Goal: Information Seeking & Learning: Learn about a topic

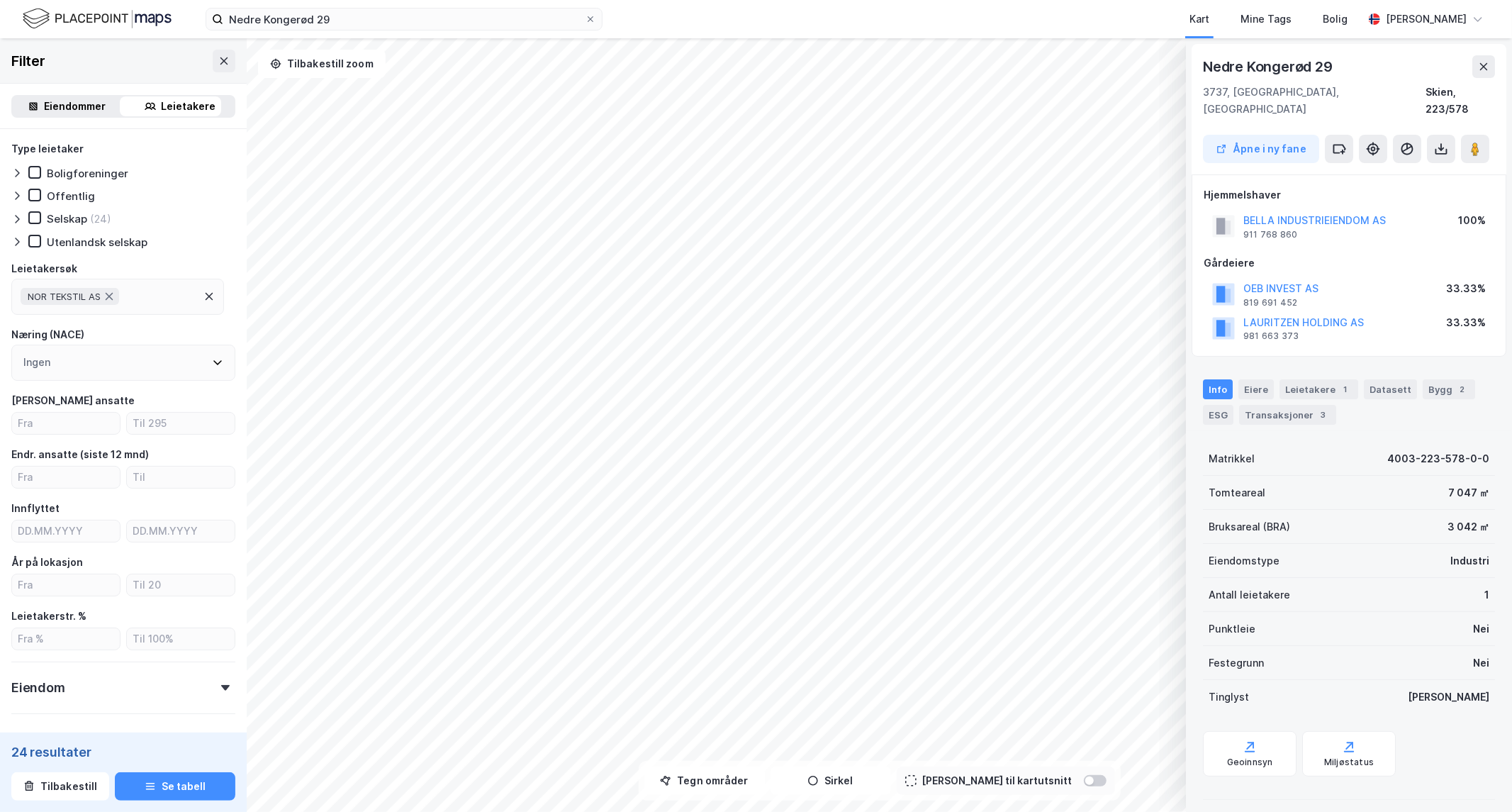
scroll to position [1, 0]
click at [1489, 63] on icon at bounding box center [1484, 65] width 12 height 12
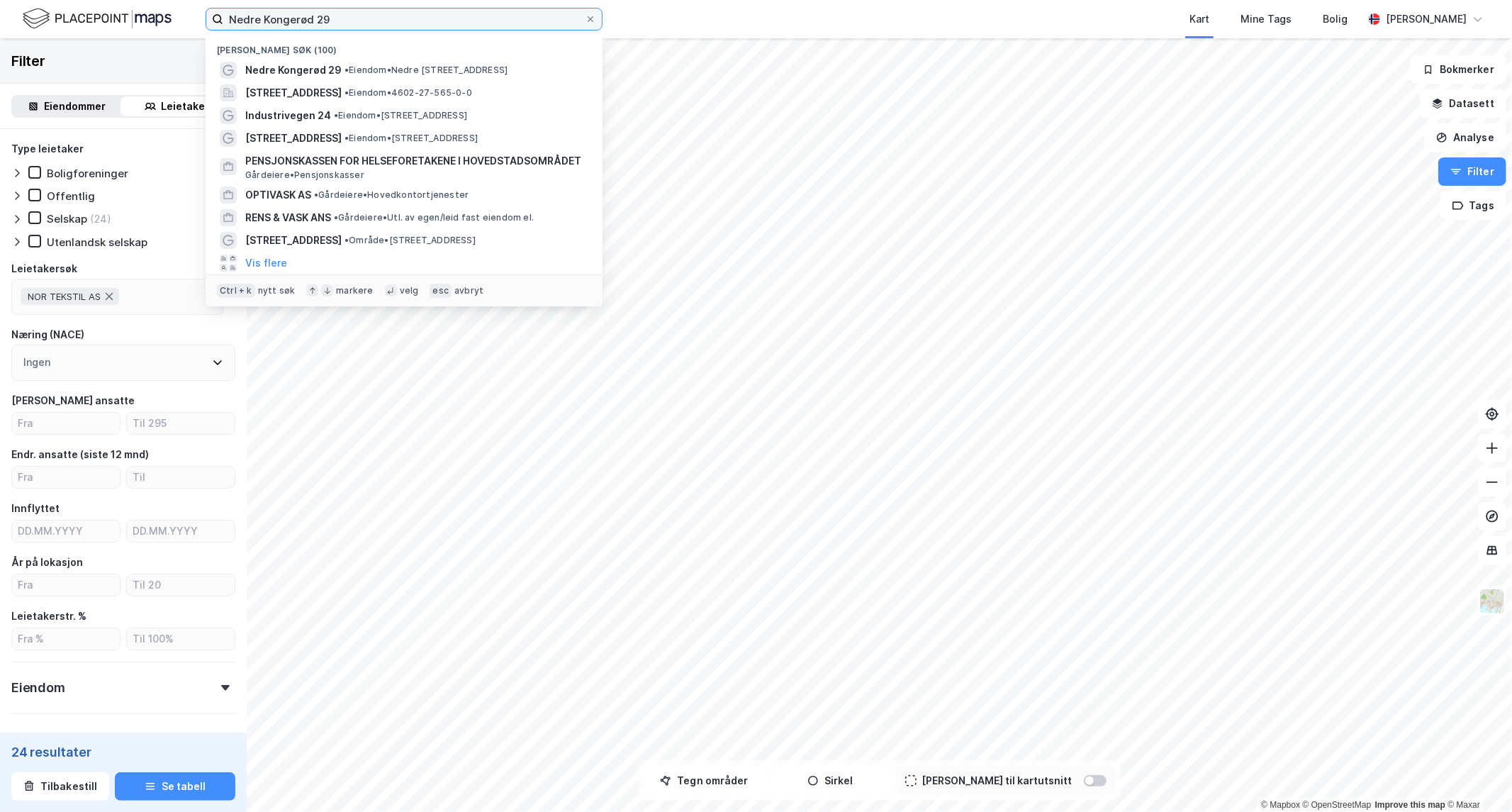
drag, startPoint x: 406, startPoint y: 25, endPoint x: 64, endPoint y: 31, distance: 342.1
click at [64, 31] on div "Nedre Kongerød 29 Nylige søk (100) Nedre Kongerød 29 • Eiendom • Nedre Kongerød…" at bounding box center [756, 19] width 1512 height 39
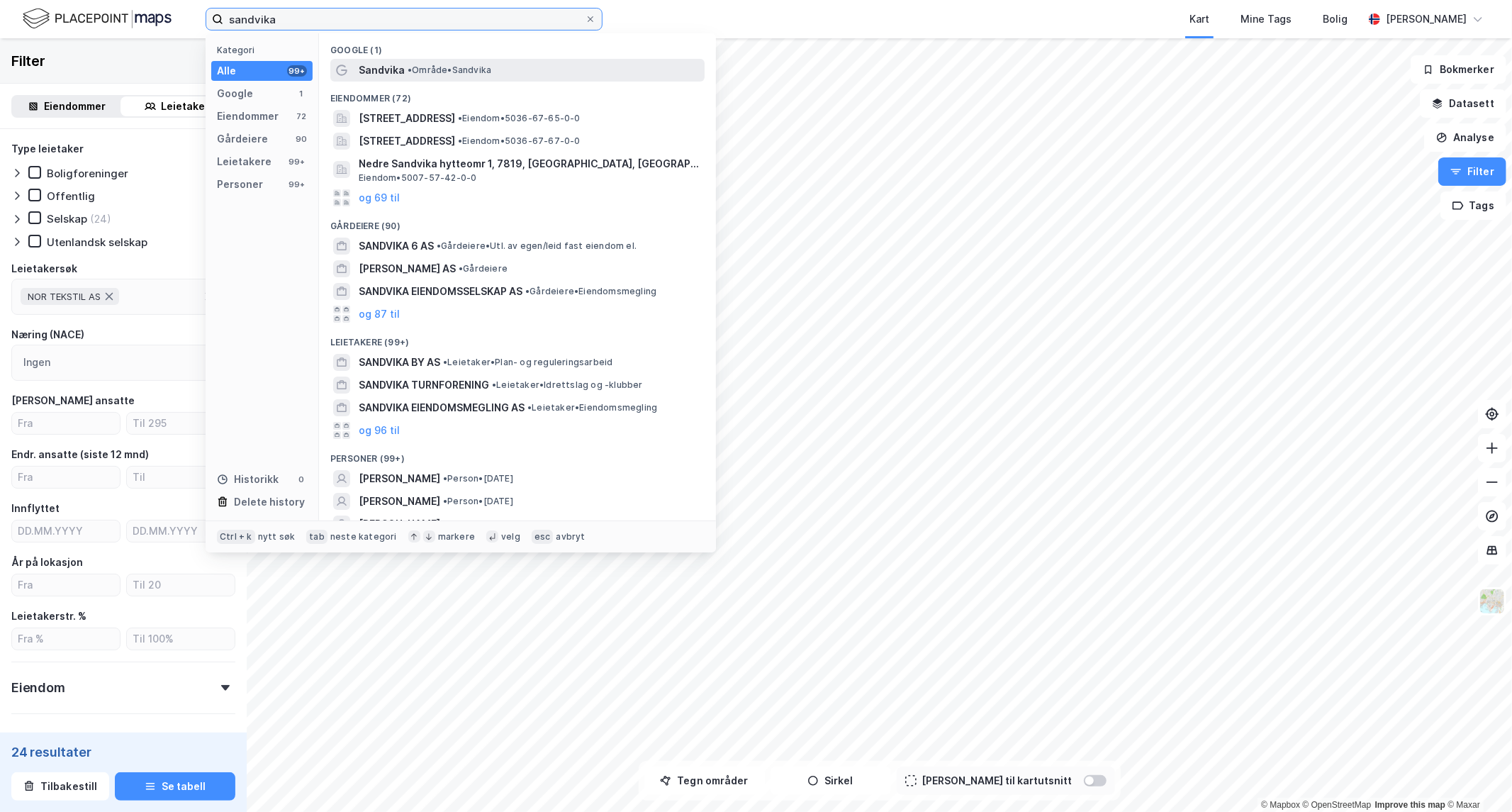
type input "sandvika"
click at [434, 70] on span "• Område • Sandvika" at bounding box center [449, 71] width 84 height 12
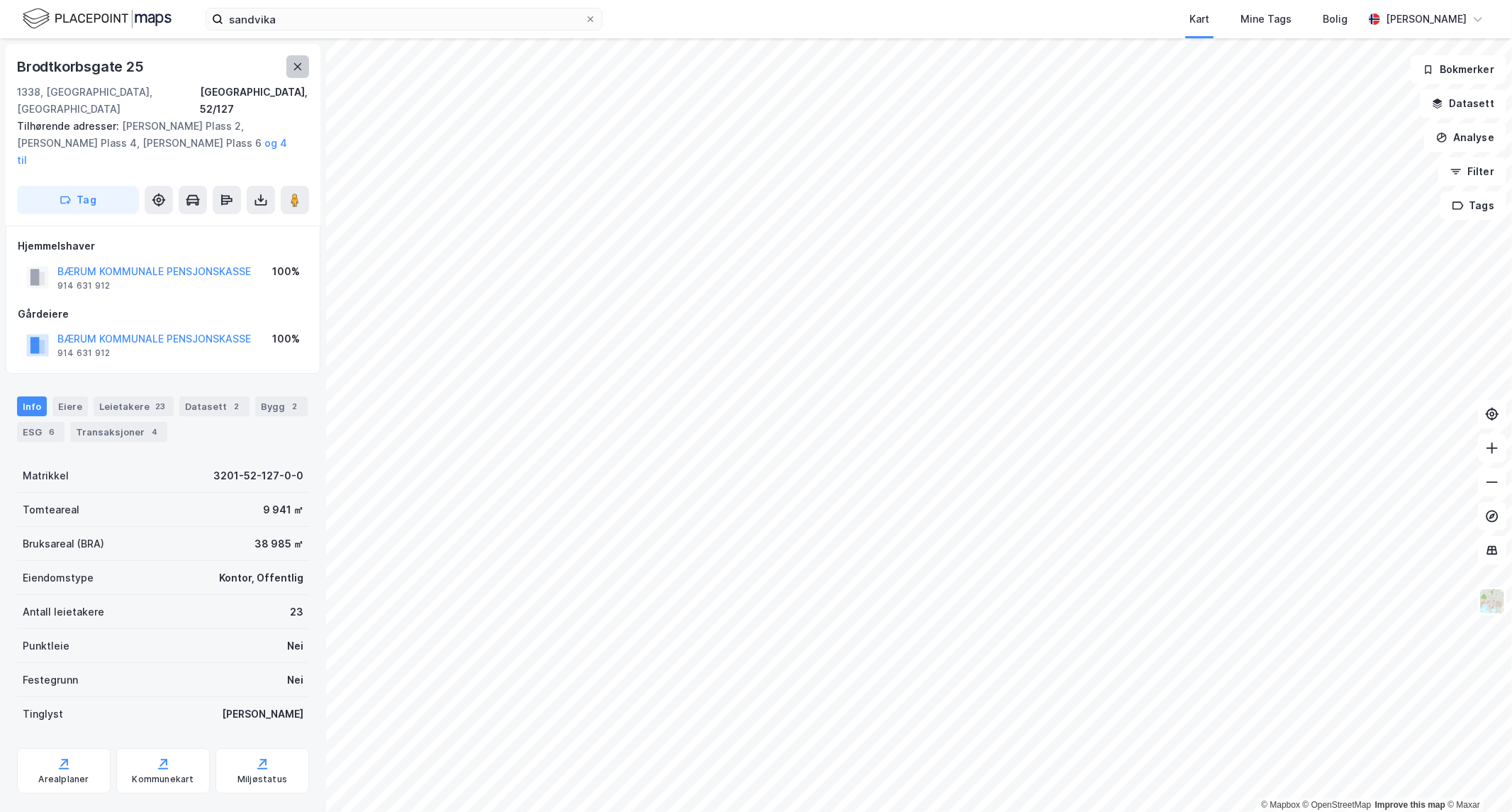
click at [296, 70] on icon at bounding box center [298, 67] width 12 height 12
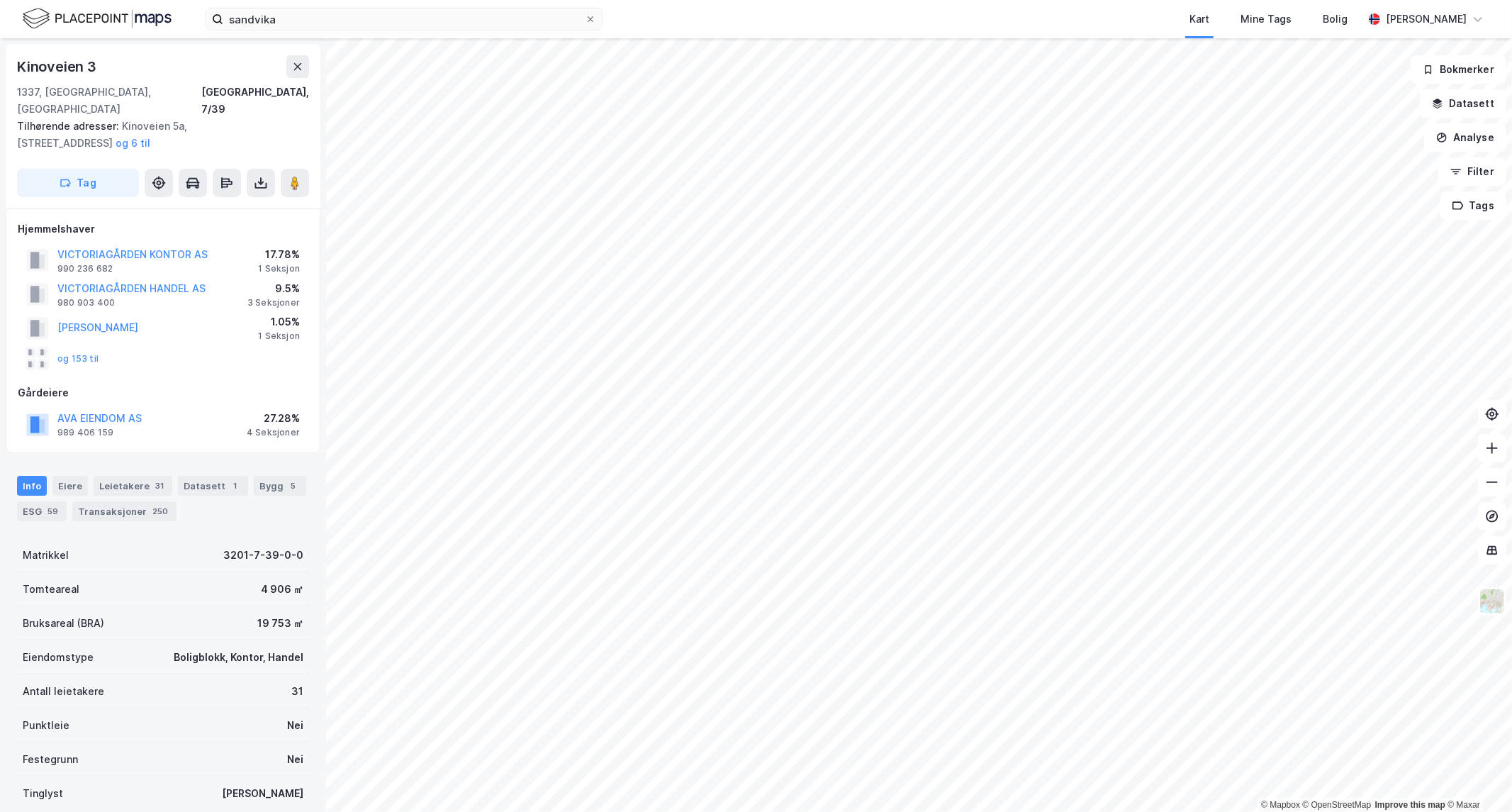
scroll to position [1, 0]
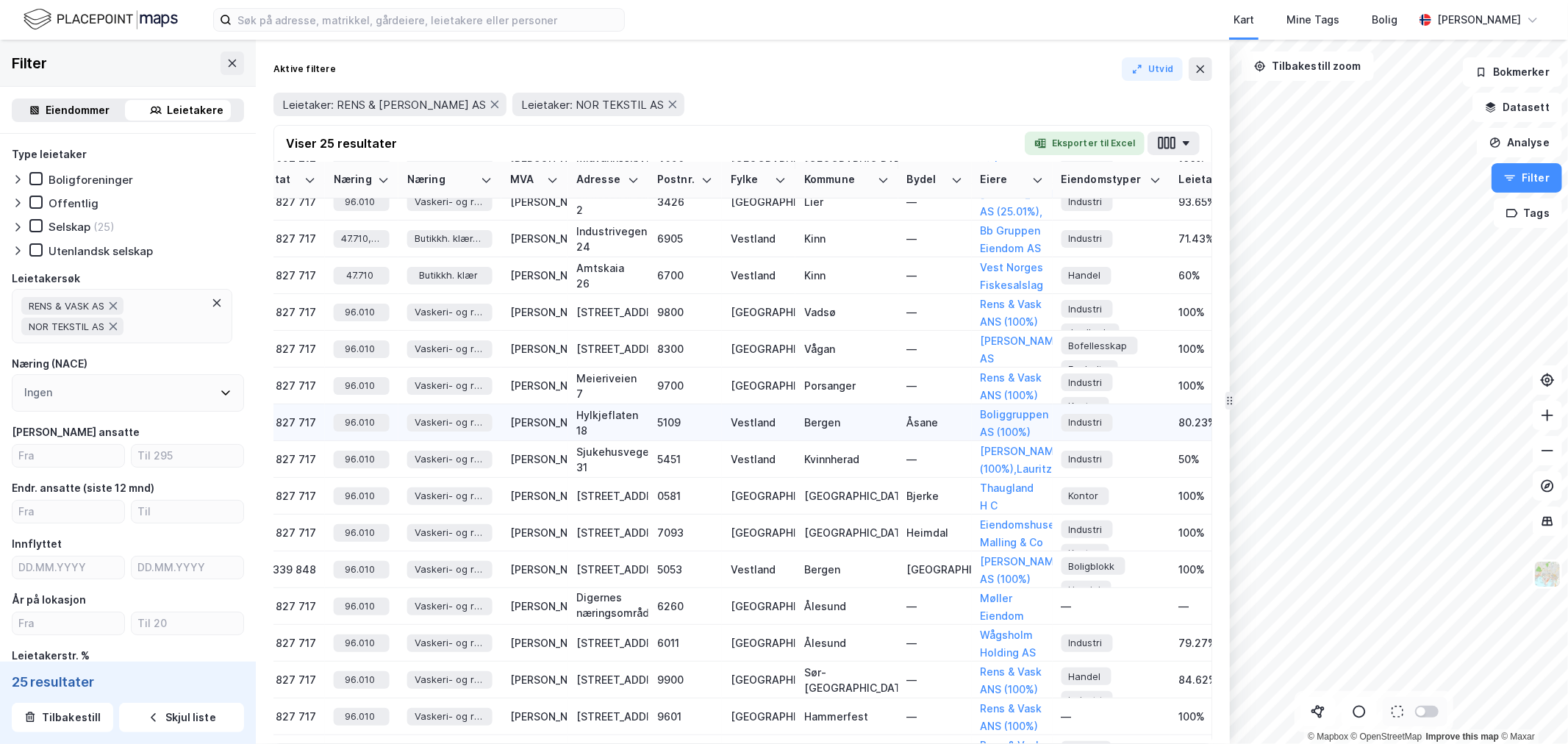
scroll to position [0, 1728]
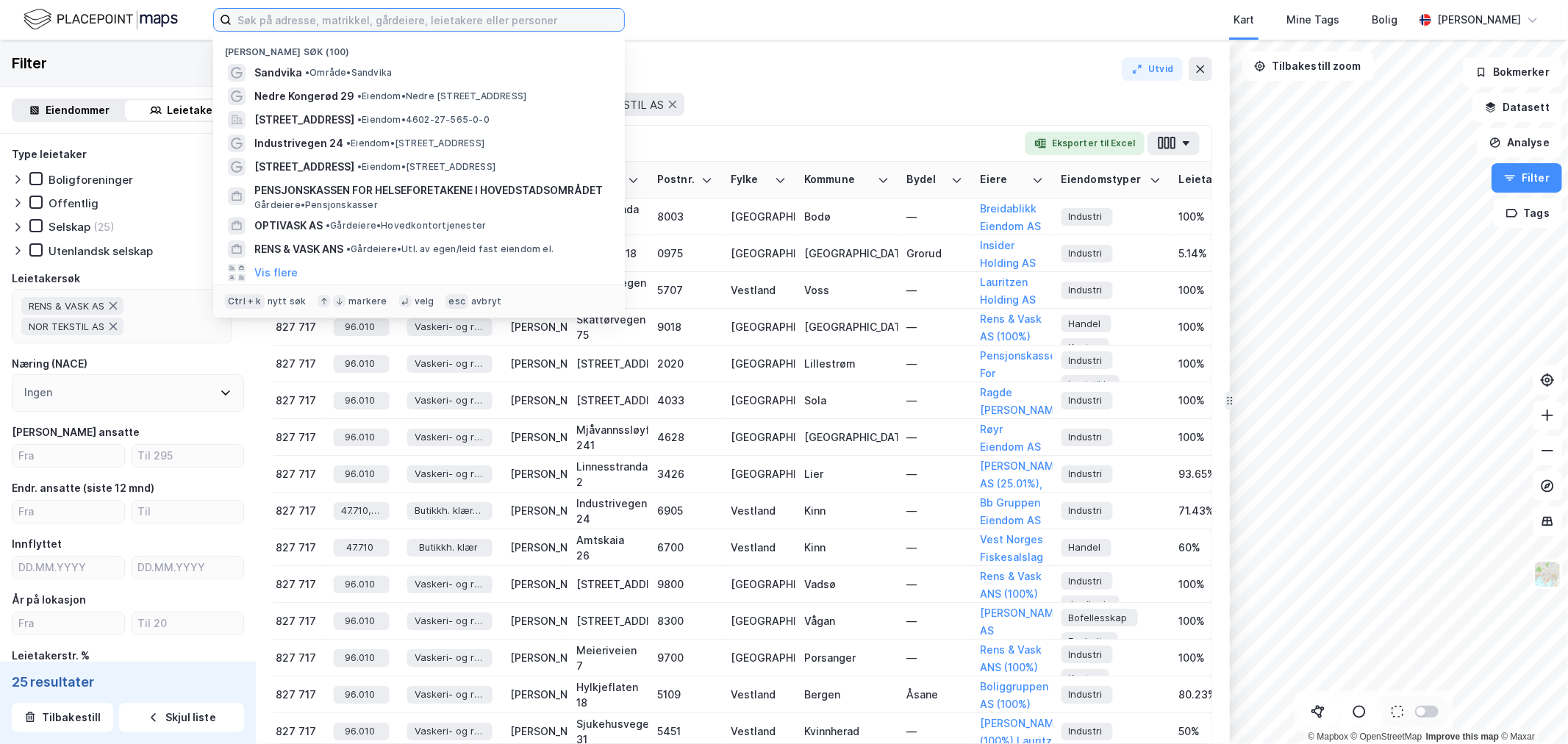
click at [362, 25] on input at bounding box center [427, 20] width 393 height 22
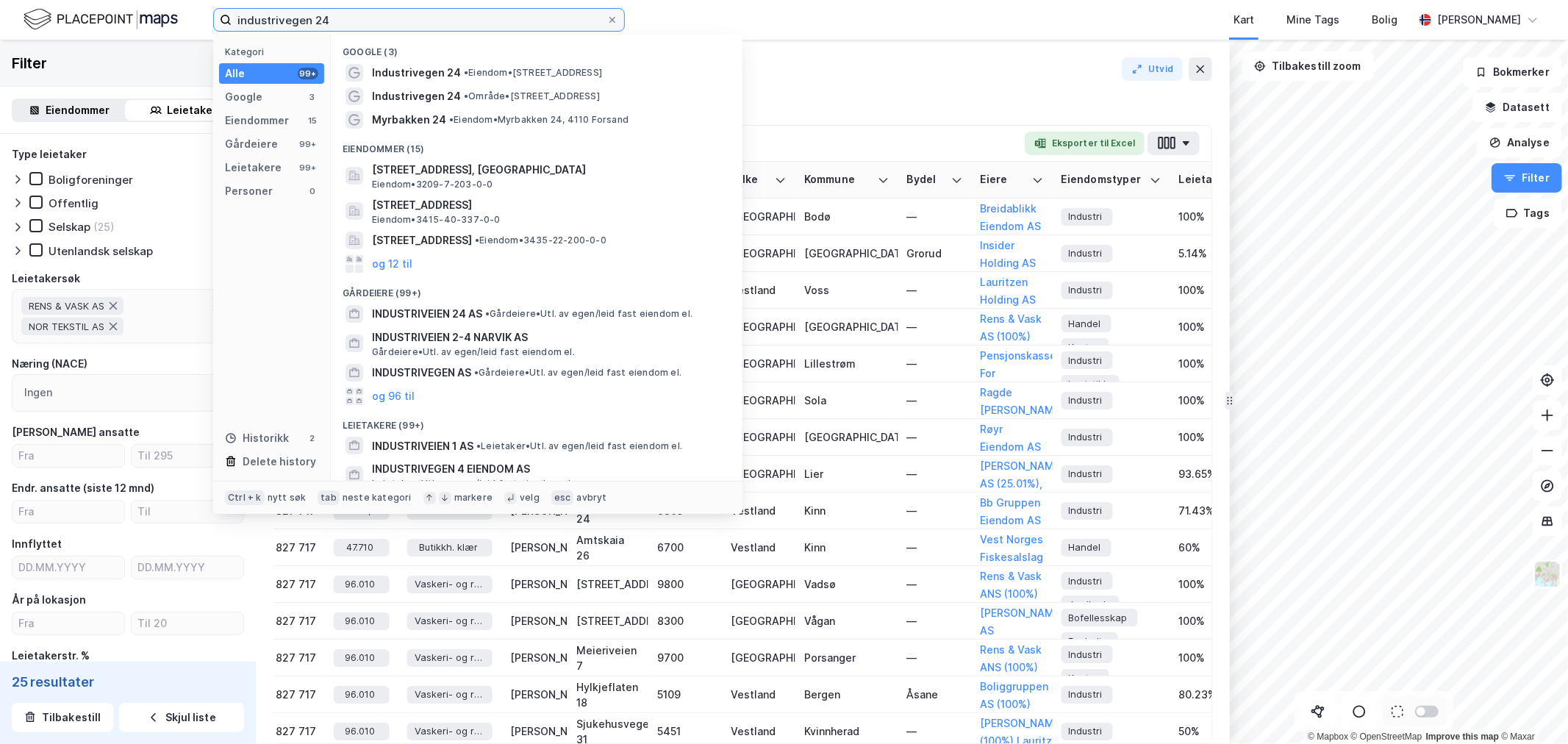
click at [394, 23] on input "industrivegen 24" at bounding box center [419, 20] width 375 height 22
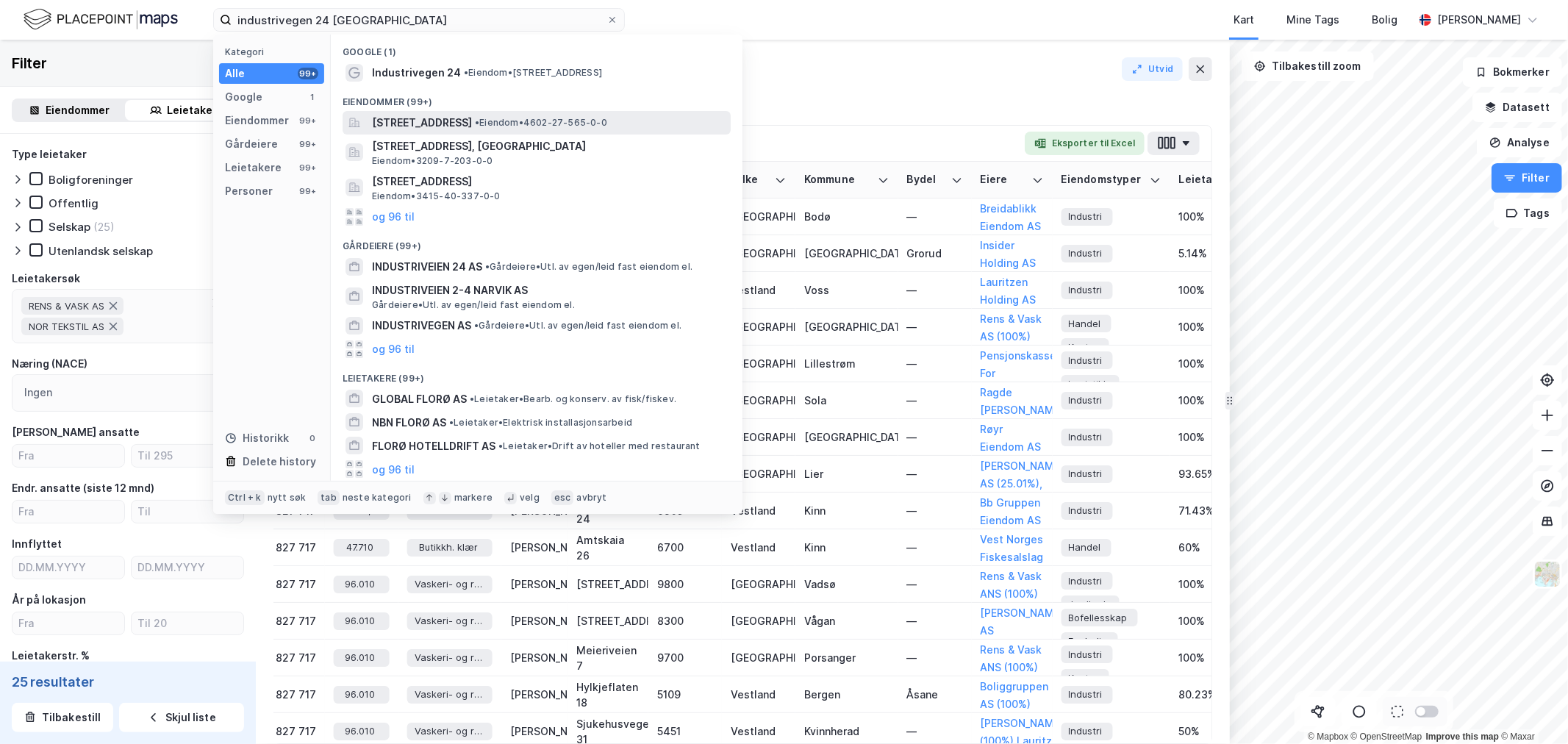
click at [472, 127] on span "Industrivegen 24, 6905, FLORØ, KINN" at bounding box center [422, 122] width 100 height 17
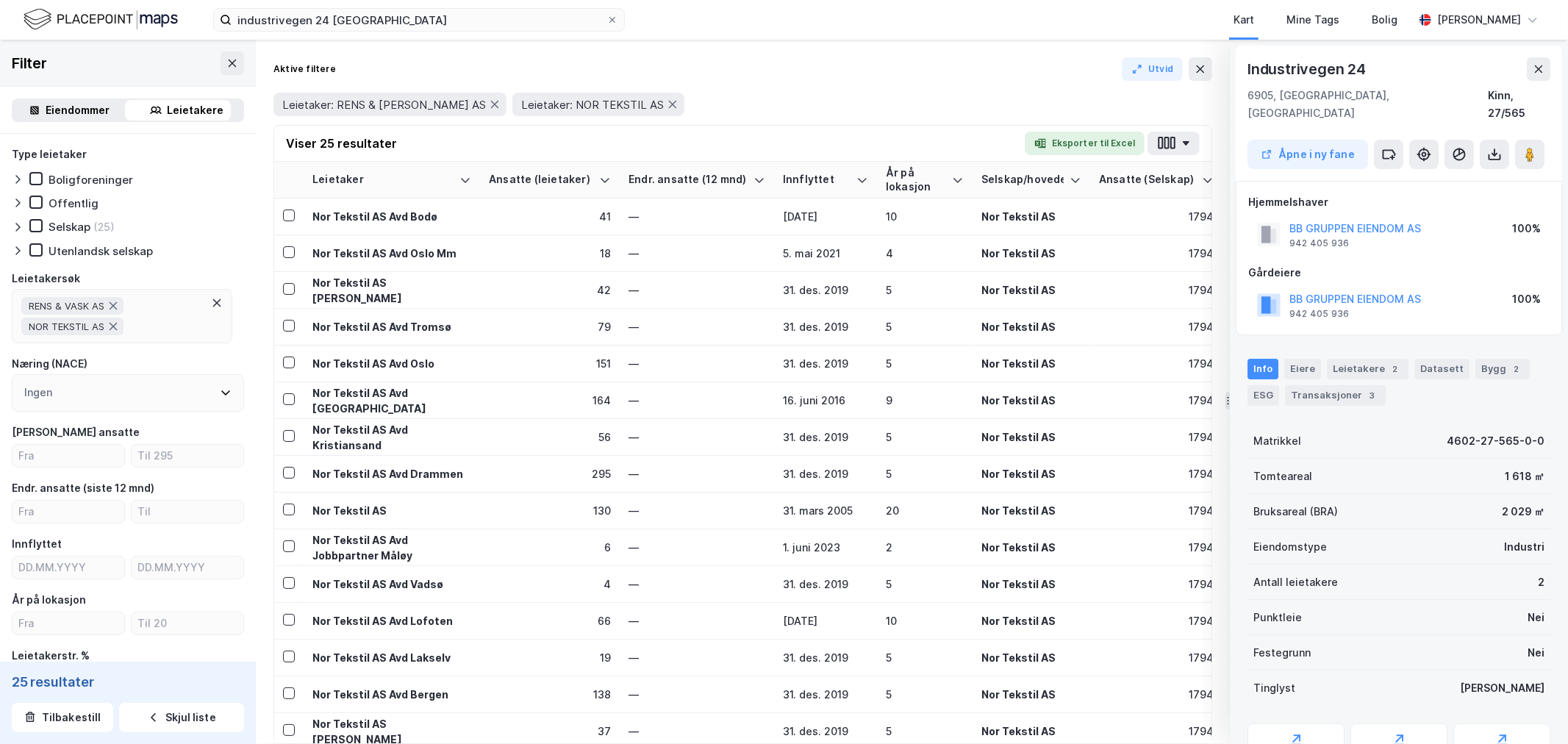
click at [541, 127] on div "Viser 25 resultater Eksporter til Excel" at bounding box center [743, 144] width 937 height 36
click at [1193, 70] on button at bounding box center [1200, 69] width 23 height 23
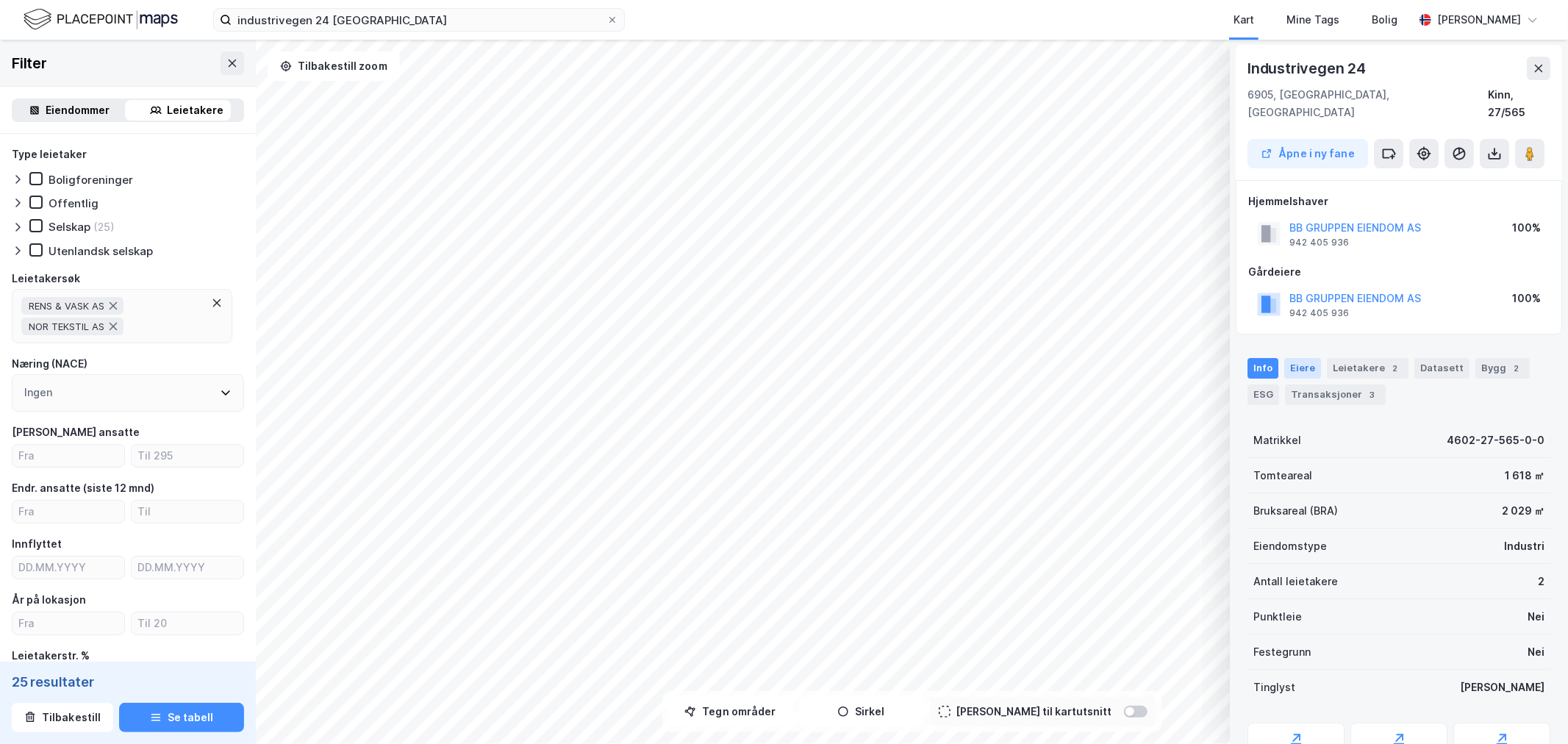
click at [1310, 358] on div "Eiere" at bounding box center [1303, 368] width 37 height 20
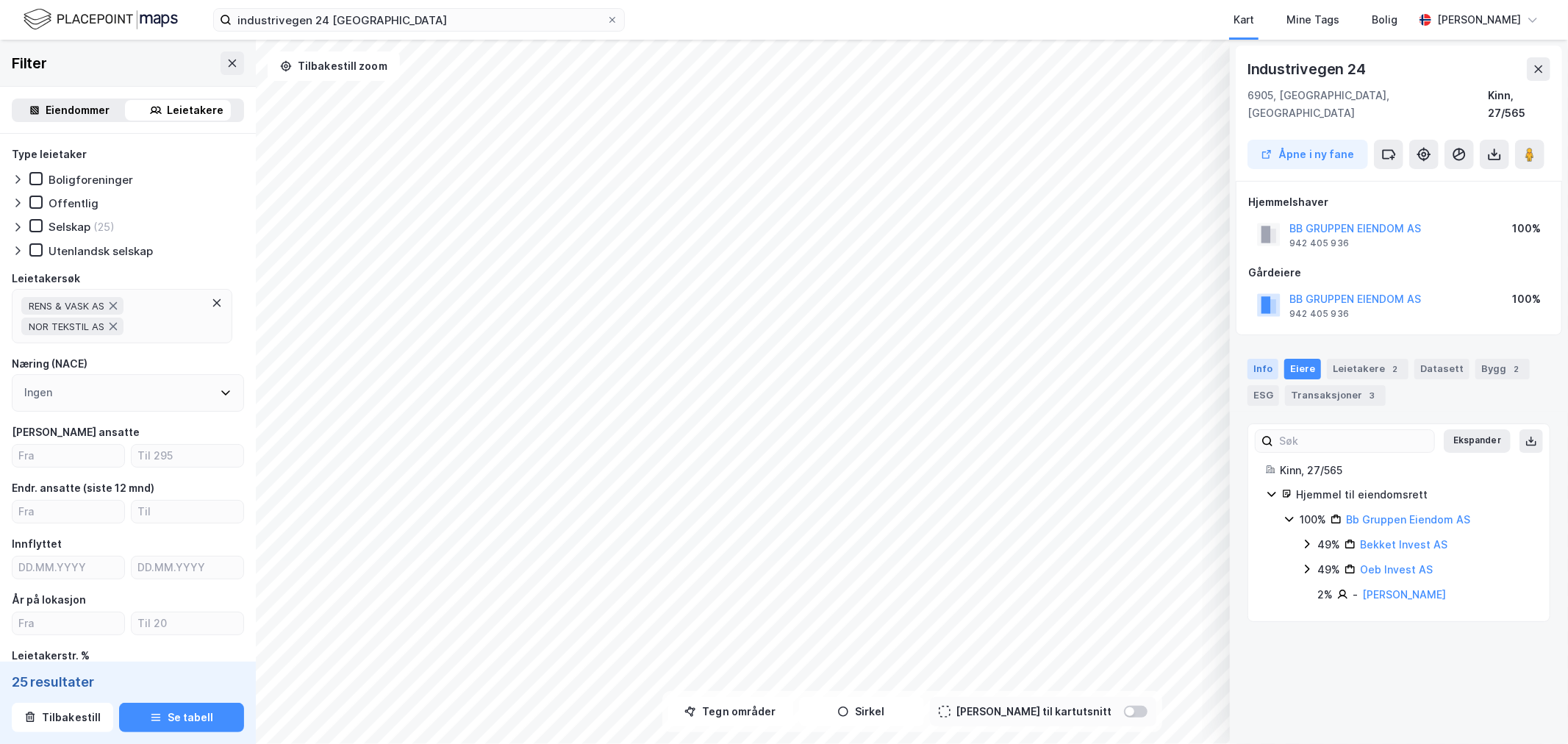
click at [1268, 359] on div "Info" at bounding box center [1263, 369] width 31 height 20
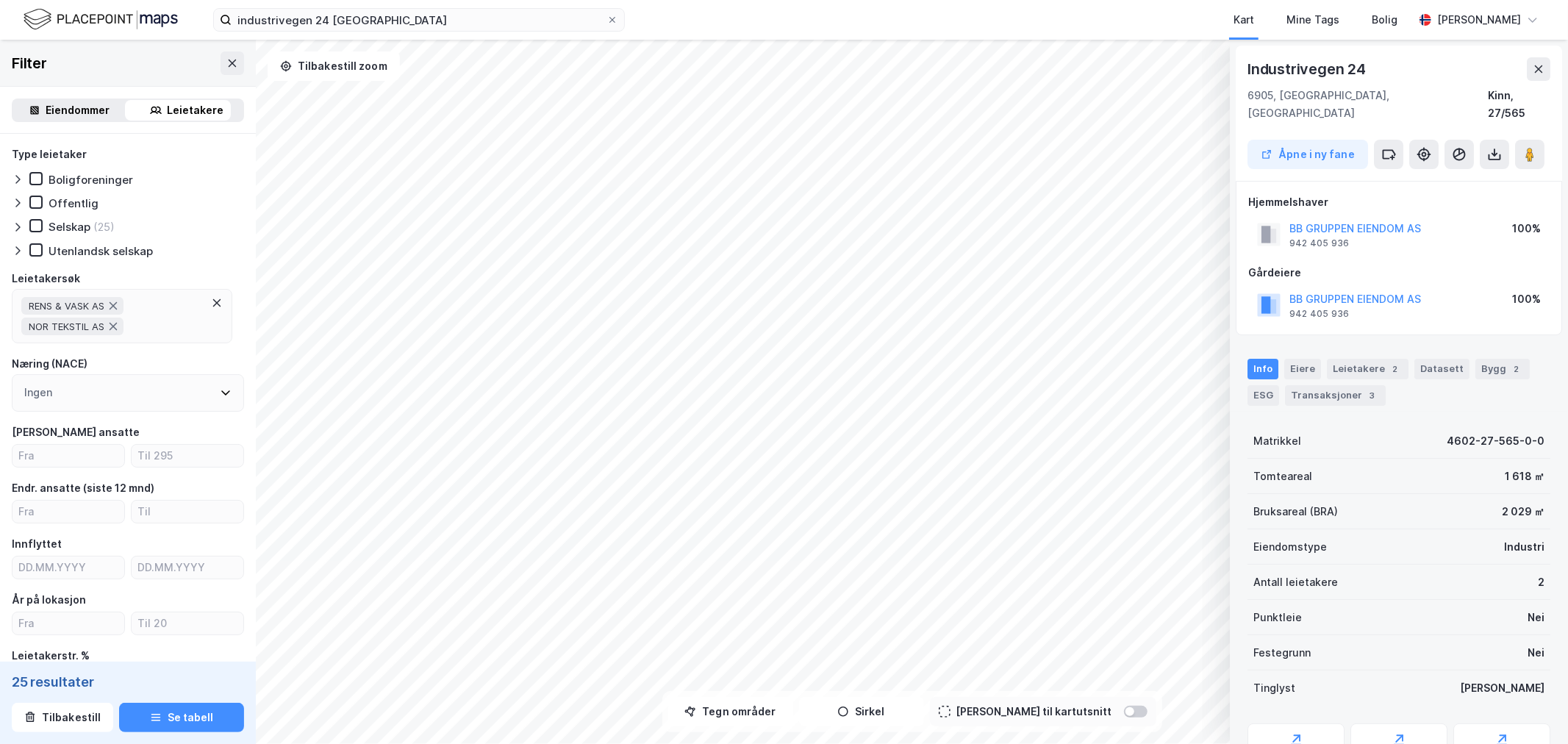
scroll to position [56, 0]
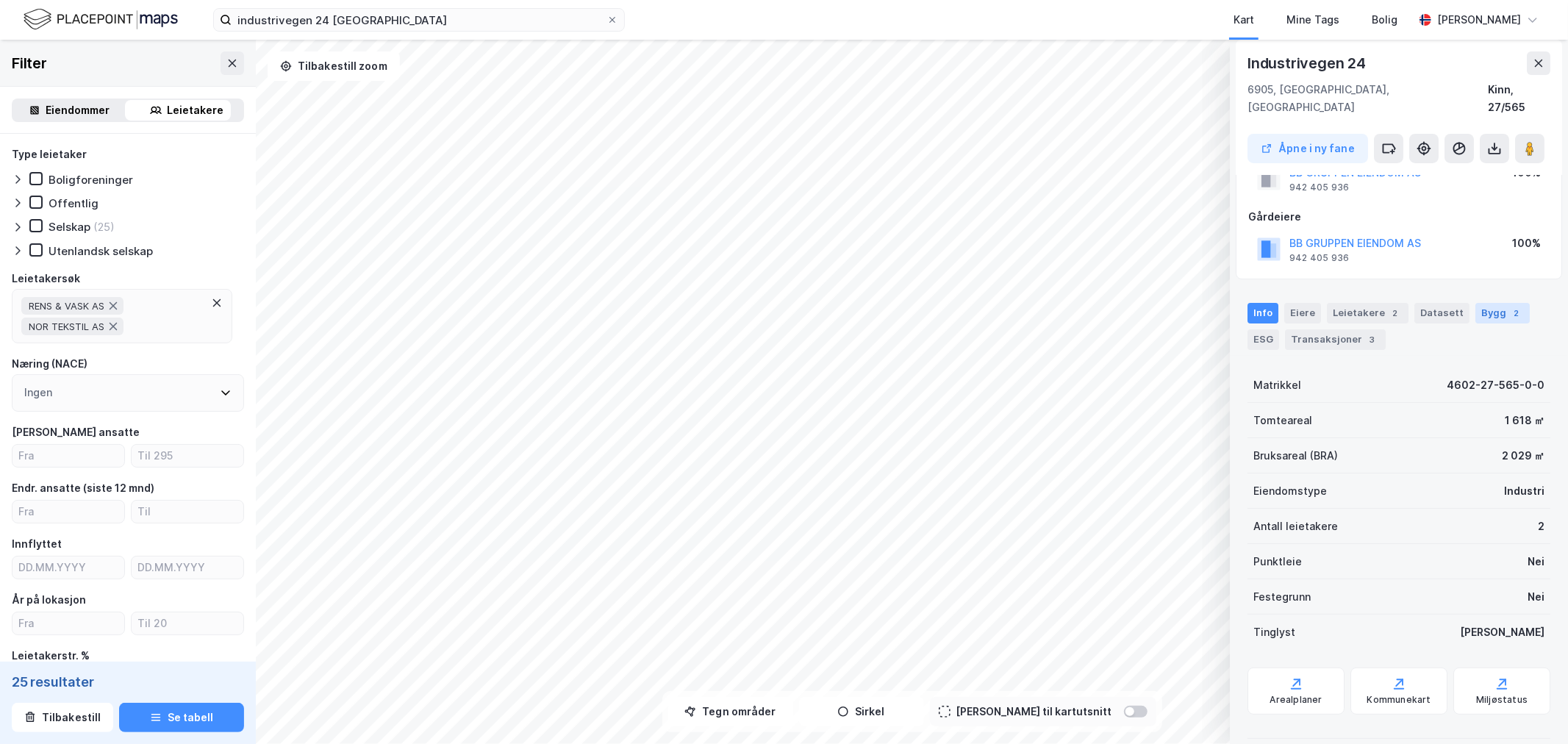
click at [1493, 303] on div "Bygg 2" at bounding box center [1502, 313] width 54 height 20
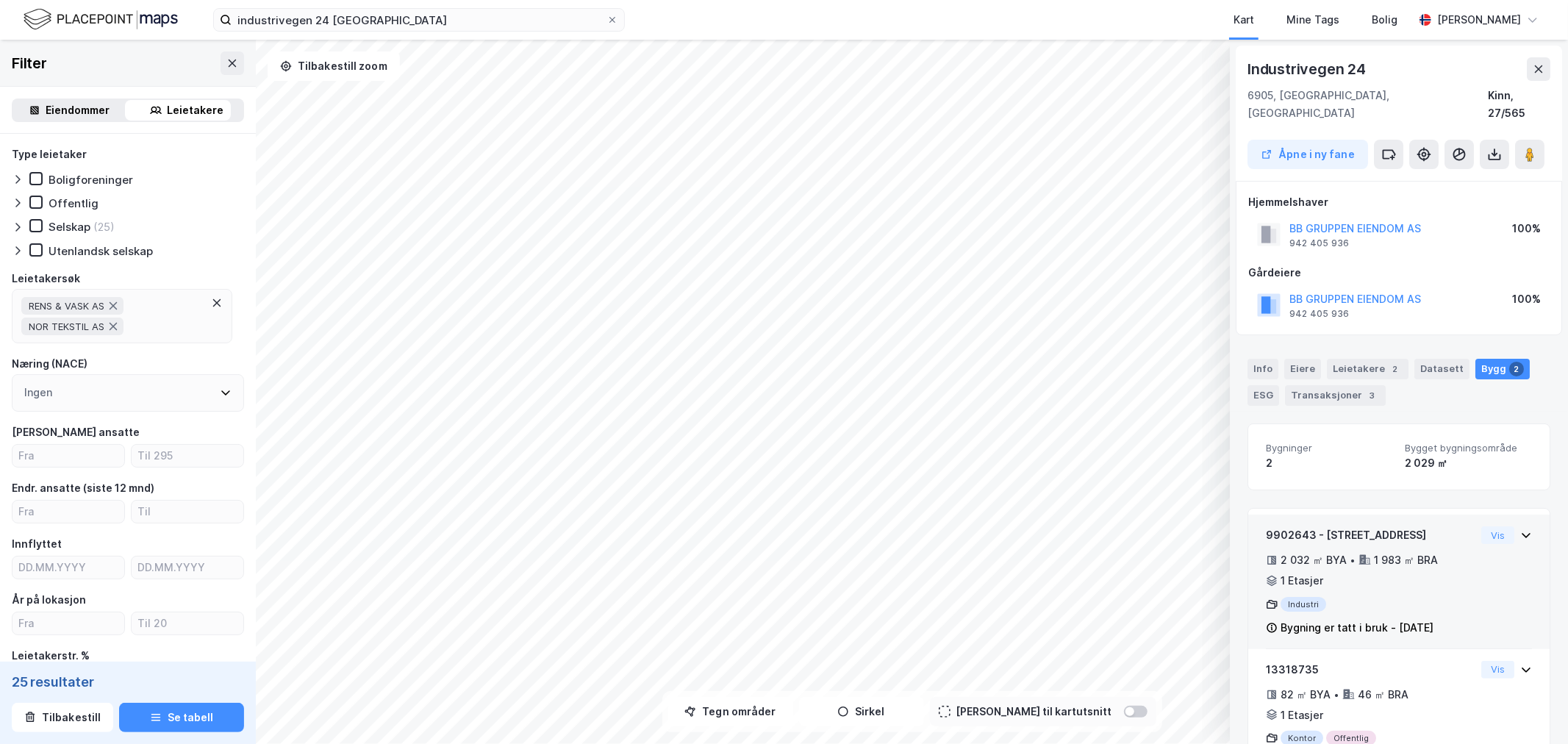
scroll to position [45, 0]
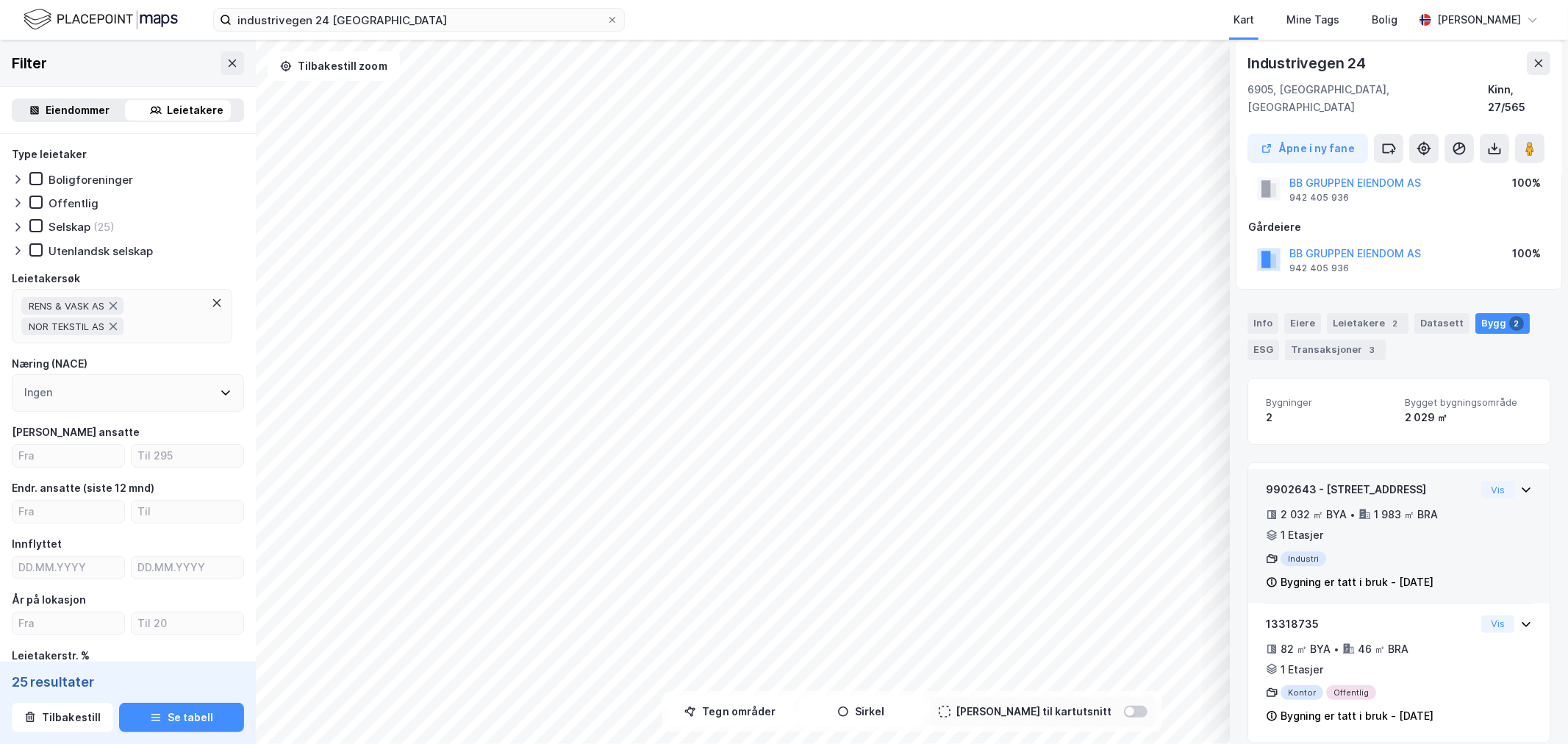
click at [1407, 516] on div "2 032 ㎡ BYA • 1 983 ㎡ BRA • 1 Etasjer" at bounding box center [1371, 525] width 209 height 38
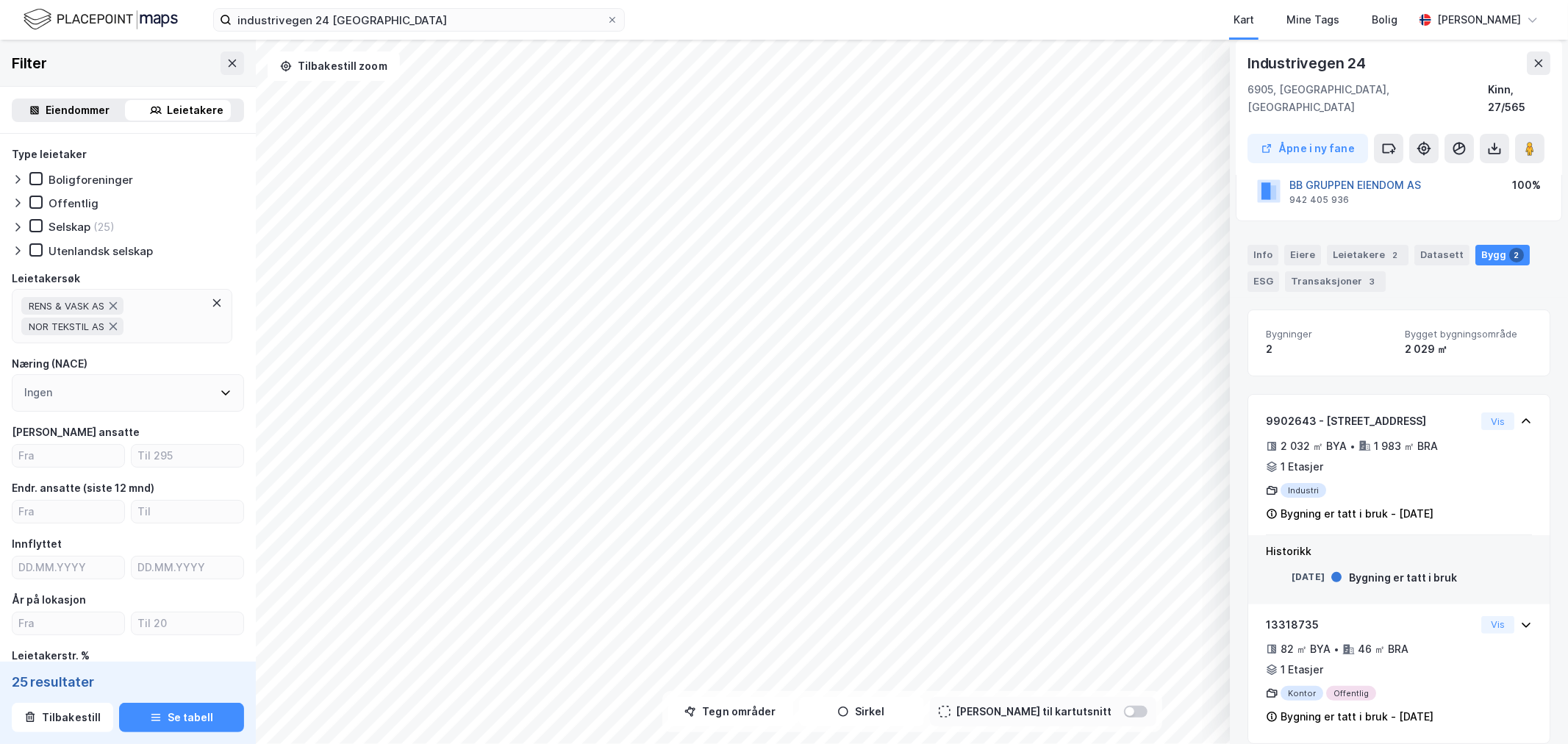
click at [0, 0] on button "BB GRUPPEN EIENDOM AS" at bounding box center [0, 0] width 0 height 0
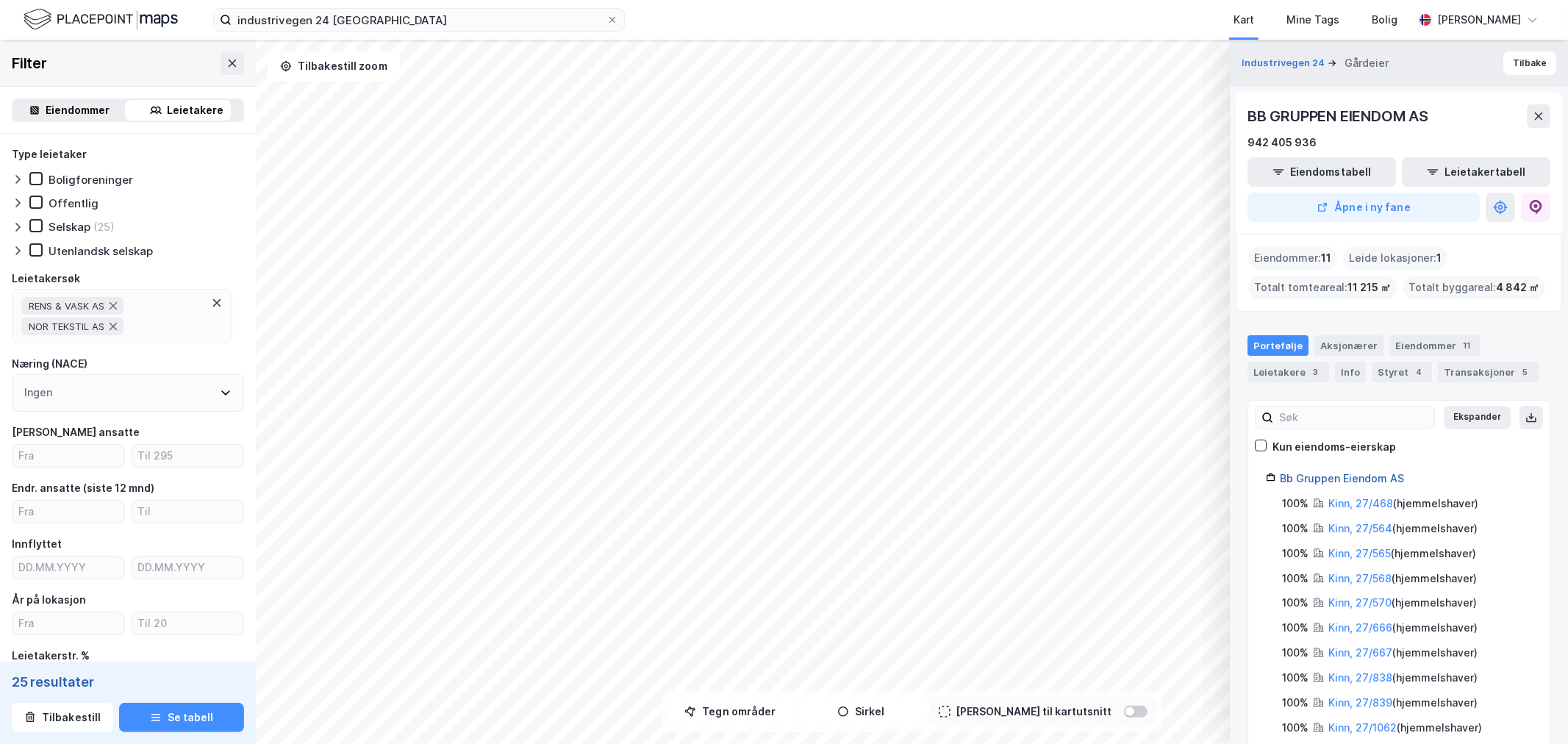
click at [1353, 476] on link "Bb Gruppen Eiendom AS" at bounding box center [1342, 478] width 124 height 13
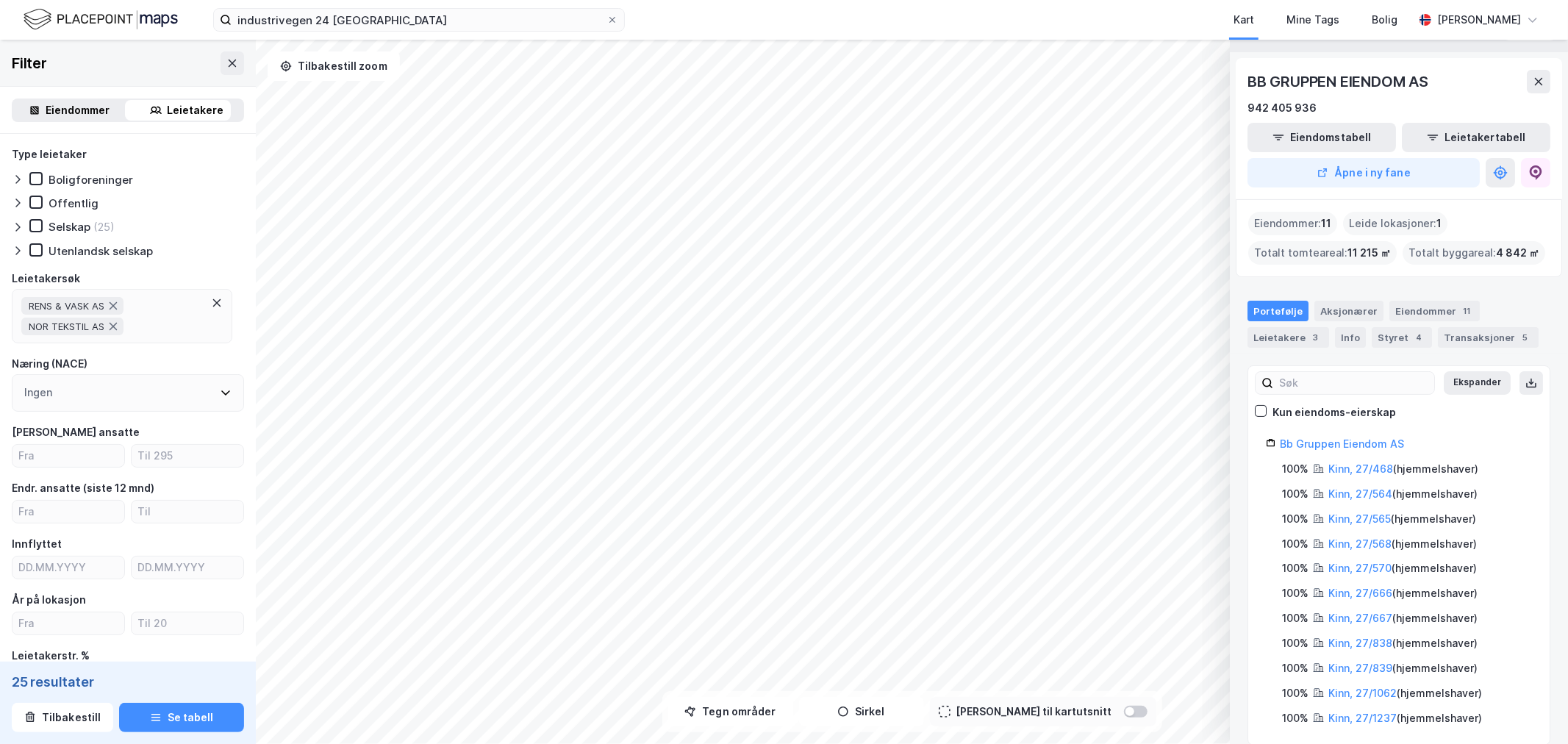
scroll to position [54, 0]
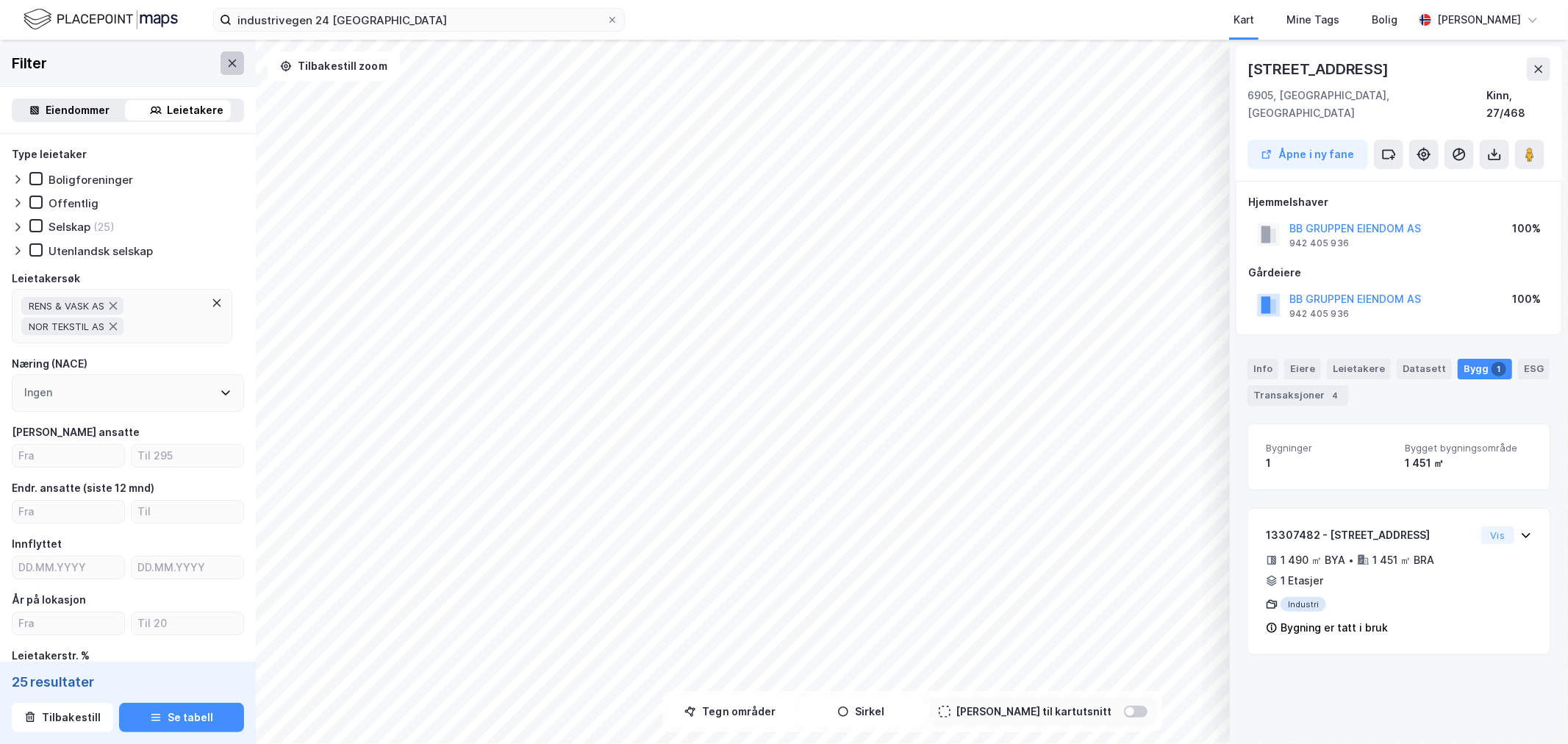
click at [227, 64] on icon at bounding box center [233, 63] width 12 height 12
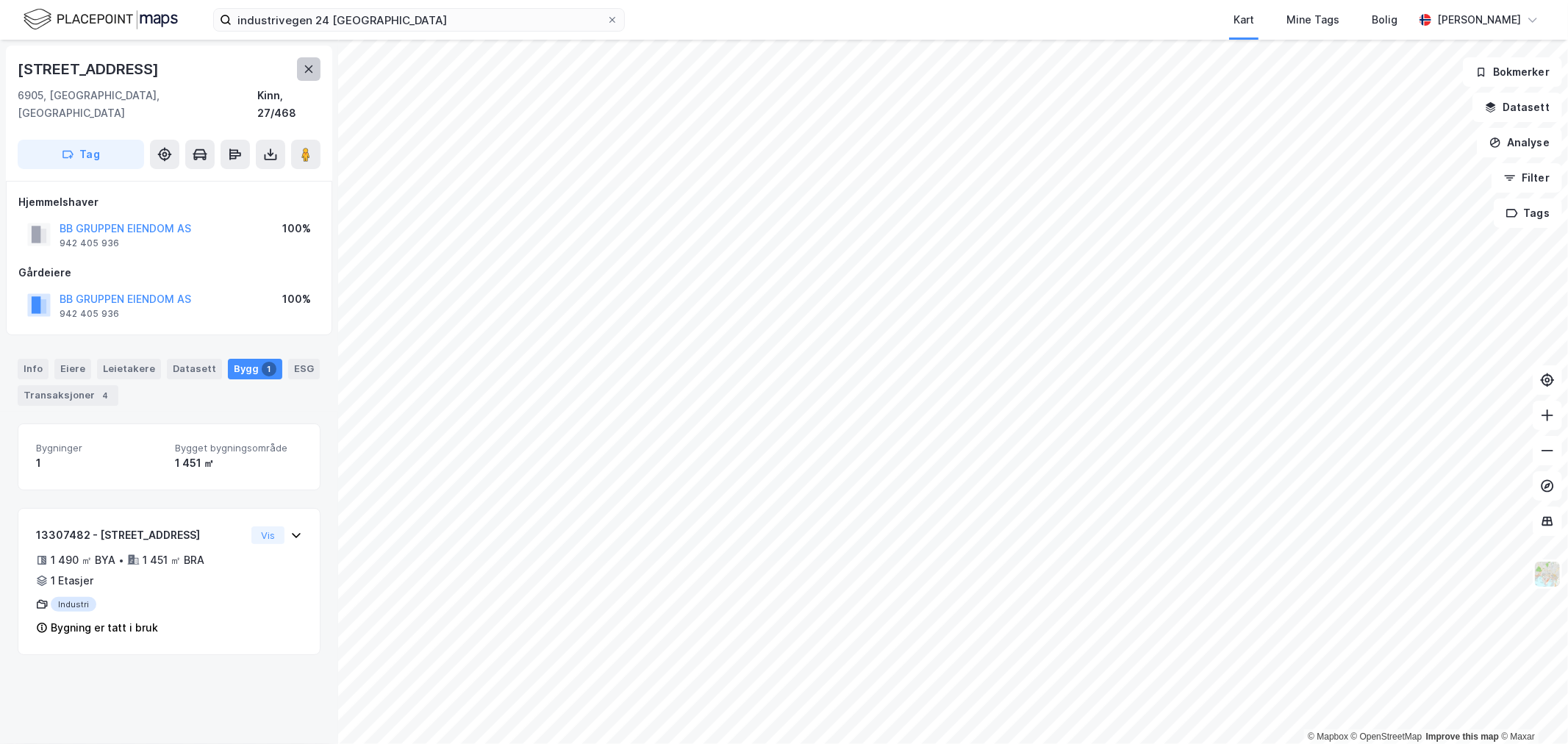
click at [318, 72] on button at bounding box center [308, 69] width 23 height 23
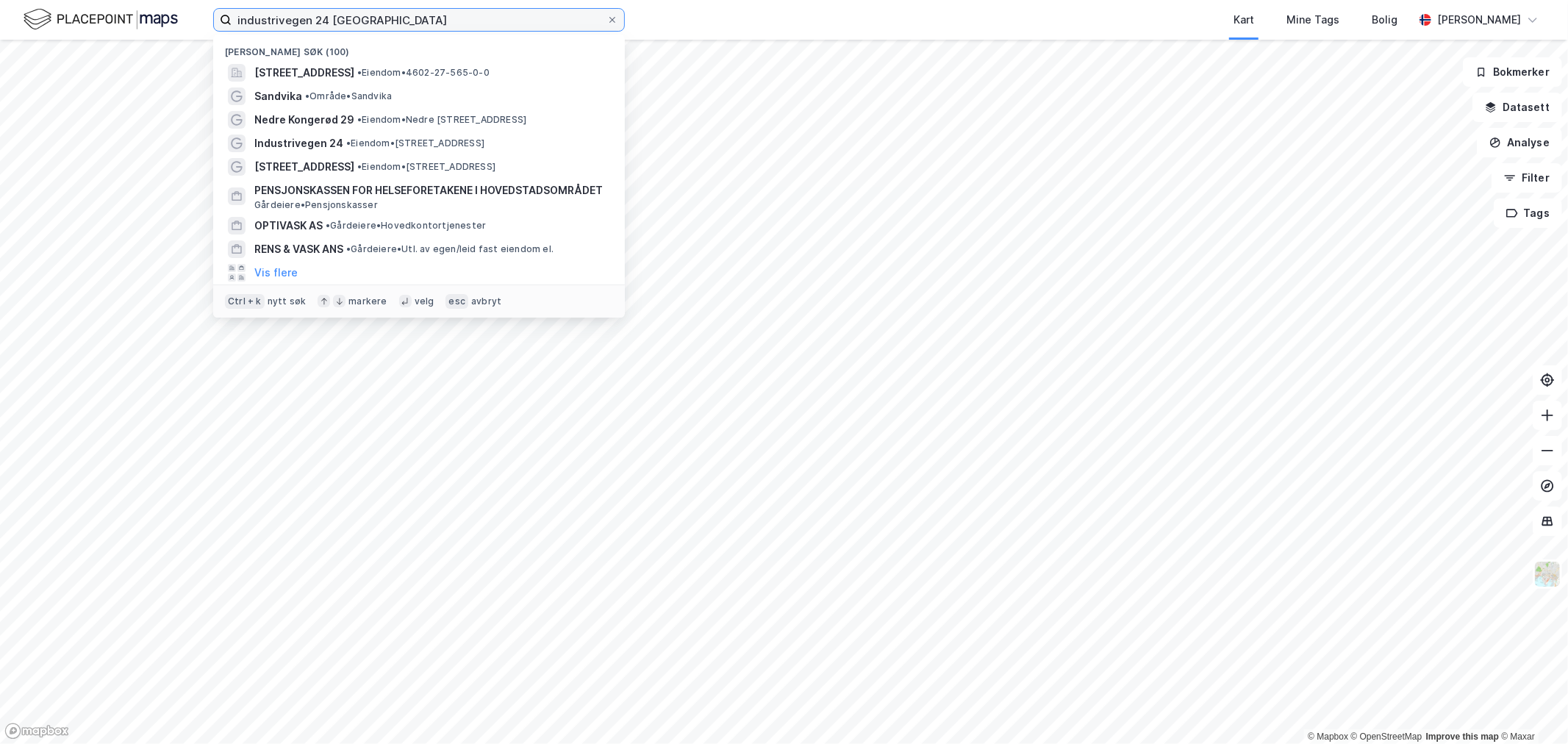
click at [378, 13] on input "industrivegen 24 florø" at bounding box center [419, 20] width 375 height 22
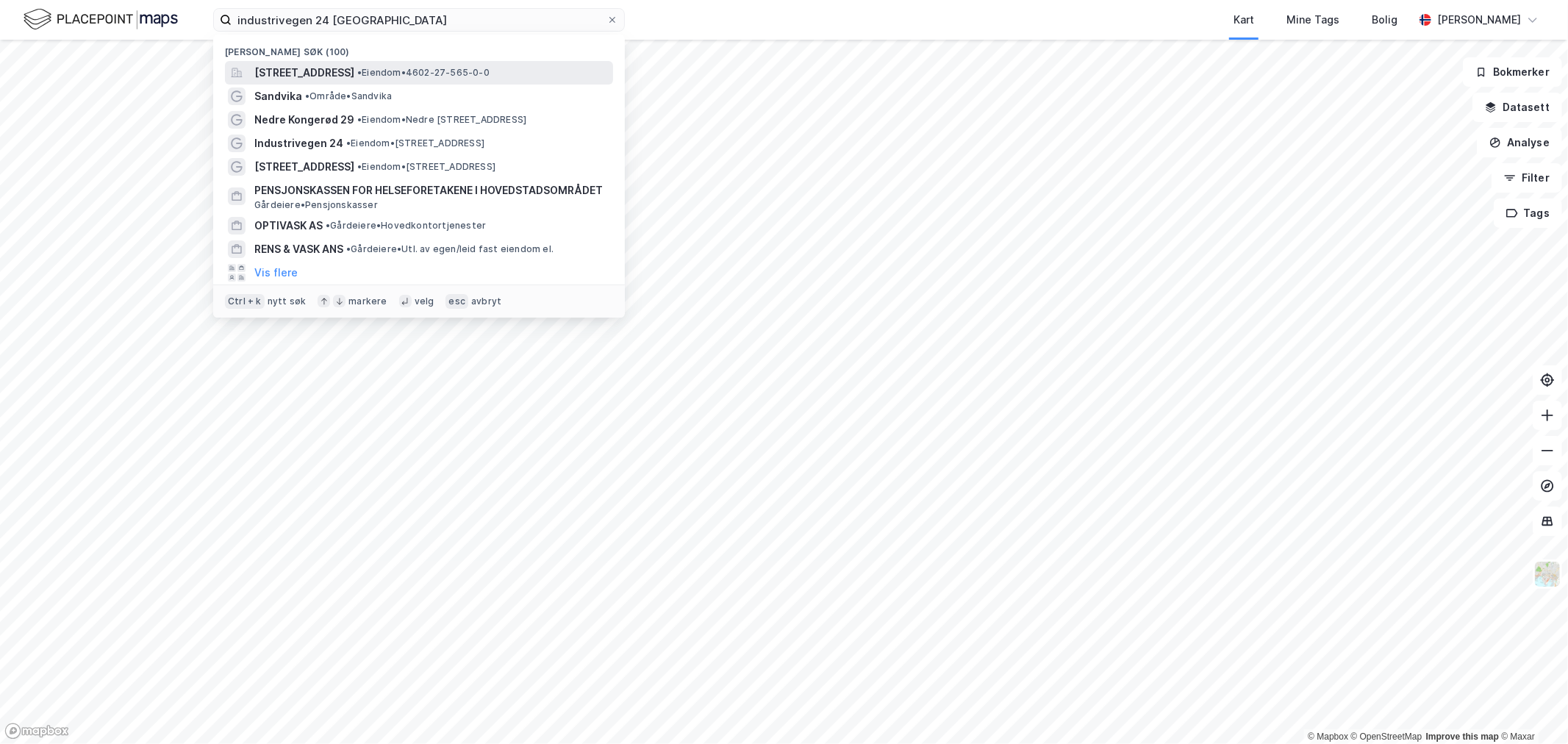
click at [354, 76] on span "Industrivegen 24, 6905, FLORØ, KINN" at bounding box center [304, 72] width 100 height 17
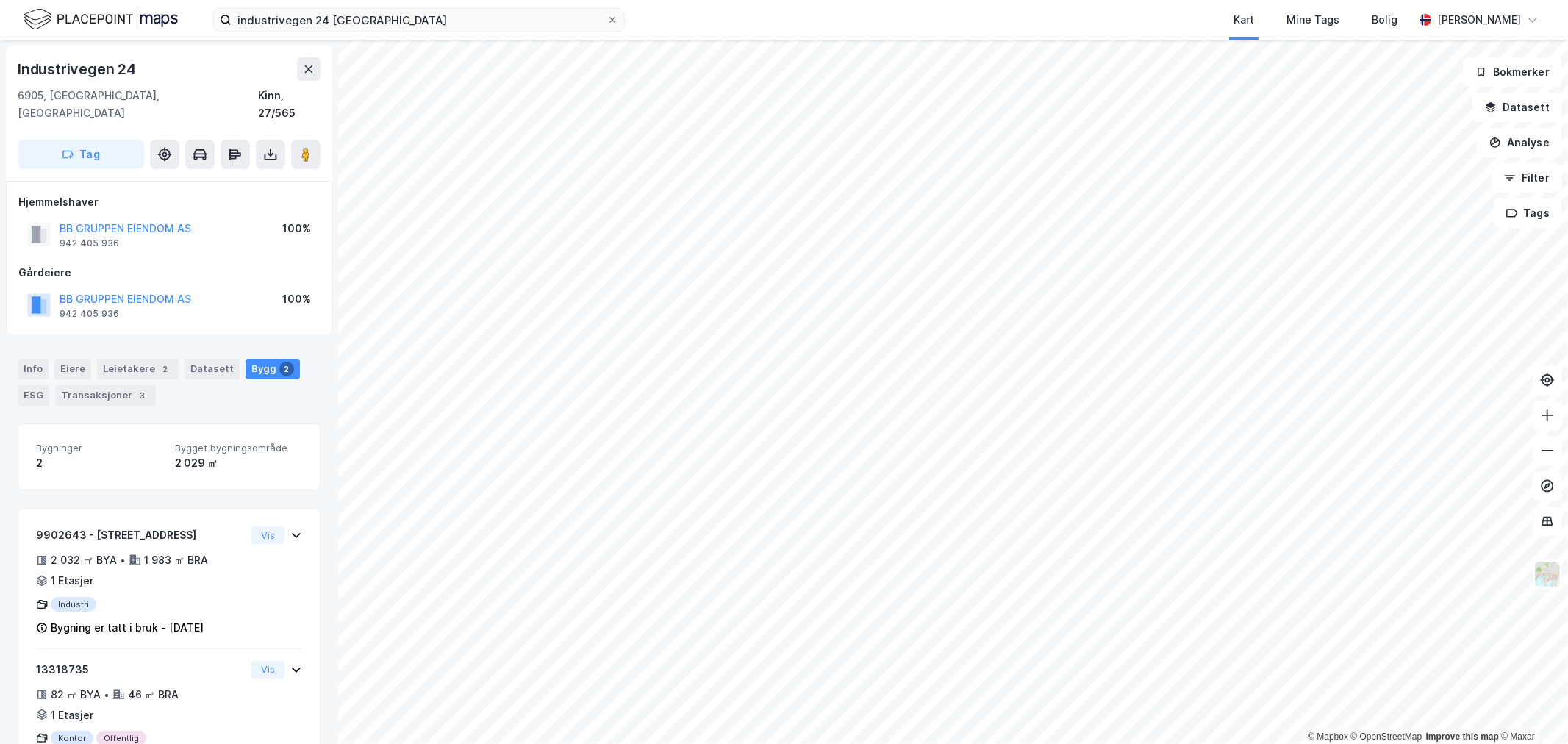
scroll to position [45, 0]
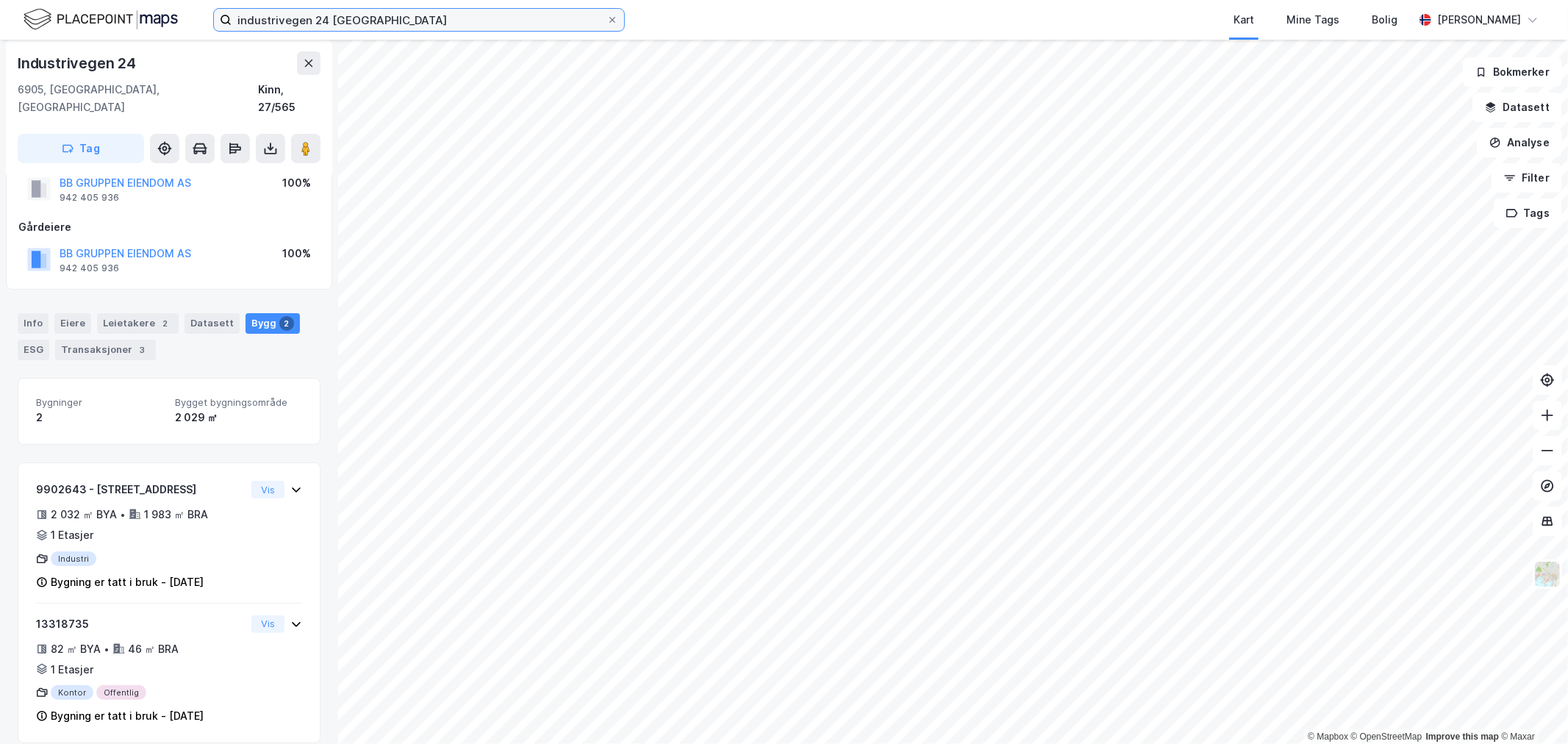
drag, startPoint x: 417, startPoint y: 18, endPoint x: -295, endPoint y: -35, distance: 714.0
click at [0, 0] on html "industrivegen 24 florø Kart Mine Tags Bolig Eirik Aarnes © Mapbox © OpenStreetM…" at bounding box center [784, 372] width 1568 height 744
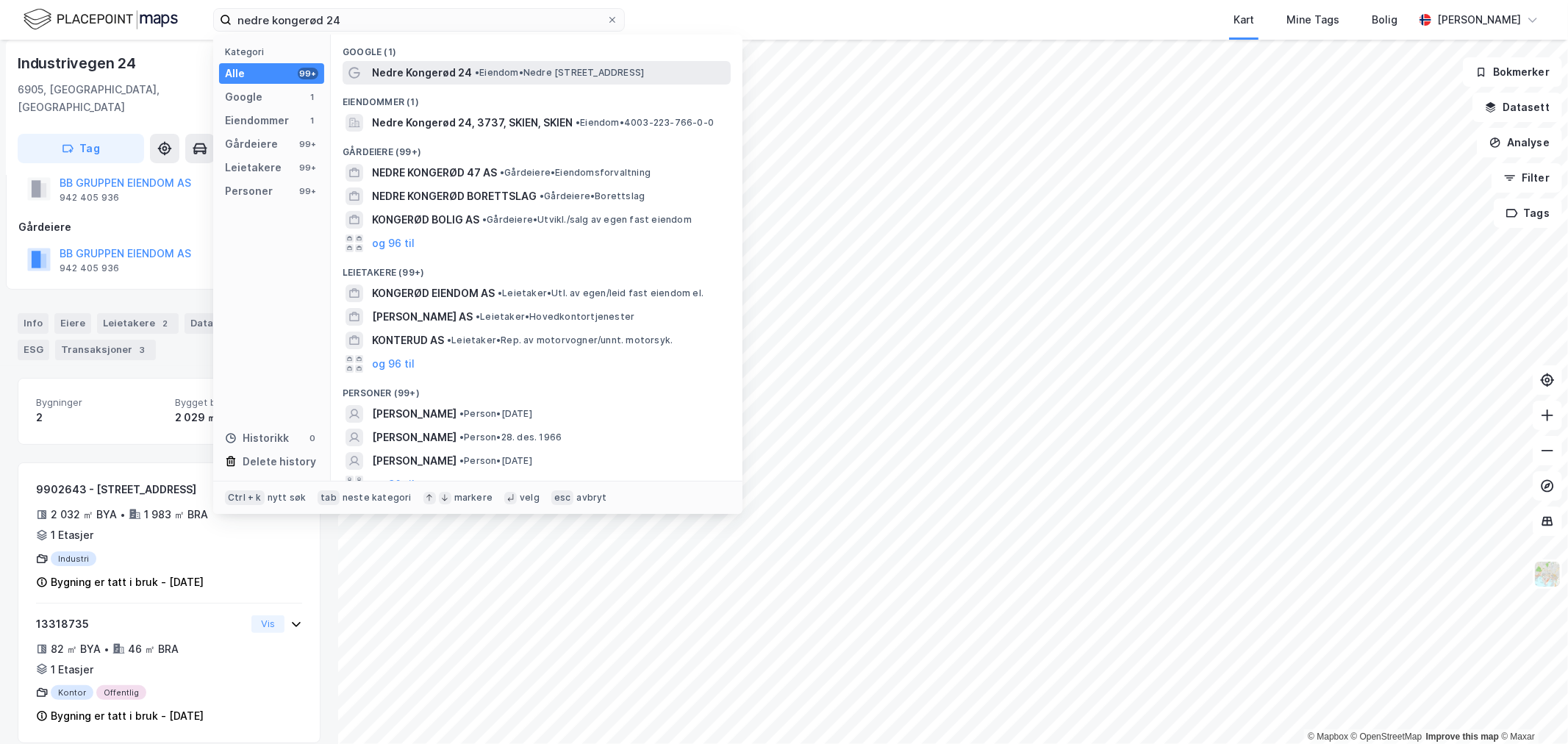
click at [553, 64] on div "Nedre Kongerød 24 • Eiendom • Nedre Kongerød 24, 3737 Skien" at bounding box center [550, 72] width 356 height 17
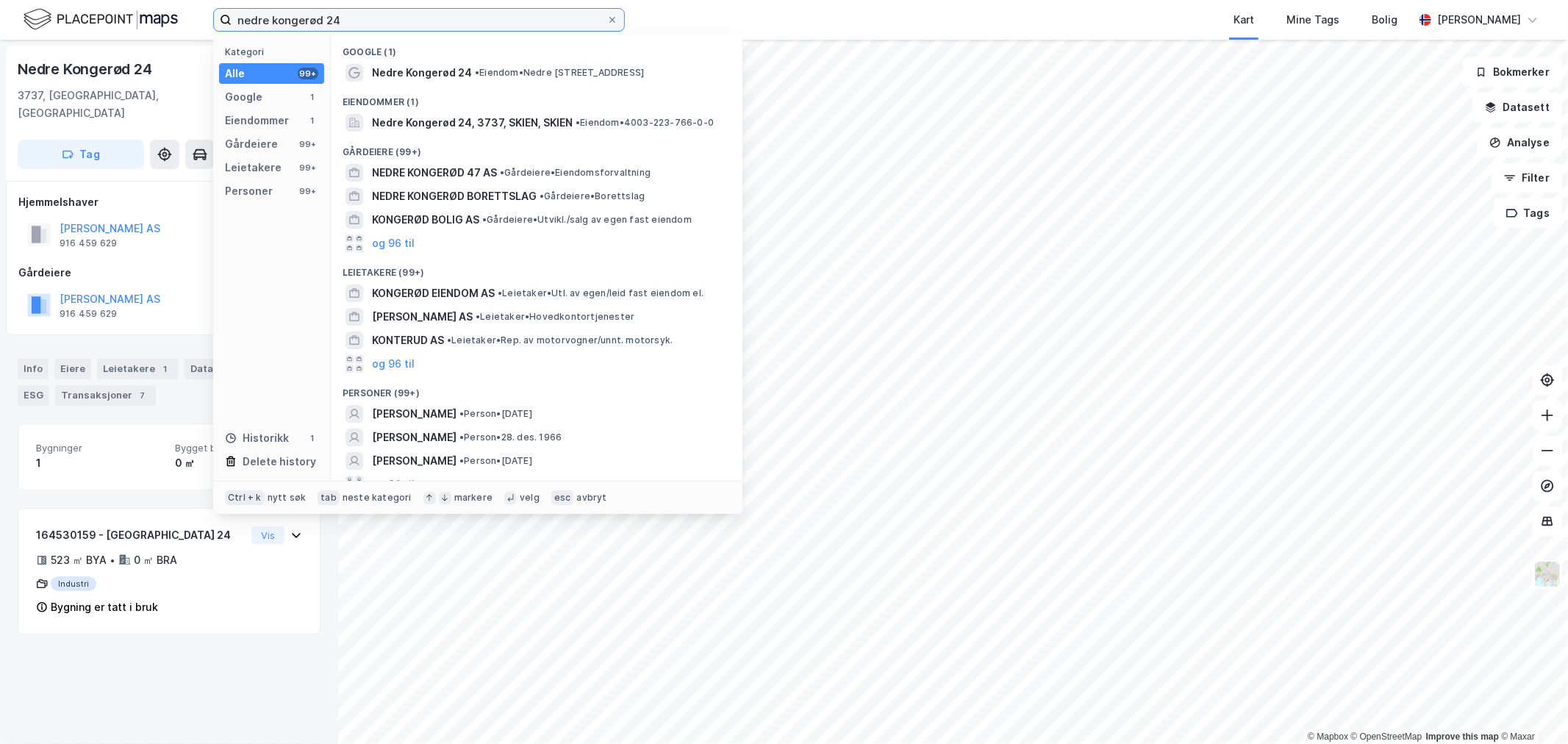
click at [377, 26] on input "nedre kongerød 24" at bounding box center [419, 20] width 375 height 22
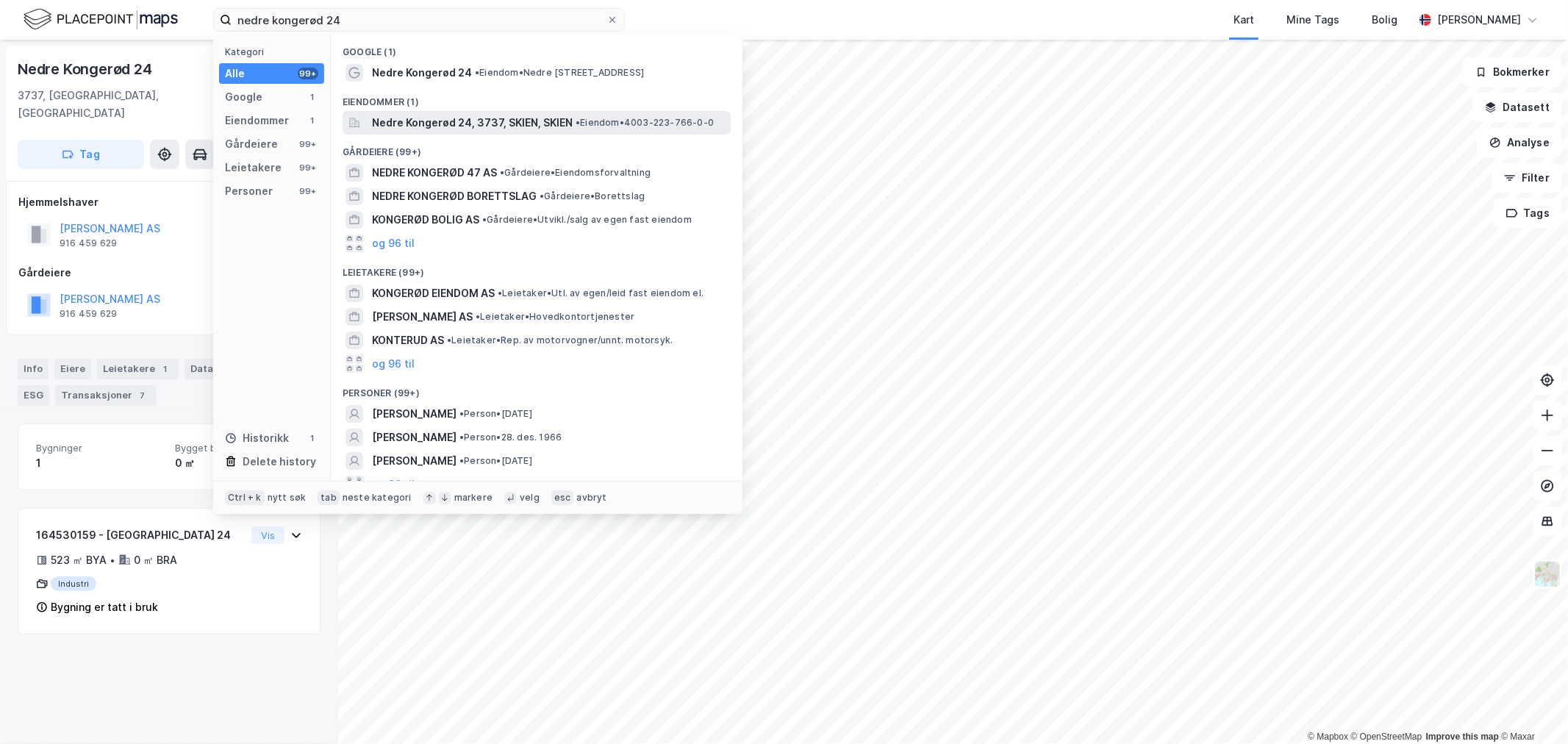
click at [462, 122] on span "Nedre Kongerød 24, 3737, SKIEN, SKIEN" at bounding box center [472, 122] width 200 height 17
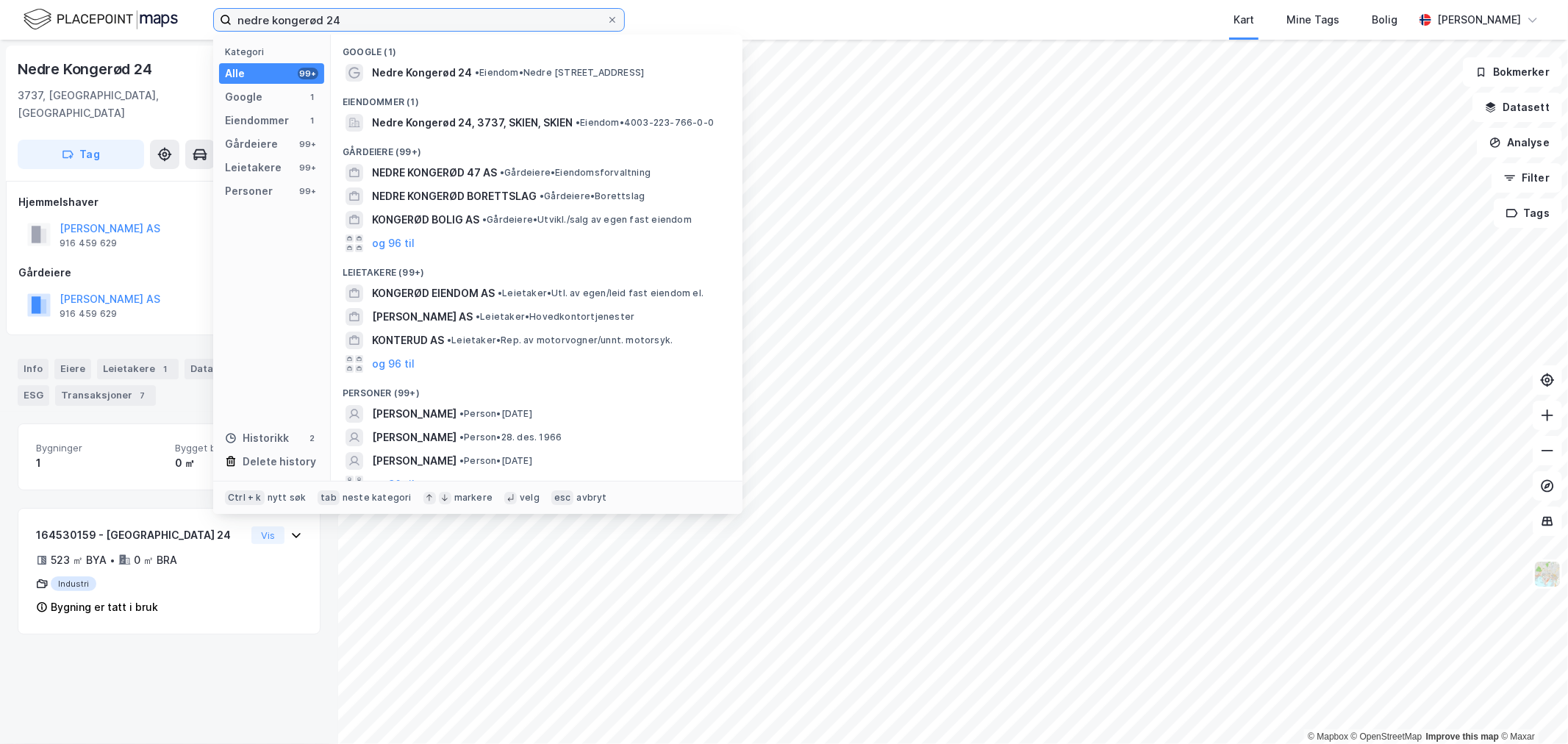
click at [390, 11] on input "nedre kongerød 24" at bounding box center [419, 20] width 375 height 22
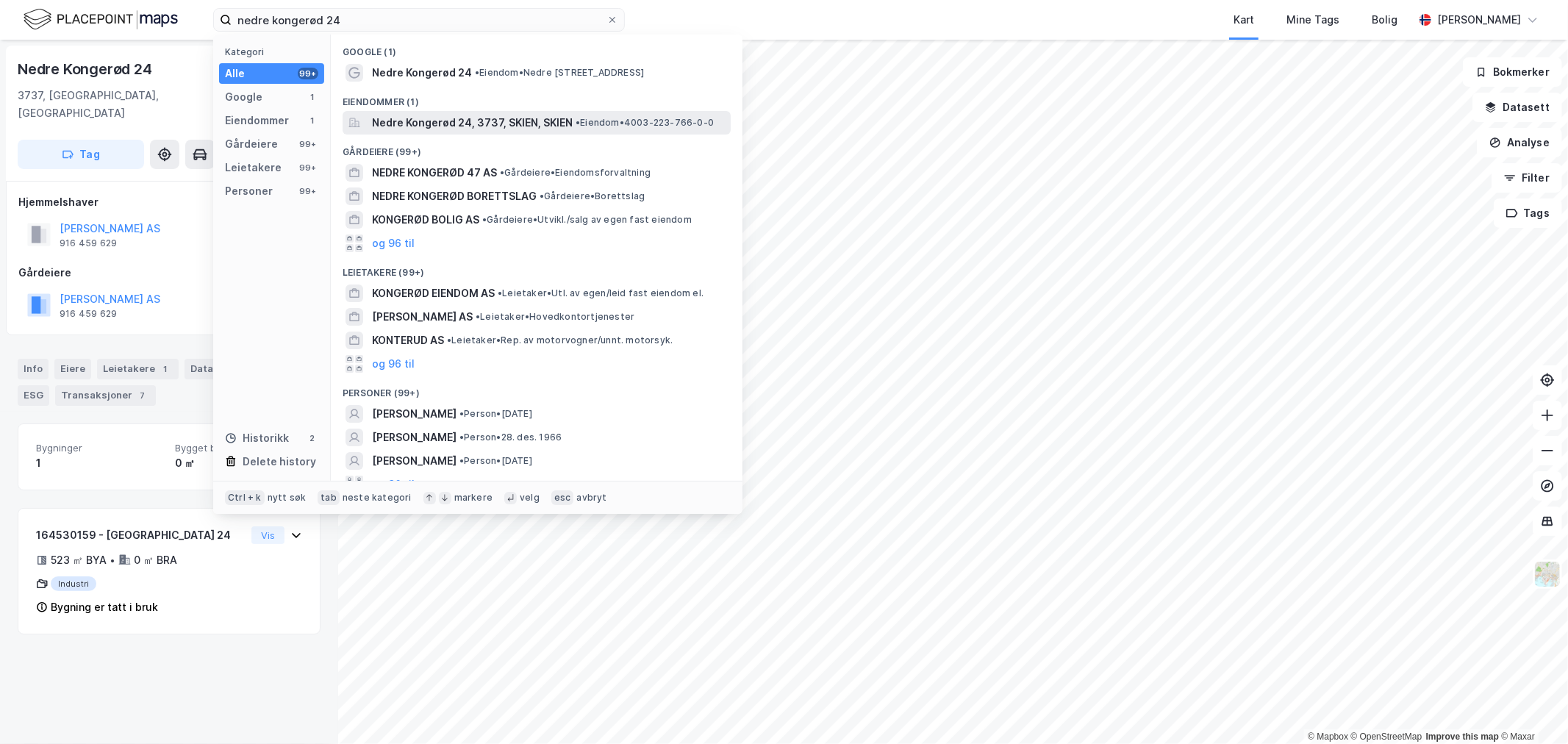
click at [478, 122] on span "Nedre Kongerød 24, 3737, SKIEN, SKIEN" at bounding box center [472, 122] width 200 height 17
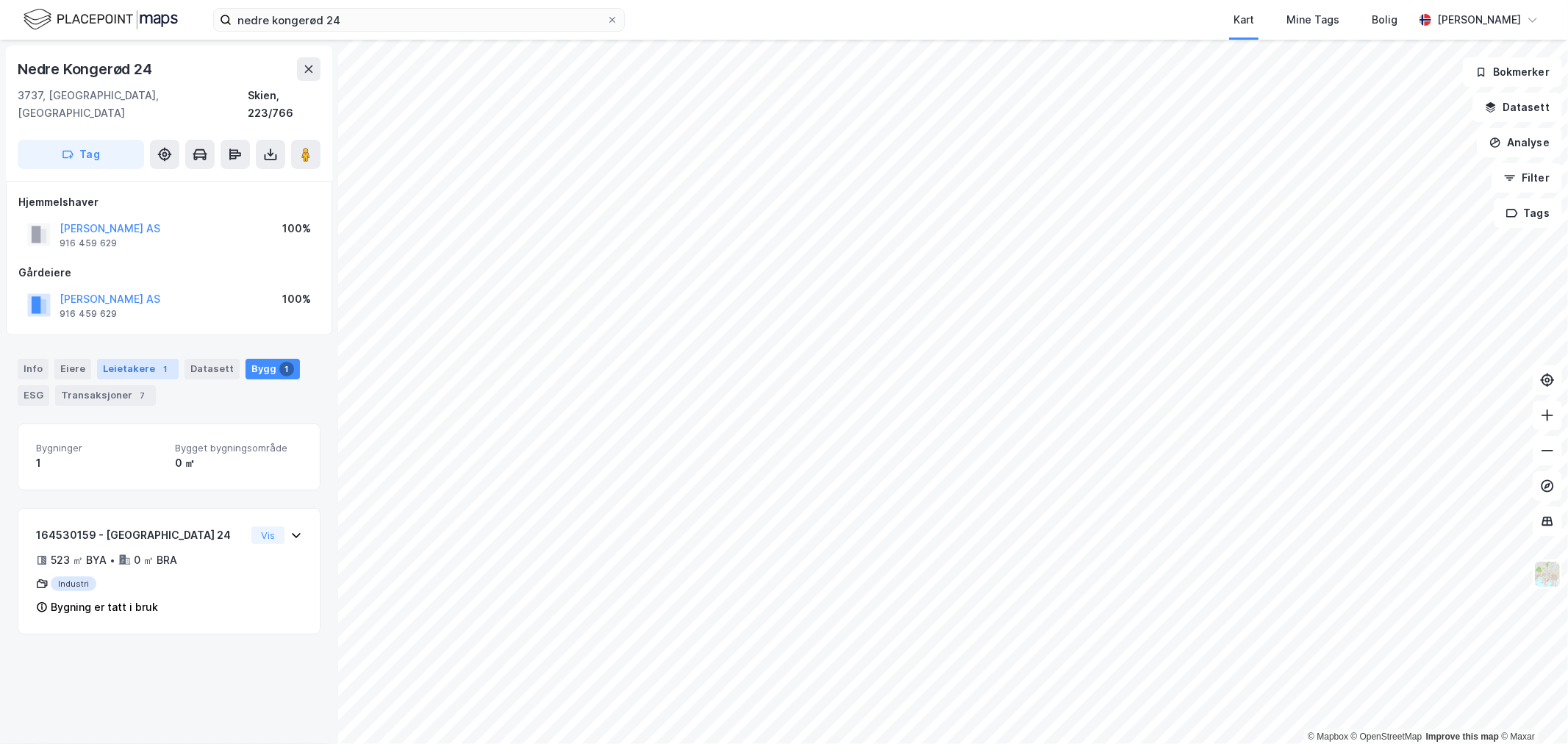
click at [137, 359] on div "Leietakere 1" at bounding box center [138, 369] width 81 height 20
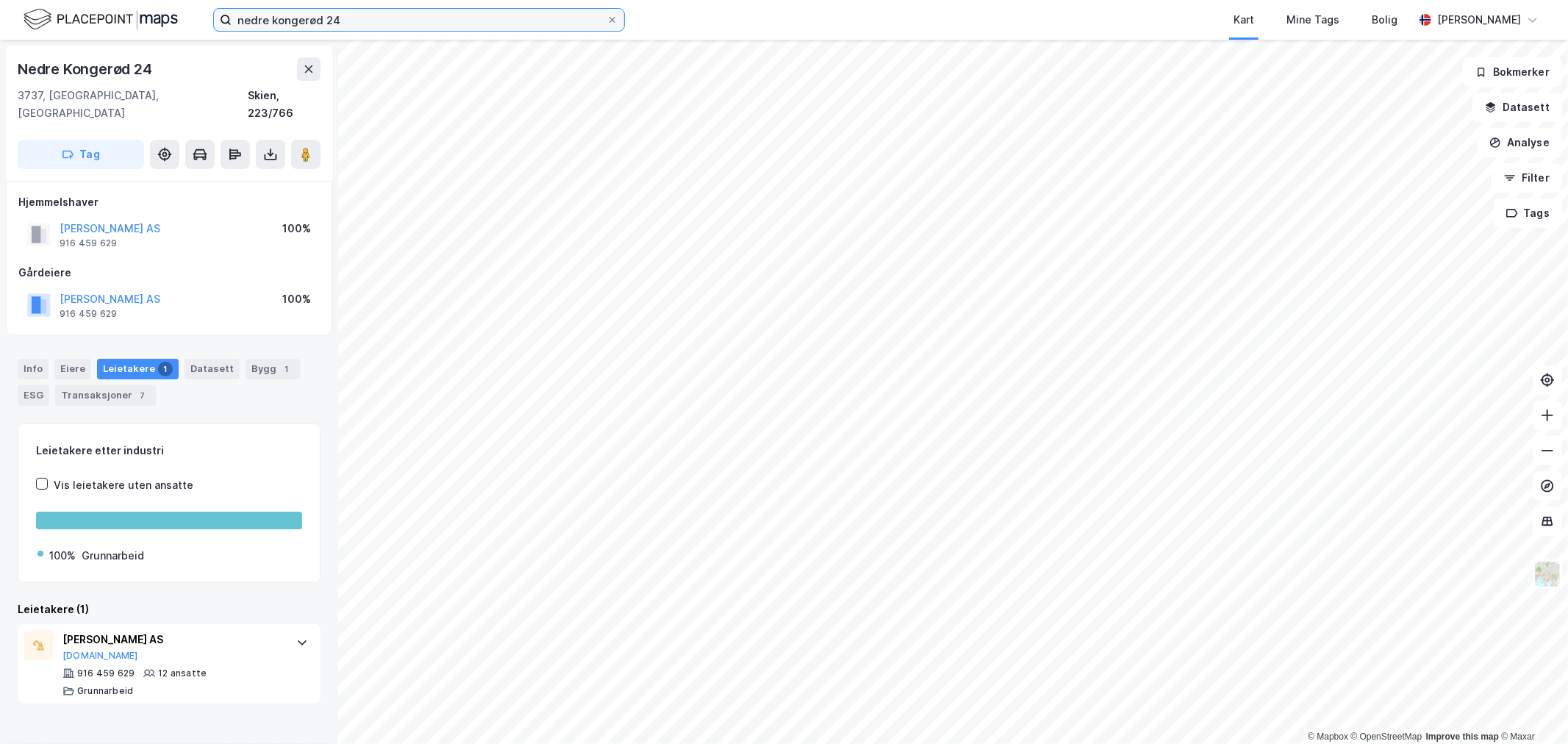
click at [385, 22] on input "nedre kongerød 24" at bounding box center [419, 20] width 375 height 22
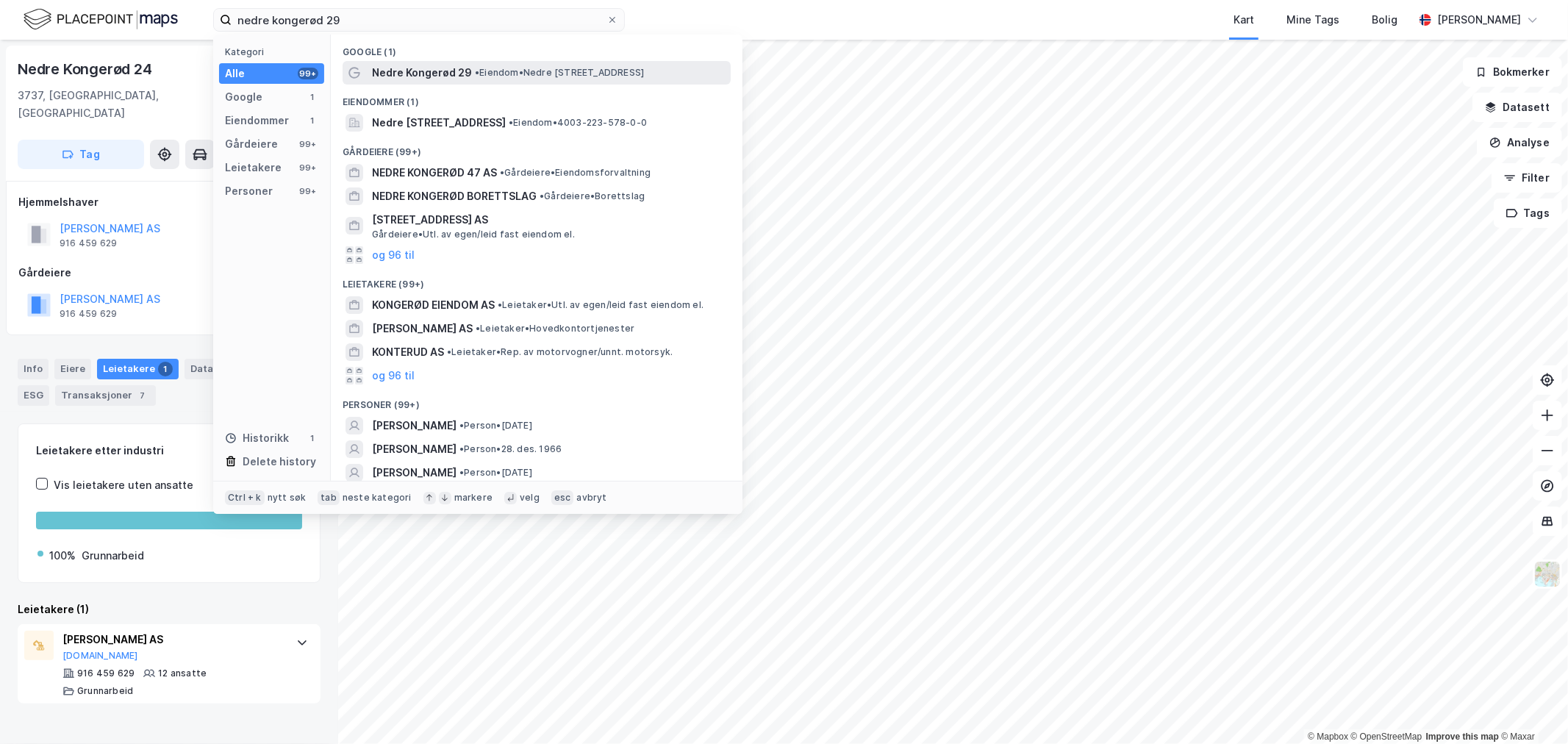
click at [478, 72] on span "•" at bounding box center [477, 72] width 5 height 11
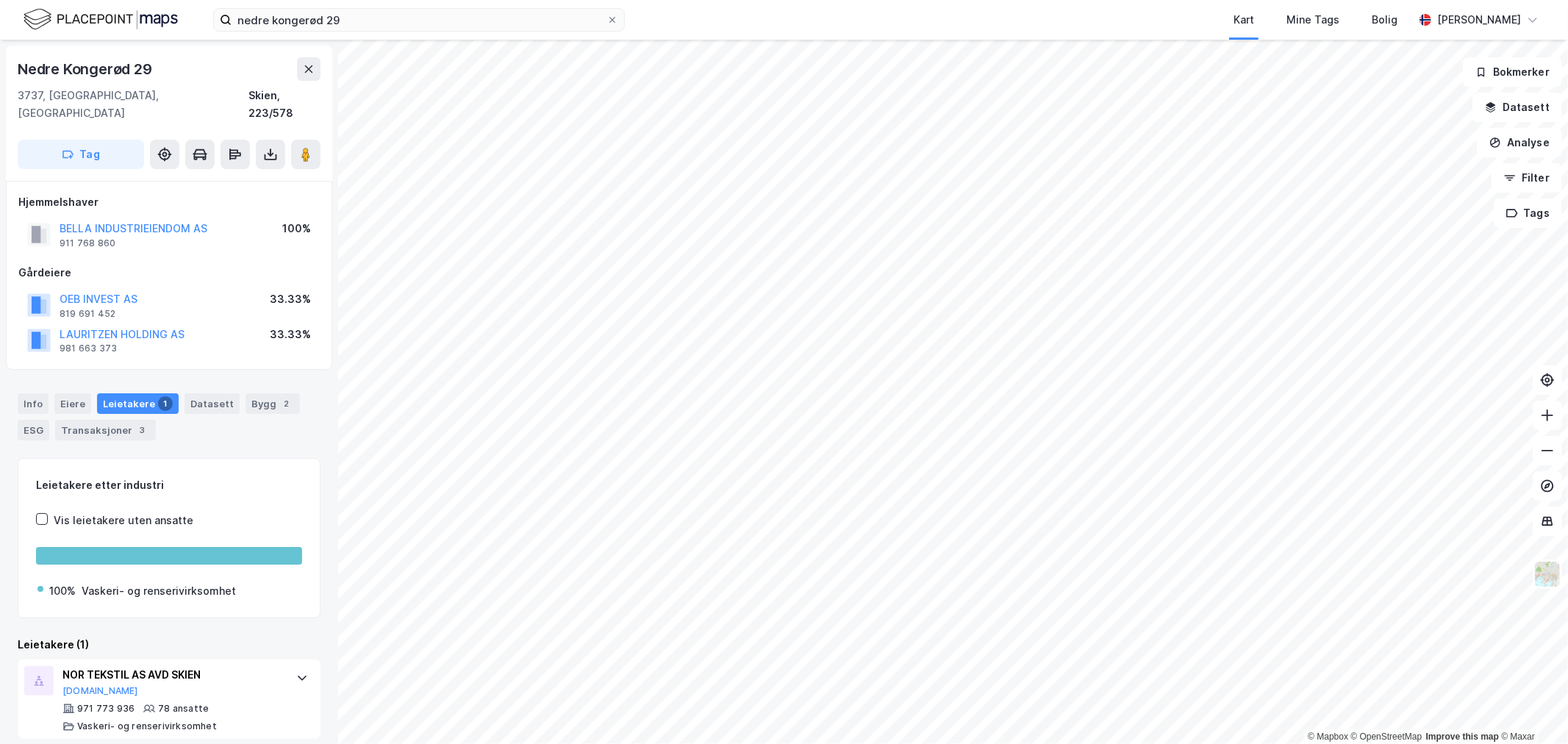
click at [311, 425] on div "Info Eiere Leietakere 1 Datasett Bygg 2 ESG Transaksjoner 3" at bounding box center [169, 412] width 338 height 71
drag, startPoint x: 34, startPoint y: 385, endPoint x: 20, endPoint y: 378, distance: 15.7
click at [33, 393] on div "Info" at bounding box center [32, 403] width 31 height 20
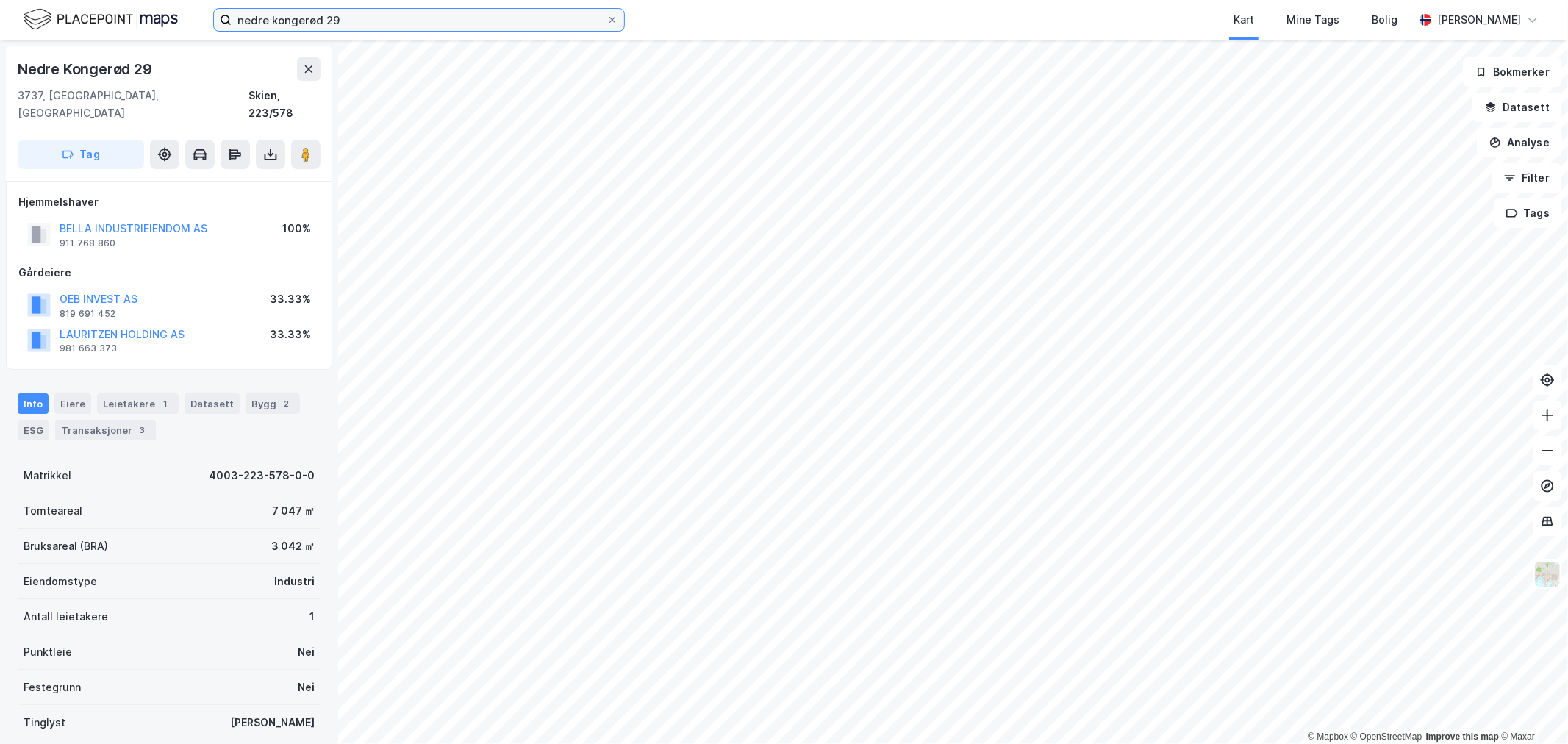
drag, startPoint x: 349, startPoint y: 22, endPoint x: -9, endPoint y: 2, distance: 358.6
click at [0, 2] on html "nedre kongerød 29 Kart Mine Tags Bolig Eirik Aarnes © Mapbox © OpenStreetMap Im…" at bounding box center [784, 372] width 1568 height 744
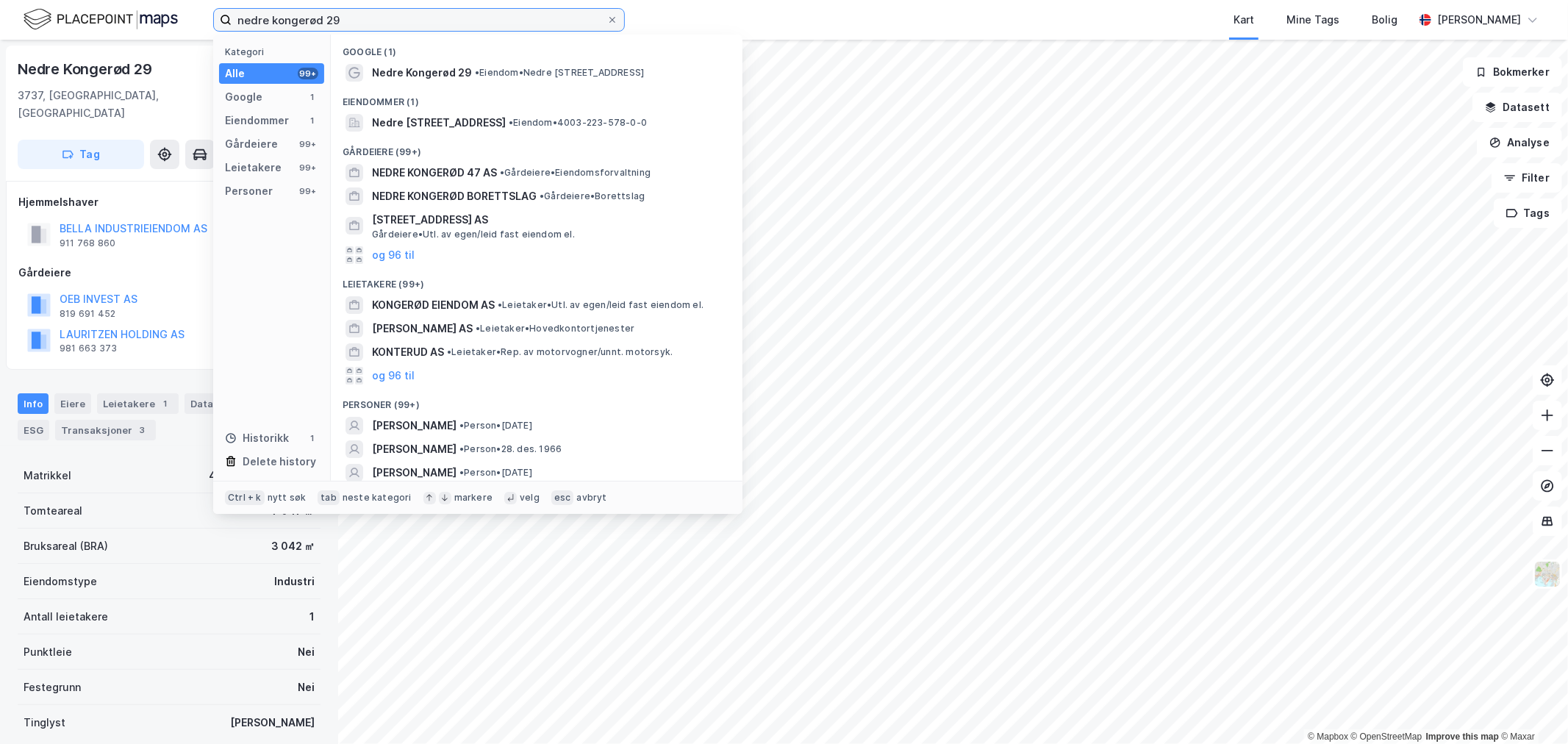
paste input "Kransvikveien 15"
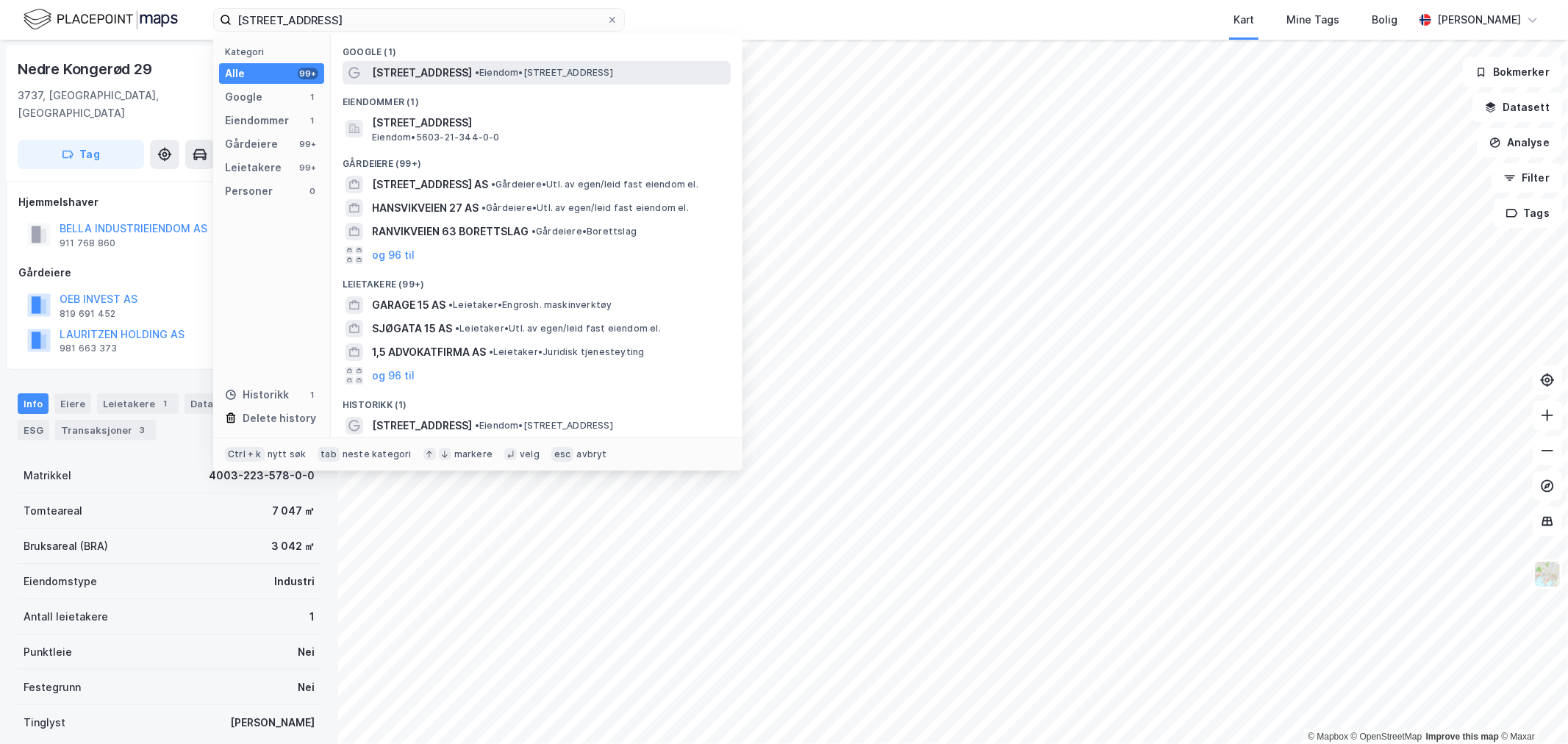
click at [454, 64] on span "Kransvikveien 15" at bounding box center [422, 72] width 100 height 17
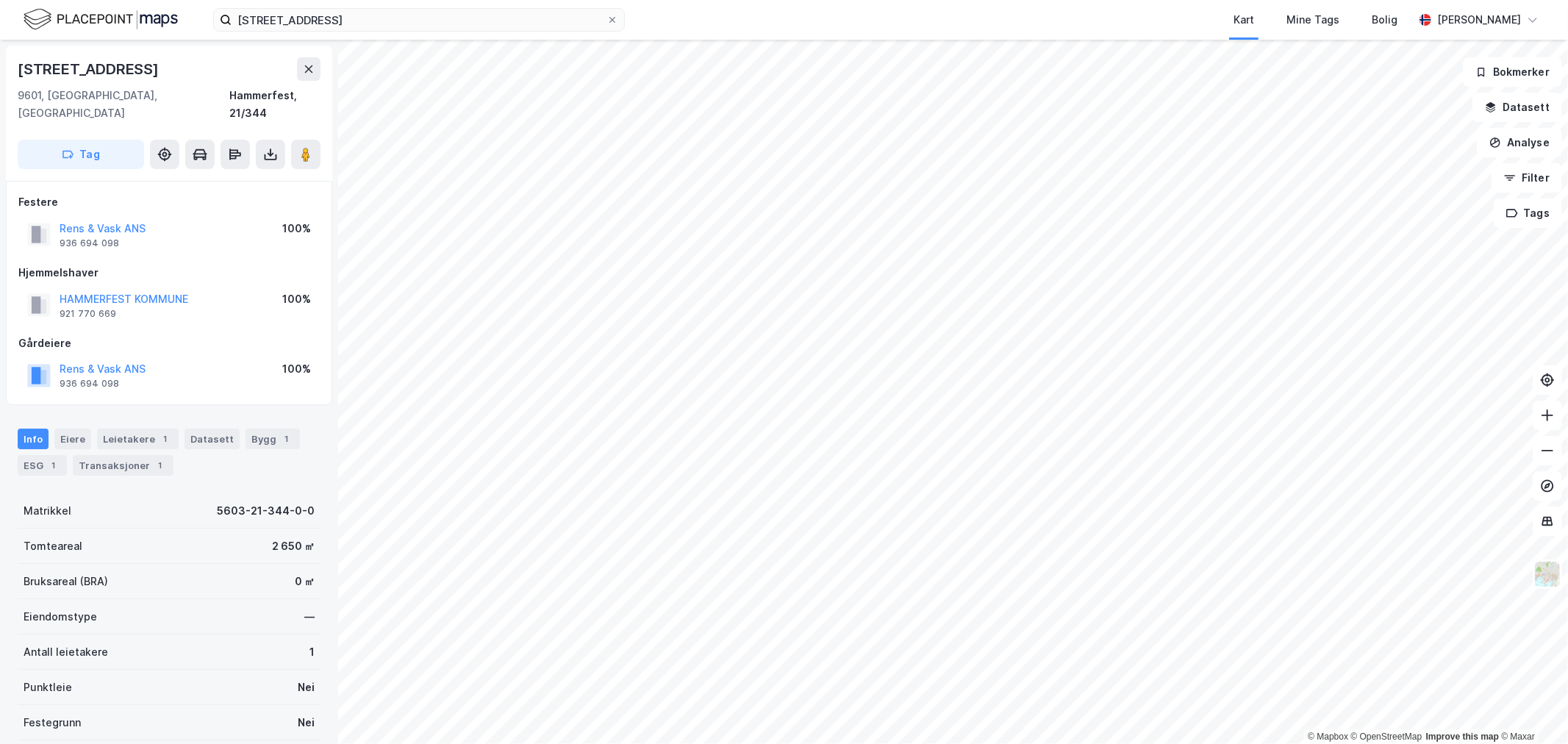
scroll to position [45, 0]
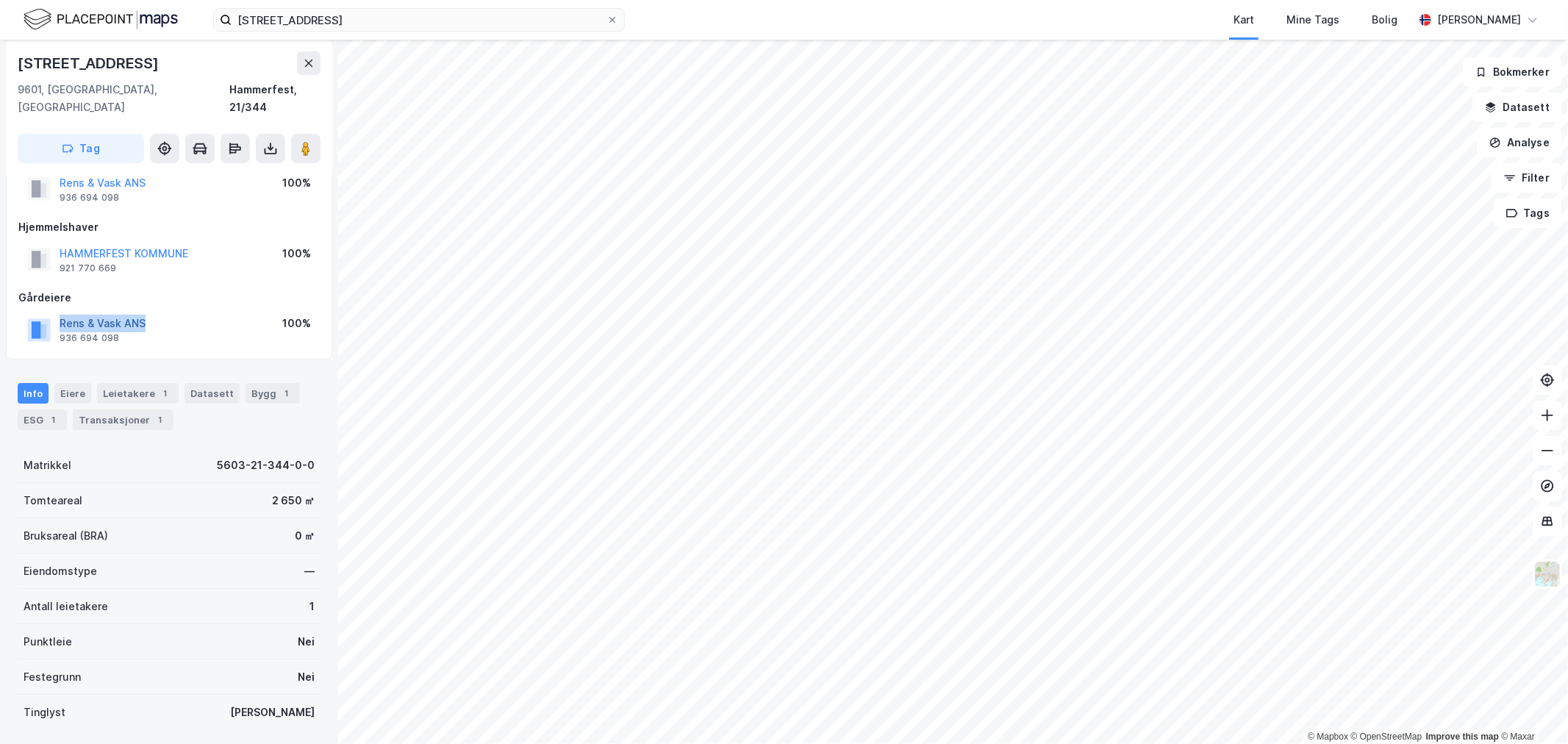
drag, startPoint x: 158, startPoint y: 306, endPoint x: 62, endPoint y: 306, distance: 96.0
click at [62, 312] on div "Rens & Vask ANS 936 694 098 100%" at bounding box center [169, 329] width 301 height 35
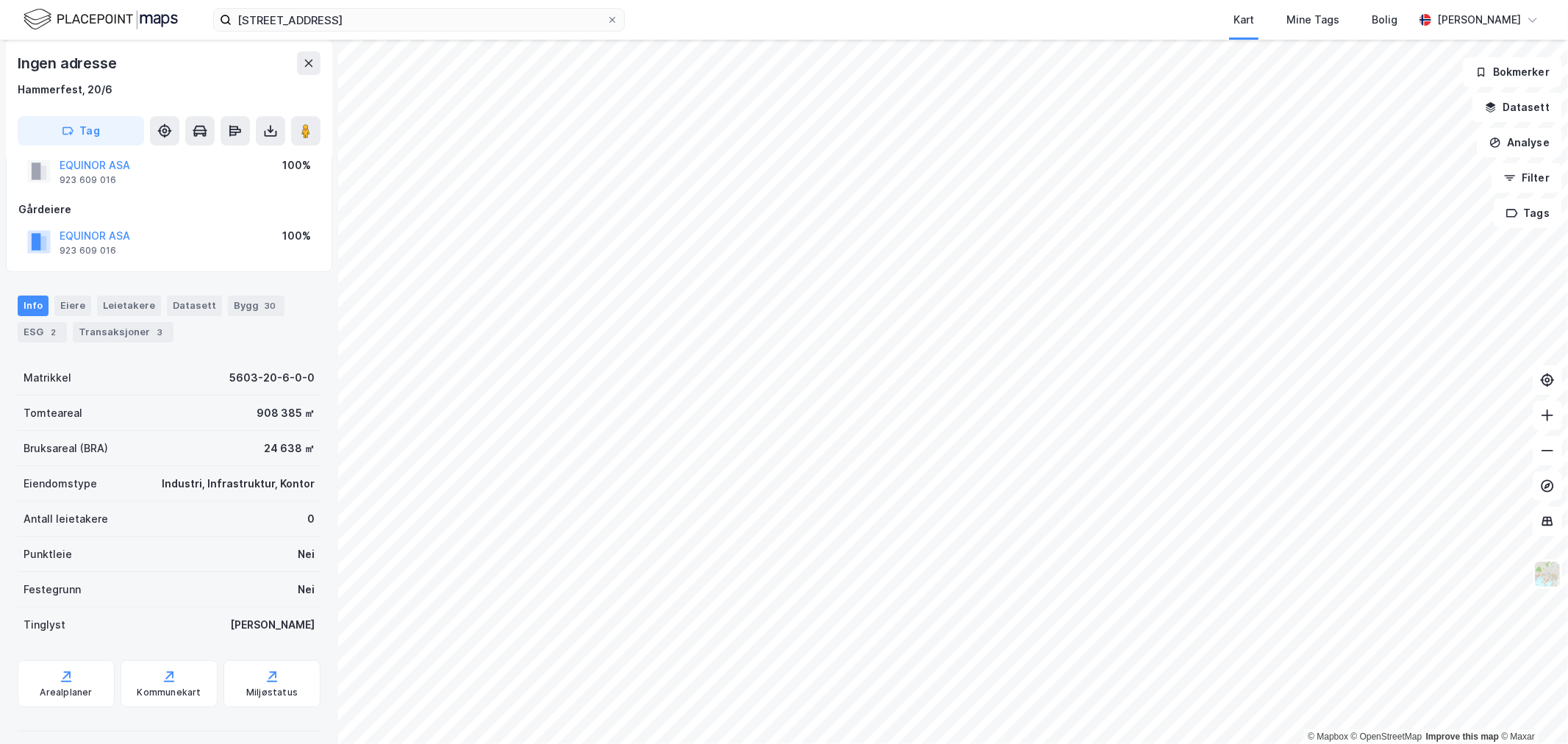
scroll to position [45, 0]
click at [313, 61] on icon at bounding box center [309, 63] width 12 height 12
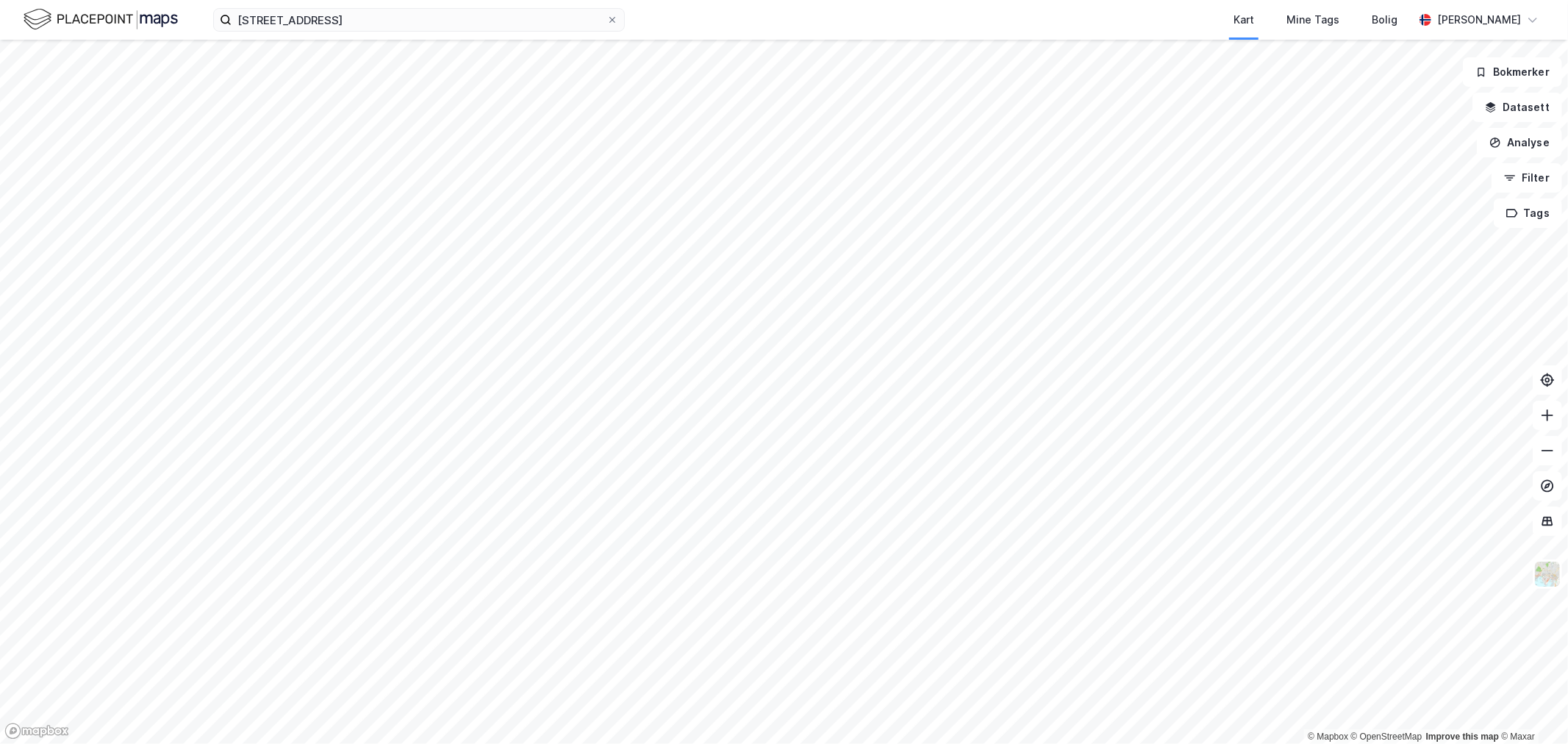
click at [354, 32] on div "Kransvikveien 15 Kart Mine Tags Bolig Eirik Aarnes" at bounding box center [784, 20] width 1568 height 40
click at [362, 17] on input "Kransvikveien 15" at bounding box center [419, 20] width 375 height 22
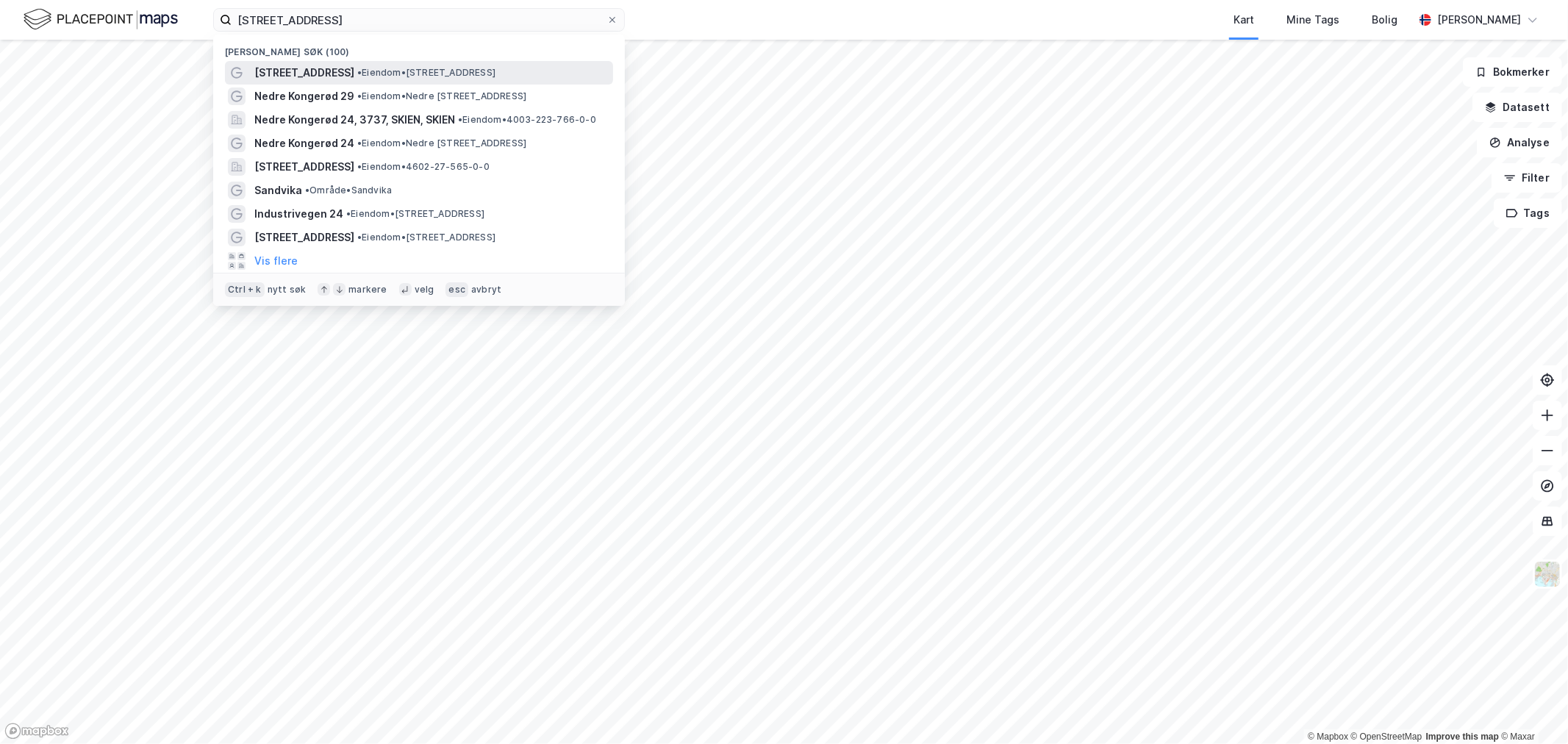
click at [332, 65] on span "Kransvikveien 15" at bounding box center [304, 72] width 100 height 17
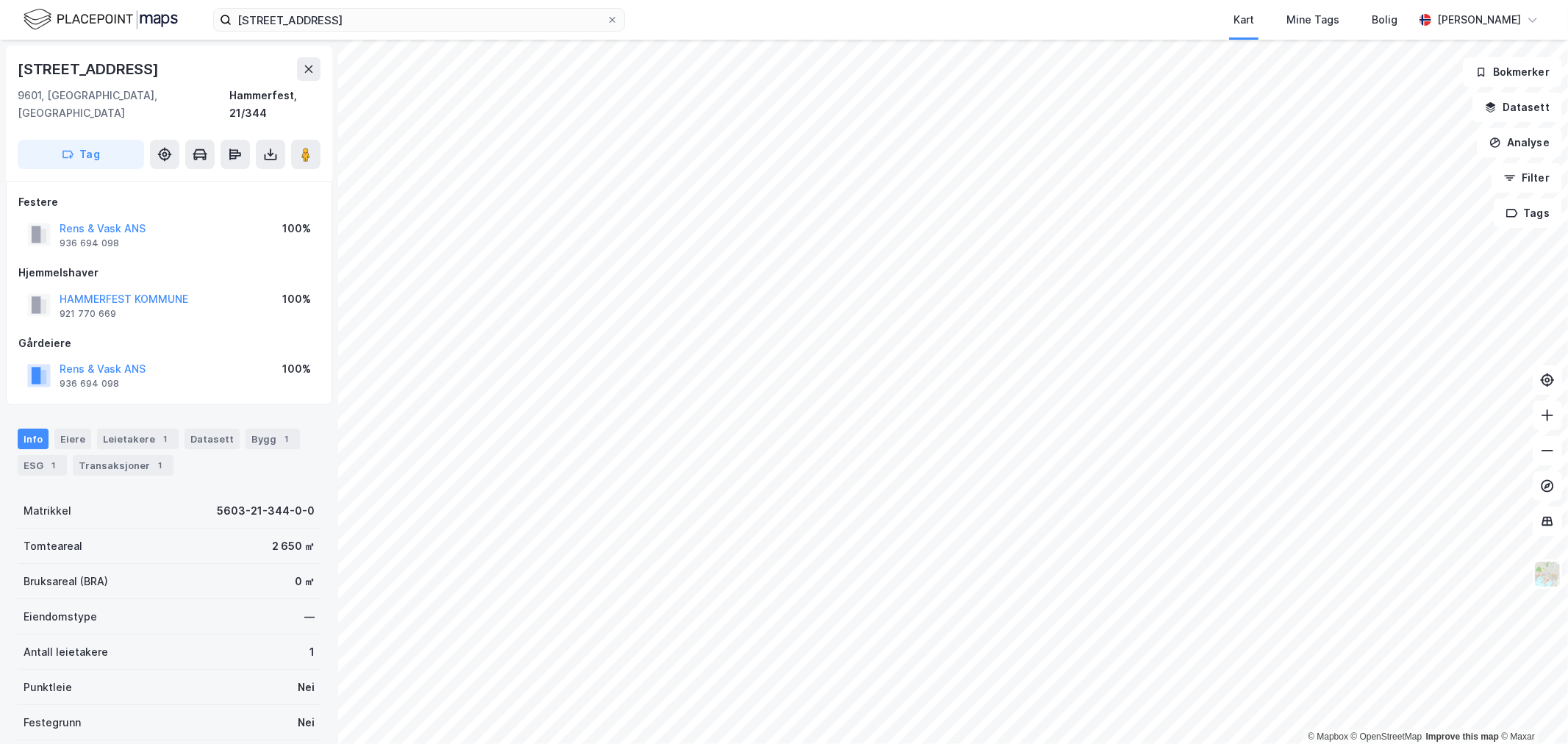
scroll to position [45, 0]
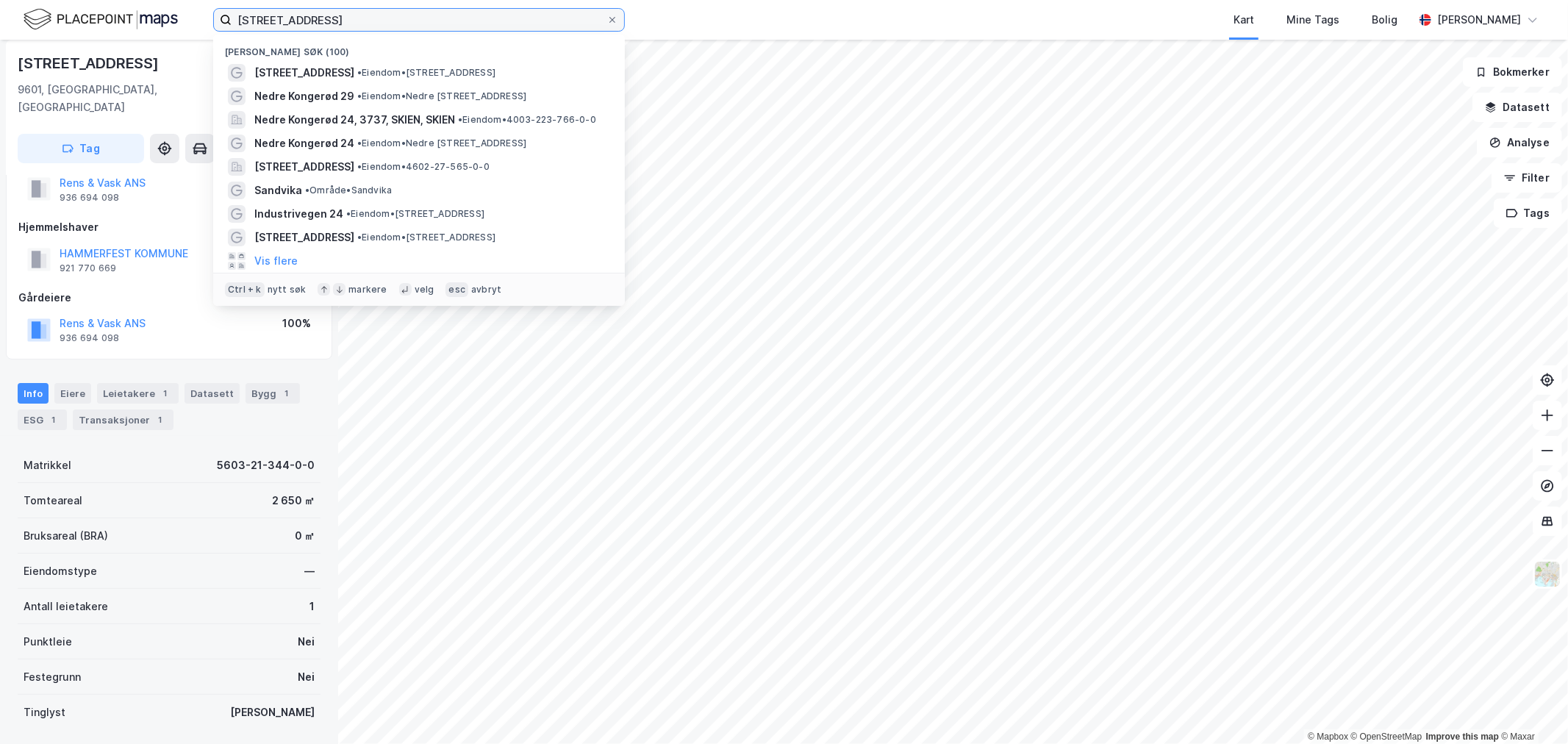
drag, startPoint x: 398, startPoint y: 22, endPoint x: 52, endPoint y: 20, distance: 346.0
click at [62, 20] on div "Kransvikveien 15 Nylige søk (100) Kransvikveien 15 • Eiendom • Kransvikveien 15…" at bounding box center [784, 20] width 1568 height 40
paste input "Skattørvegen 7"
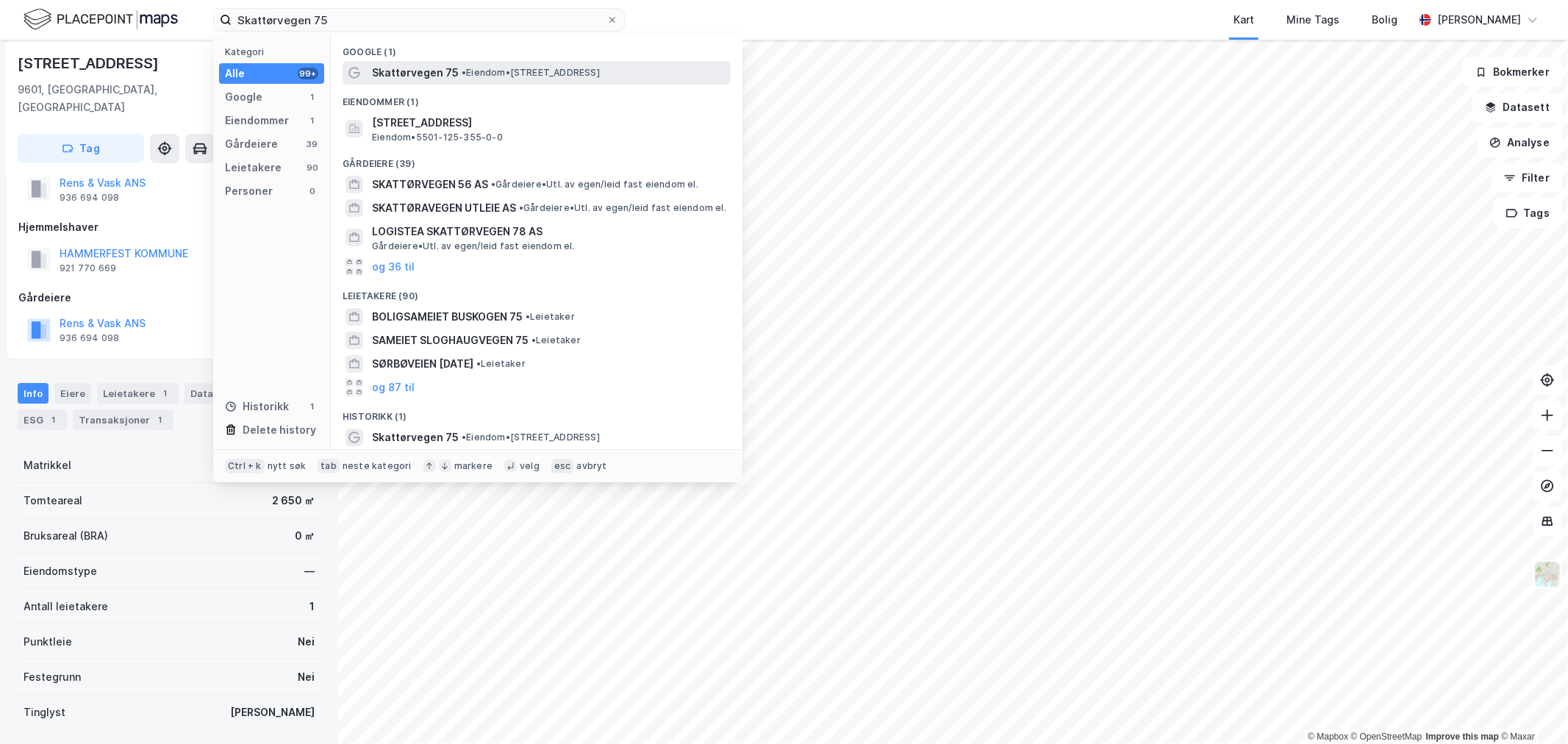
click at [564, 72] on span "• Eiendom • Skattørvegen 75, 9018 Tromsø" at bounding box center [530, 73] width 138 height 12
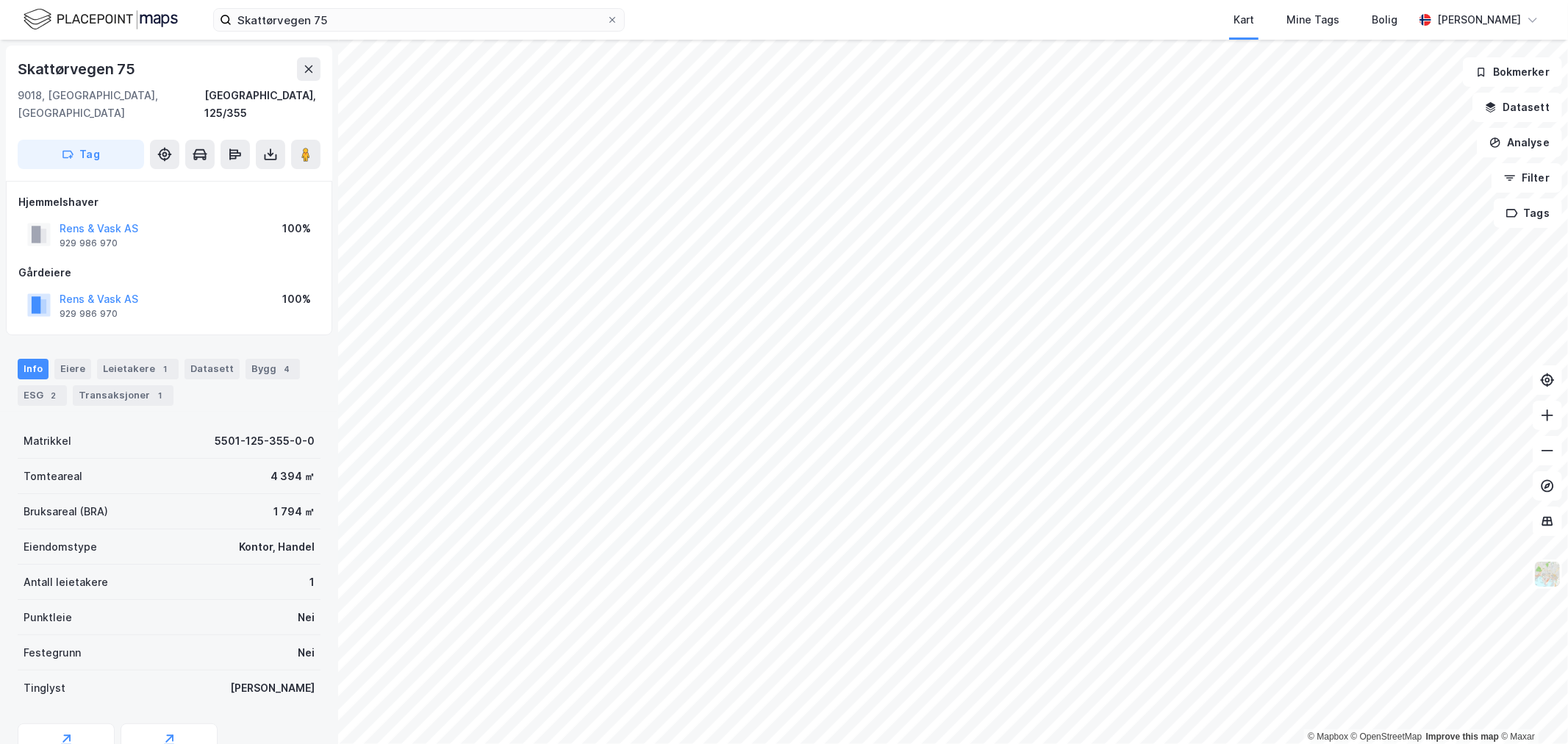
scroll to position [45, 0]
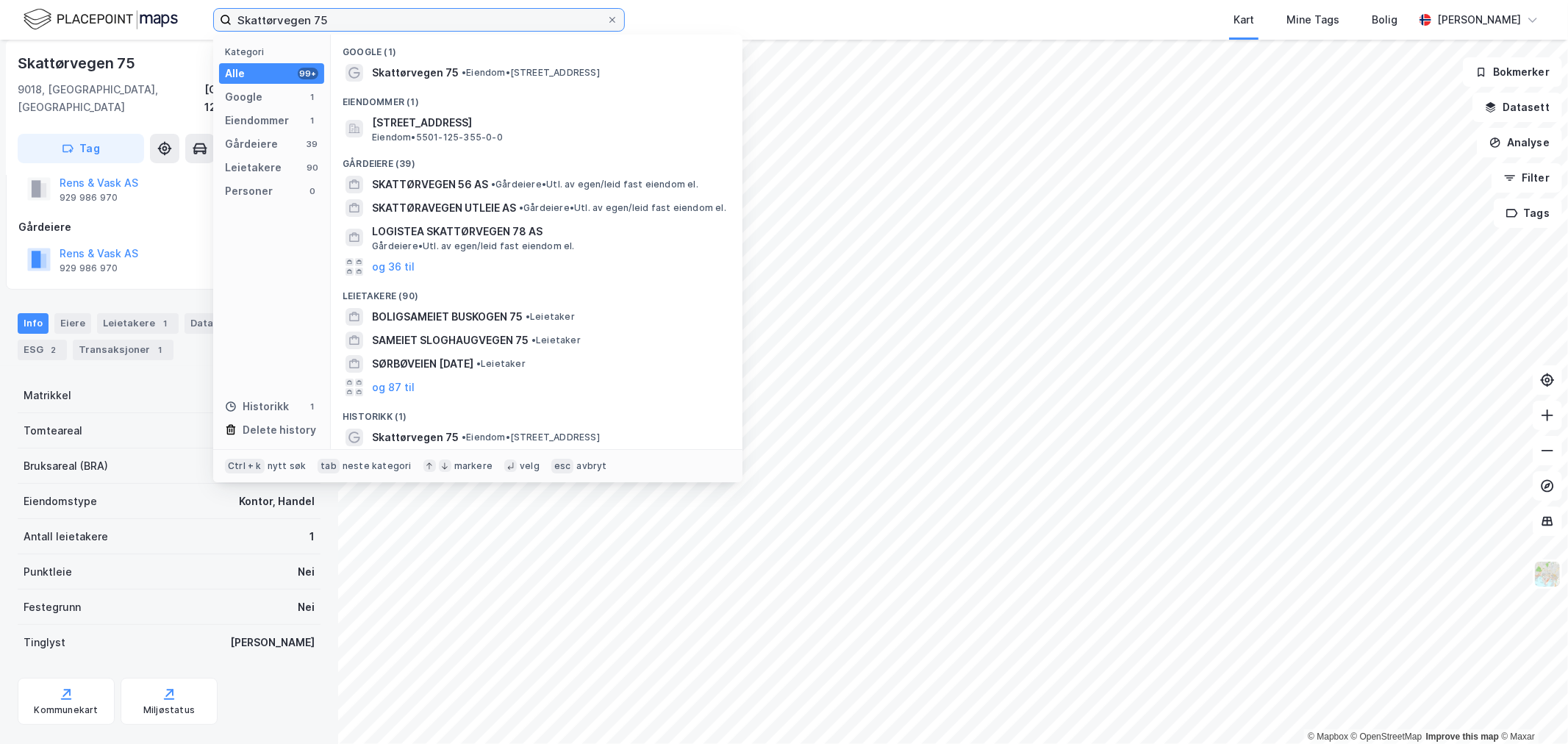
drag, startPoint x: 349, startPoint y: 20, endPoint x: -23, endPoint y: 15, distance: 372.0
click at [0, 15] on html "Skattørvegen 75 Kategori Alle 99+ Google 1 Eiendommer 1 Gårdeiere 39 Leietakere…" at bounding box center [784, 372] width 1568 height 744
click at [855, 28] on div "Kart Mine Tags Bolig" at bounding box center [1054, 20] width 718 height 40
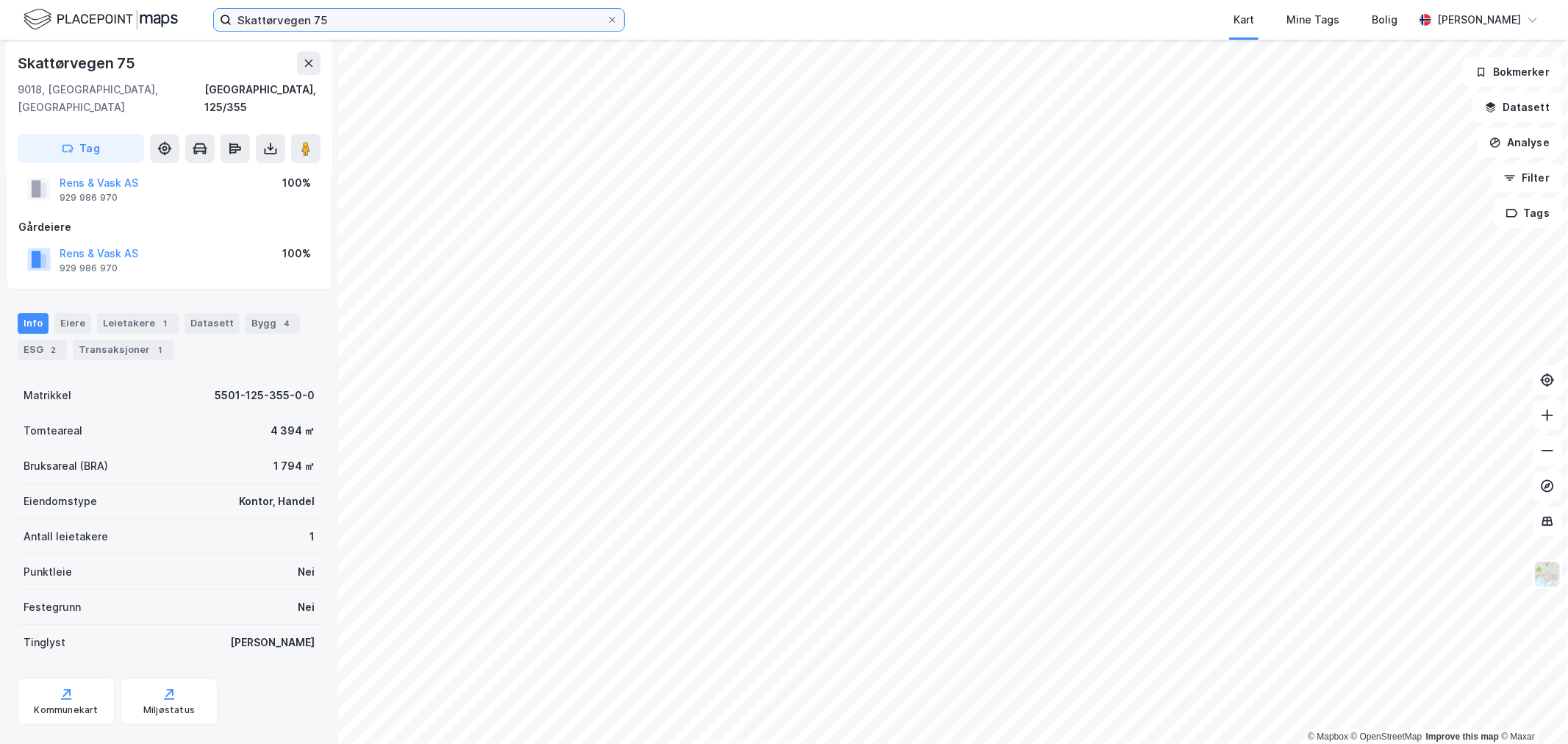
drag, startPoint x: 432, startPoint y: 18, endPoint x: -316, endPoint y: -27, distance: 749.4
click at [0, 0] on html "Skattørvegen 75 Kart Mine Tags Bolig Eirik Aarnes © Mapbox © OpenStreetMap Impr…" at bounding box center [784, 372] width 1568 height 744
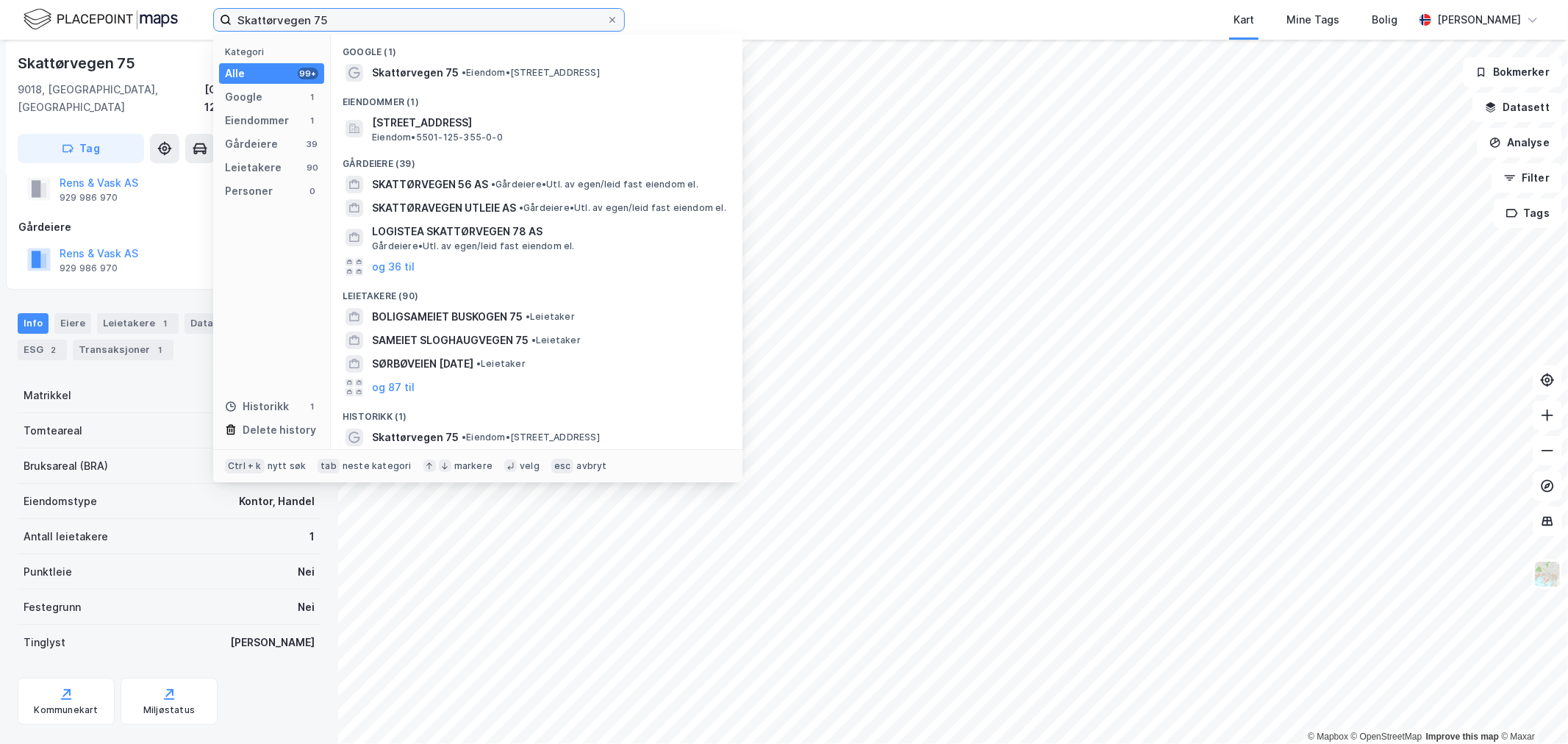
paste input "Mongstadvegen 1004"
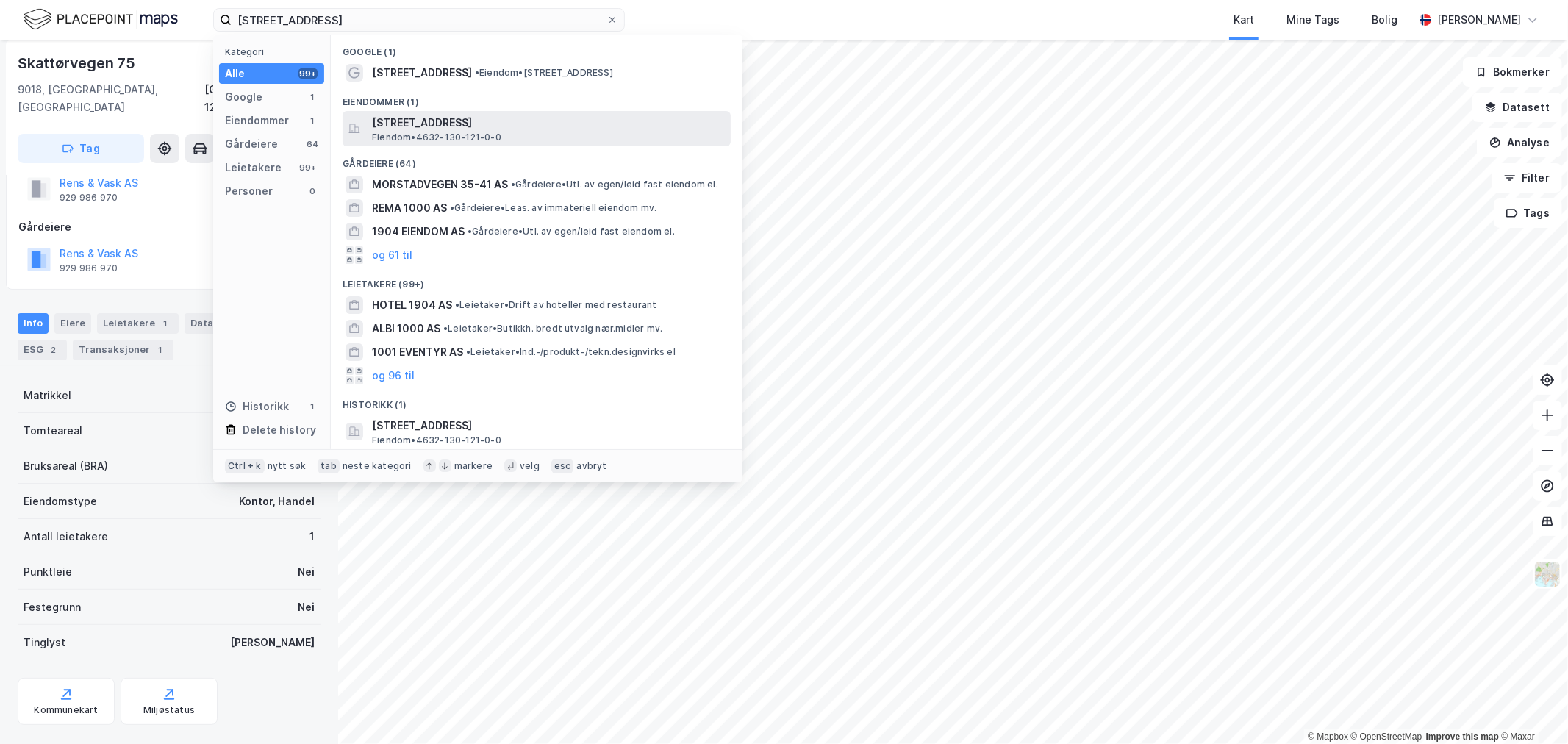
click at [488, 126] on span "Mongstadvegen 1004, 5954, MONGSTAD, AUSTRHEIM" at bounding box center [549, 122] width 353 height 17
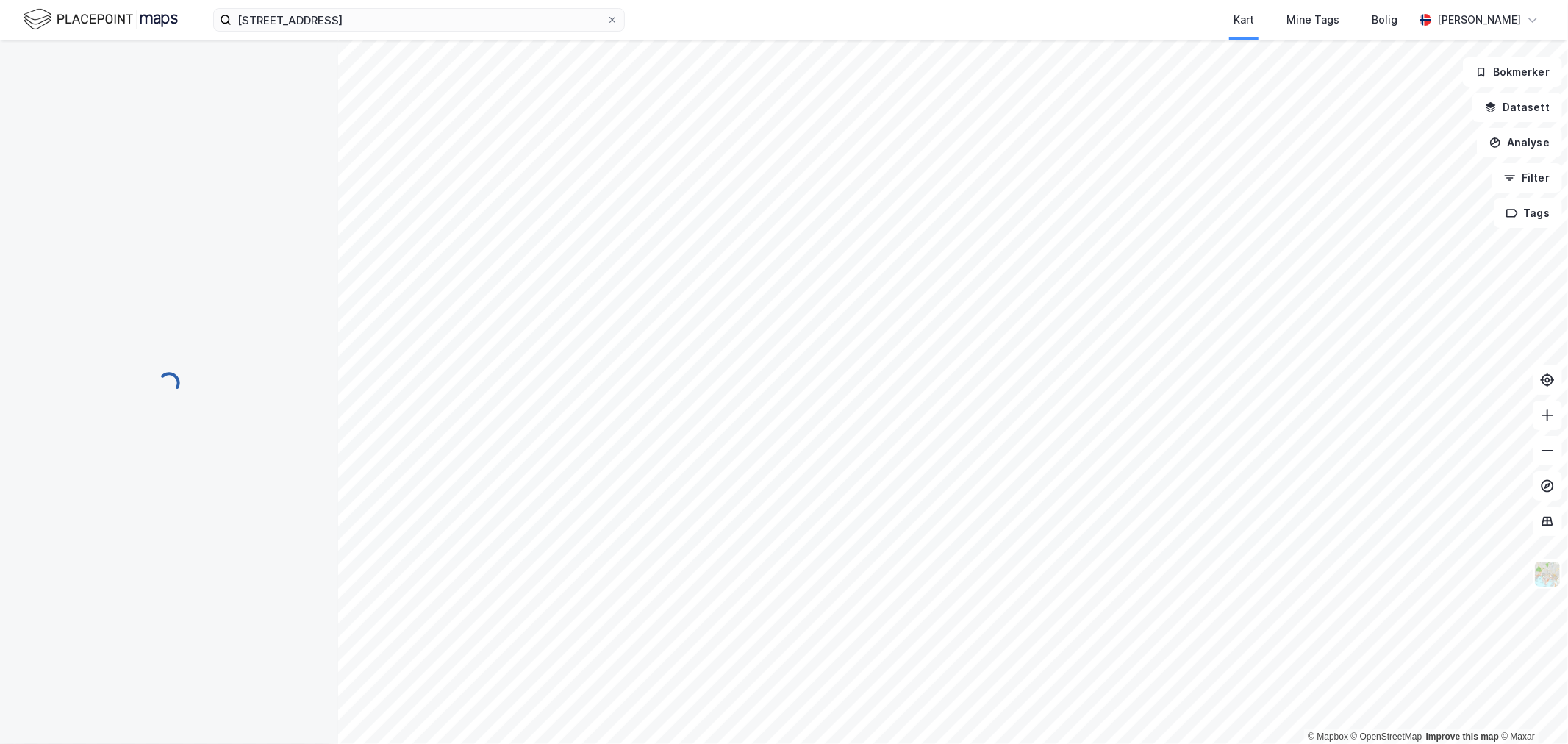
scroll to position [45, 0]
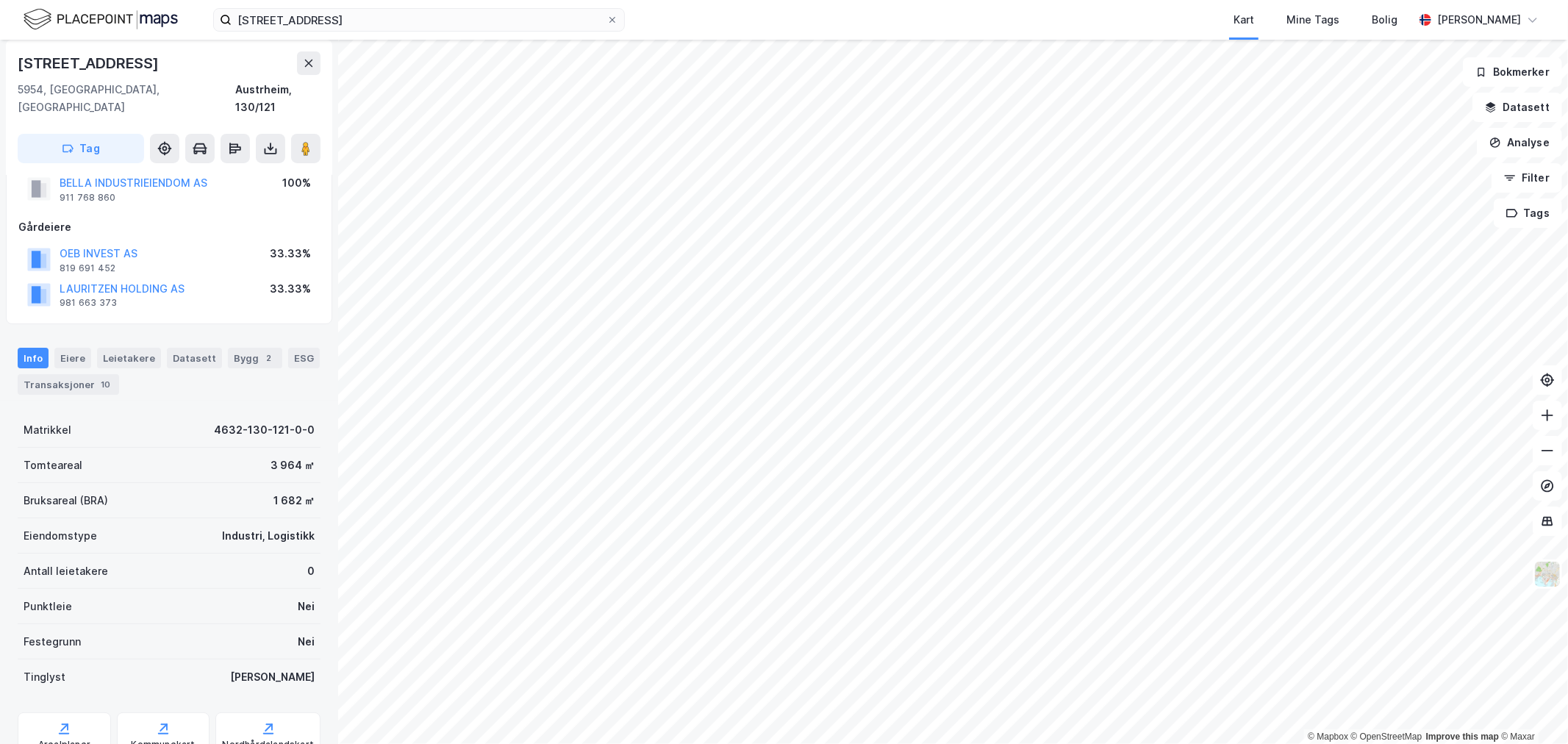
drag, startPoint x: 179, startPoint y: 60, endPoint x: 22, endPoint y: 67, distance: 157.2
click at [22, 67] on div "Mongstadvegen 1004" at bounding box center [169, 63] width 303 height 23
copy div "Mongstadvegen 1004"
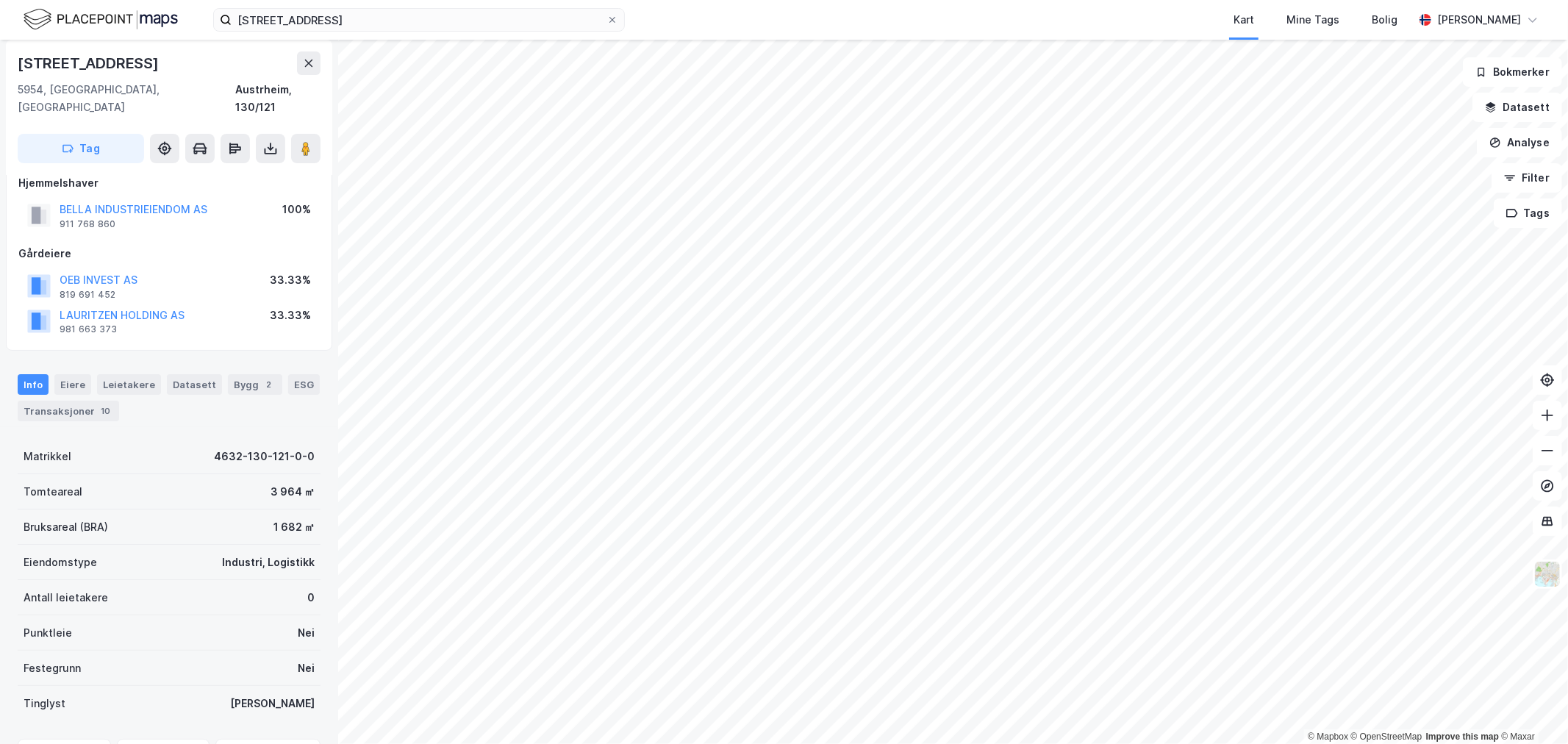
scroll to position [0, 0]
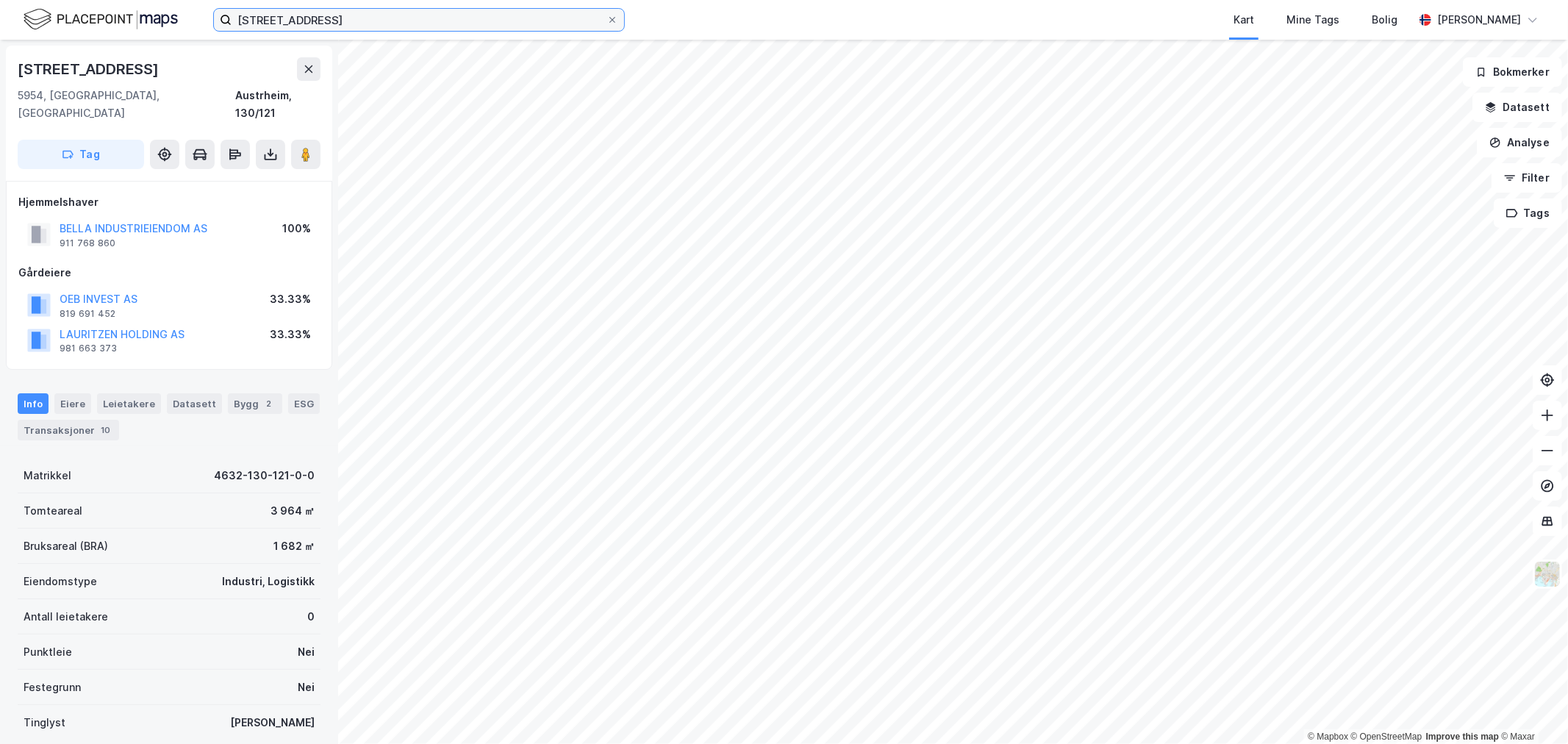
drag, startPoint x: 451, startPoint y: 20, endPoint x: -87, endPoint y: 32, distance: 538.1
click at [0, 32] on html "Mongstadvegen 1004 Kart Mine Tags Bolig Eirik Aarnes © Mapbox © OpenStreetMap I…" at bounding box center [784, 372] width 1568 height 744
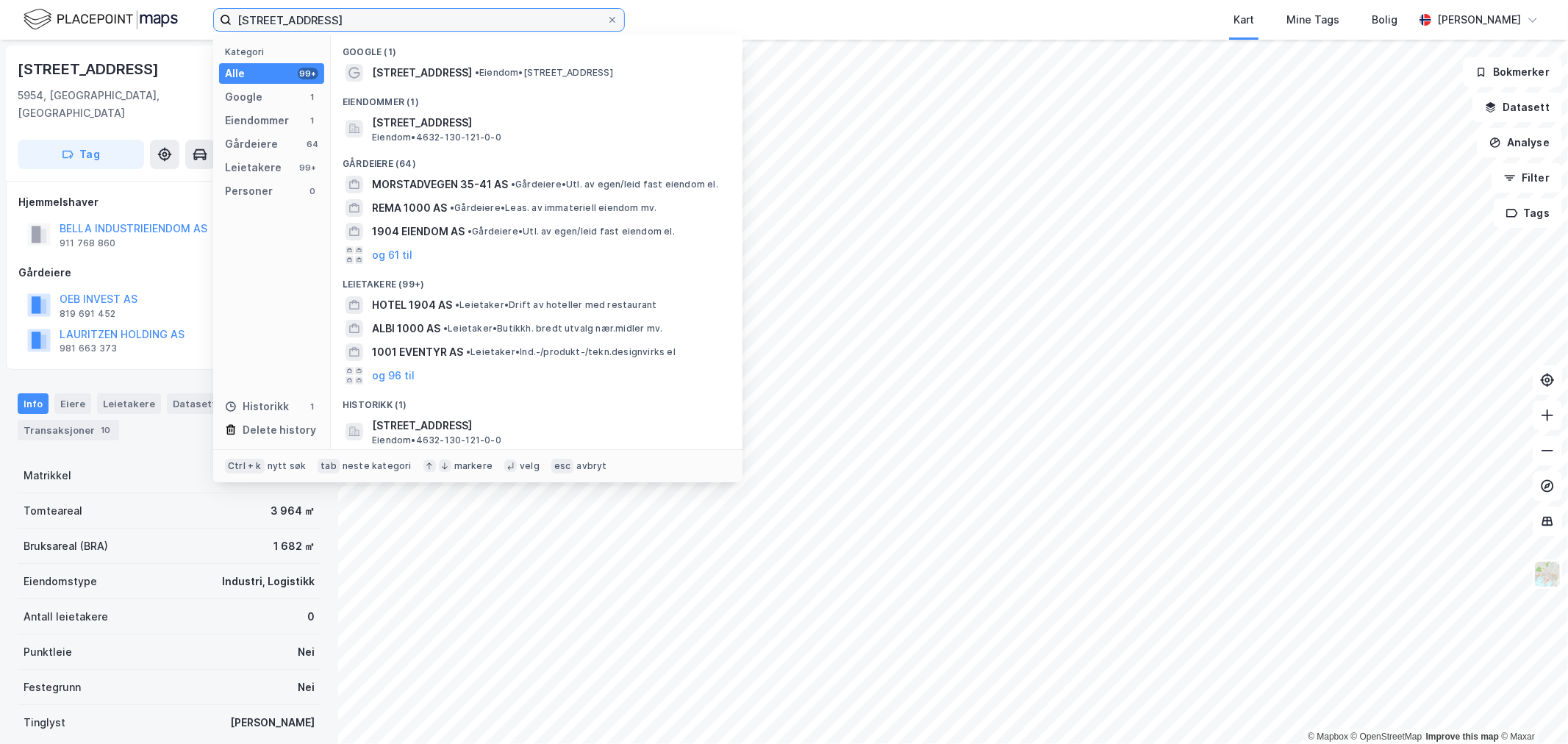
paste input "Sjukehusvegen 31"
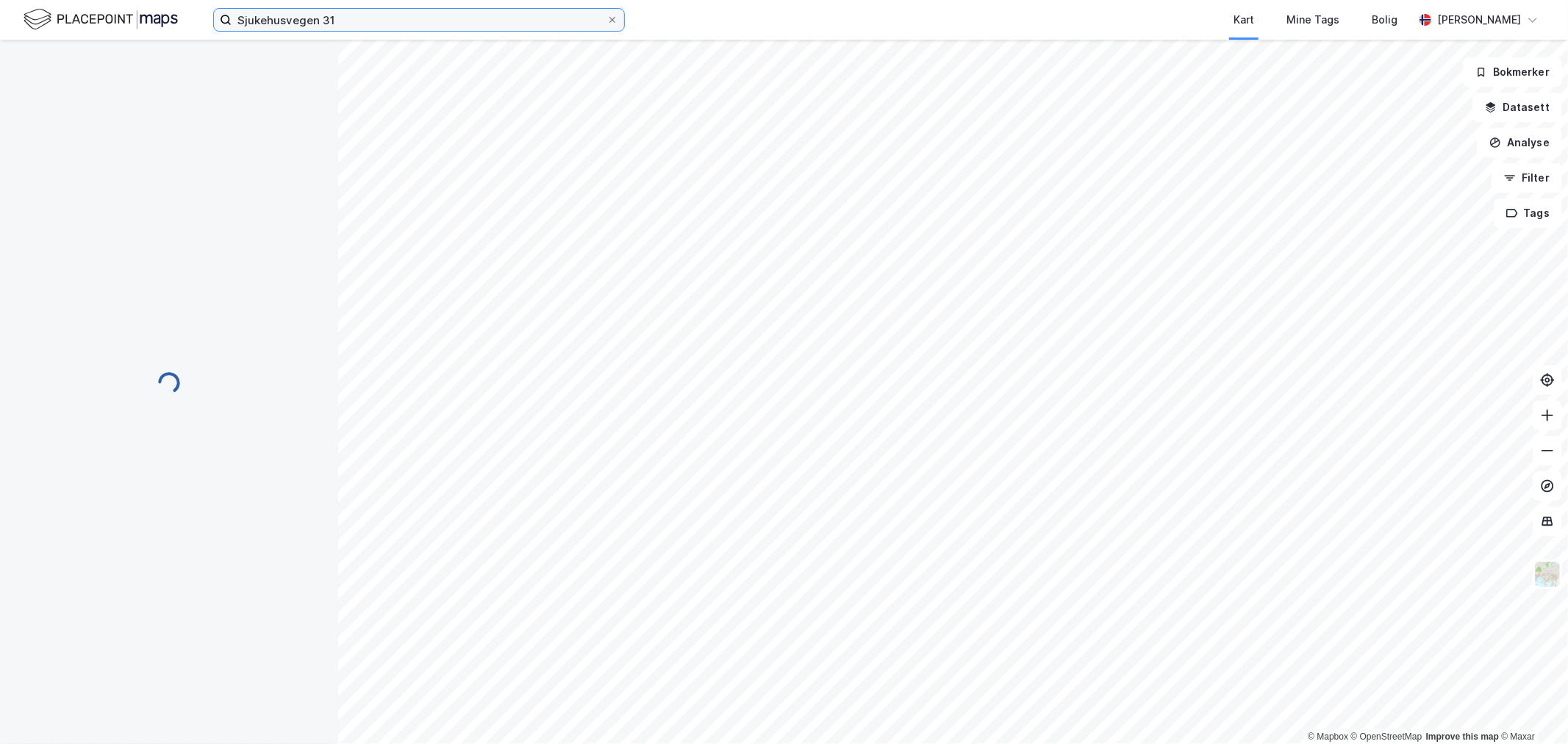
scroll to position [1, 0]
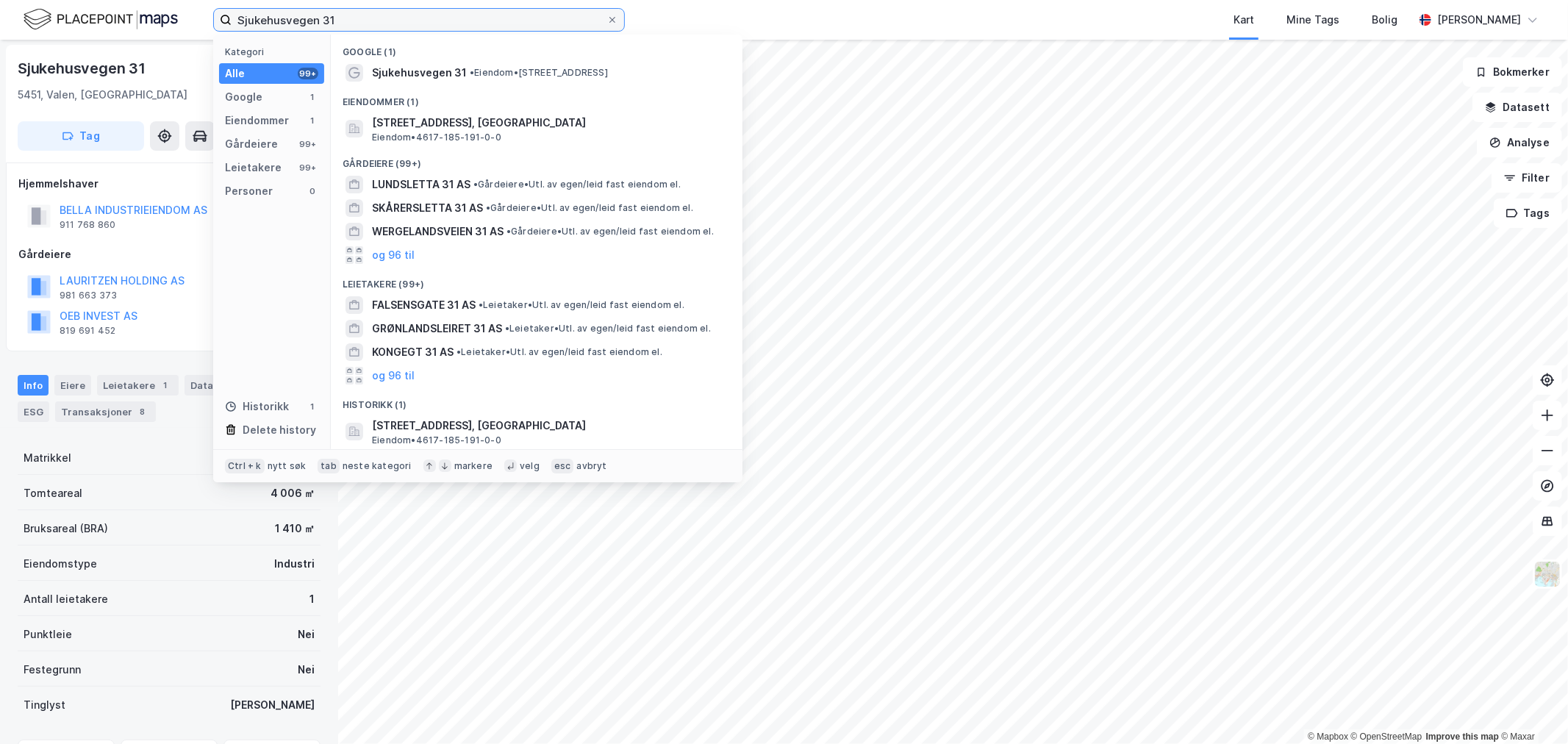
drag, startPoint x: 374, startPoint y: 26, endPoint x: 26, endPoint y: 32, distance: 348.1
click at [54, 31] on div "Sjukehusvegen 31 Kategori Alle 99+ Google 1 Eiendommer 1 Gårdeiere 99+ Leietake…" at bounding box center [784, 20] width 1568 height 40
paste input "Bjørgåsvegen 4"
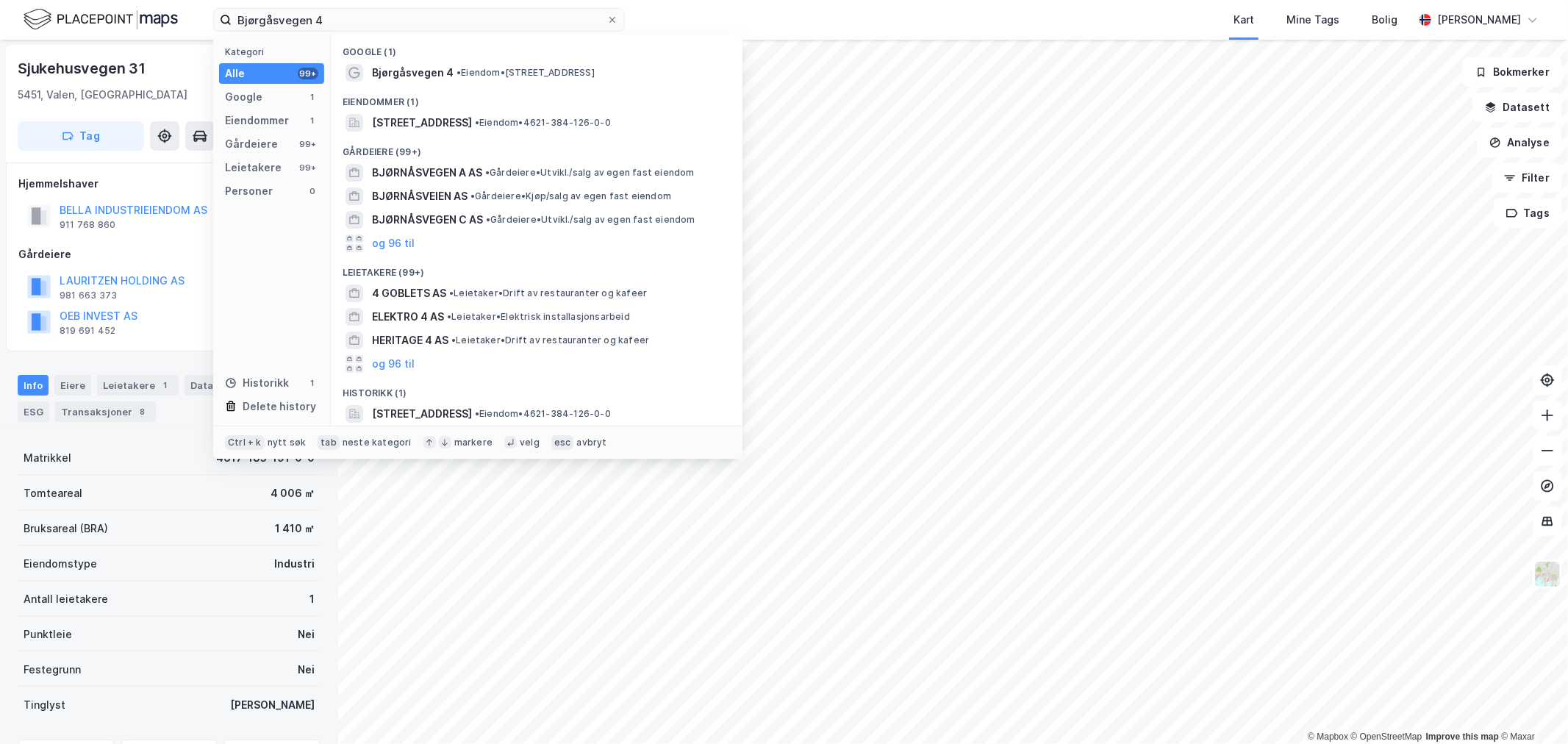
click at [478, 76] on span "• Eiendom • Bjørgåsvegen 4, 5707 Evanger" at bounding box center [525, 73] width 138 height 12
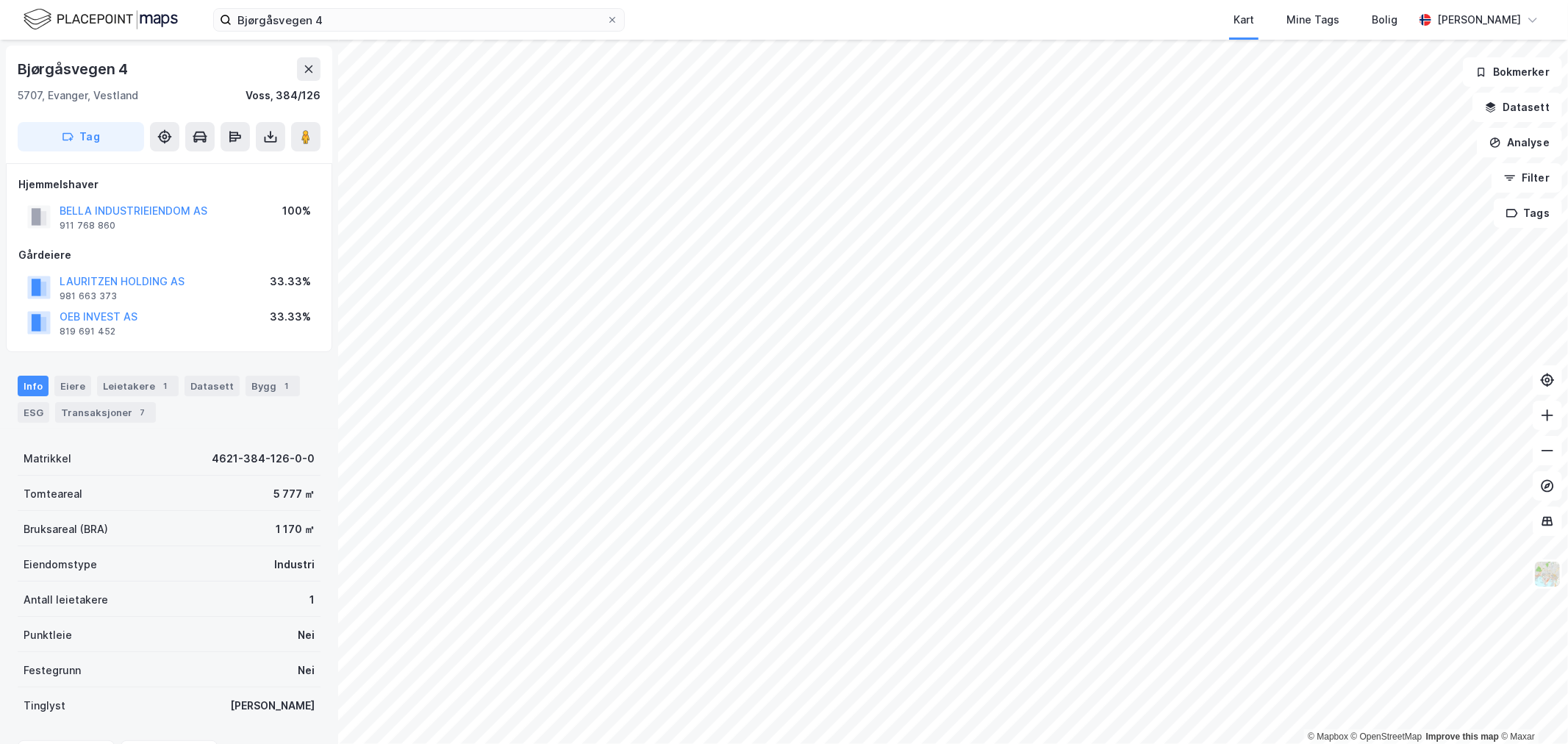
scroll to position [1, 0]
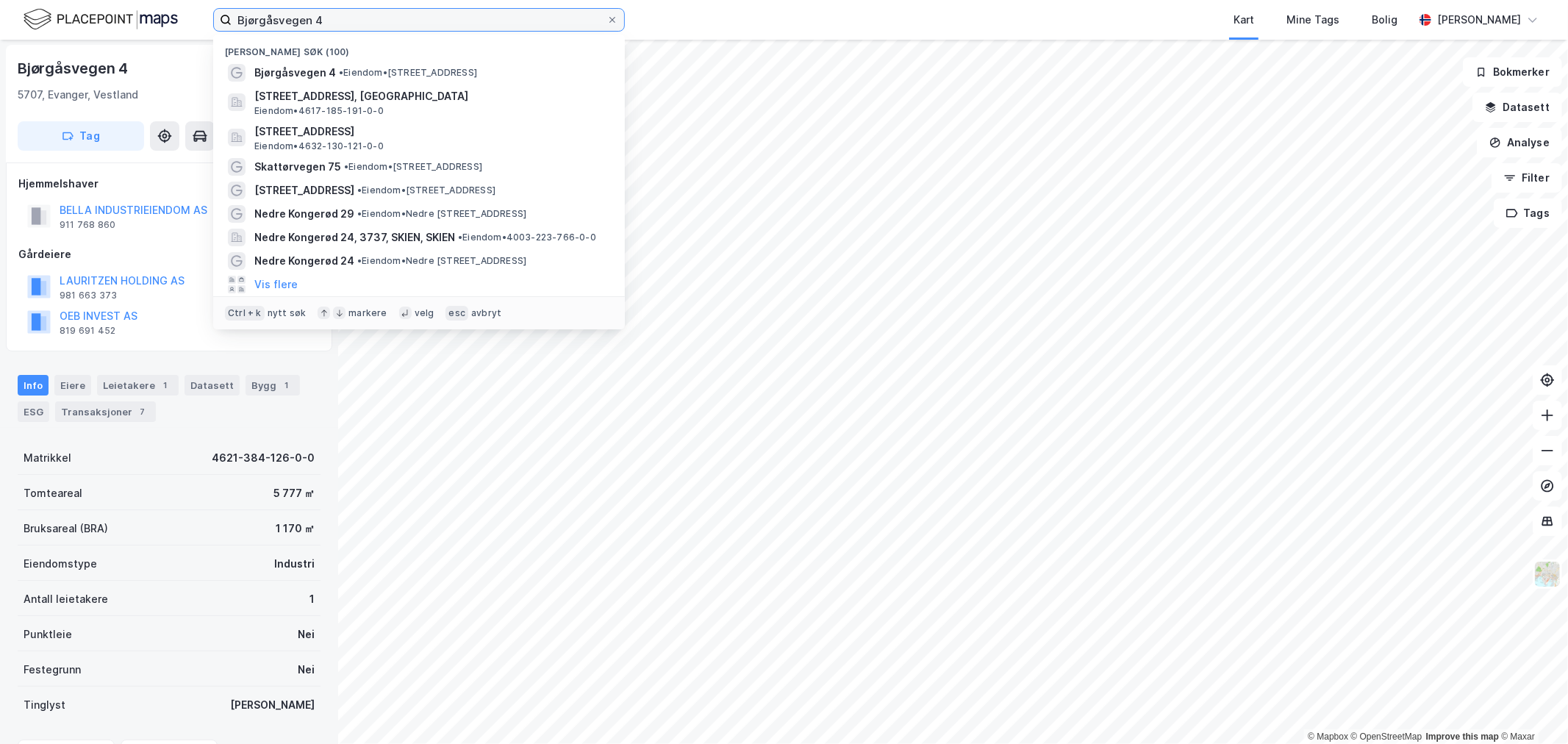
drag, startPoint x: 75, startPoint y: 15, endPoint x: -82, endPoint y: 11, distance: 157.1
click at [0, 11] on html "Bjørgåsvegen 4 Nylige søk (100) Bjørgåsvegen 4 • Eiendom • Bjørgåsvegen 4, 5707…" at bounding box center [784, 372] width 1568 height 744
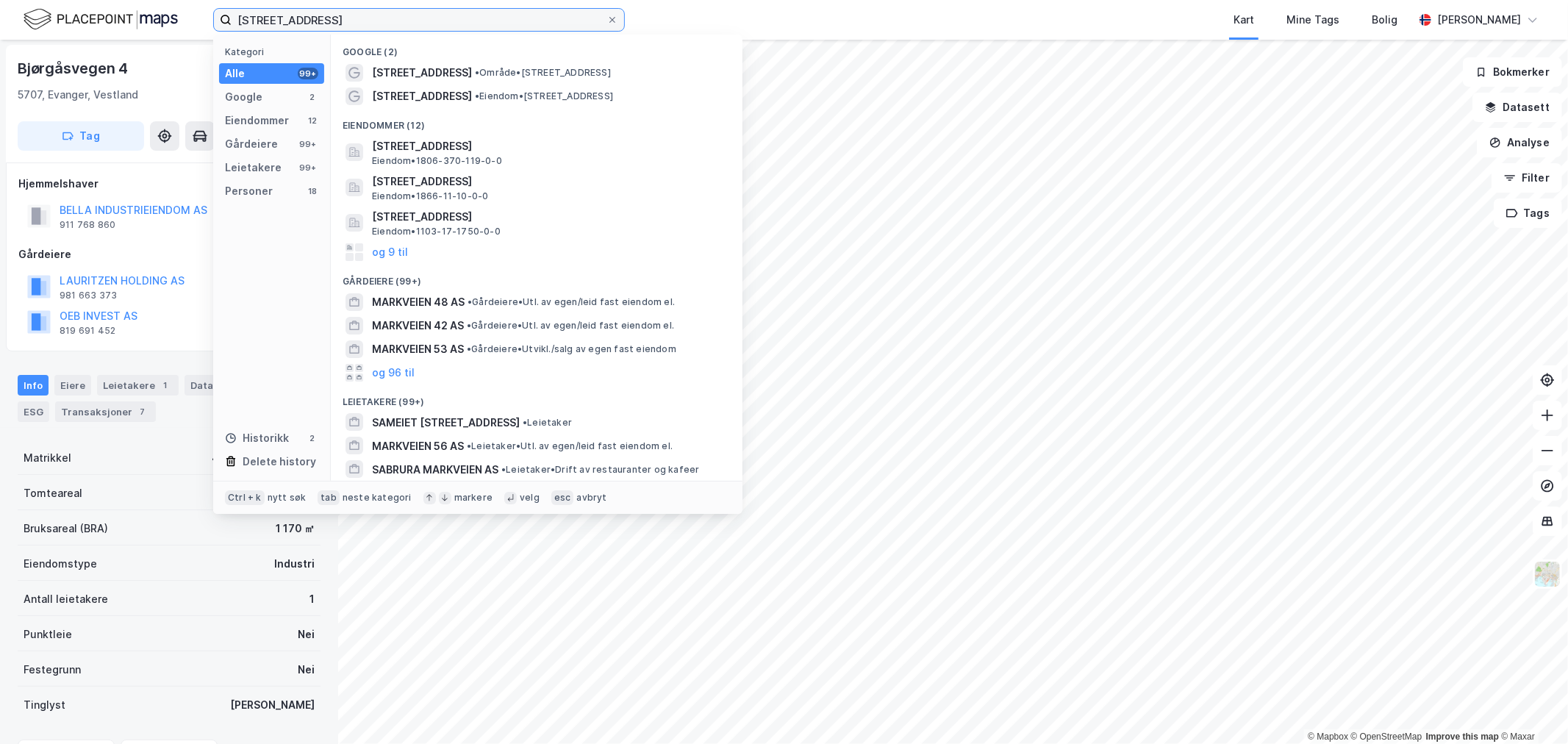
click at [356, 17] on input "markveien 43" at bounding box center [419, 20] width 375 height 22
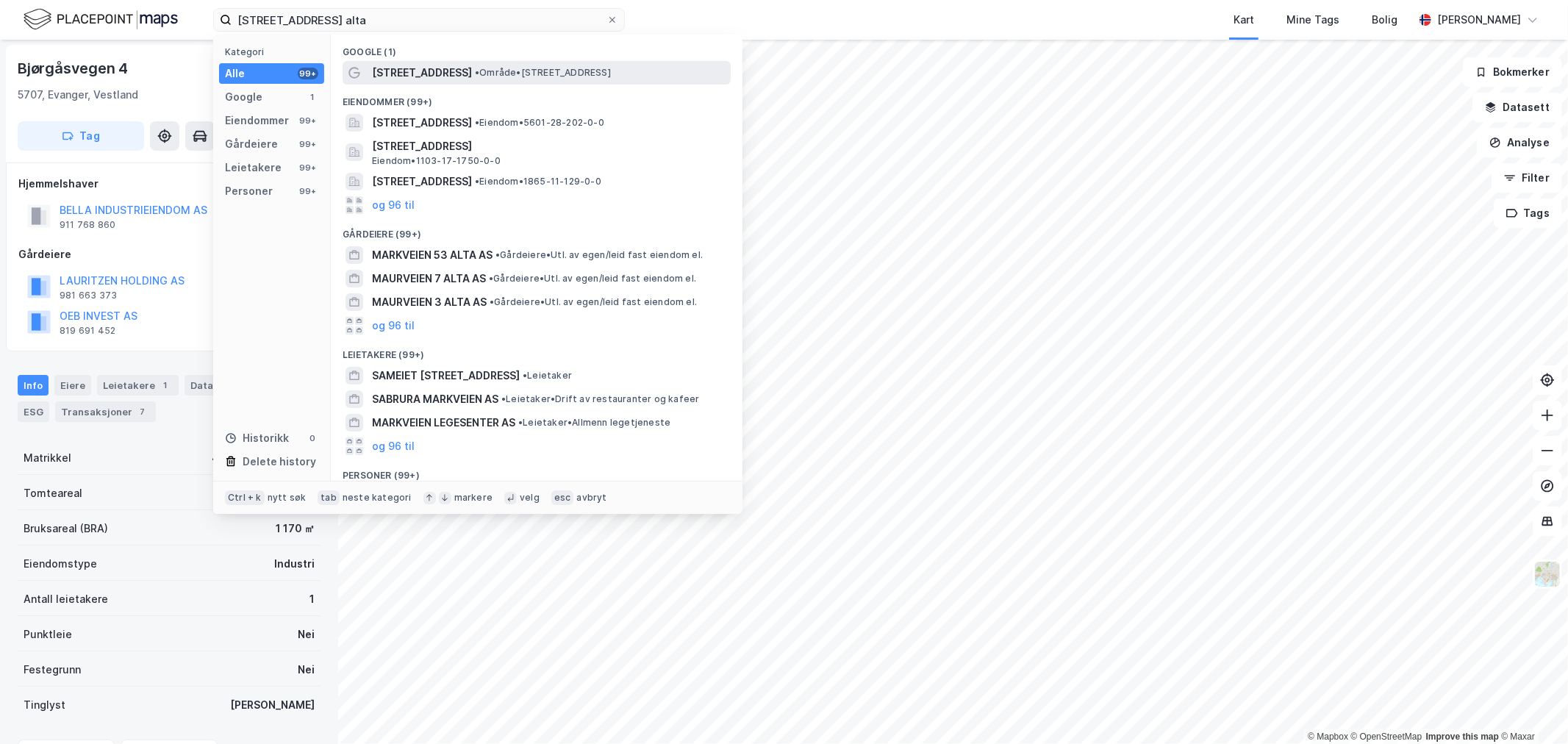
click at [531, 71] on span "• Område • Markveien 43, 9510 Alta" at bounding box center [543, 73] width 136 height 12
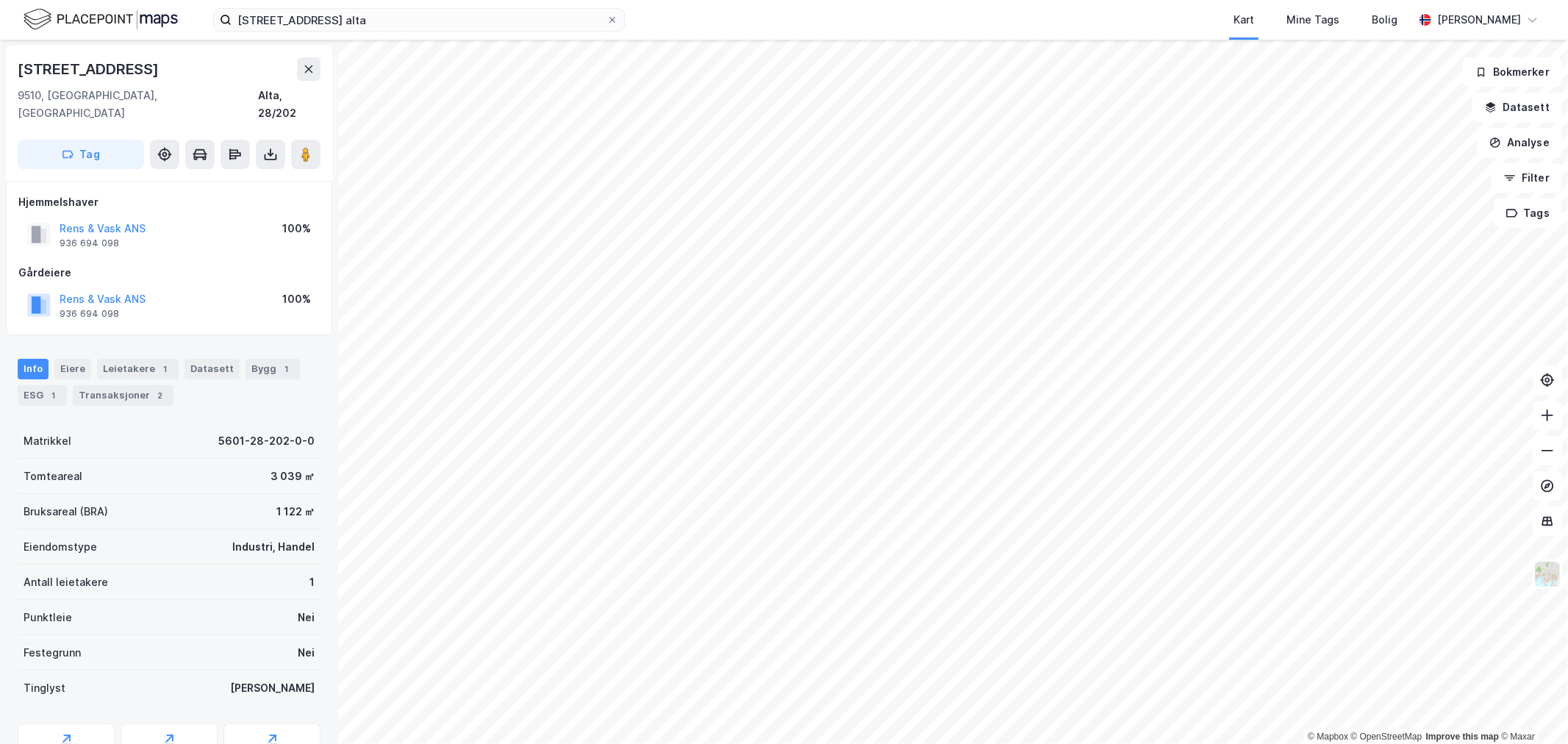
scroll to position [1, 0]
drag, startPoint x: 142, startPoint y: 62, endPoint x: -41, endPoint y: 69, distance: 183.1
click at [0, 69] on html "markveien 43 alta Kart Mine Tags Bolig Eirik Aarnes © Mapbox © OpenStreetMap Im…" at bounding box center [784, 372] width 1568 height 744
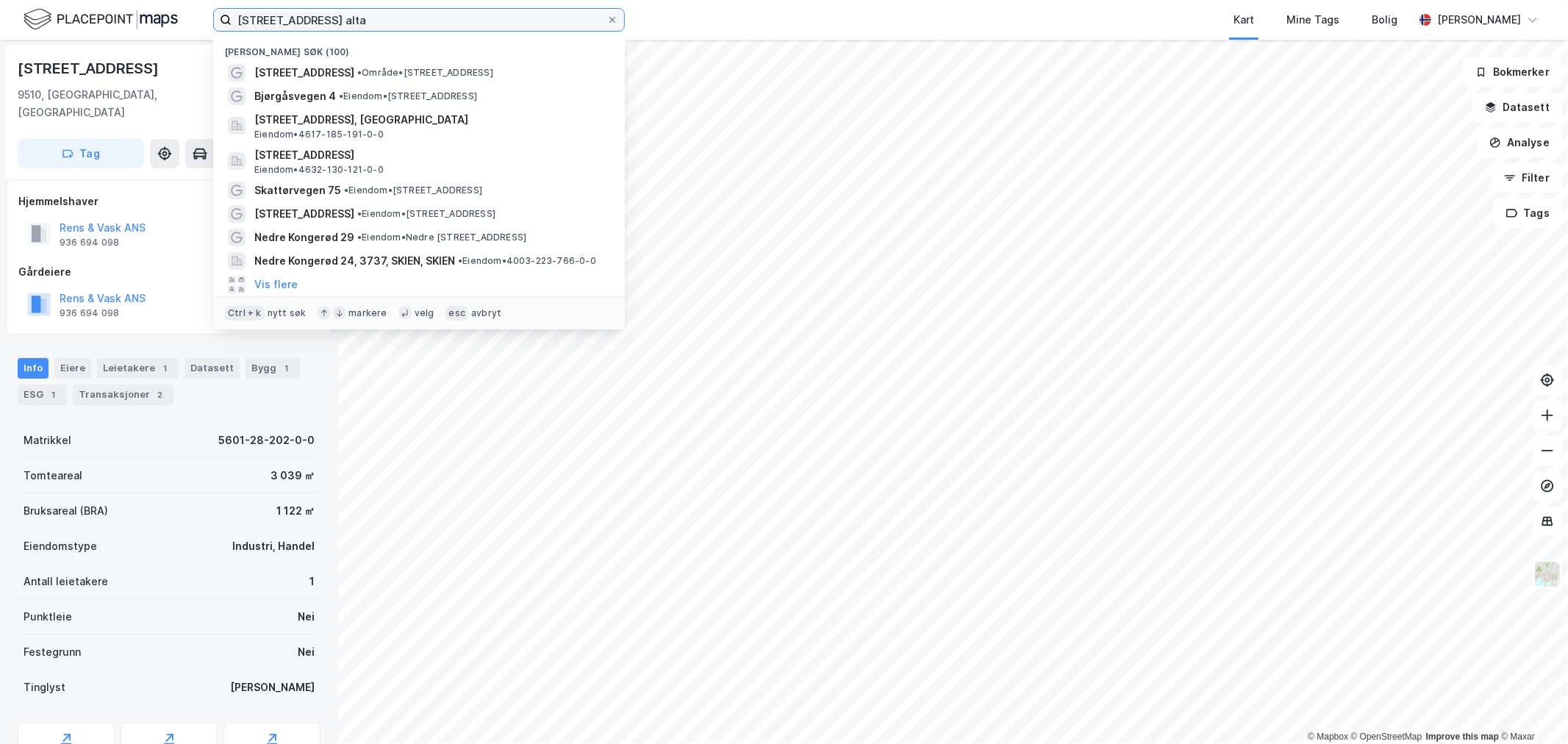
click at [362, 16] on input "markveien 43 alta" at bounding box center [419, 20] width 375 height 22
drag, startPoint x: 412, startPoint y: 12, endPoint x: -50, endPoint y: 9, distance: 462.0
click at [0, 9] on html "markveien 43 alta Nylige søk (100) Markveien 43 • Område • Markveien 43, 9510 A…" at bounding box center [784, 372] width 1568 height 744
type input "i"
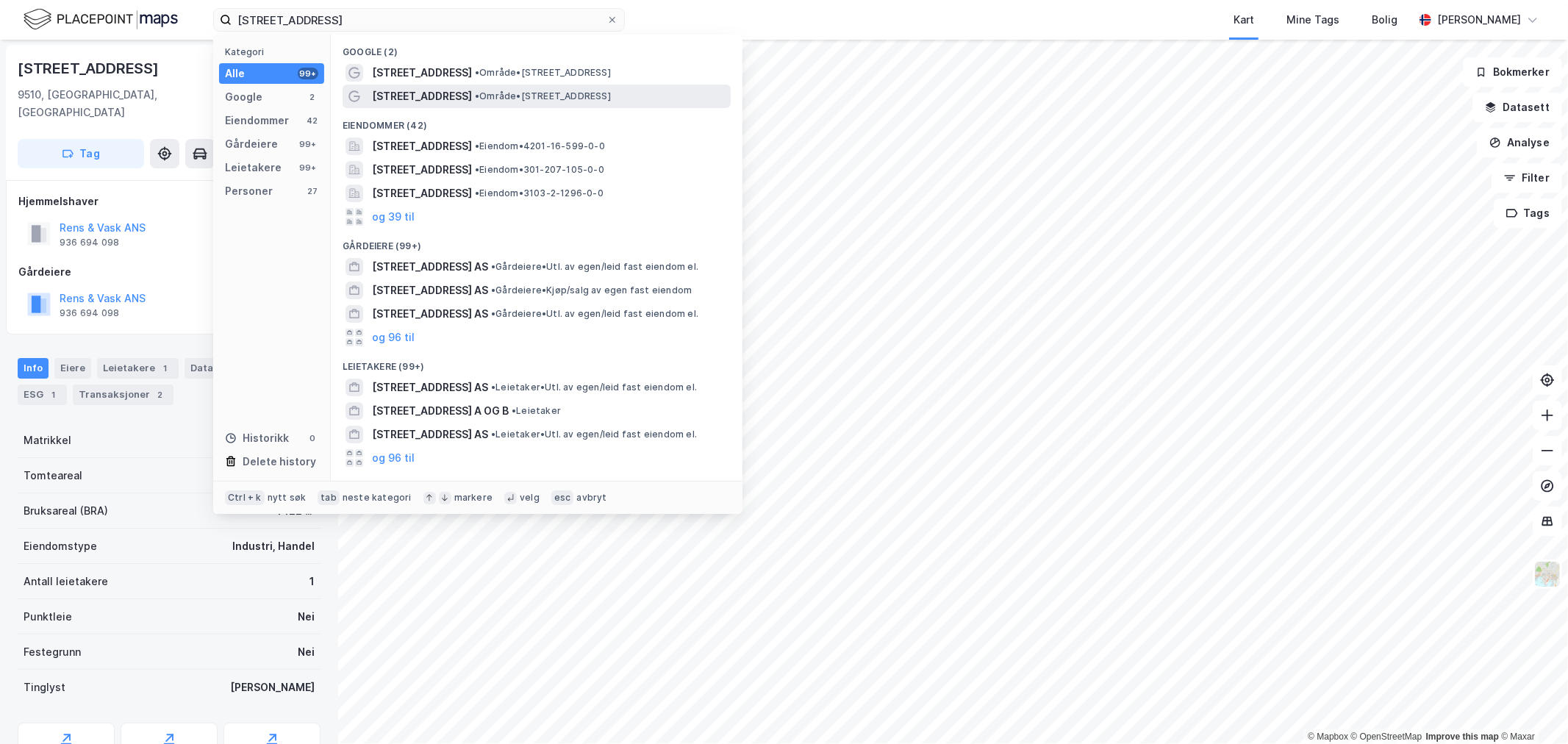
click at [539, 97] on span "• Område • Kirkegata 1, 9008 Tromsø" at bounding box center [543, 96] width 136 height 12
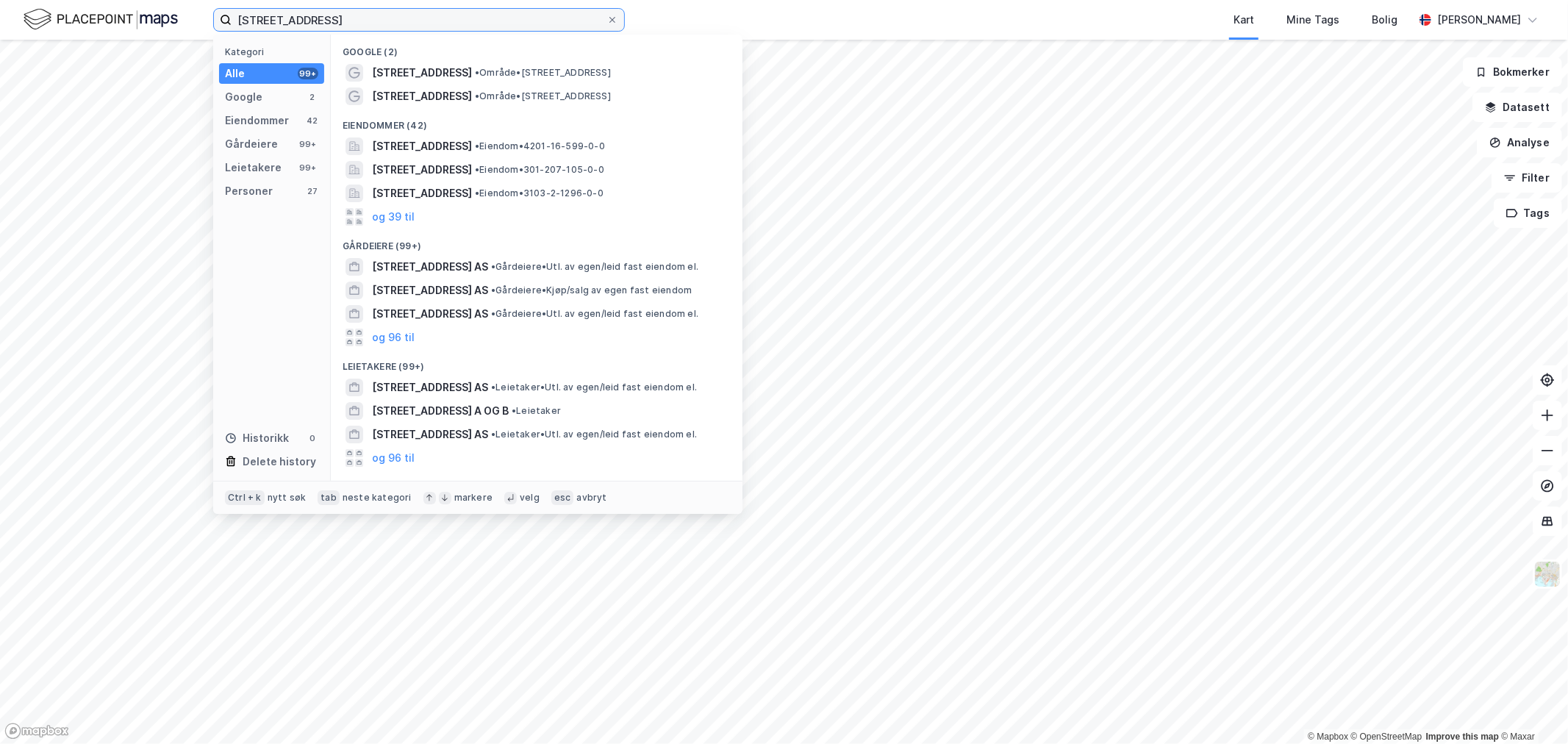
click at [317, 29] on input "kirkegata 1" at bounding box center [419, 20] width 375 height 22
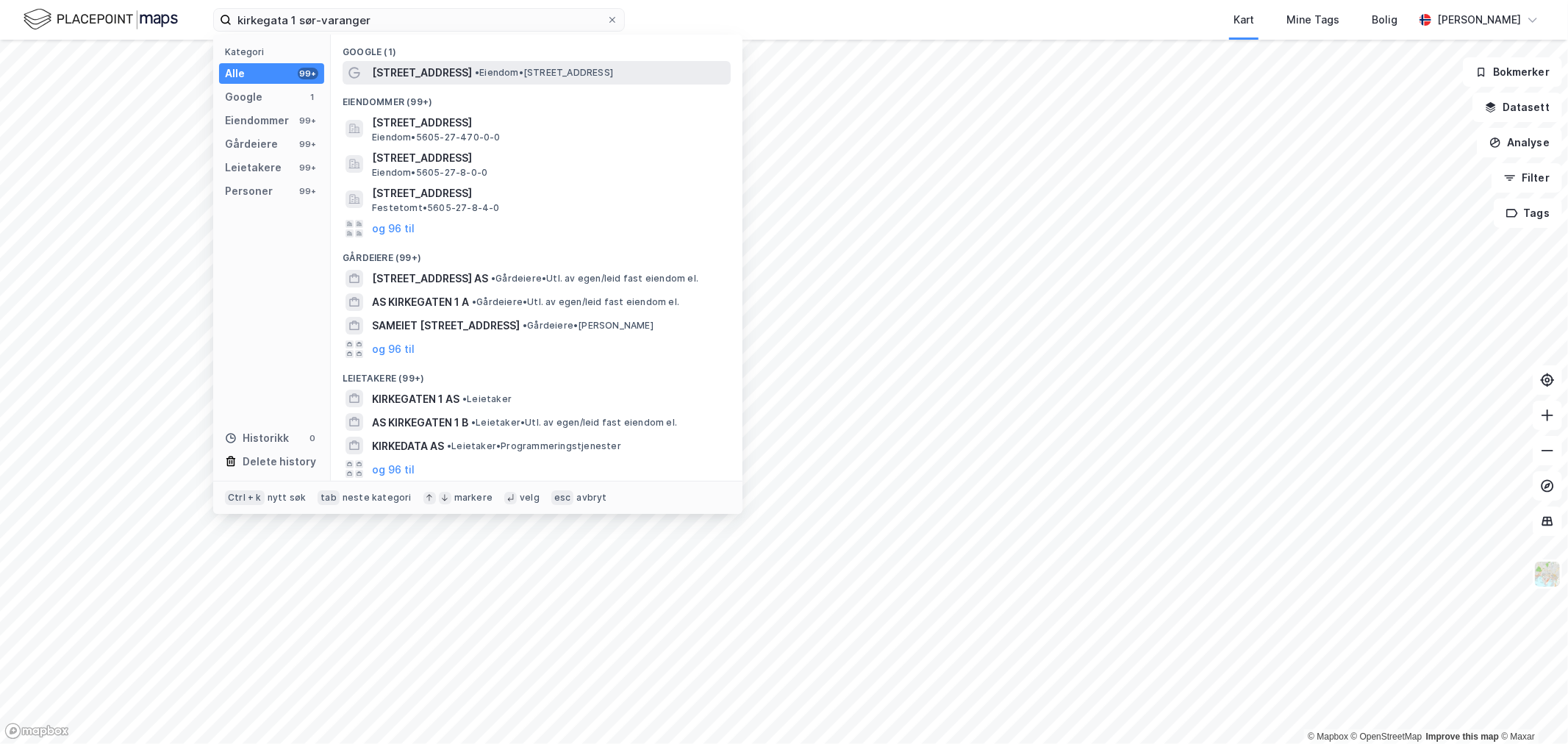
click at [480, 75] on span "• Eiendom • Kirkegata 1, 9900 Kirkenes" at bounding box center [543, 73] width 138 height 12
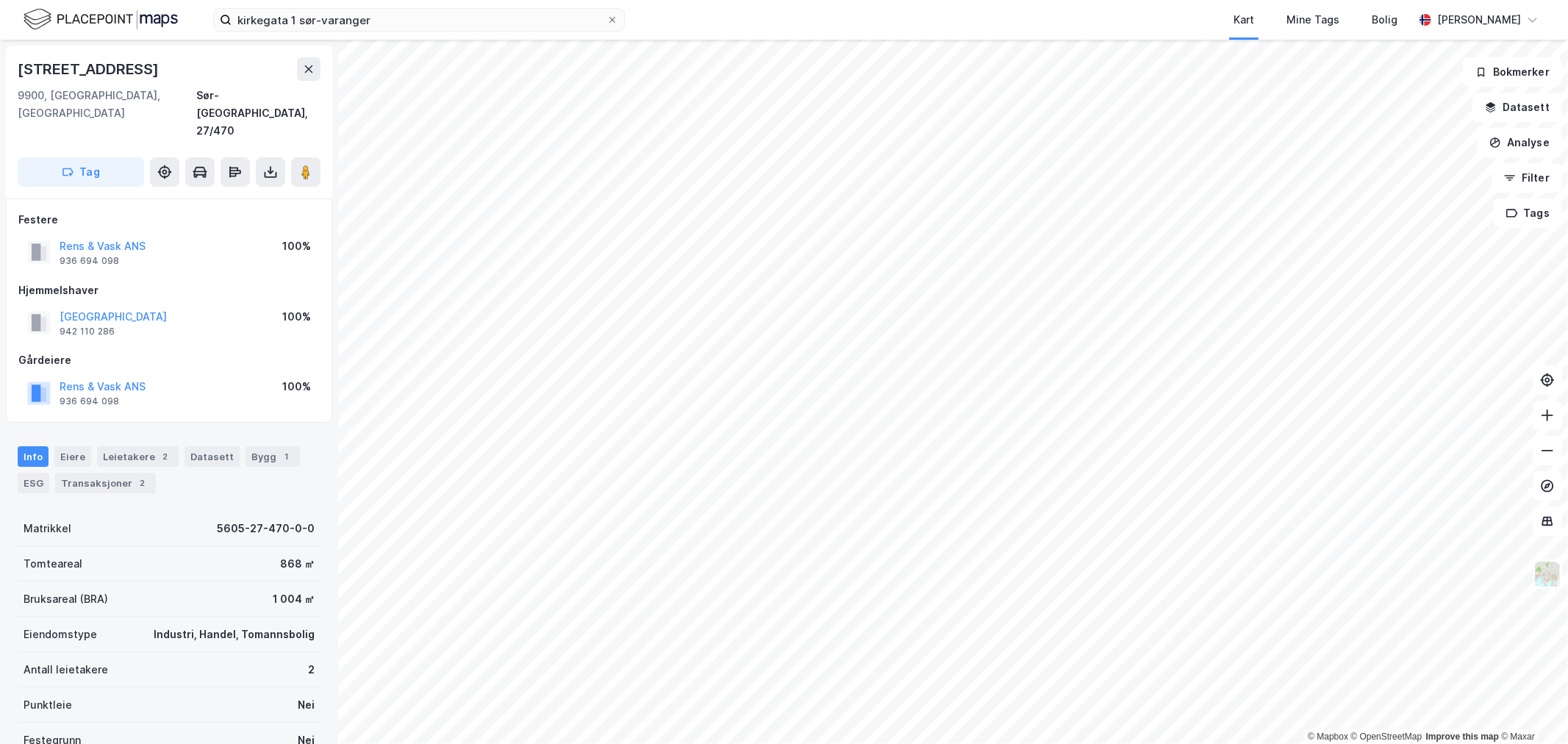
scroll to position [1, 0]
click at [297, 383] on div "Festere Rens & Vask ANS 936 694 098 100% Hjemmelshaver SØR-VARANGER KOMMUNE 942…" at bounding box center [169, 310] width 326 height 225
drag, startPoint x: 206, startPoint y: 16, endPoint x: 142, endPoint y: 20, distance: 64.1
click at [142, 20] on div "kirkegata 1 sør-varanger Kart Mine Tags Bolig Eirik Aarnes" at bounding box center [784, 20] width 1568 height 40
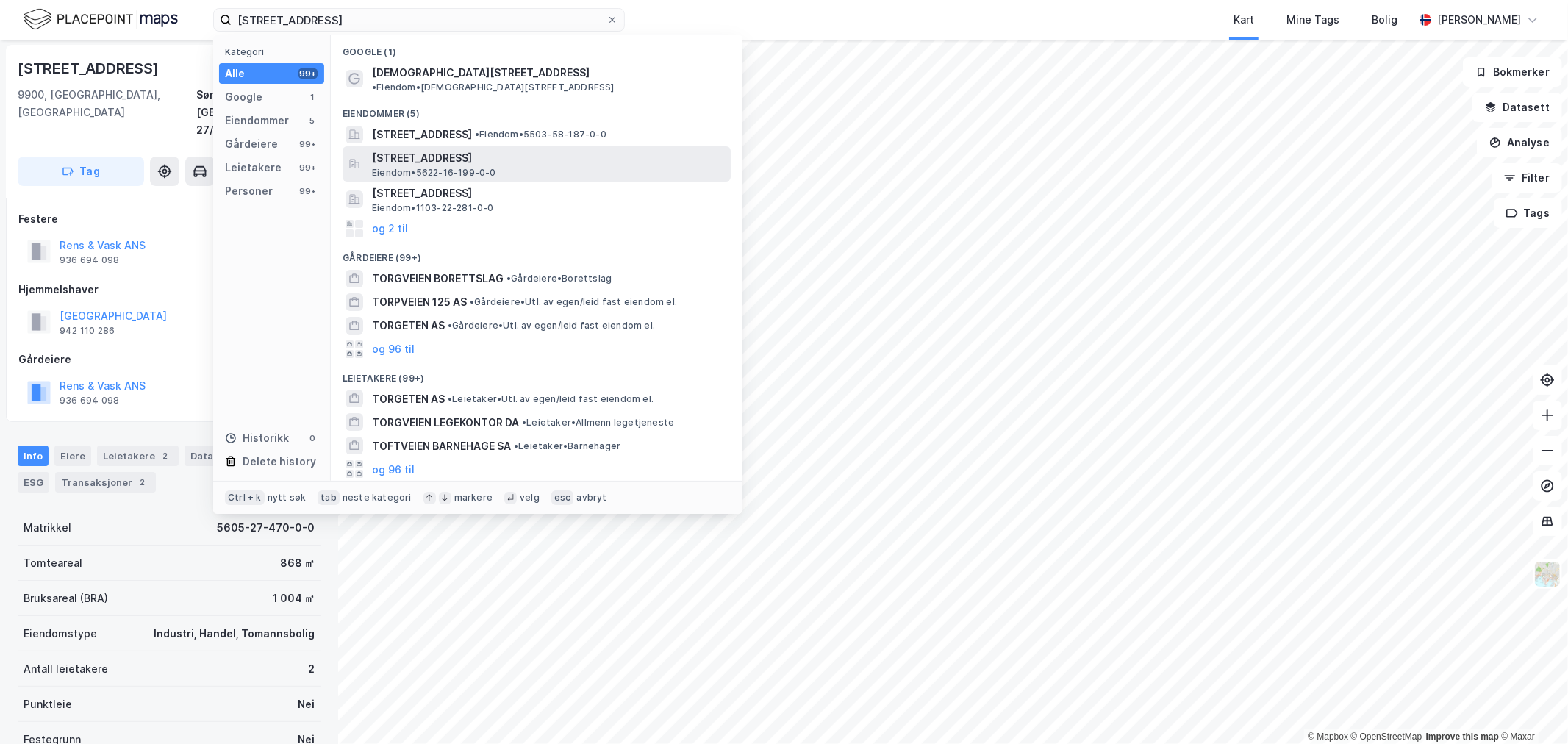
click at [544, 149] on span "Torgveien 15, 9700, LAKSELV, PORSANGER" at bounding box center [549, 158] width 353 height 17
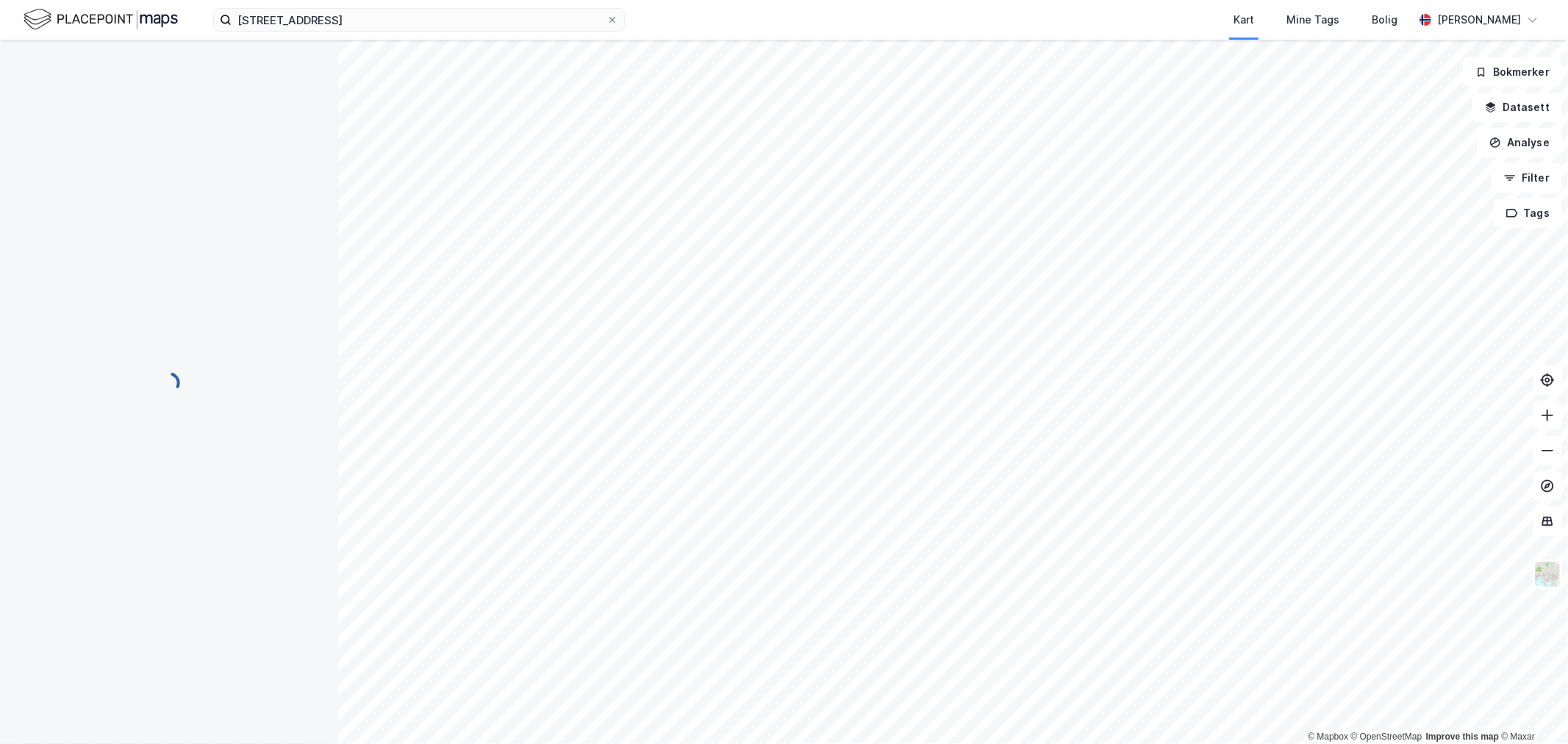
scroll to position [1, 0]
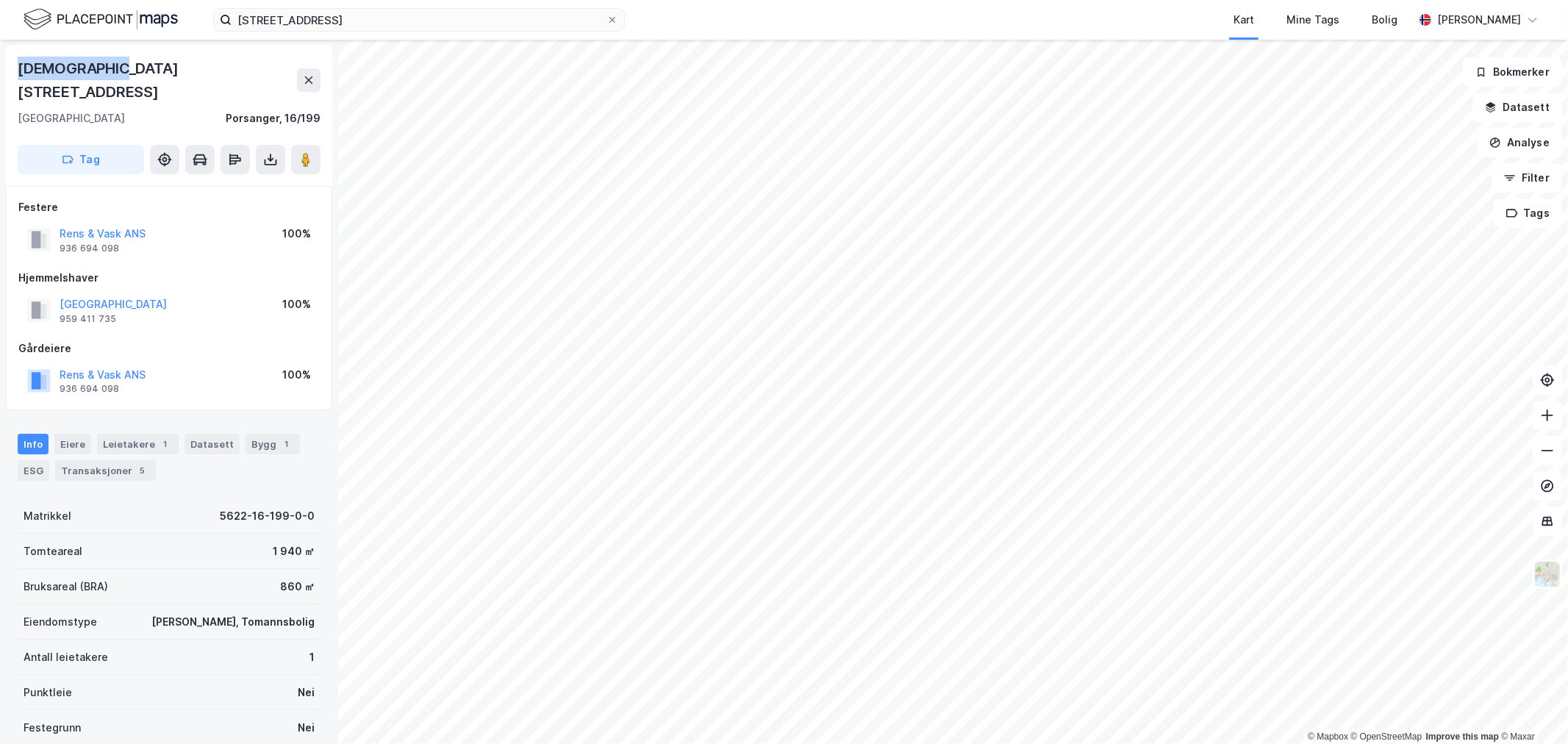
drag, startPoint x: 145, startPoint y: 71, endPoint x: 20, endPoint y: 65, distance: 125.1
click at [20, 65] on div "Torgveien 15" at bounding box center [169, 80] width 303 height 47
click at [142, 434] on div "Leietakere 1" at bounding box center [138, 444] width 81 height 20
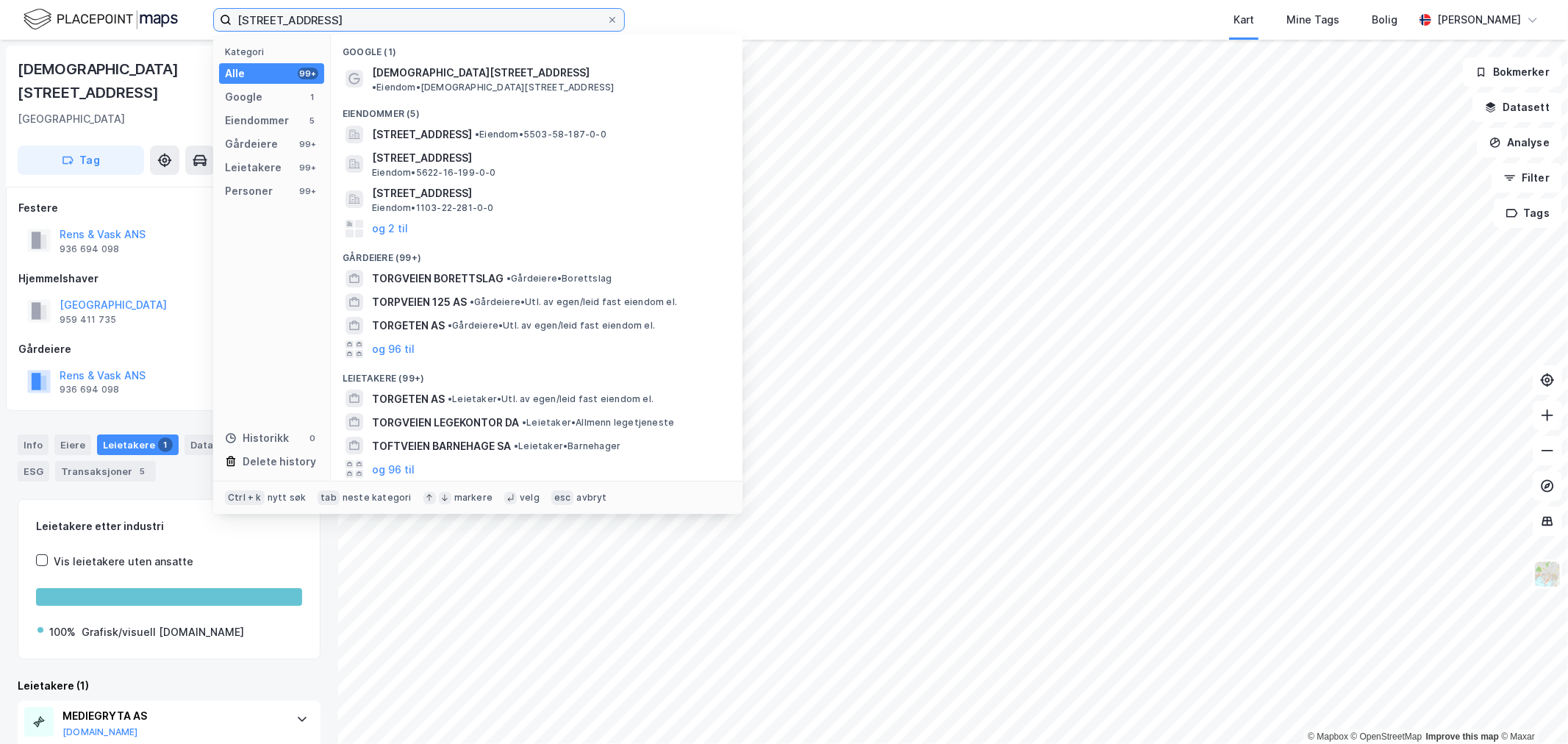
drag, startPoint x: 298, startPoint y: 14, endPoint x: -2, endPoint y: 17, distance: 300.0
click at [0, 17] on html "torgveien 15 Kategori Alle 99+ Google 1 Eiendommer 5 Gårdeiere 99+ Leietakere 9…" at bounding box center [784, 372] width 1568 height 744
paste input "Meieriveien 7"
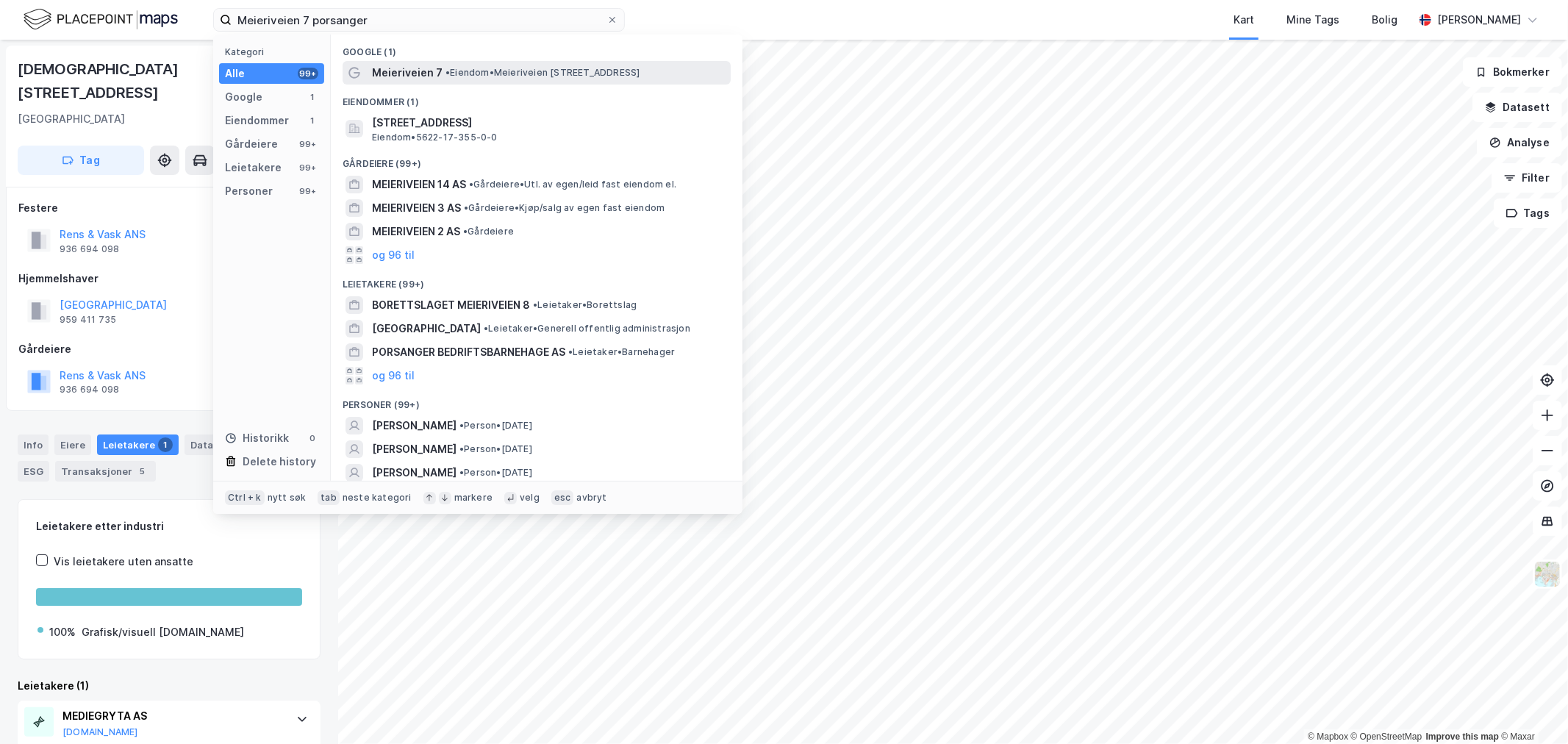
click at [500, 74] on span "• Eiendom • Meieriveien 7, 9700 Lakselv" at bounding box center [543, 73] width 194 height 12
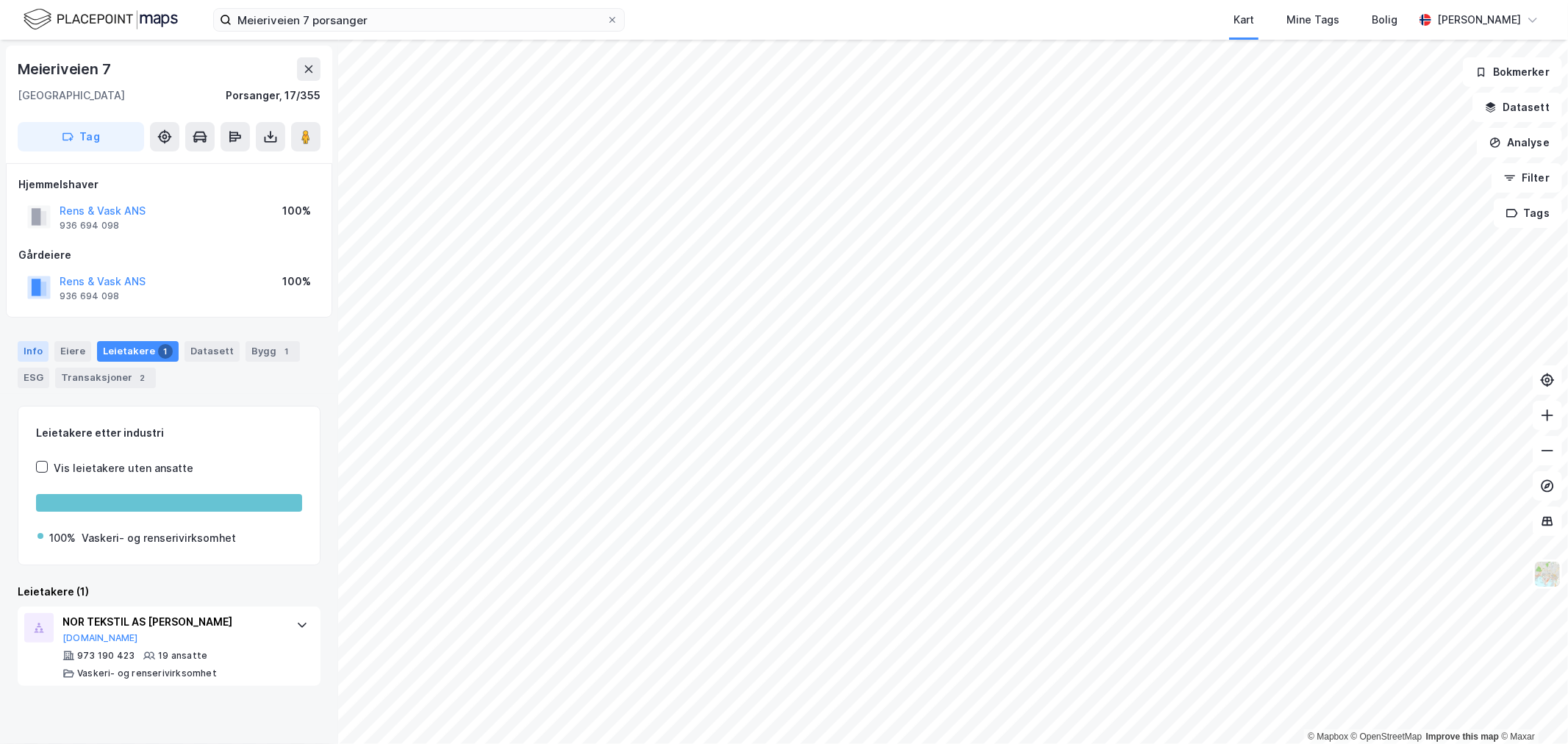
click at [37, 348] on div "Info" at bounding box center [32, 351] width 31 height 20
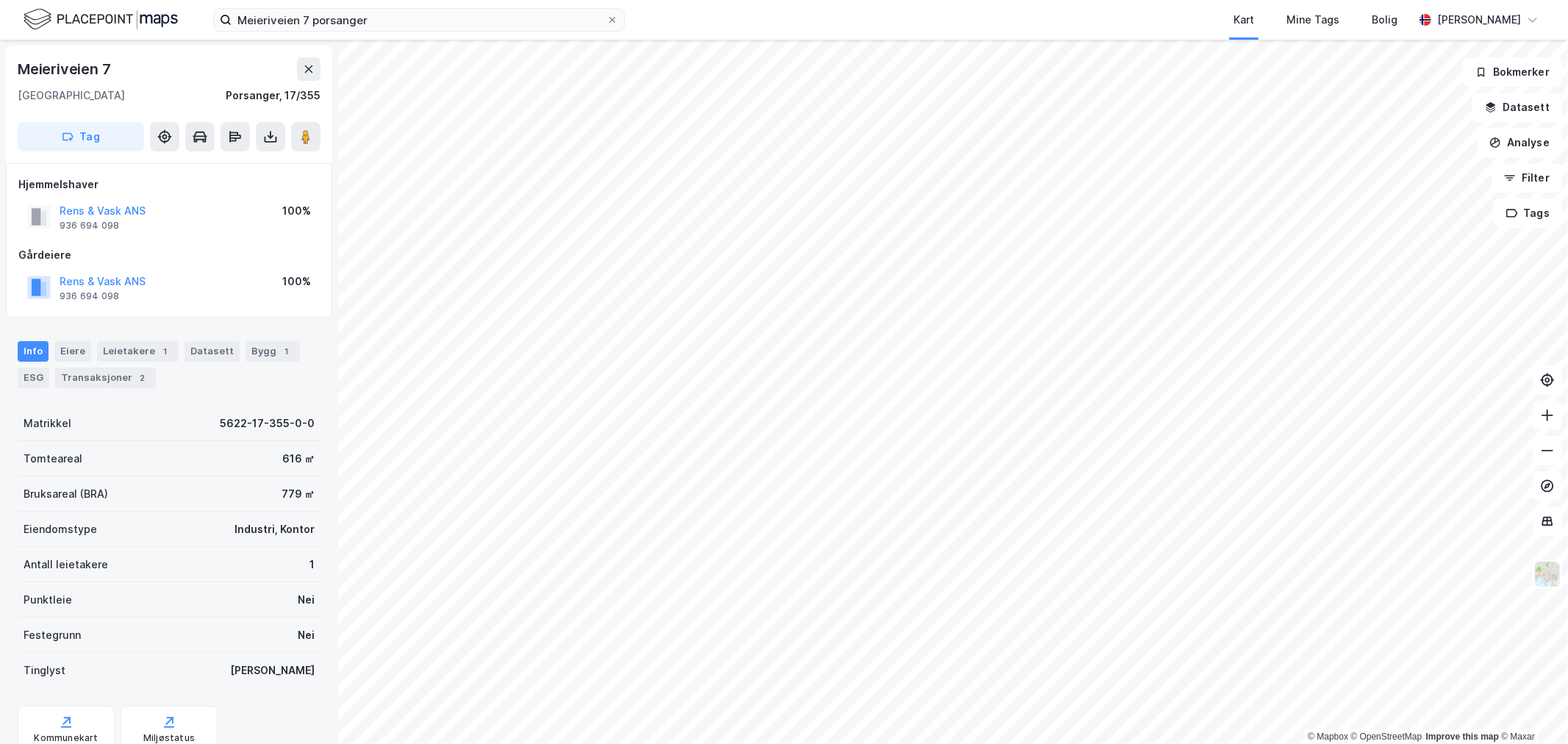
click at [1089, 26] on div "Kart Mine Tags Bolig" at bounding box center [1054, 20] width 718 height 40
click at [1088, 24] on div "Kart Mine Tags Bolig" at bounding box center [1054, 20] width 718 height 40
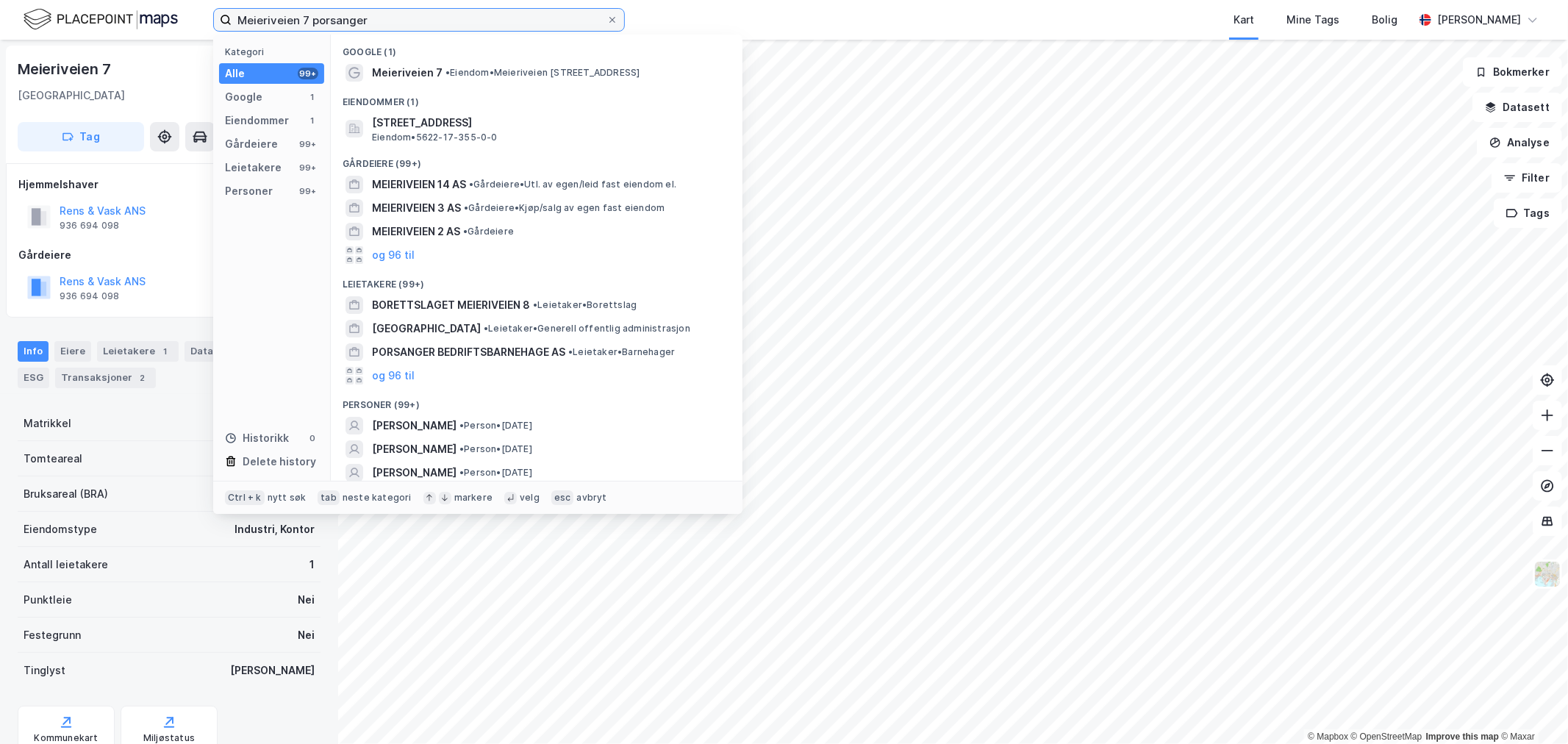
drag, startPoint x: 379, startPoint y: 25, endPoint x: -121, endPoint y: -8, distance: 501.1
click at [0, 0] on html "Meieriveien 7 porsanger Kategori Alle 99+ Google 1 Eiendommer 1 Gårdeiere 99+ L…" at bounding box center [784, 372] width 1568 height 744
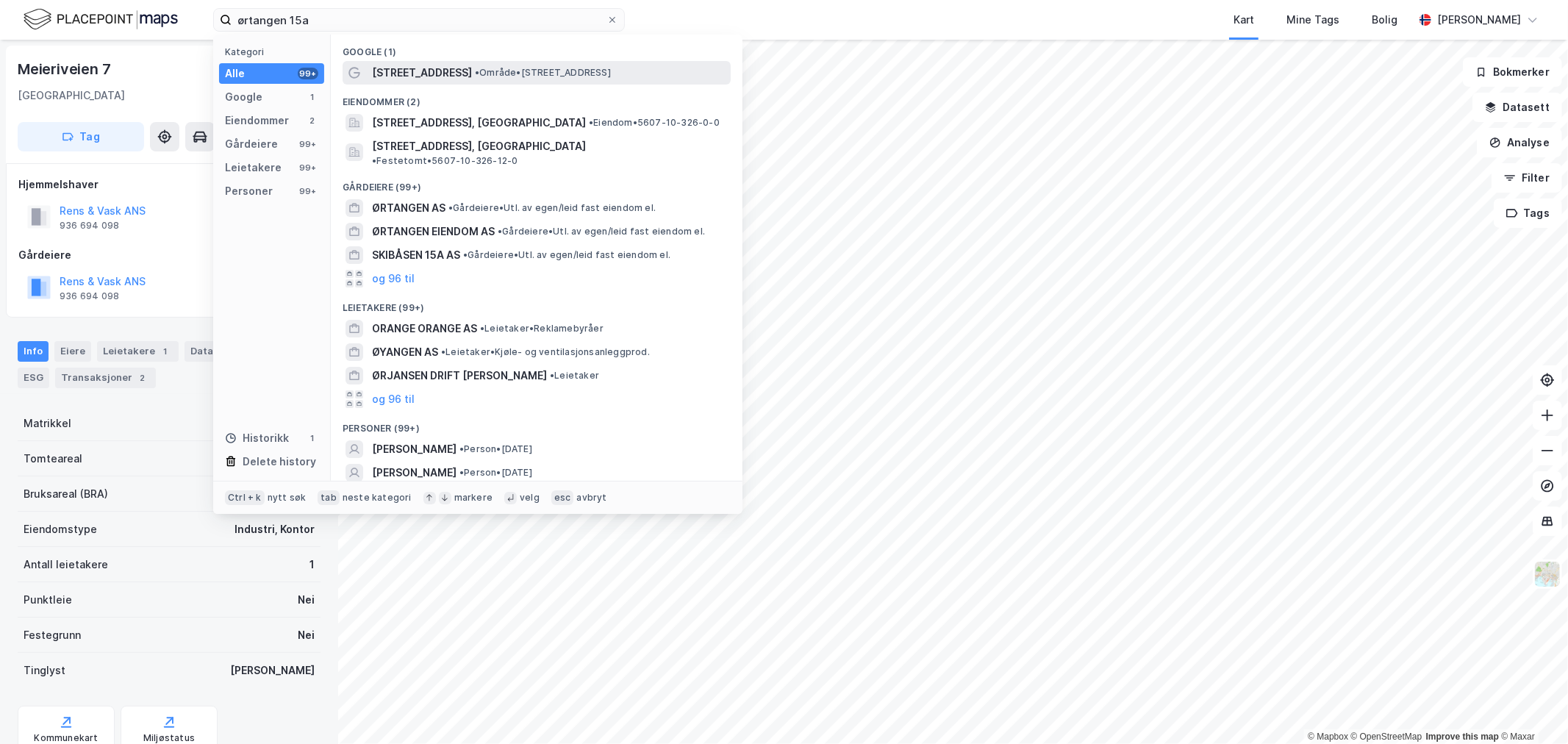
click at [539, 64] on div "Ørtangen 15A • Område • Ørtangen 15A, 9800 Vadsø" at bounding box center [550, 72] width 356 height 17
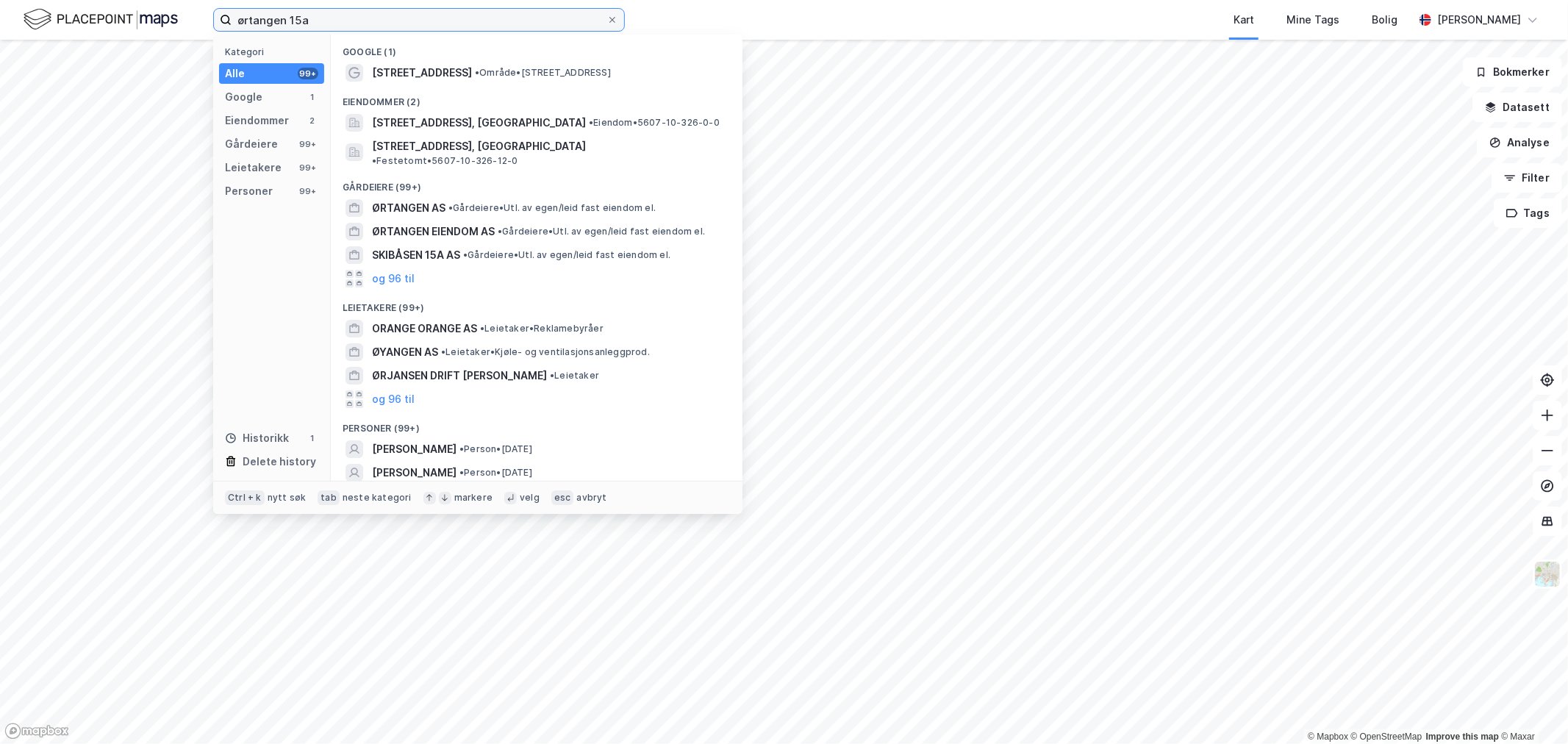
click at [337, 22] on input "ørtangen 15a" at bounding box center [419, 20] width 375 height 22
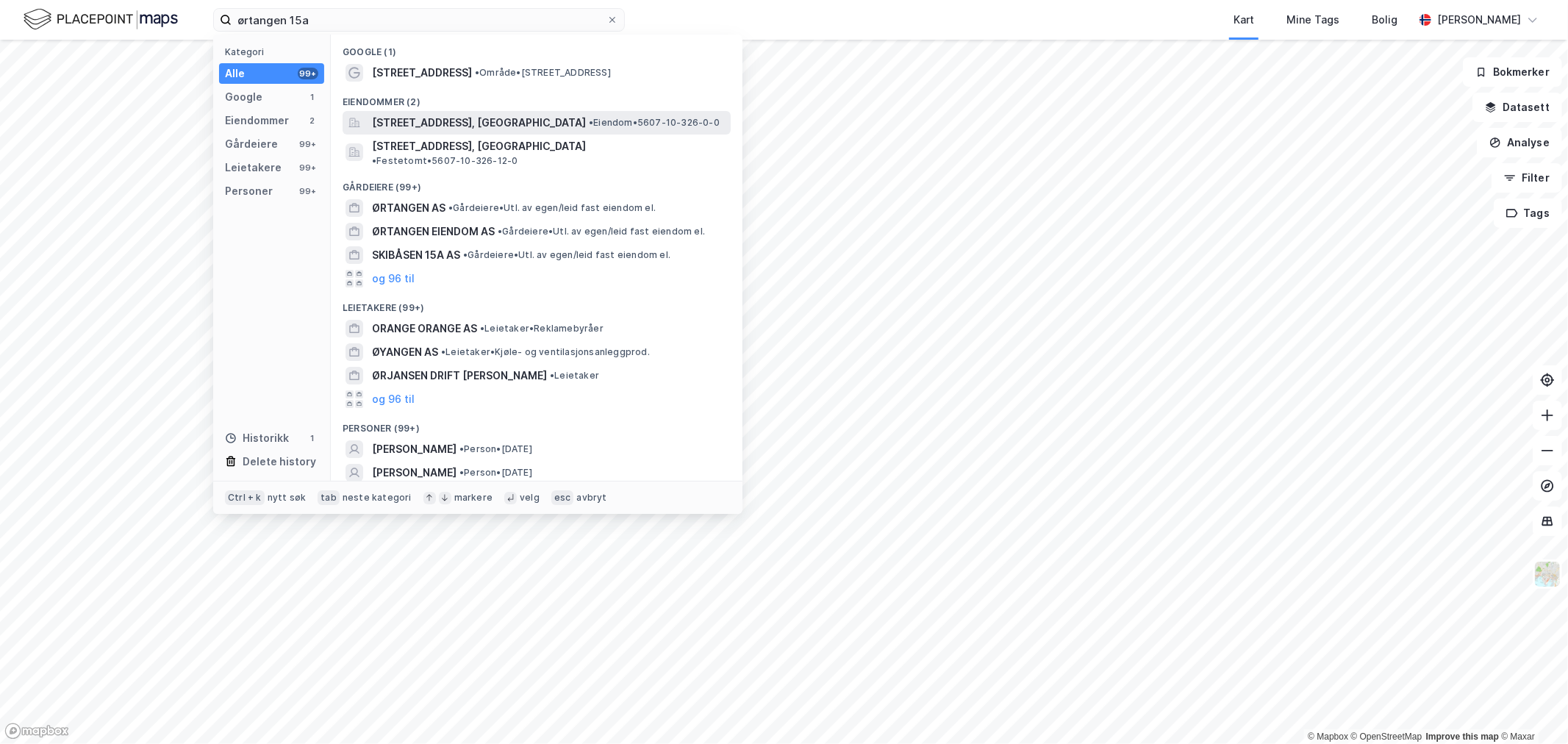
click at [461, 129] on span "Ørtangen 15A, 9800, VADSØ, VADSØ" at bounding box center [479, 122] width 214 height 17
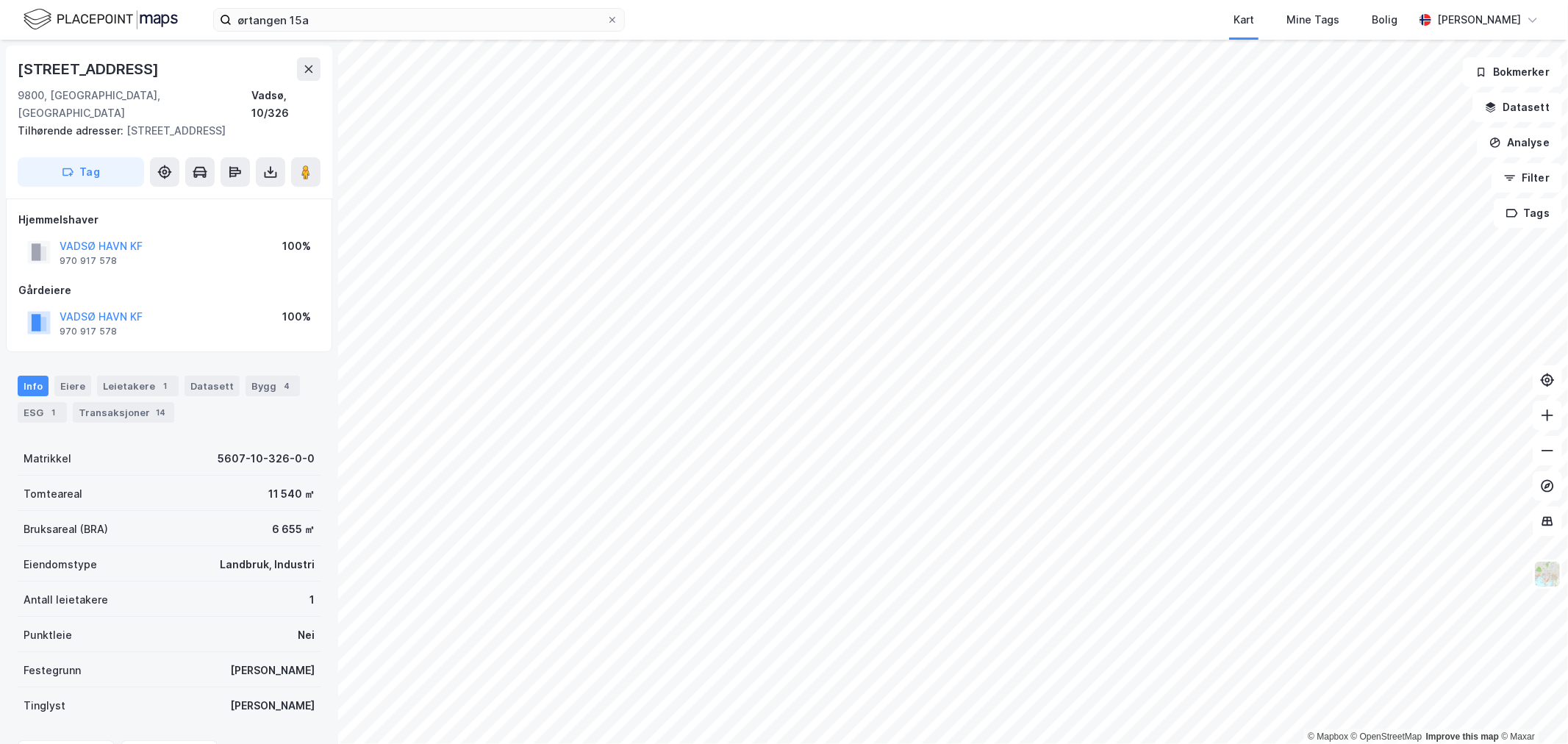
scroll to position [2, 0]
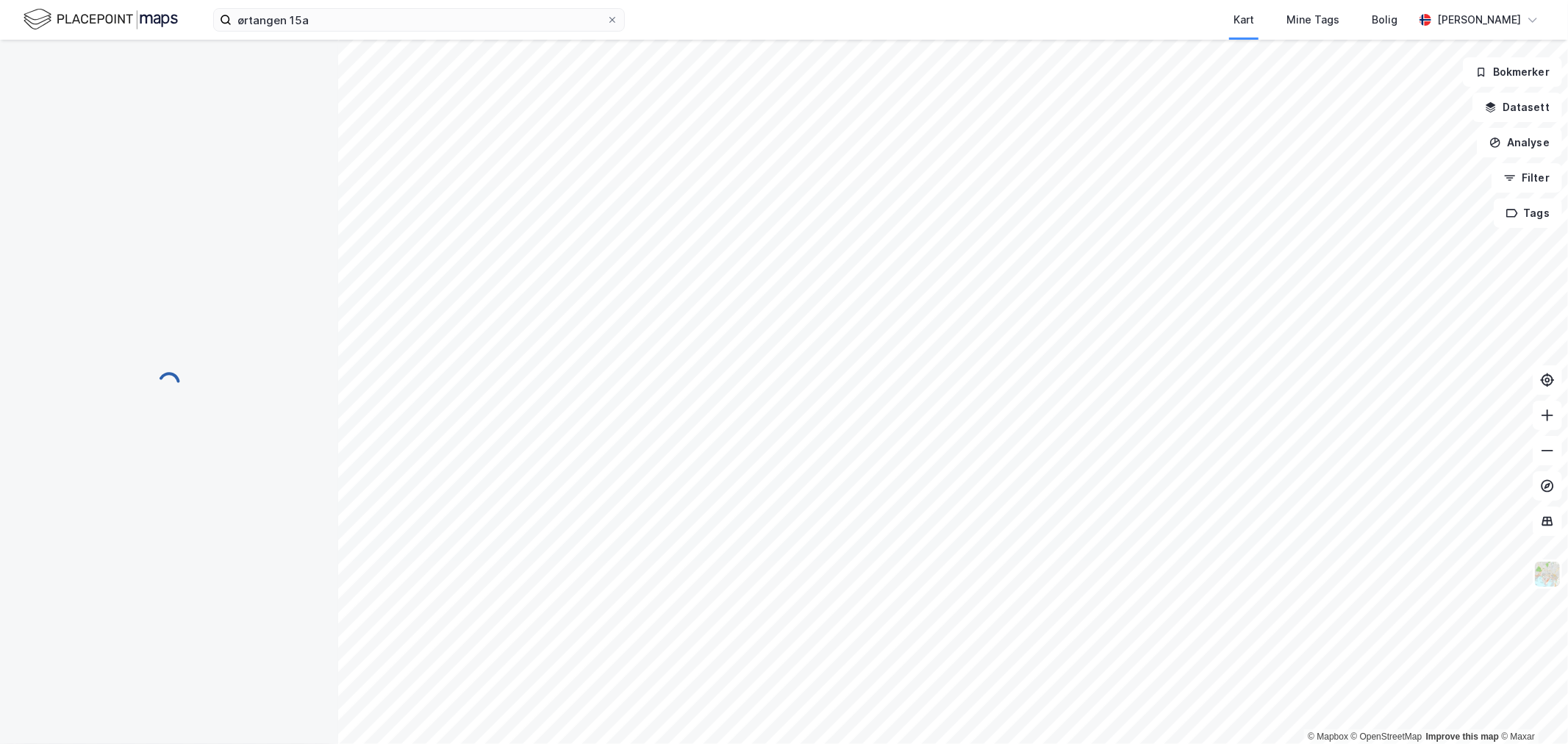
scroll to position [2, 0]
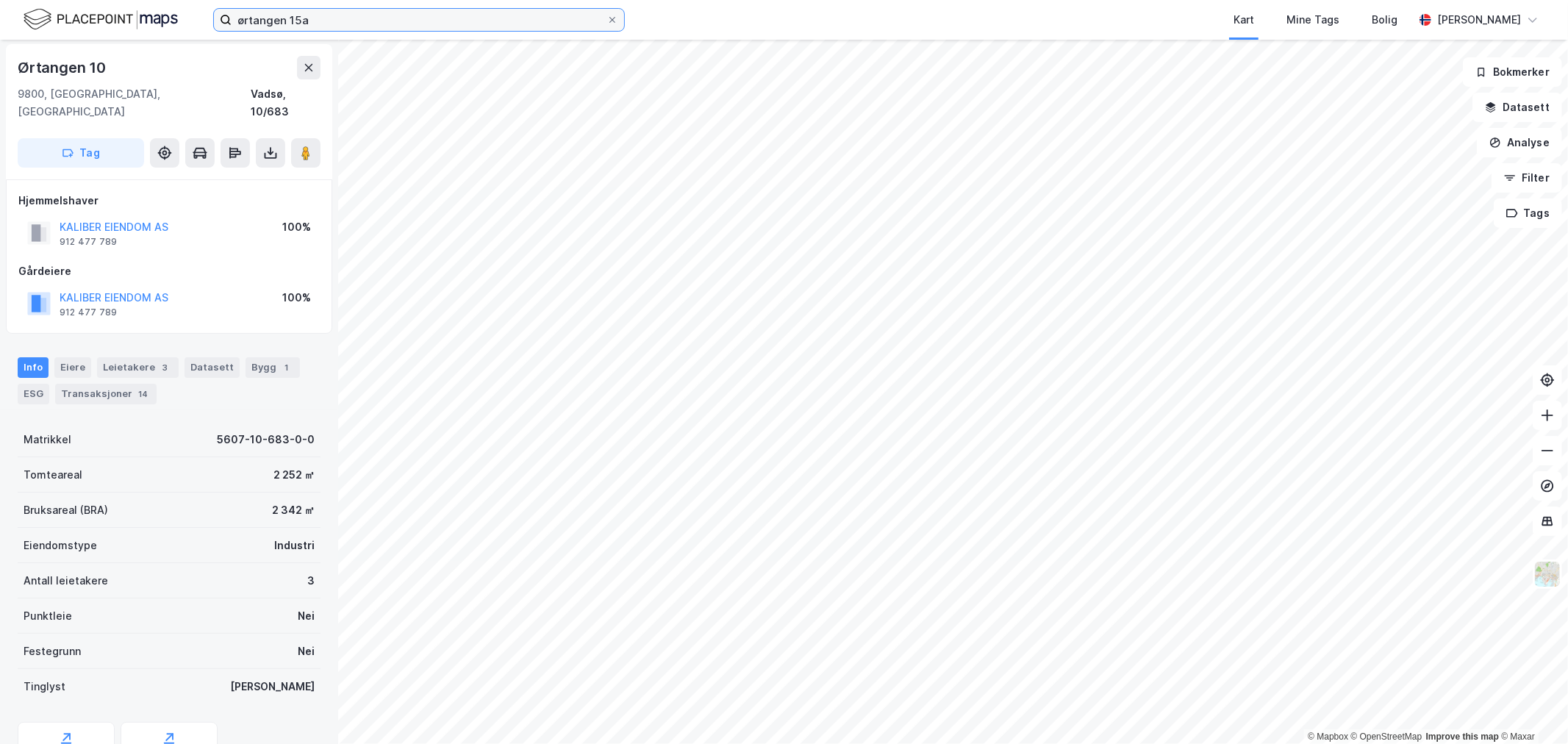
click at [381, 30] on input "ørtangen 15a" at bounding box center [419, 20] width 375 height 22
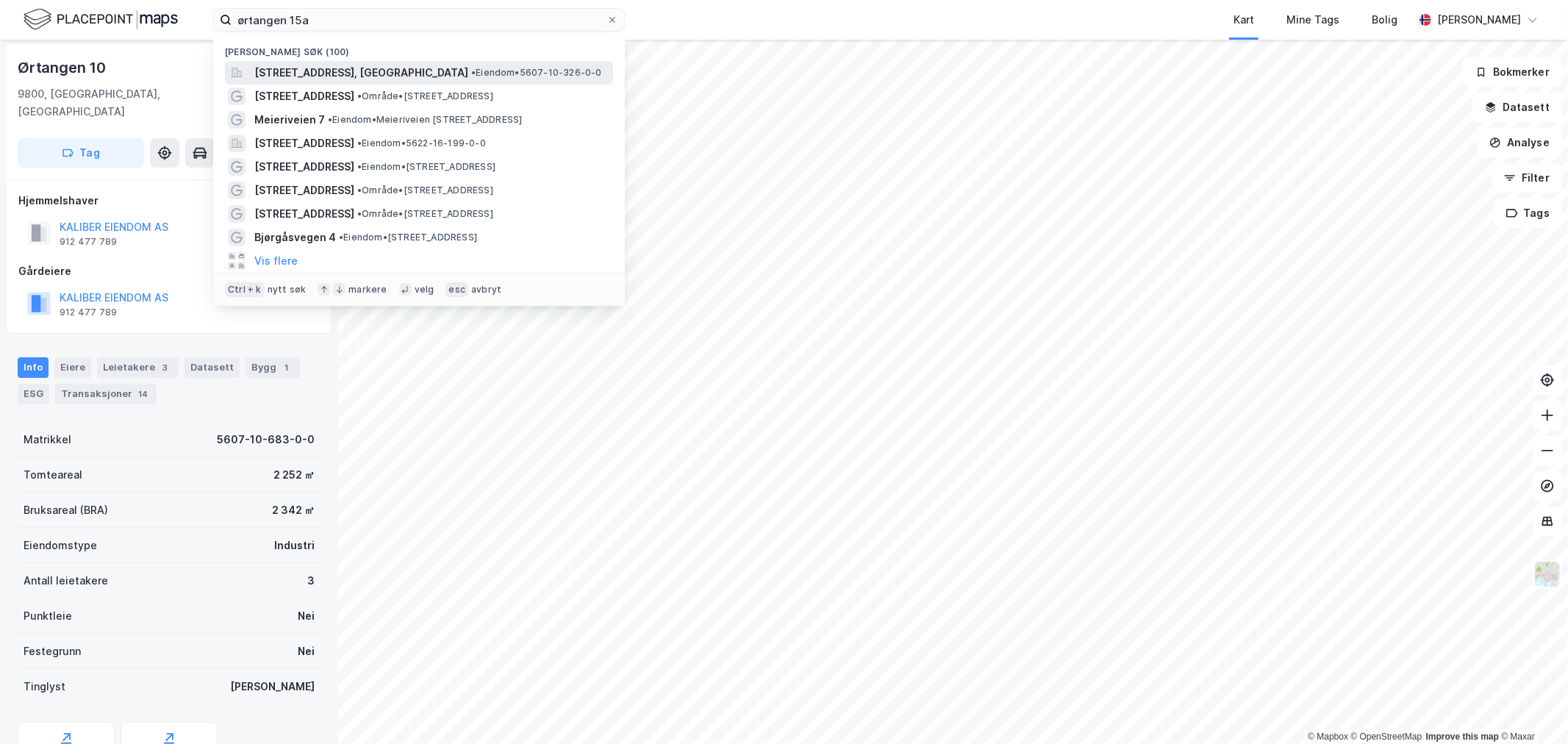
click at [376, 76] on span "Ørtangen 15A, 9800, VADSØ, VADSØ" at bounding box center [362, 72] width 214 height 17
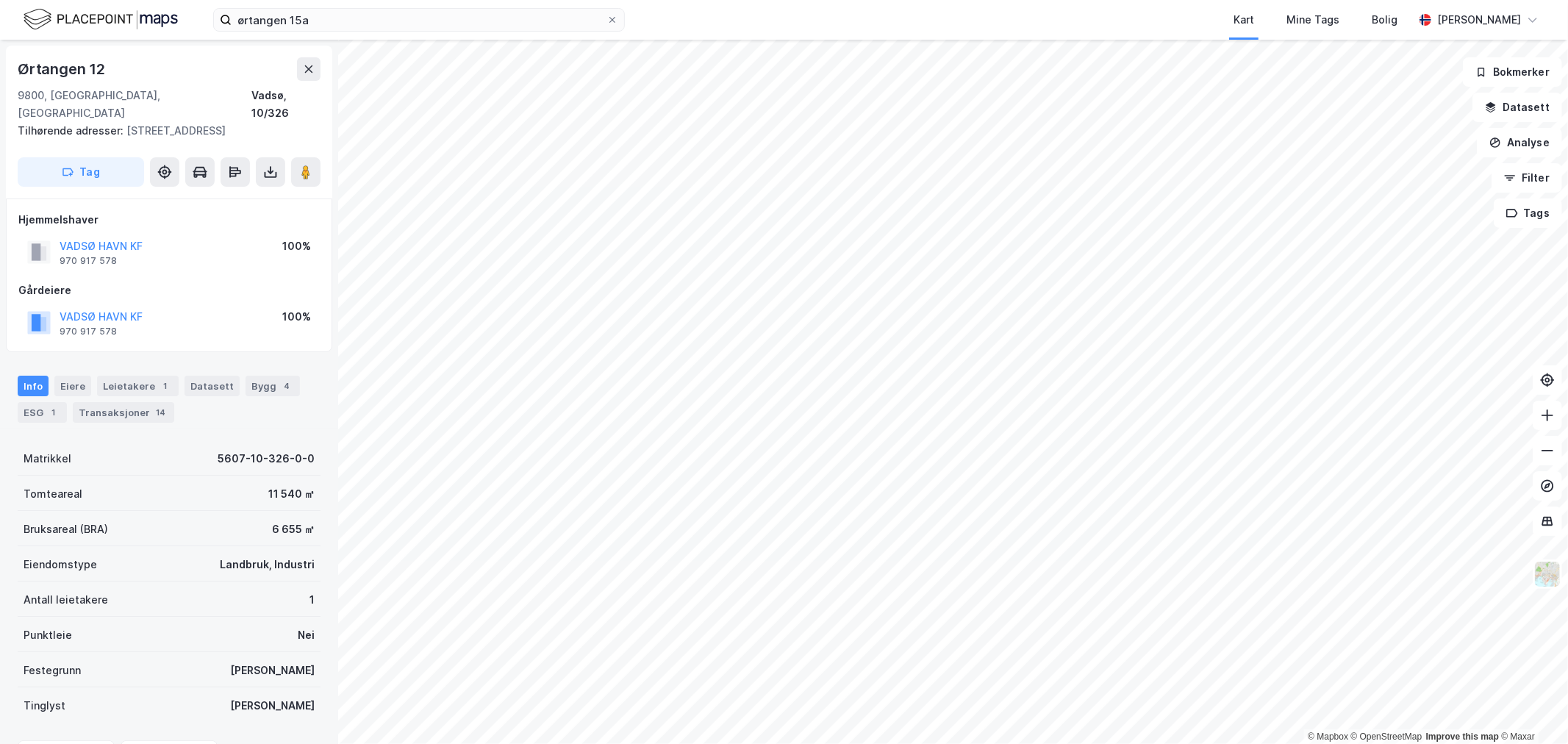
scroll to position [2, 0]
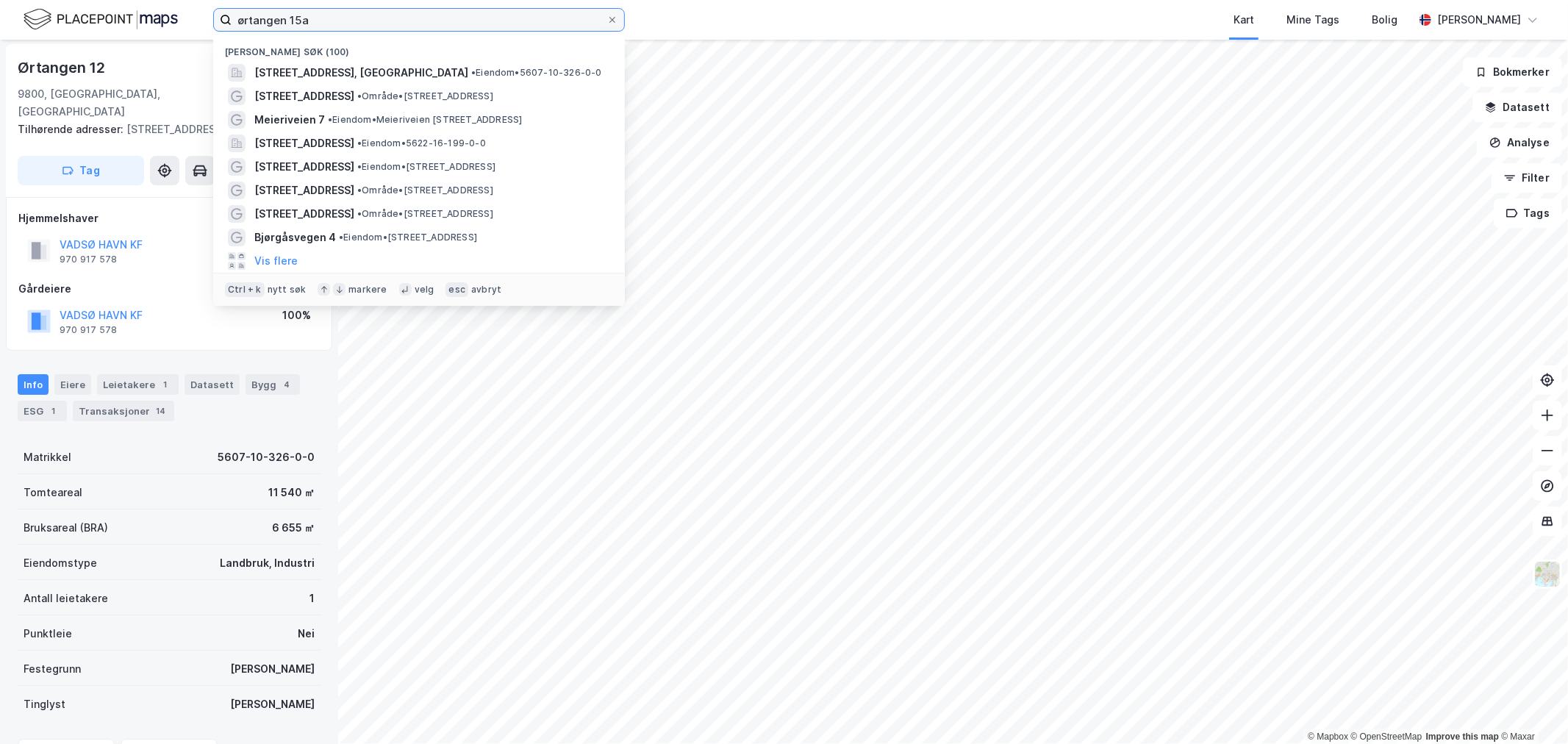
drag, startPoint x: 356, startPoint y: 17, endPoint x: 159, endPoint y: 20, distance: 197.0
click at [159, 20] on div "ørtangen 15a Nylige søk (100) Ørtangen 15A, 9800, VADSØ, VADSØ • Eiendom • 5607…" at bounding box center [784, 20] width 1568 height 40
drag, startPoint x: 348, startPoint y: 23, endPoint x: 393, endPoint y: 23, distance: 45.0
click at [348, 23] on input "ørtangen 15a" at bounding box center [419, 20] width 375 height 22
drag, startPoint x: 396, startPoint y: 23, endPoint x: -29, endPoint y: -17, distance: 426.9
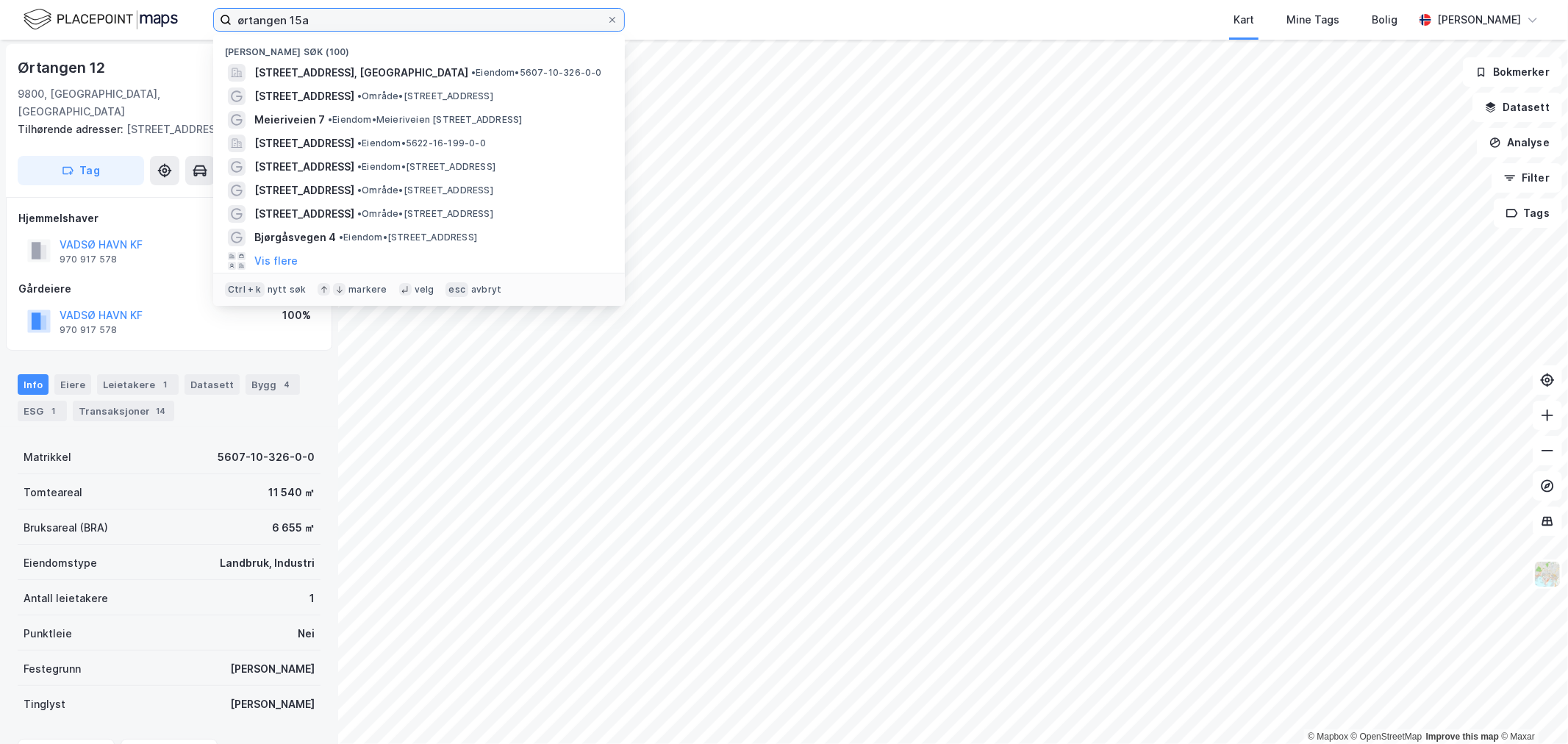
click at [0, 0] on html "ørtangen 15a Nylige søk (100) Ørtangen 15A, 9800, VADSØ, VADSØ • Eiendom • 5607…" at bounding box center [784, 372] width 1568 height 744
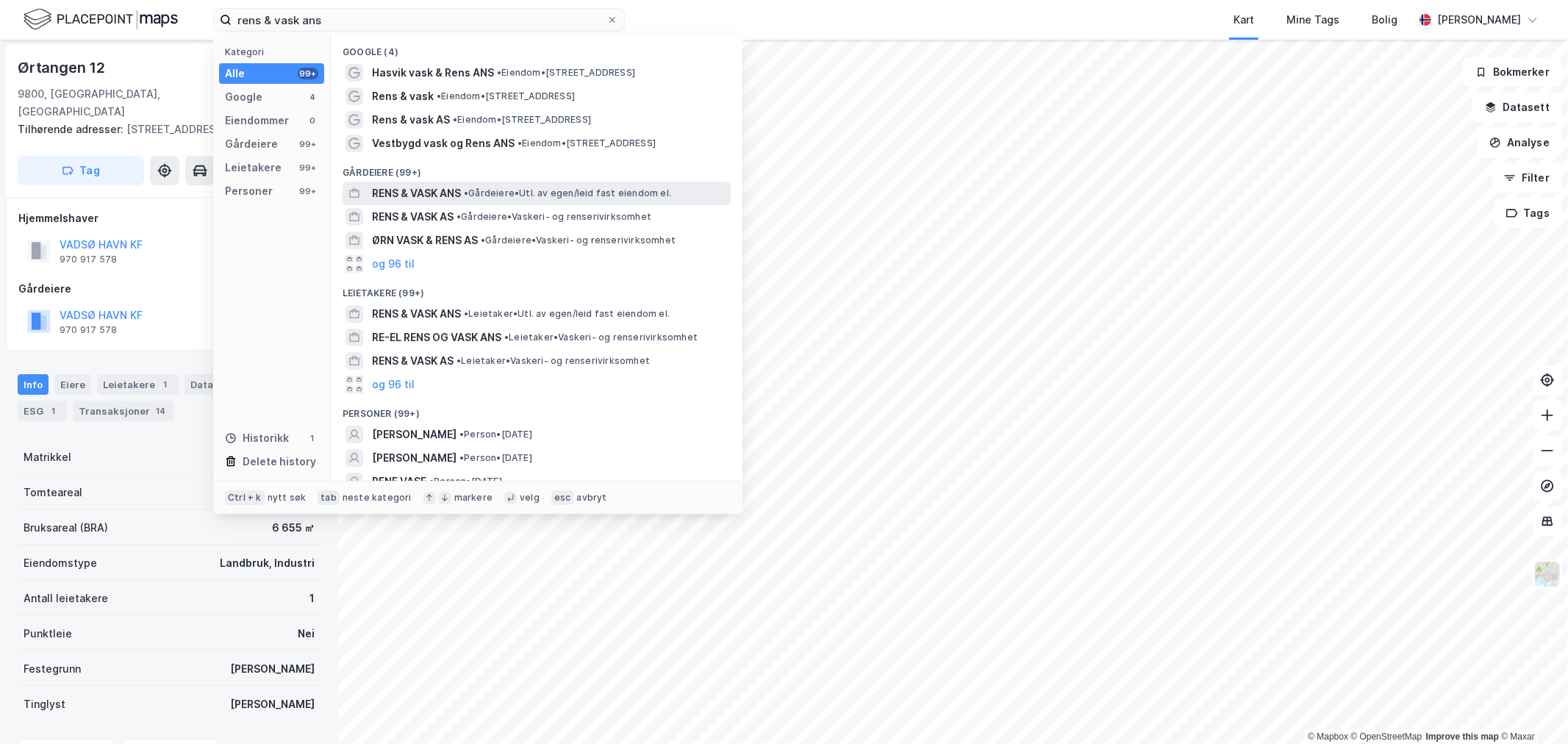
click at [478, 197] on span "• Gårdeiere • Utl. av egen/leid fast eiendom el." at bounding box center [567, 194] width 207 height 12
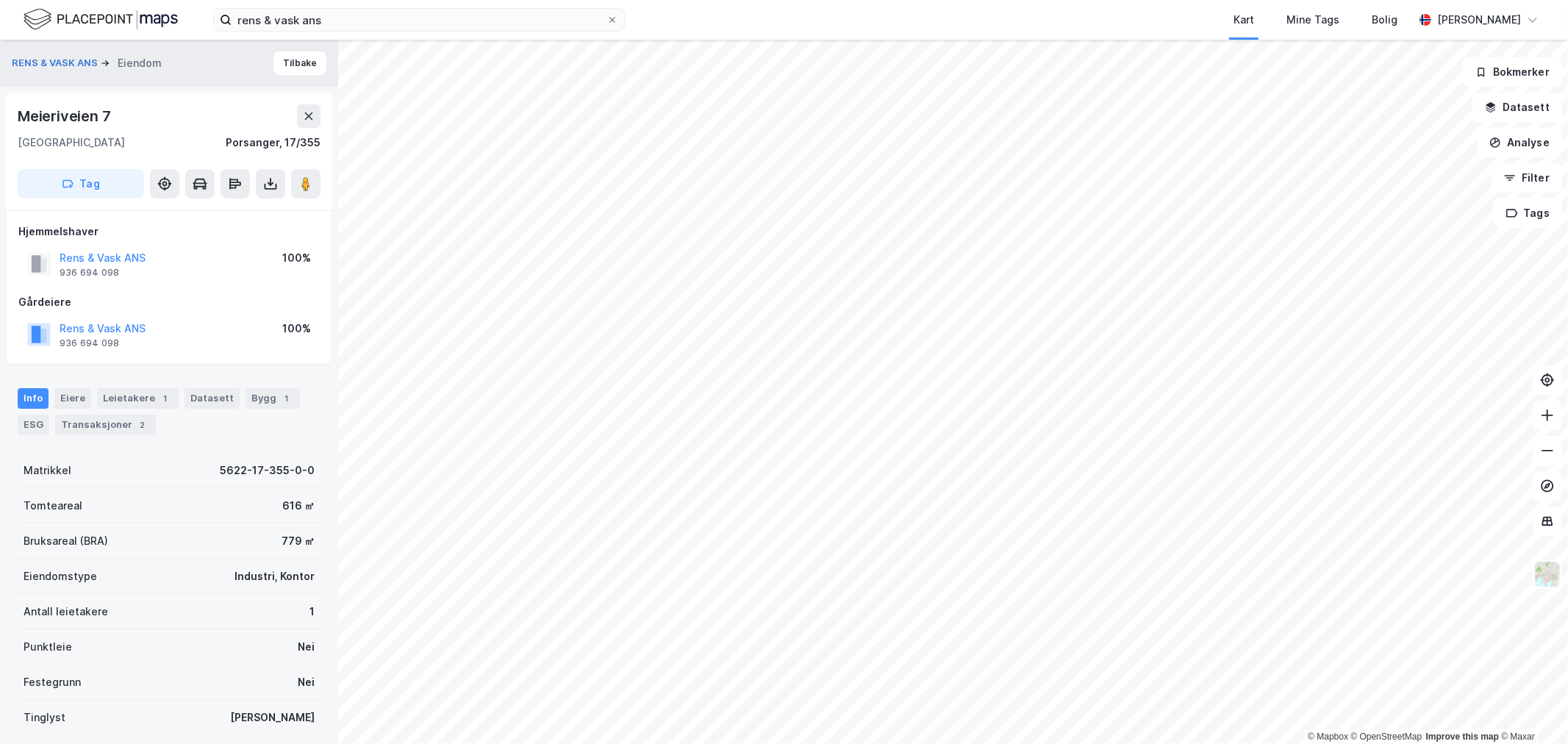
scroll to position [2, 0]
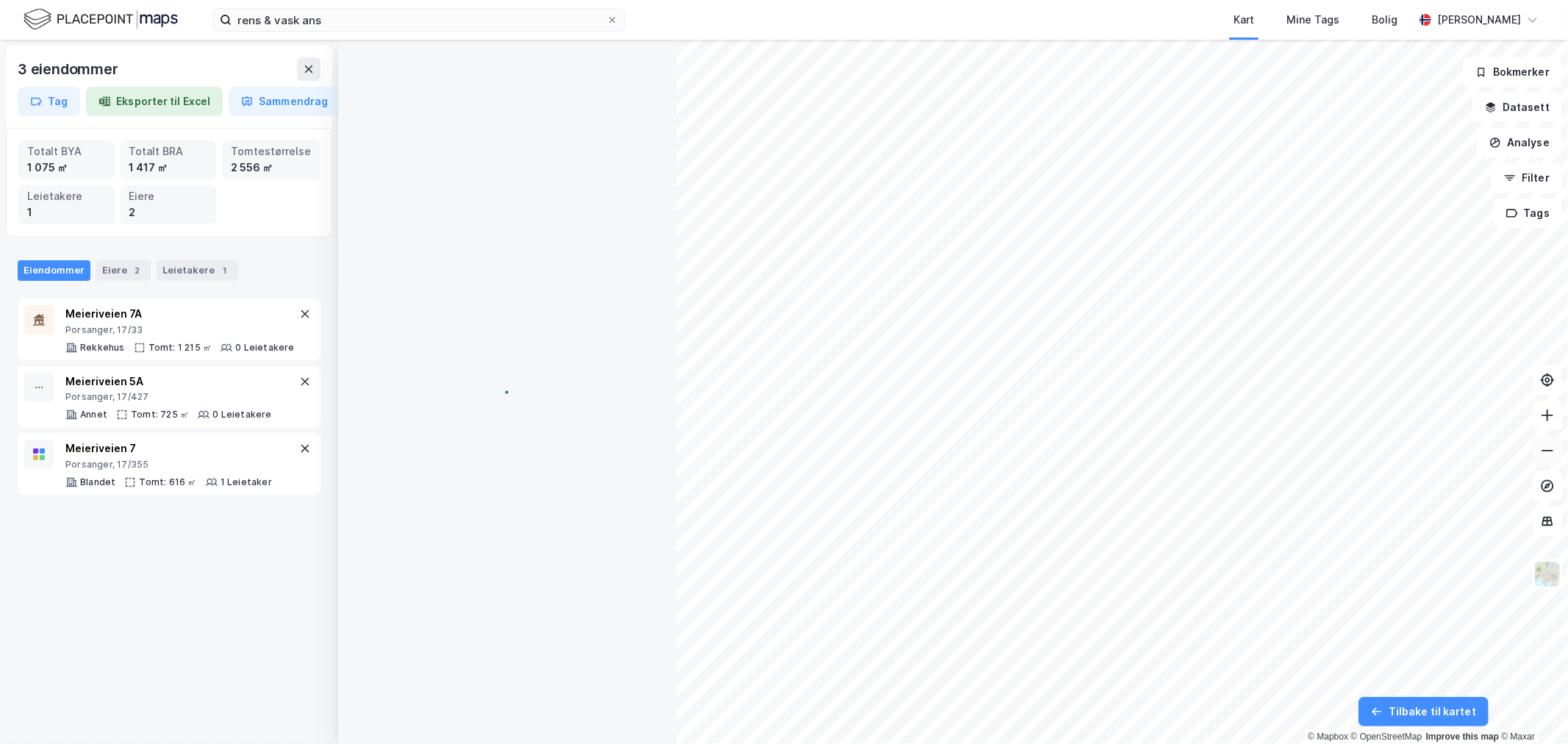
scroll to position [2, 0]
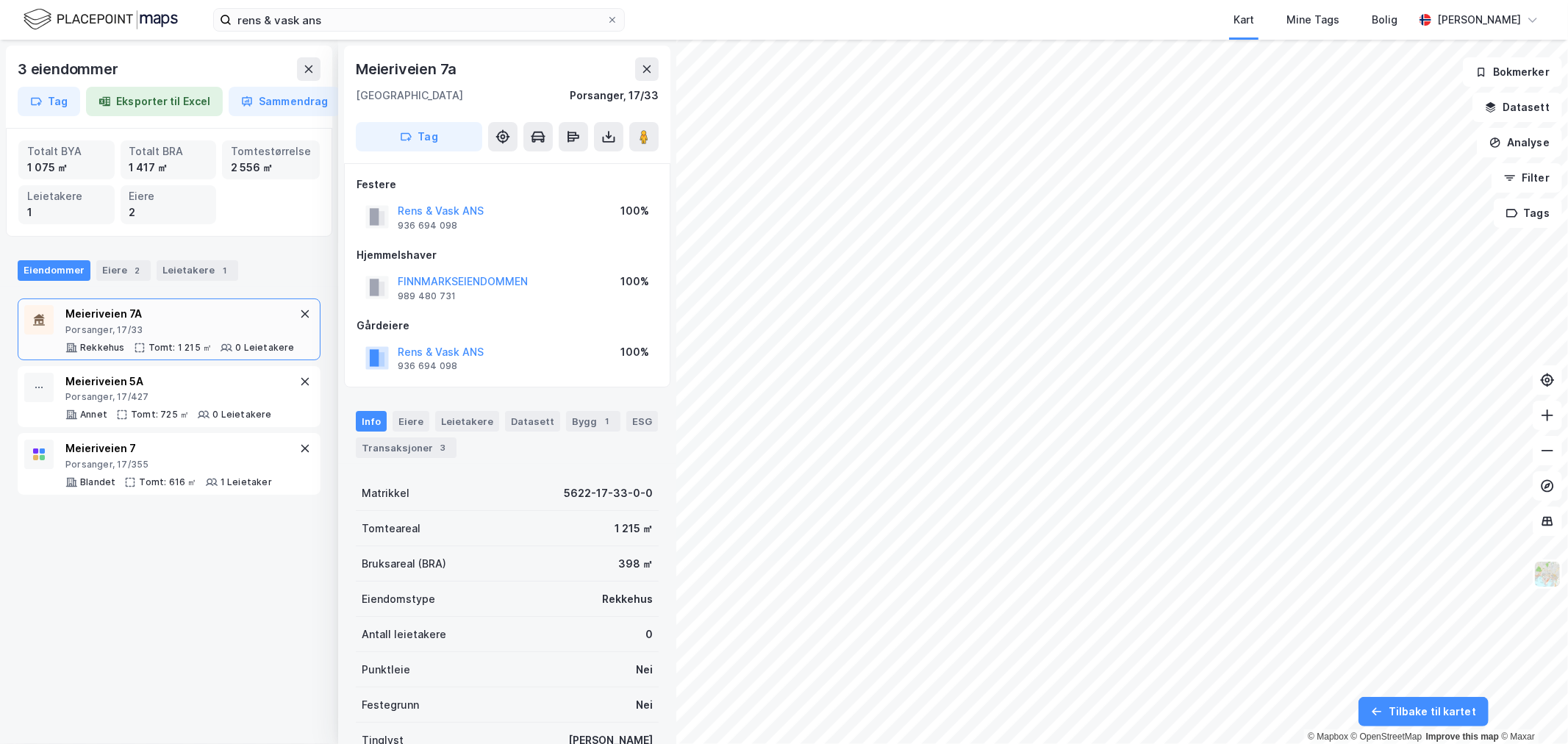
scroll to position [2, 0]
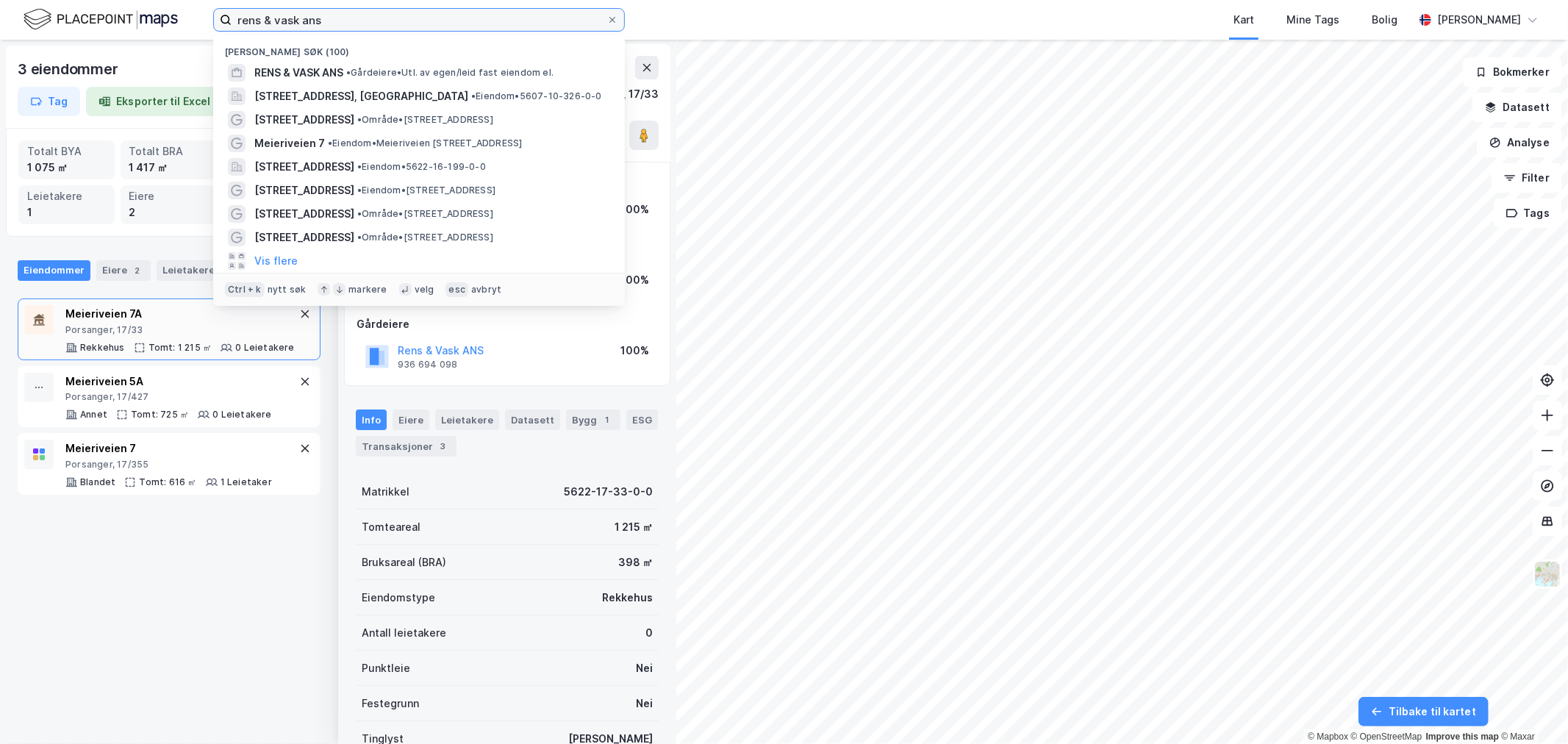
drag, startPoint x: 369, startPoint y: 27, endPoint x: 61, endPoint y: 29, distance: 308.0
click at [61, 29] on div "rens & vask ans Nylige søk (100) RENS & VASK ANS • Gårdeiere • Utl. av egen/lei…" at bounding box center [784, 20] width 1568 height 40
paste input "Ørtangen 15A"
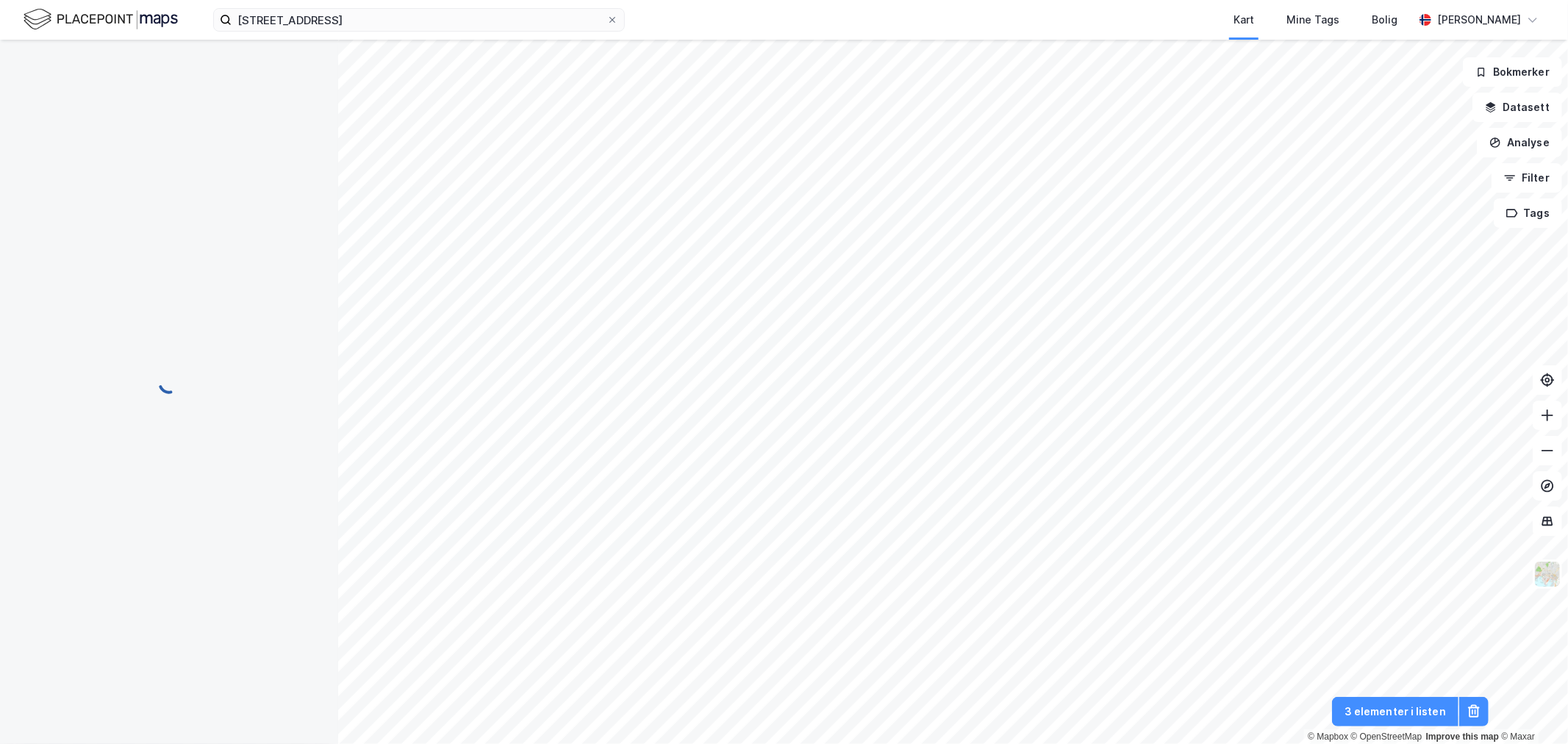
scroll to position [2, 0]
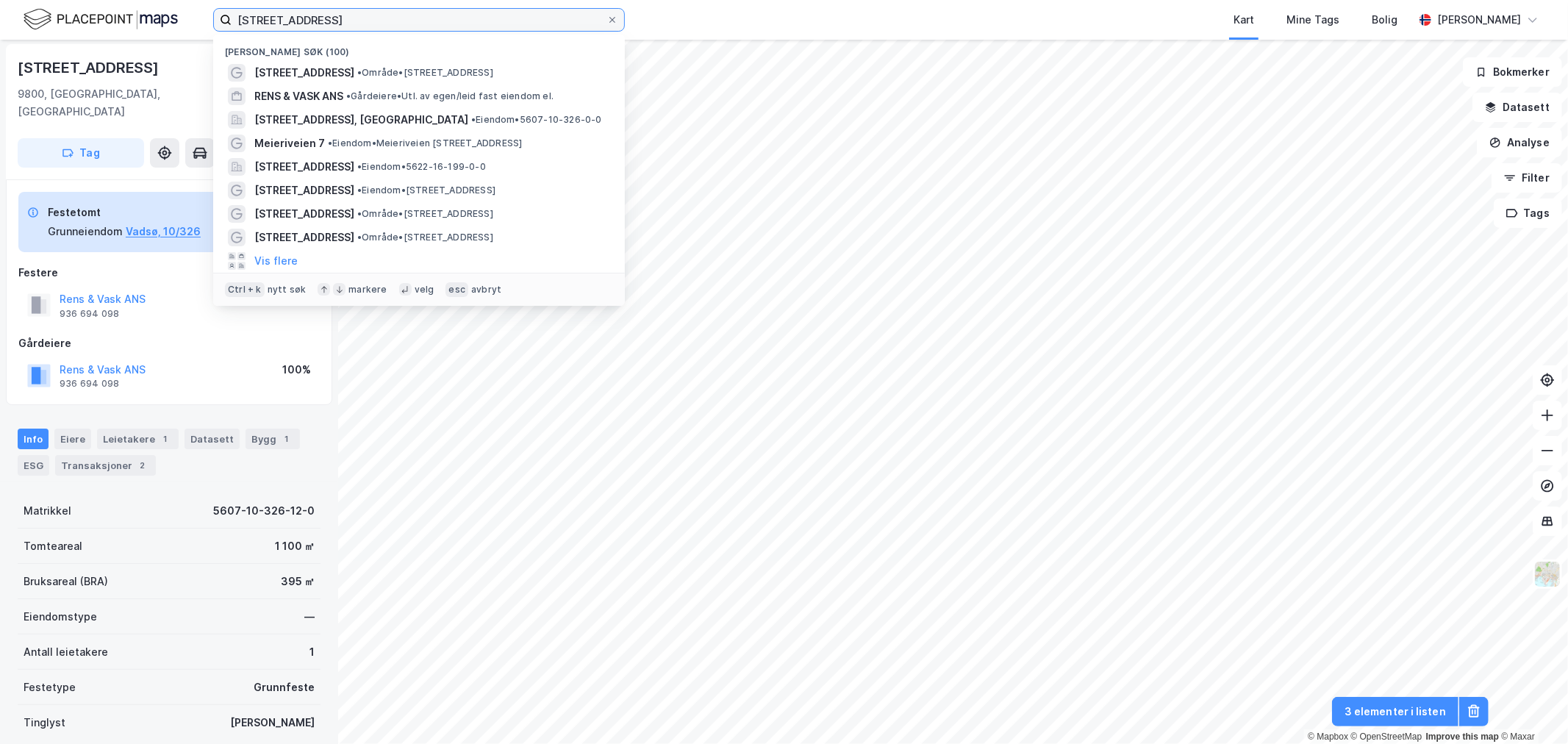
drag, startPoint x: 378, startPoint y: 20, endPoint x: -70, endPoint y: 23, distance: 448.0
click at [0, 23] on html "Ørtangen 15A Nylige søk (100) Ørtangen 15A • Område • Ørtangen 15A, 9800 Vadsø …" at bounding box center [784, 372] width 1568 height 744
paste input "Trolladalen 1"
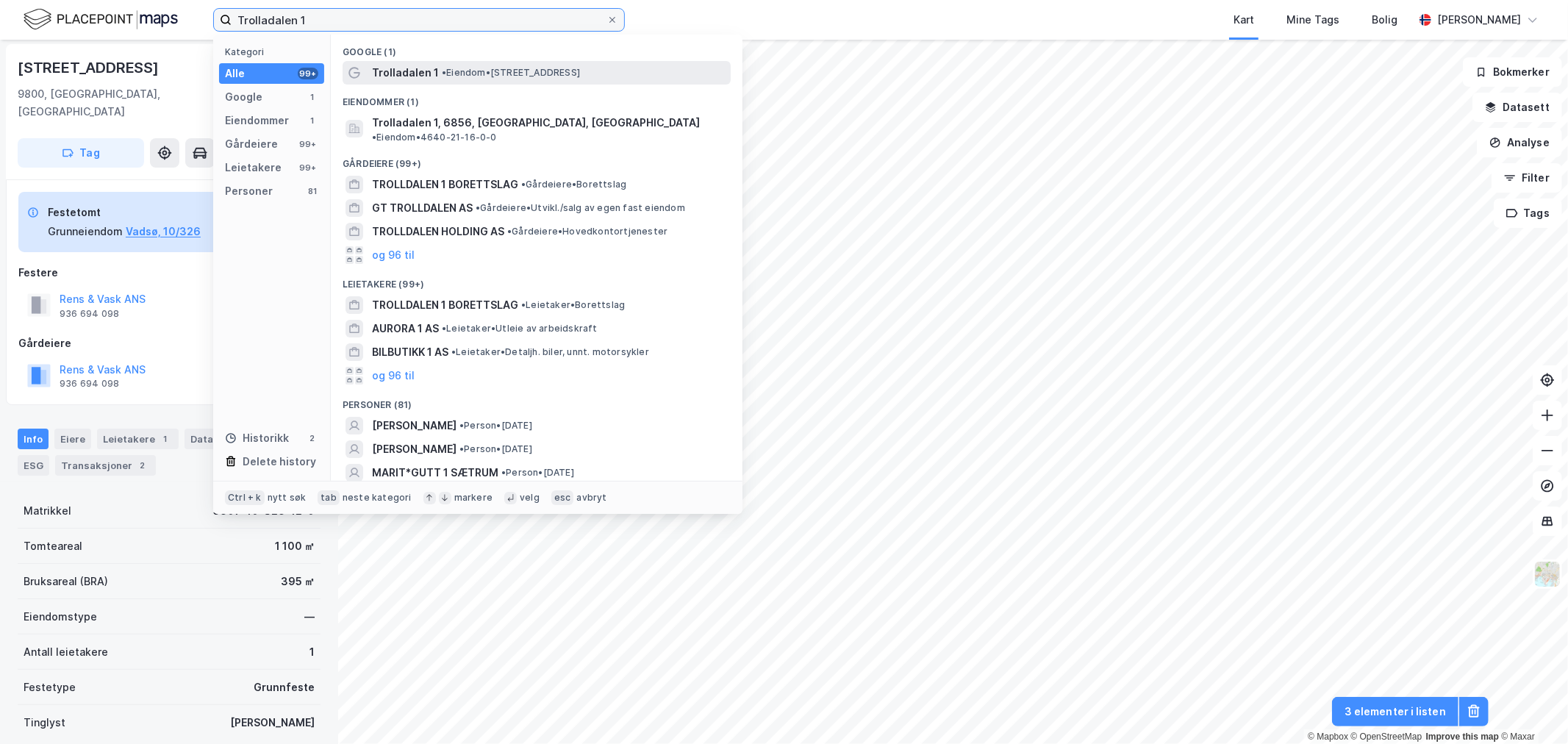
type input "Trolladalen 1"
click at [422, 75] on span "Trolladalen 1" at bounding box center [405, 72] width 67 height 17
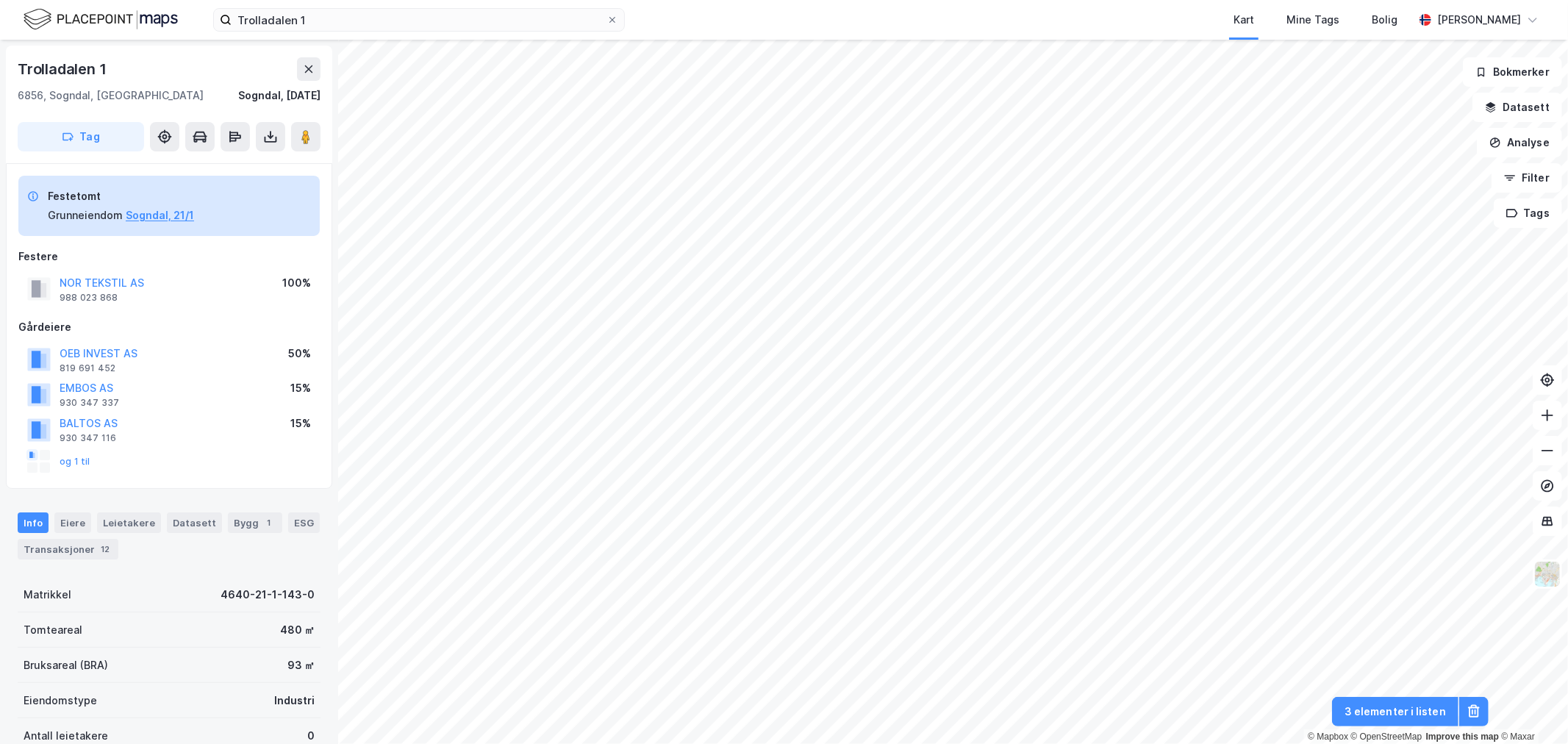
scroll to position [2, 0]
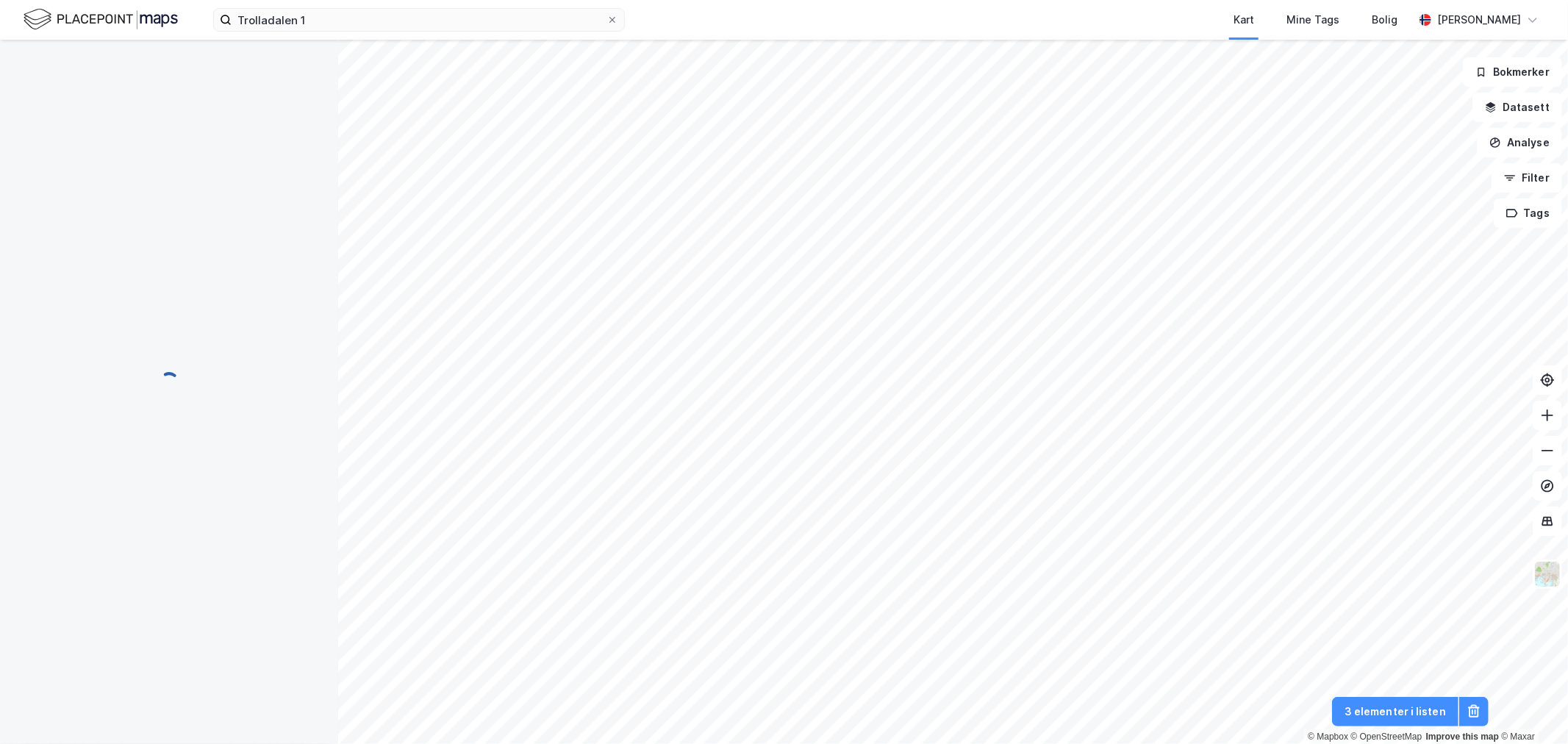
scroll to position [2, 0]
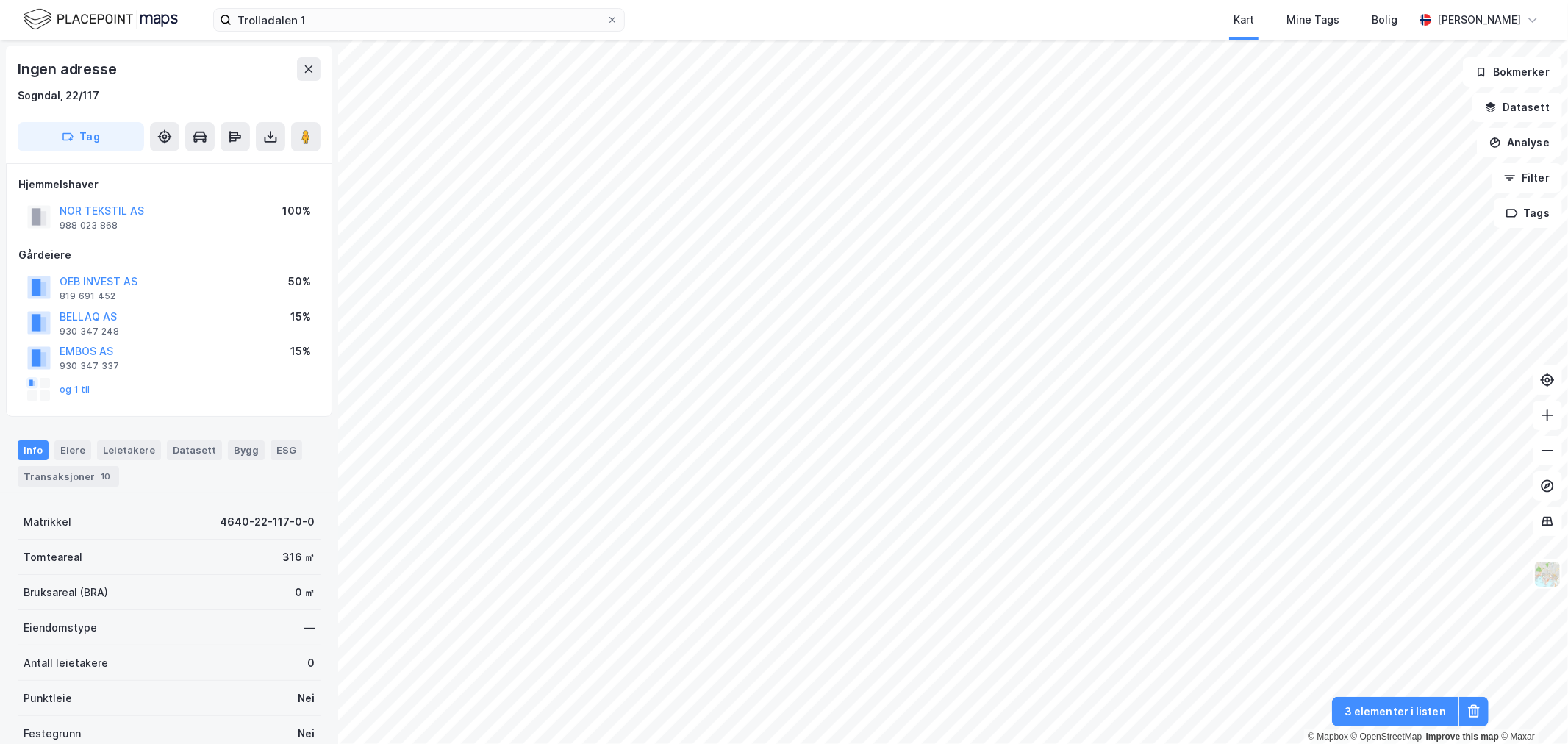
scroll to position [2, 0]
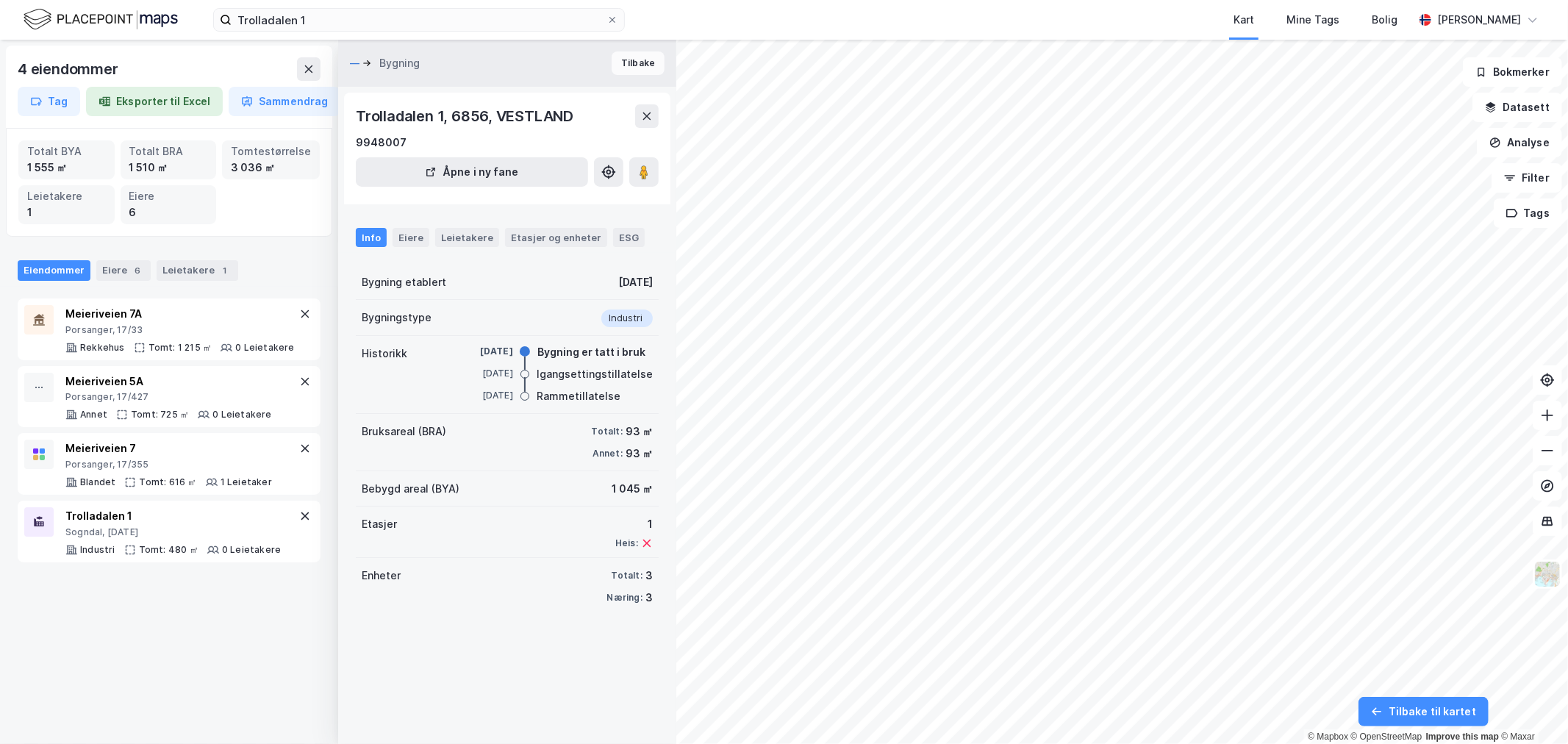
click at [629, 72] on button "Tilbake" at bounding box center [638, 63] width 53 height 23
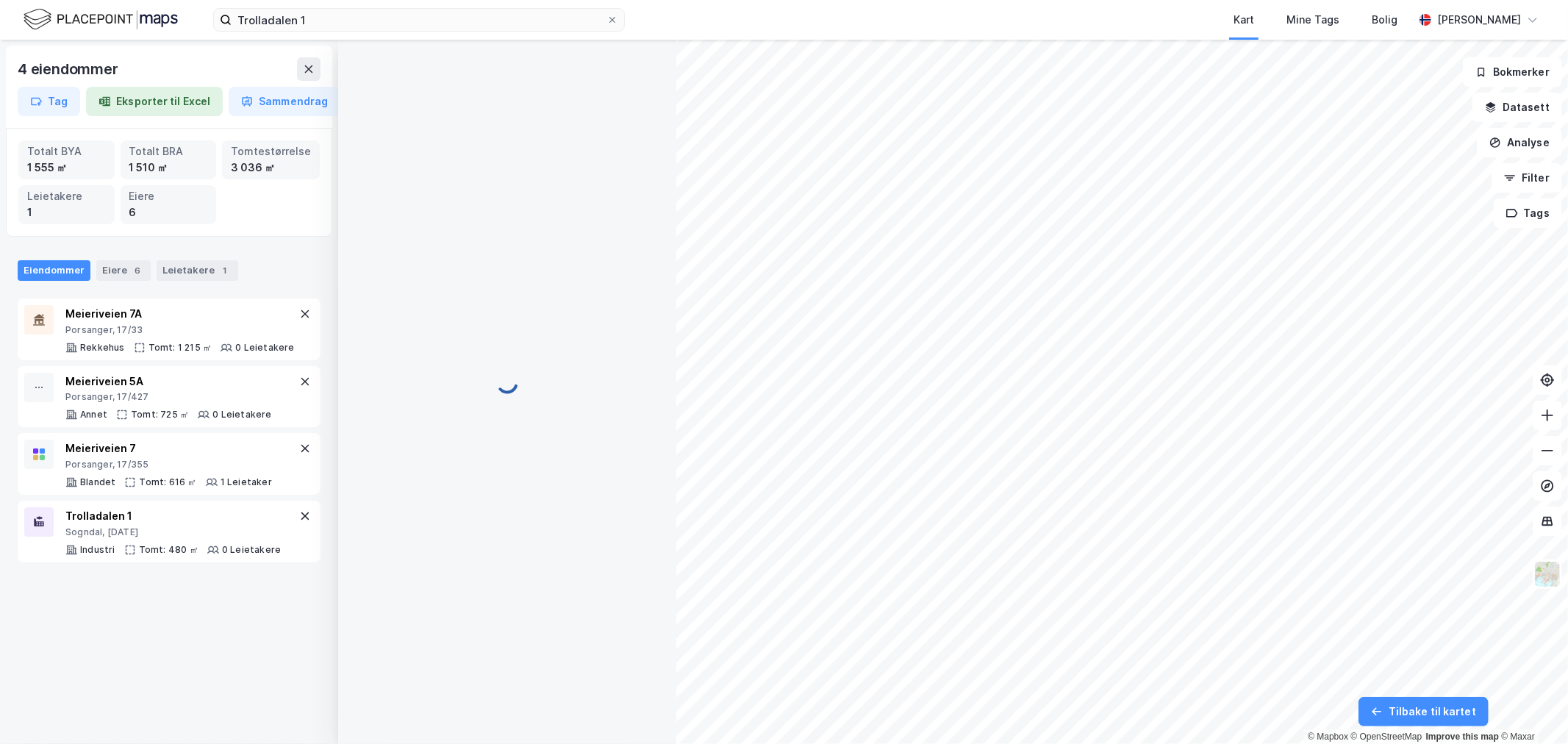
scroll to position [2, 0]
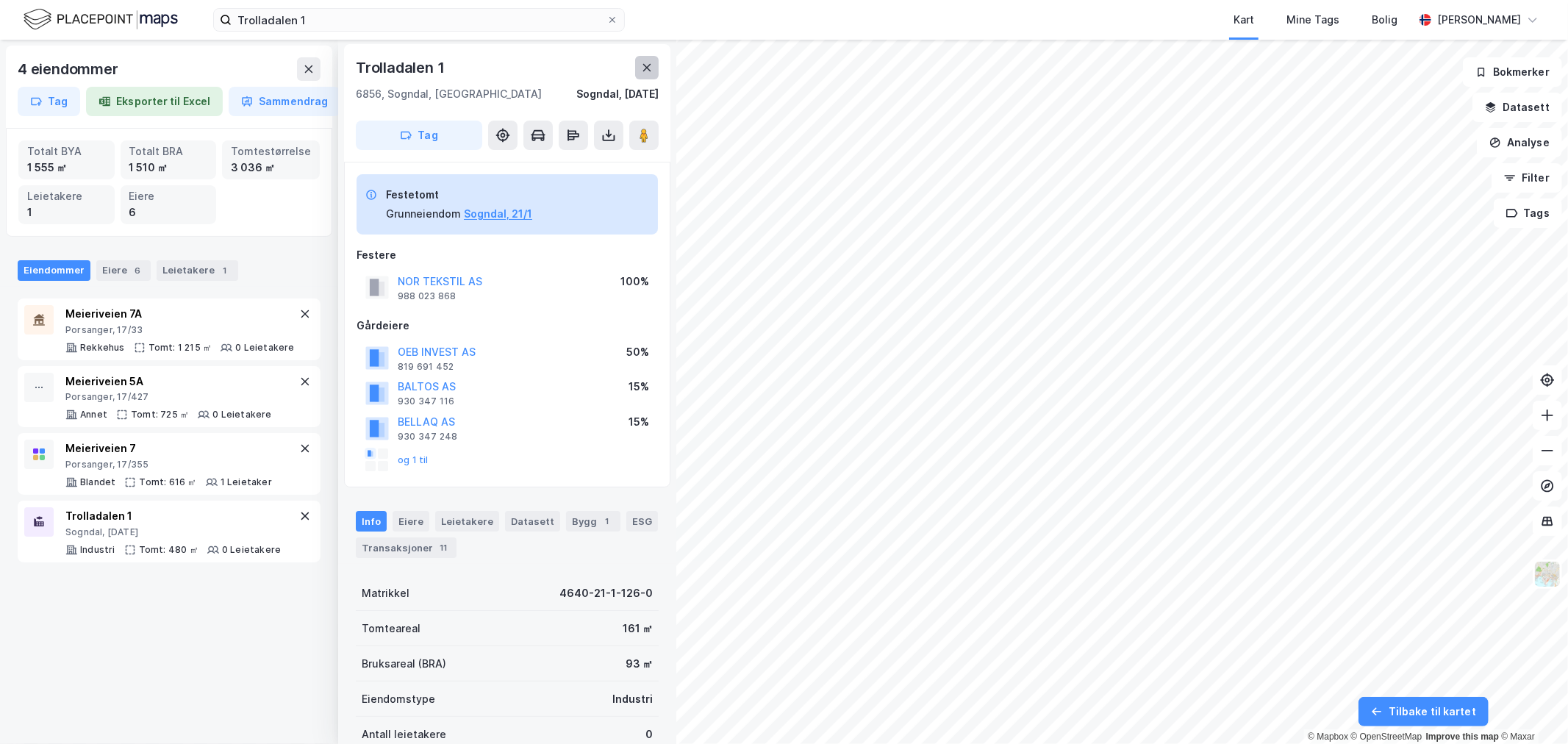
click at [637, 63] on button at bounding box center [646, 67] width 23 height 23
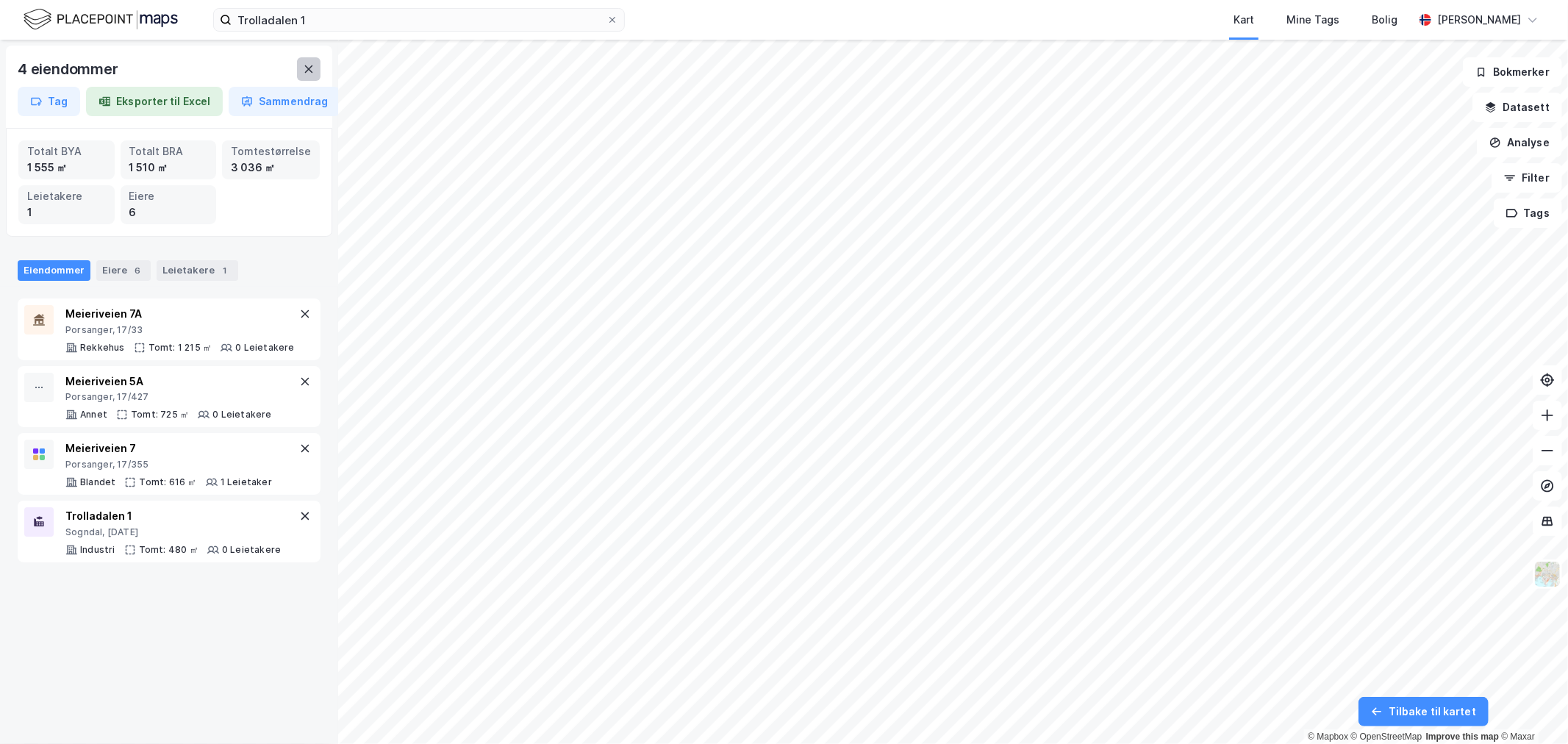
click at [304, 69] on icon at bounding box center [309, 69] width 12 height 12
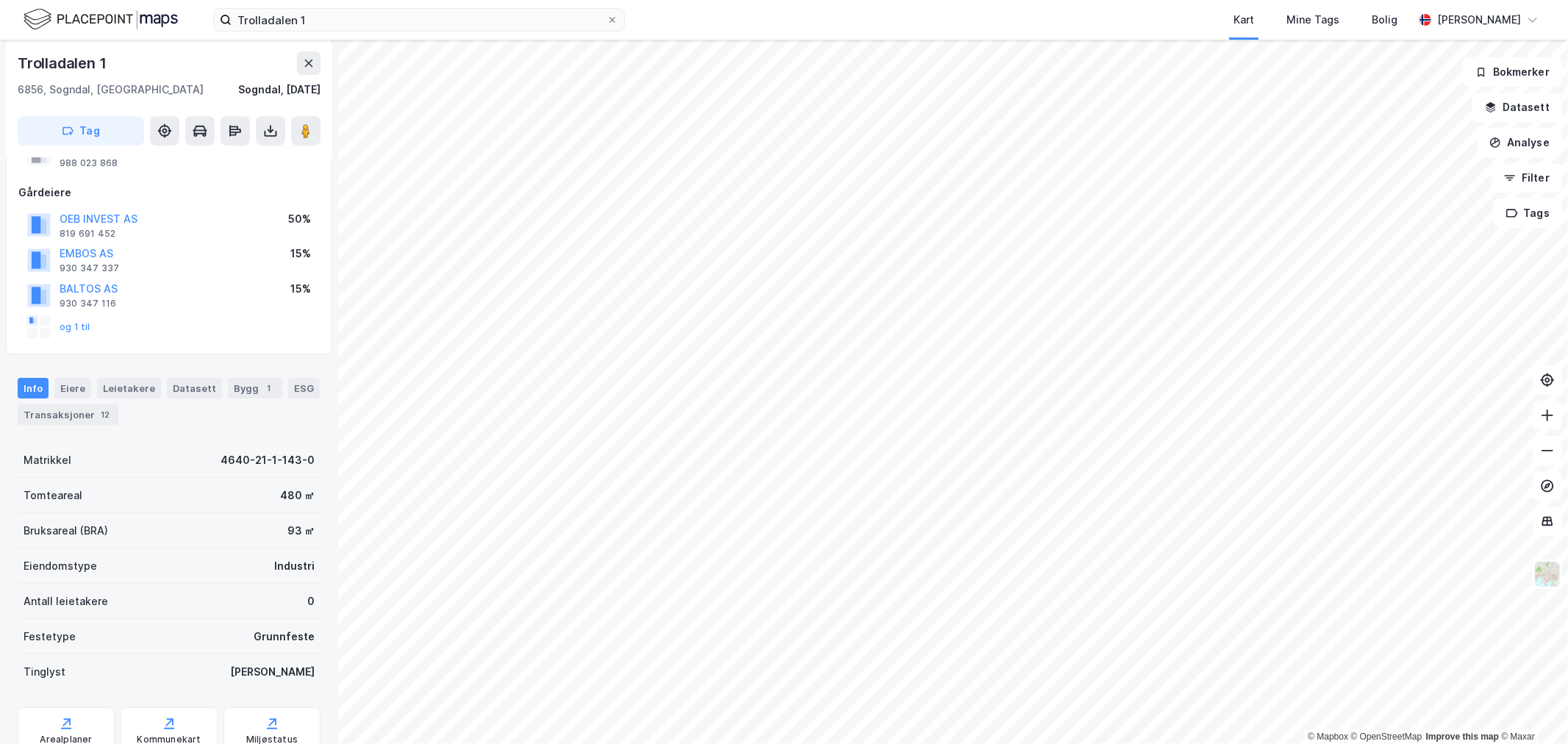
scroll to position [111, 0]
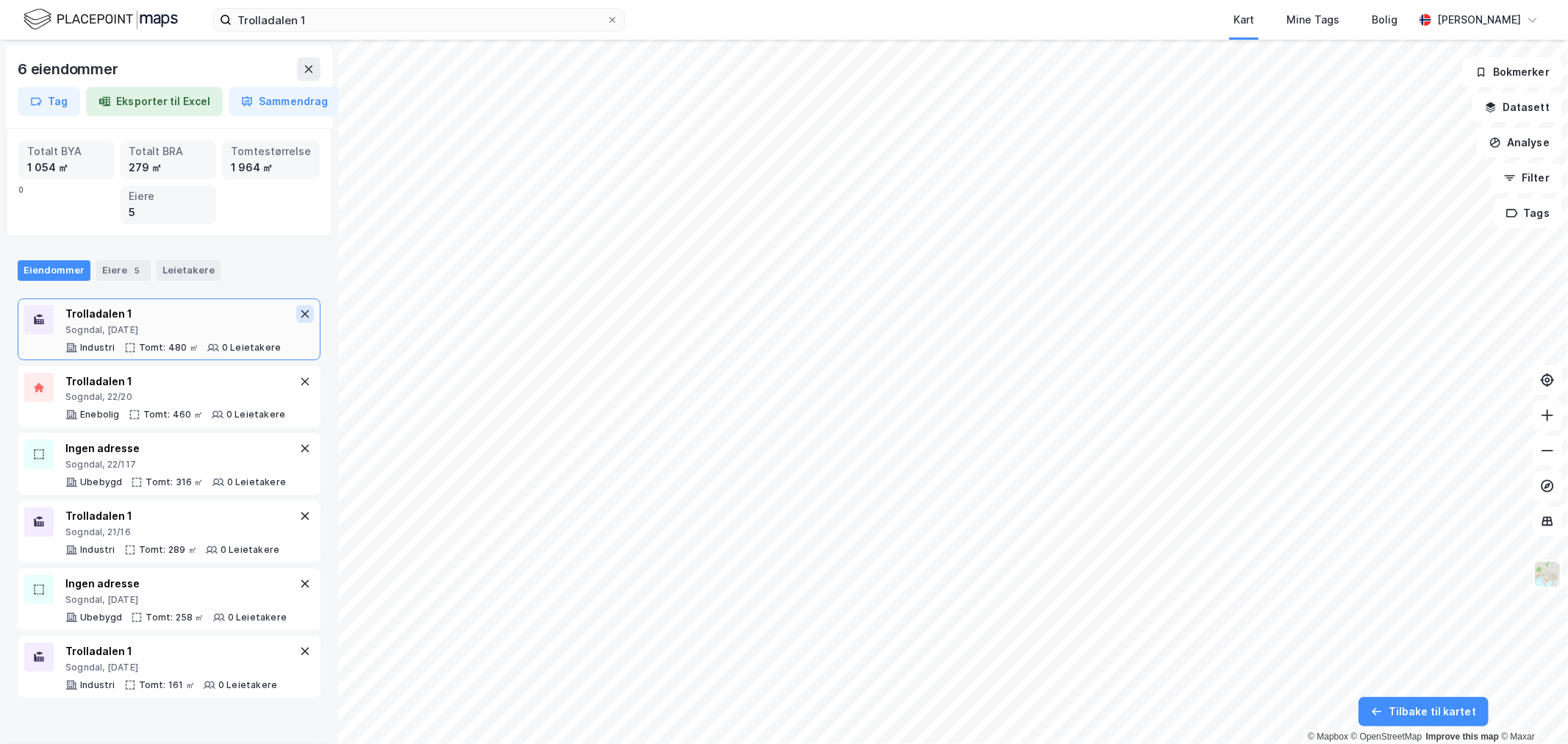
click at [301, 314] on icon at bounding box center [305, 314] width 8 height 8
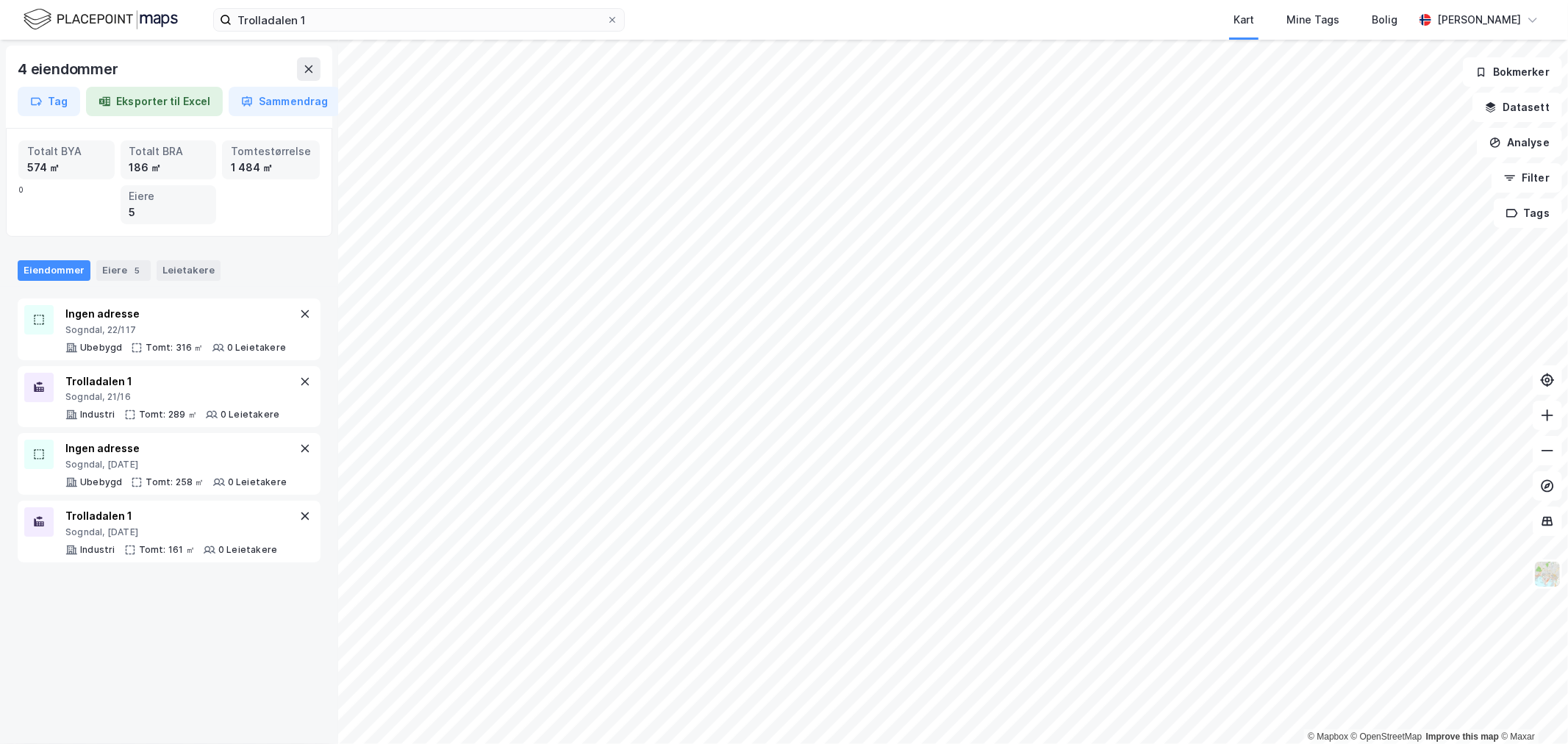
click at [301, 314] on icon at bounding box center [305, 314] width 8 height 8
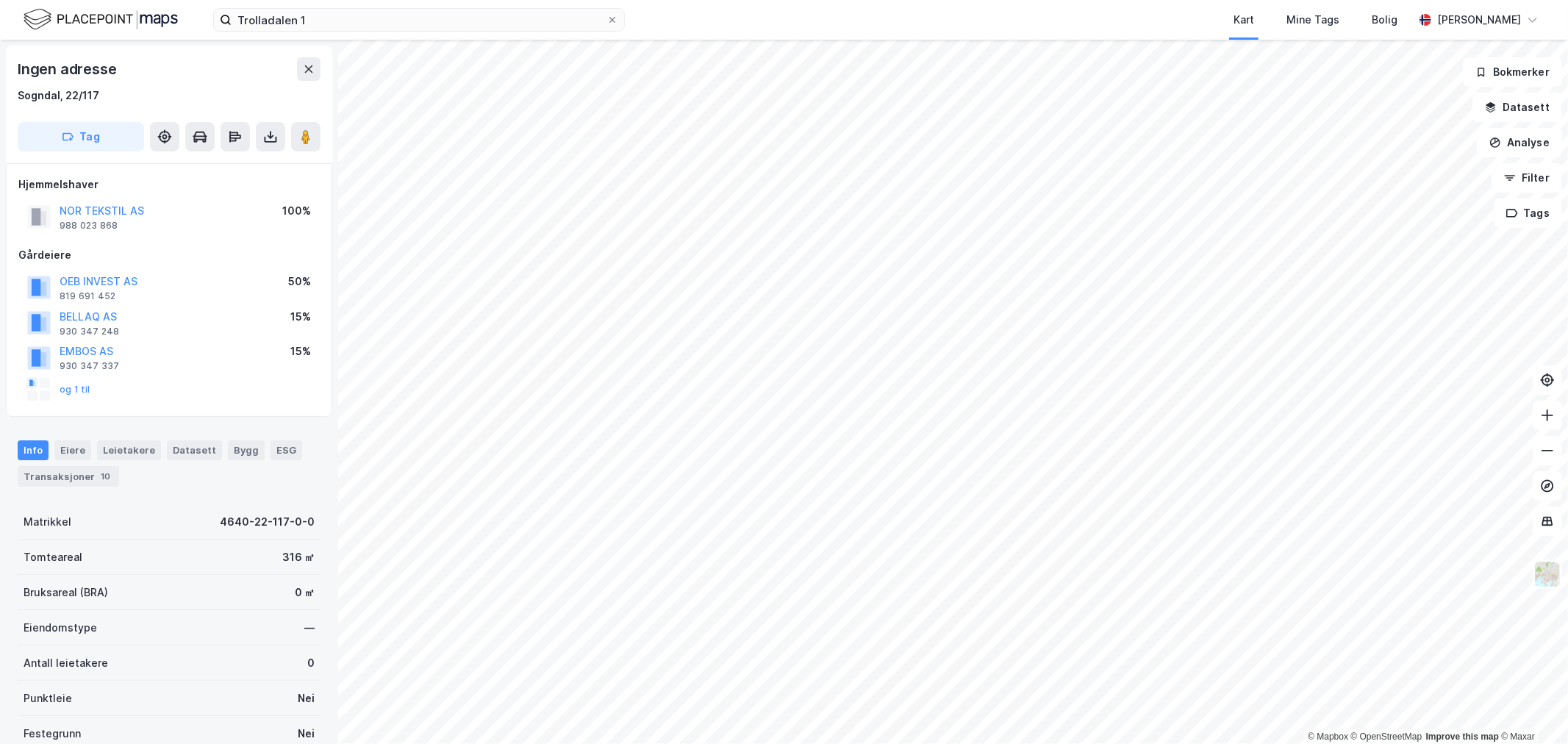
scroll to position [111, 0]
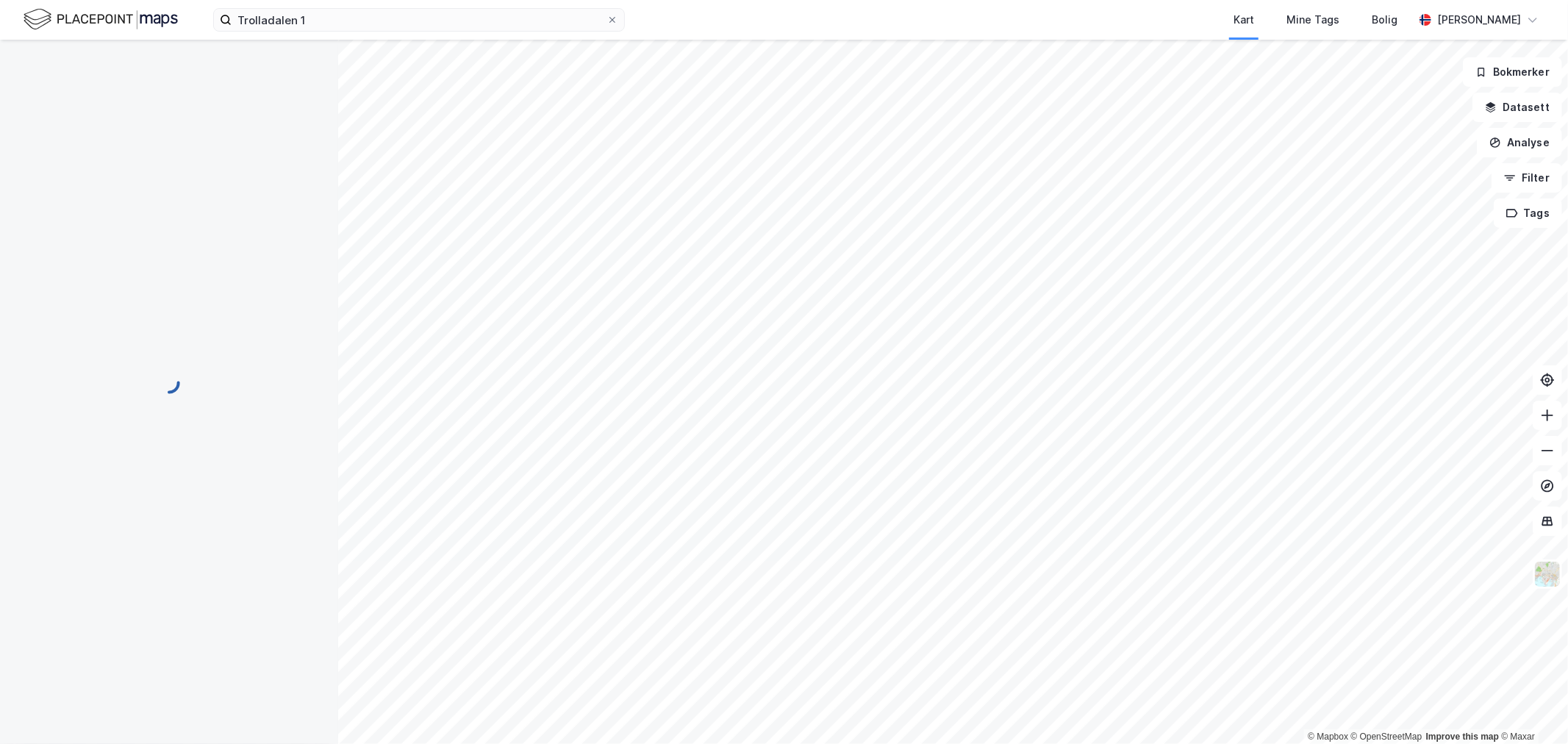
scroll to position [111, 0]
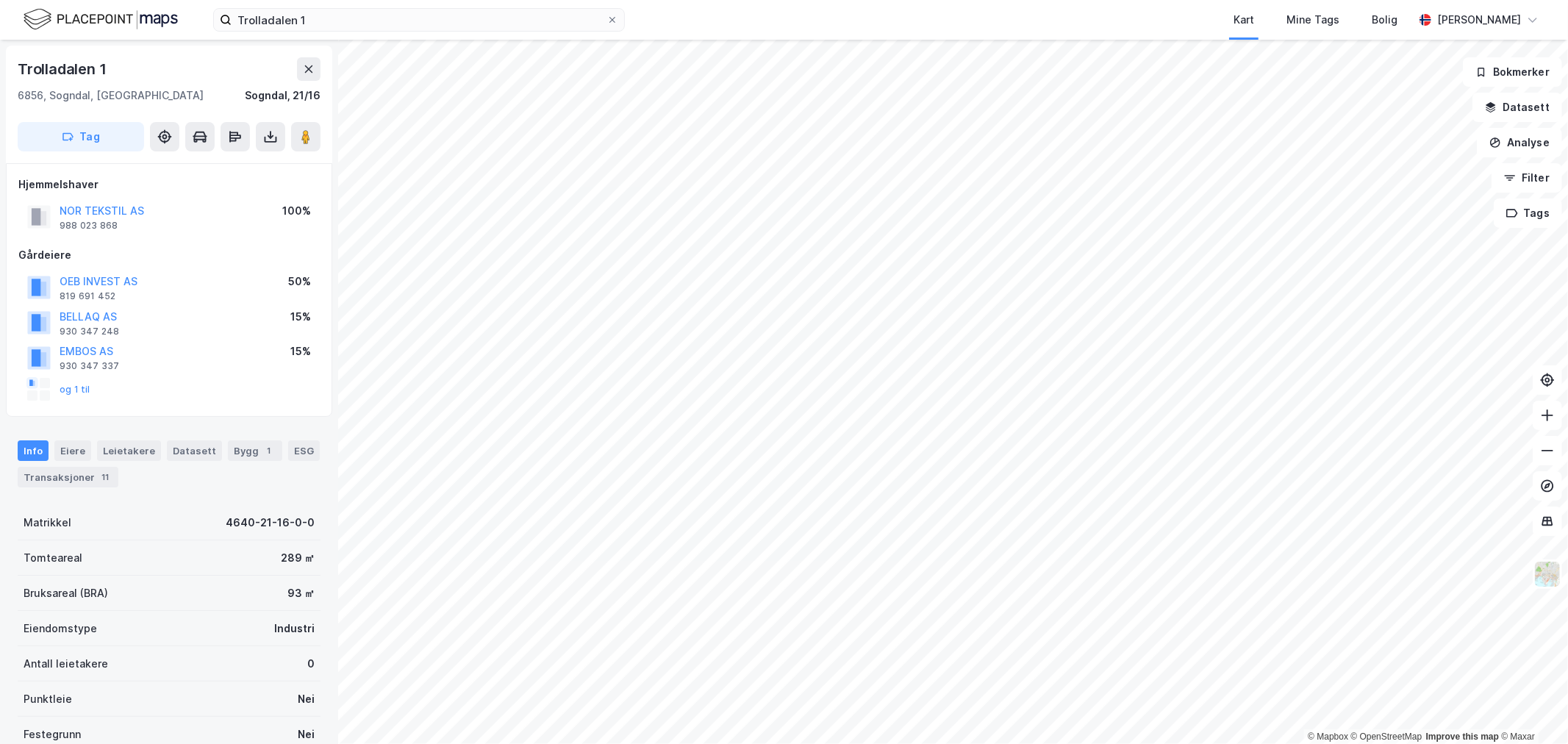
scroll to position [111, 0]
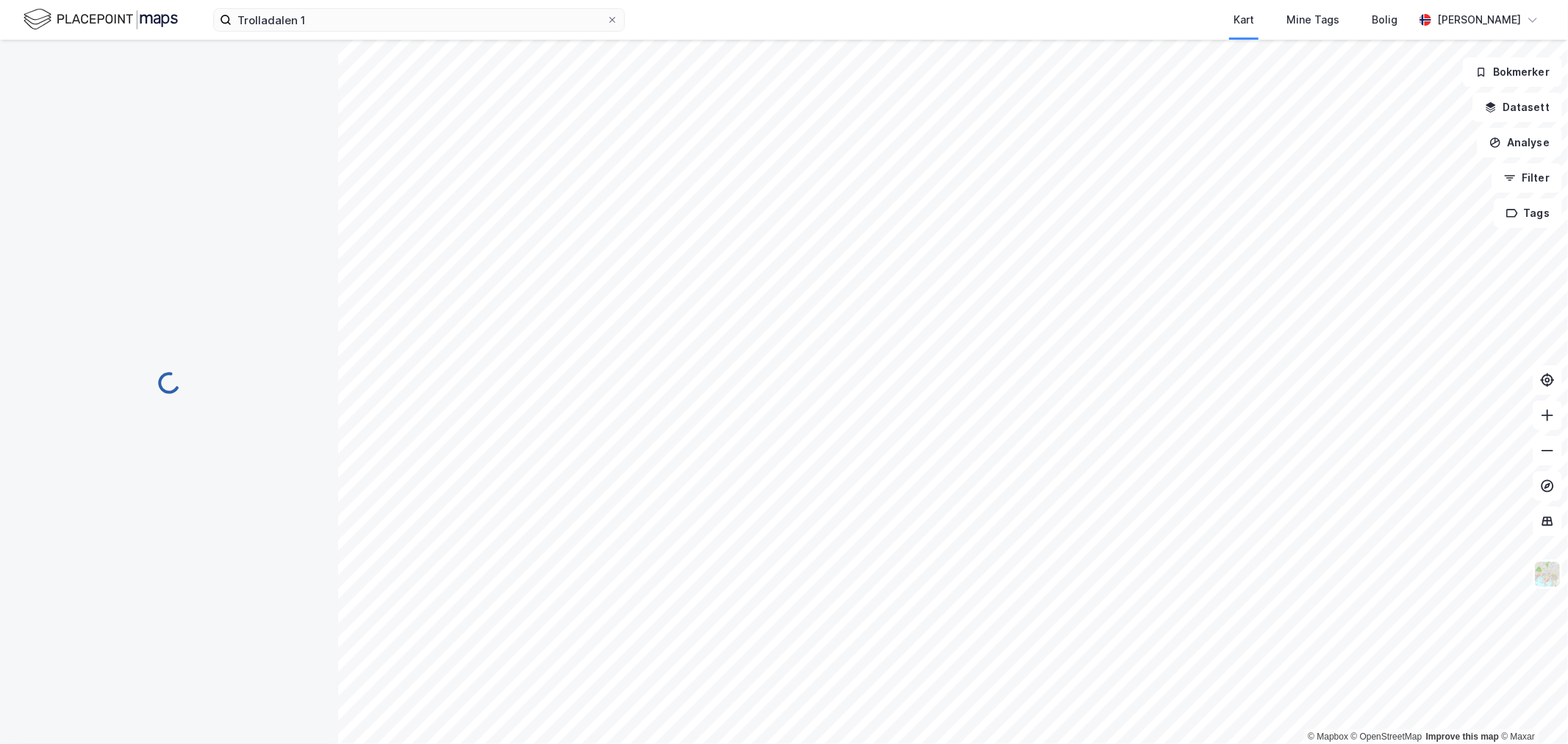
scroll to position [111, 0]
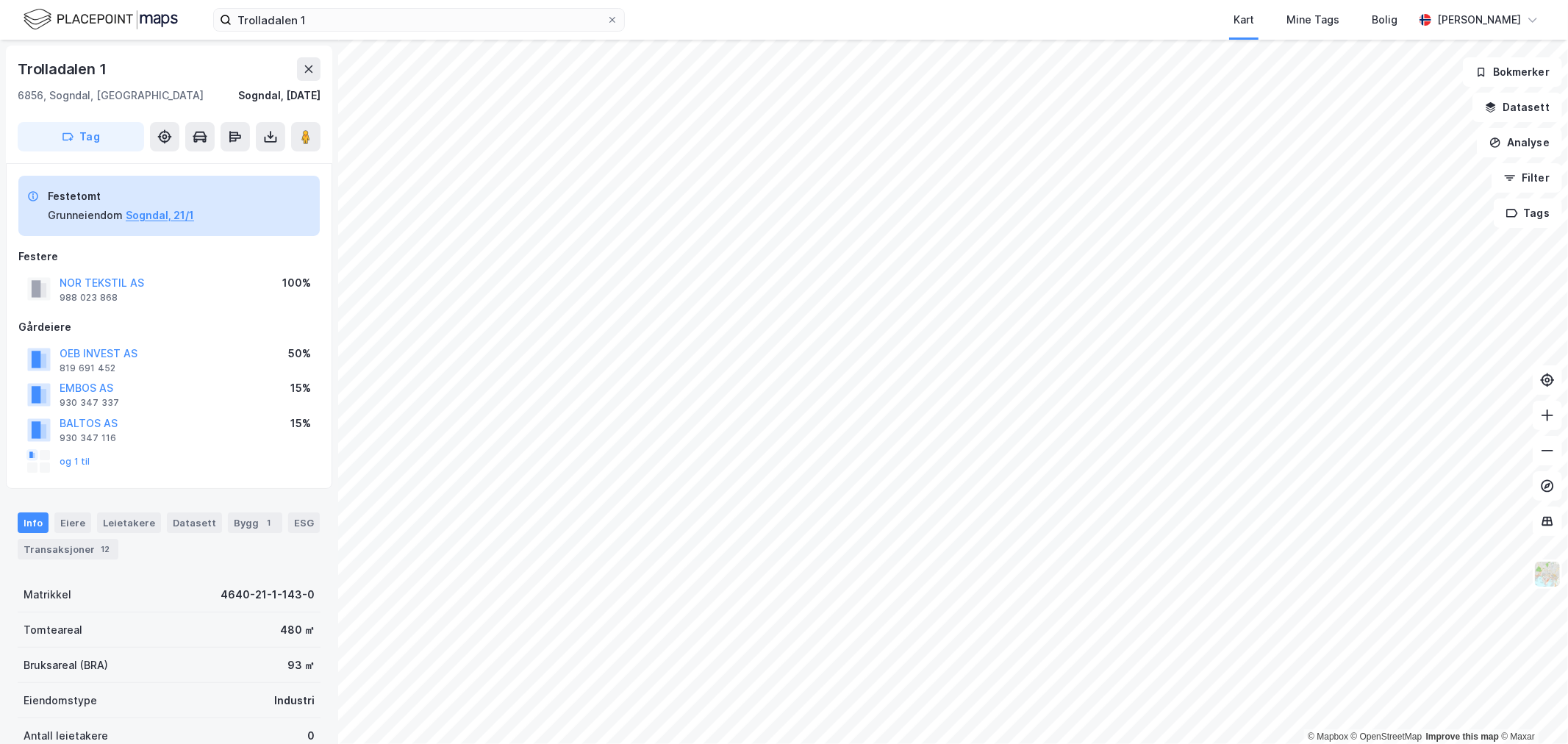
scroll to position [111, 0]
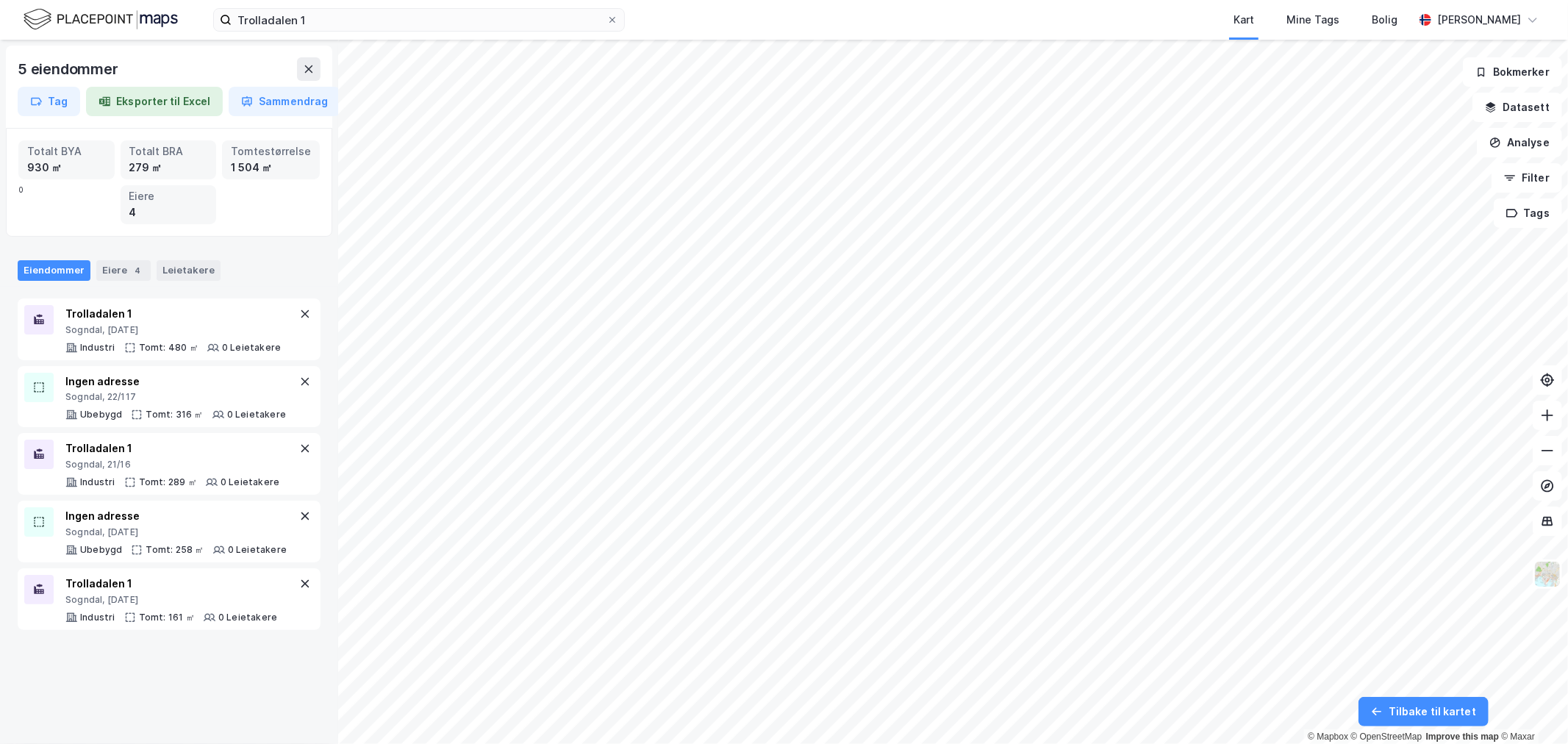
click at [277, 685] on div "5 eiendommer Tag Eksporter til Excel Sammendrag Totalt BYA 930 ㎡ Totalt BRA 279…" at bounding box center [169, 392] width 338 height 705
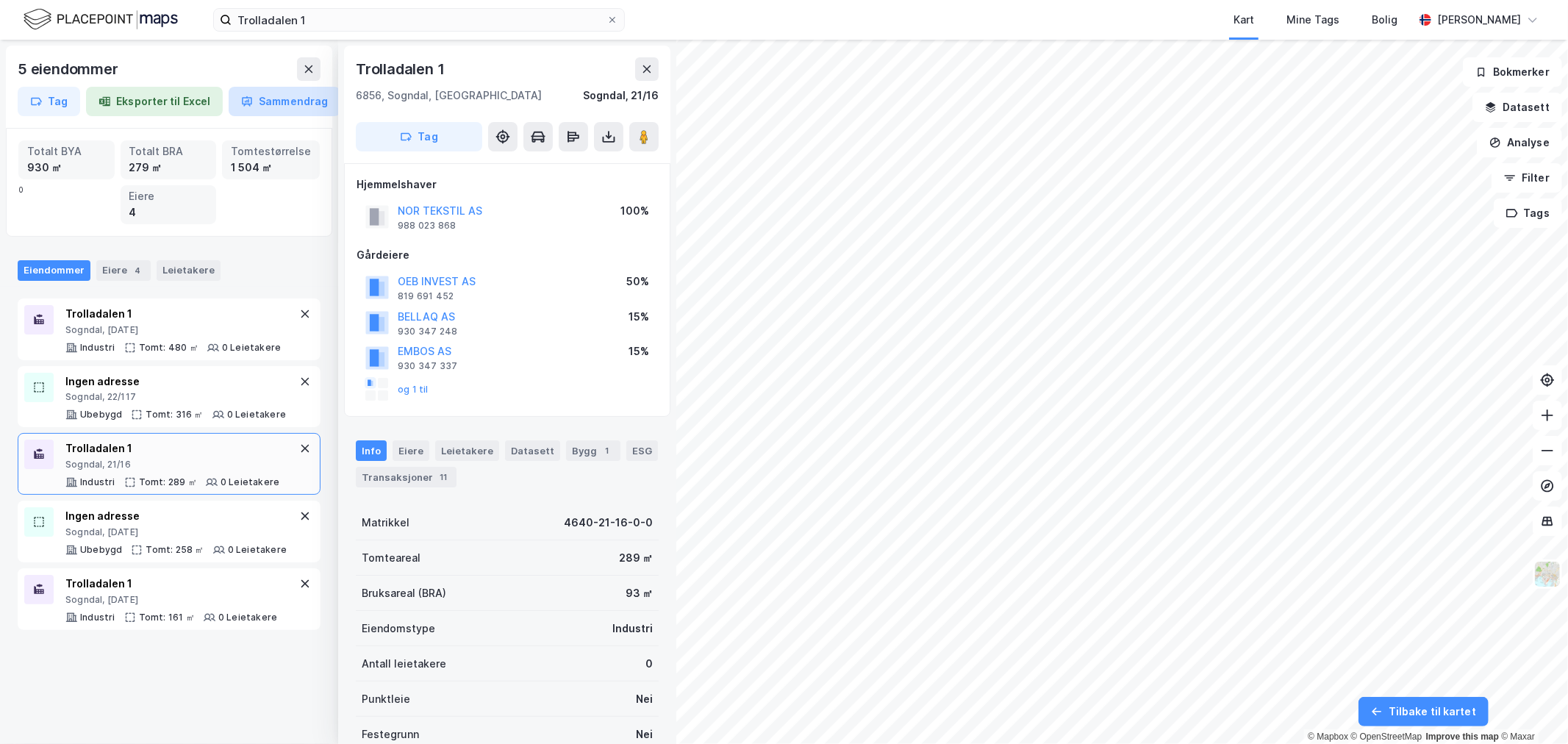
scroll to position [111, 0]
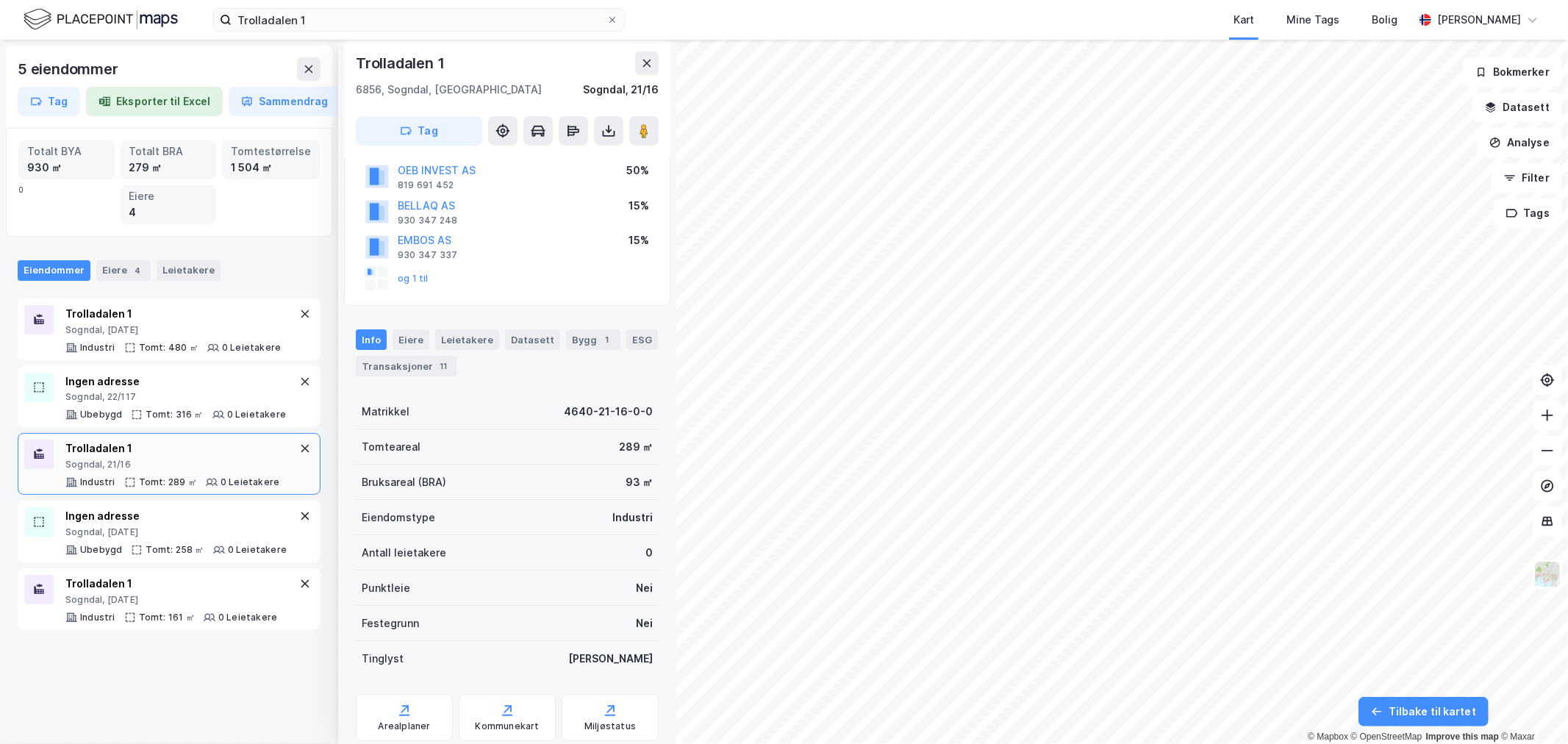
click at [468, 292] on div "og 1 til" at bounding box center [507, 278] width 301 height 29
click at [298, 69] on button at bounding box center [308, 69] width 23 height 23
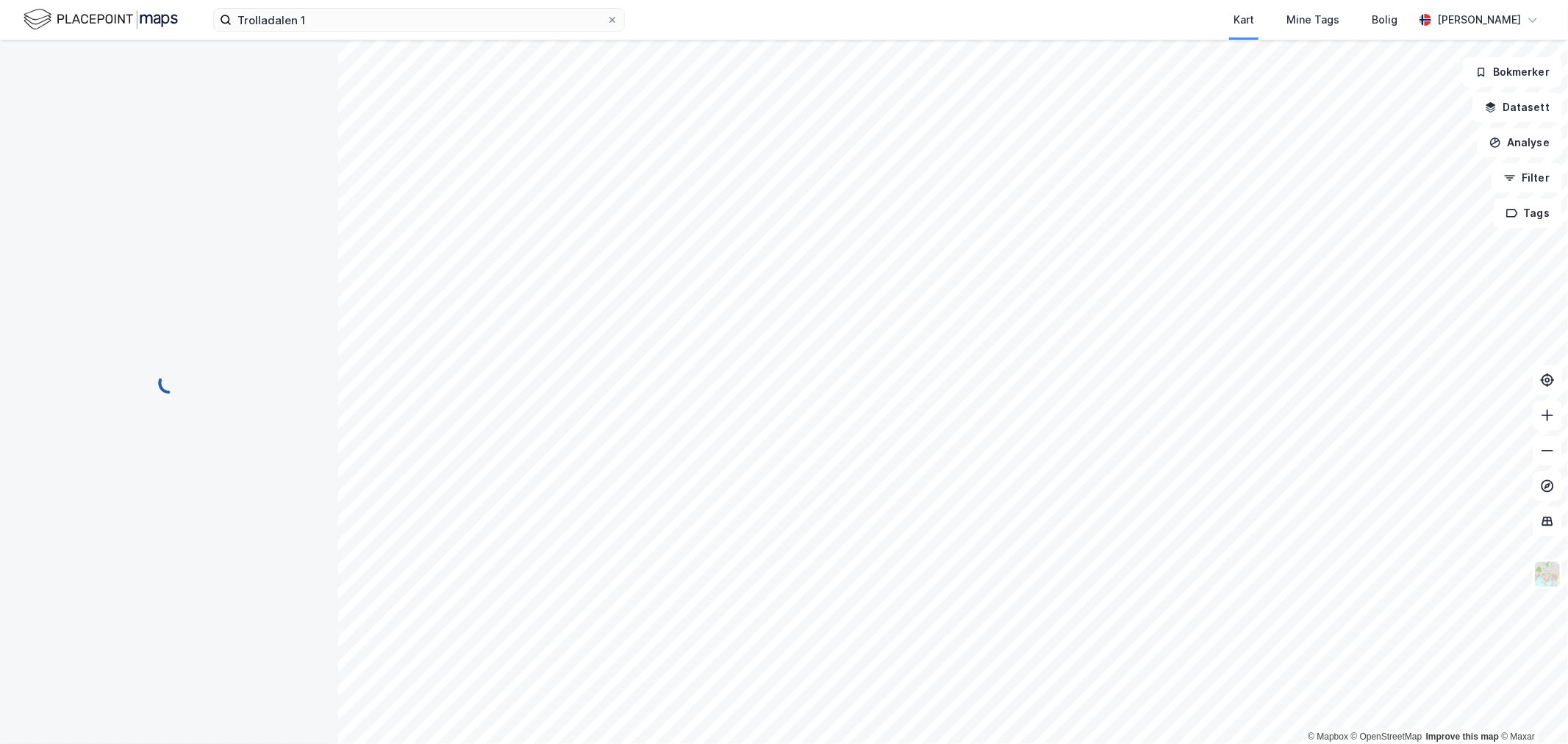
scroll to position [111, 0]
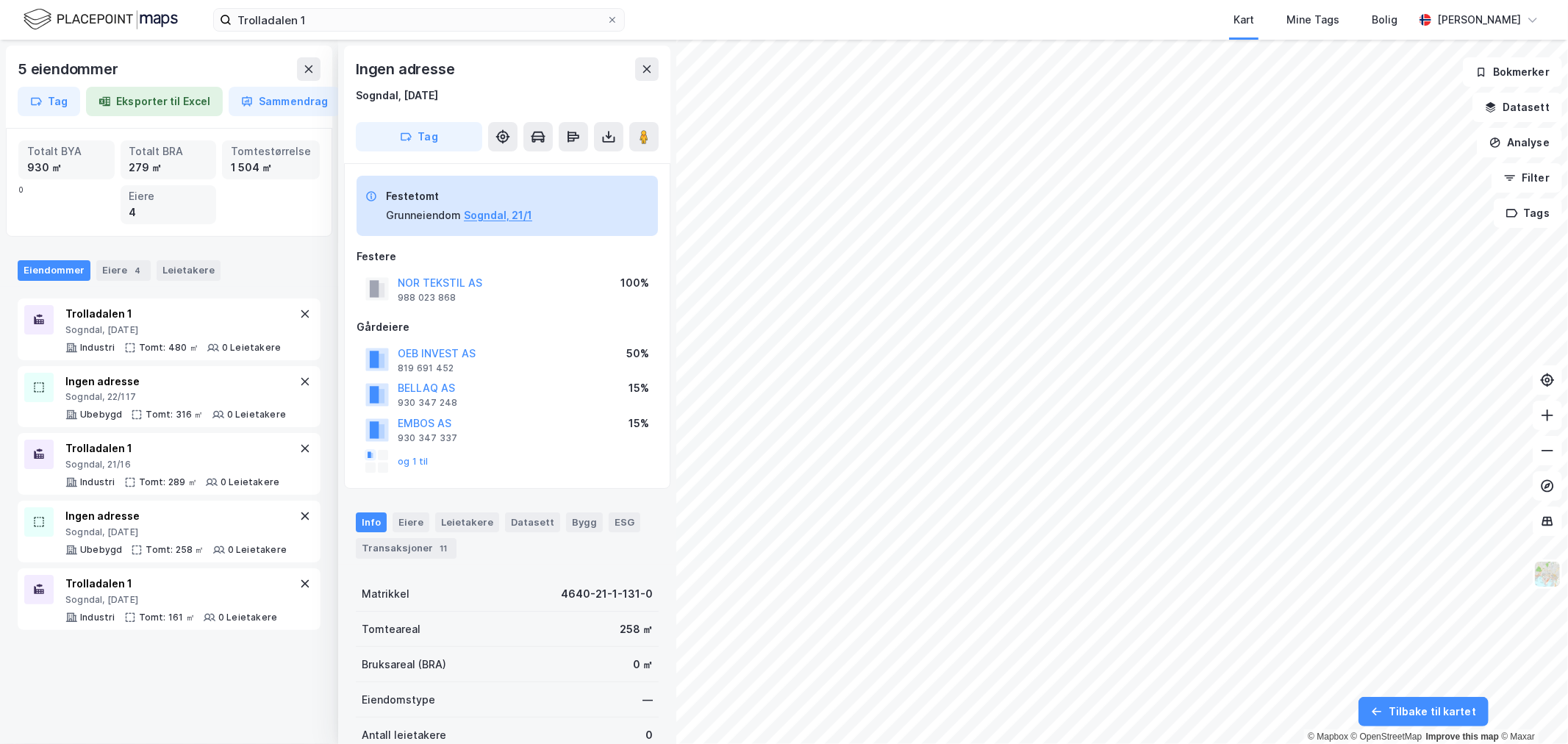
scroll to position [111, 0]
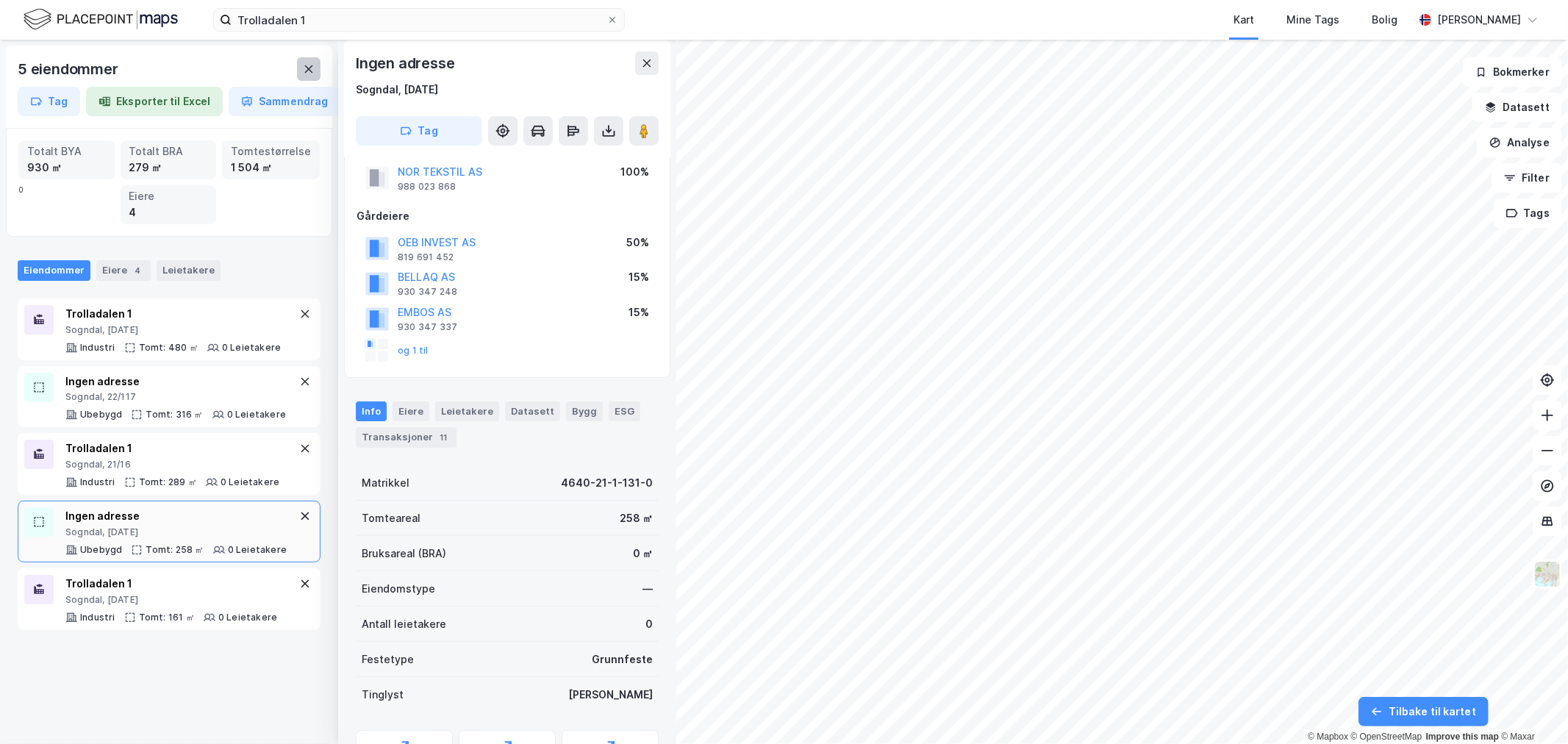
click at [298, 67] on button at bounding box center [308, 69] width 23 height 23
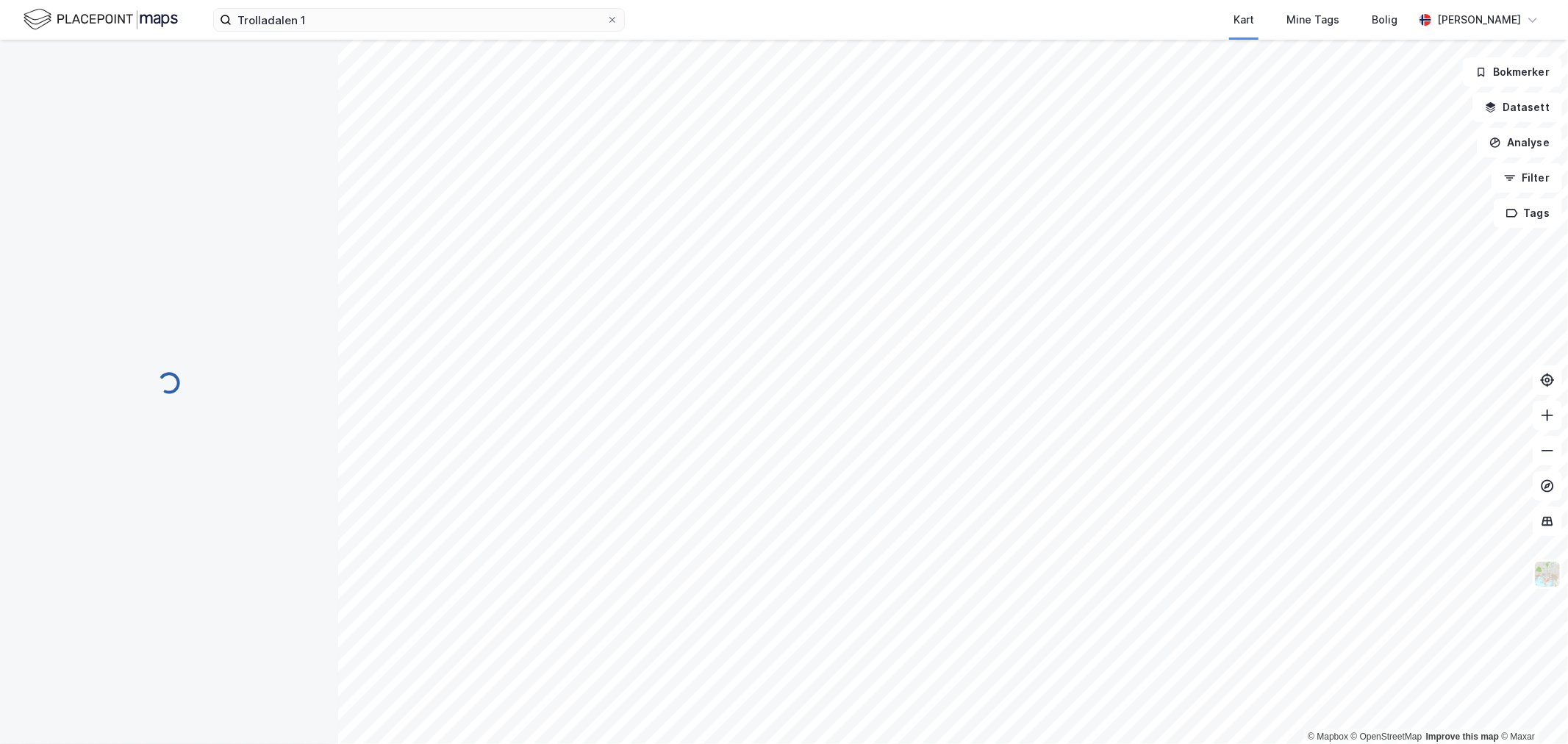
scroll to position [111, 0]
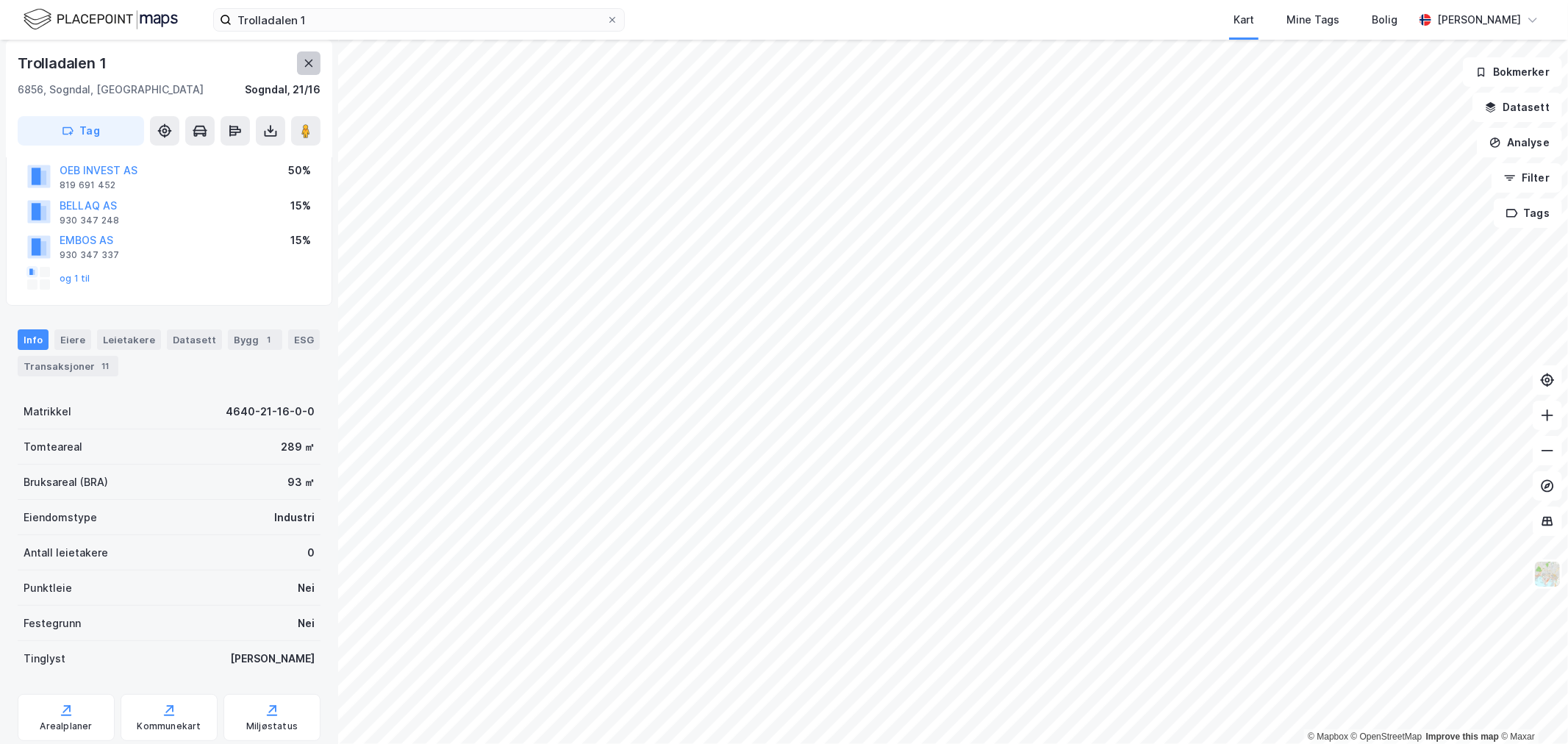
click at [313, 70] on button at bounding box center [308, 63] width 23 height 23
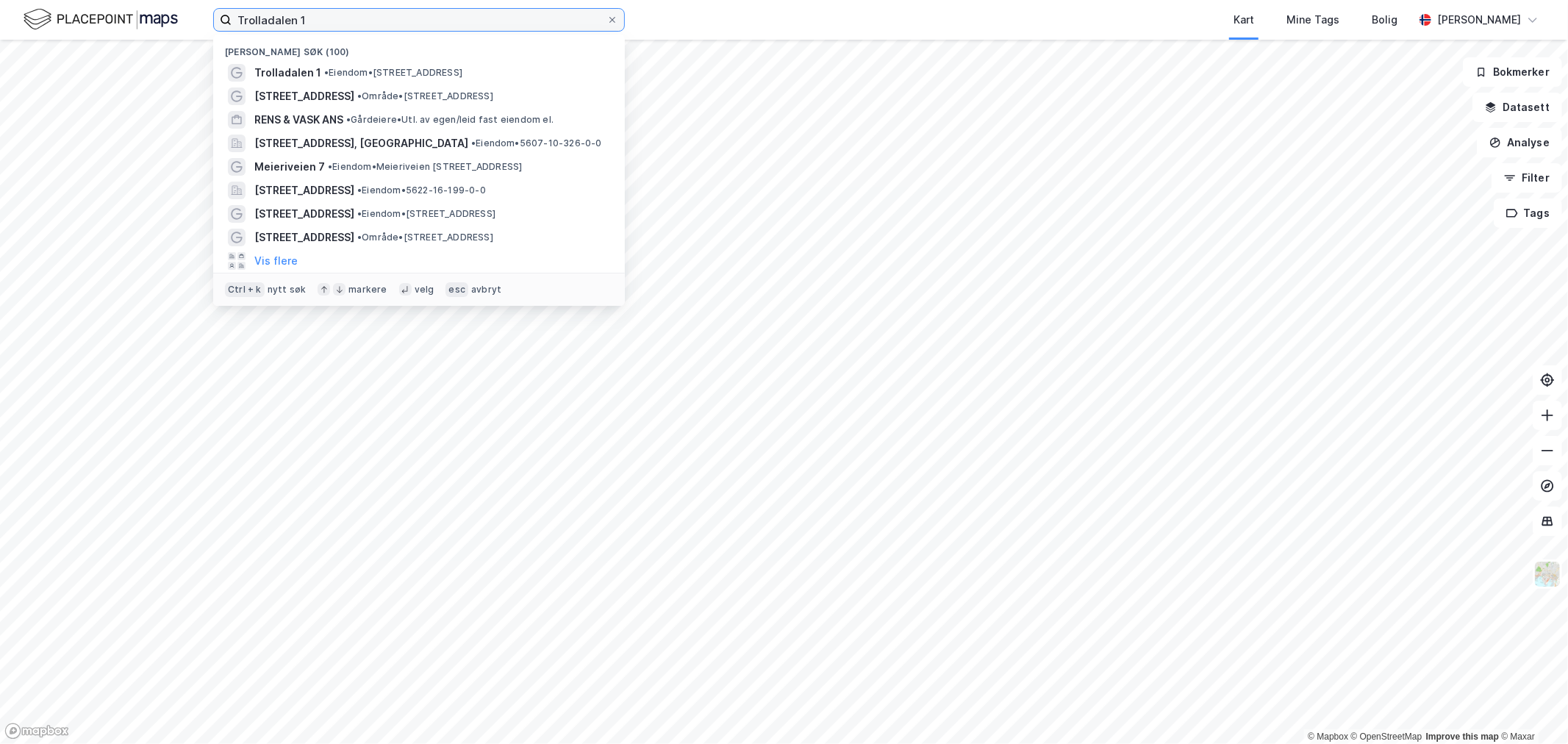
click at [432, 16] on input "Trolladalen 1" at bounding box center [419, 20] width 375 height 22
click at [614, 19] on icon at bounding box center [613, 20] width 9 height 9
click at [607, 19] on input "Trolladalen 1" at bounding box center [419, 20] width 375 height 22
click at [338, 14] on input at bounding box center [427, 20] width 393 height 22
paste input "Tingstuveien 31"
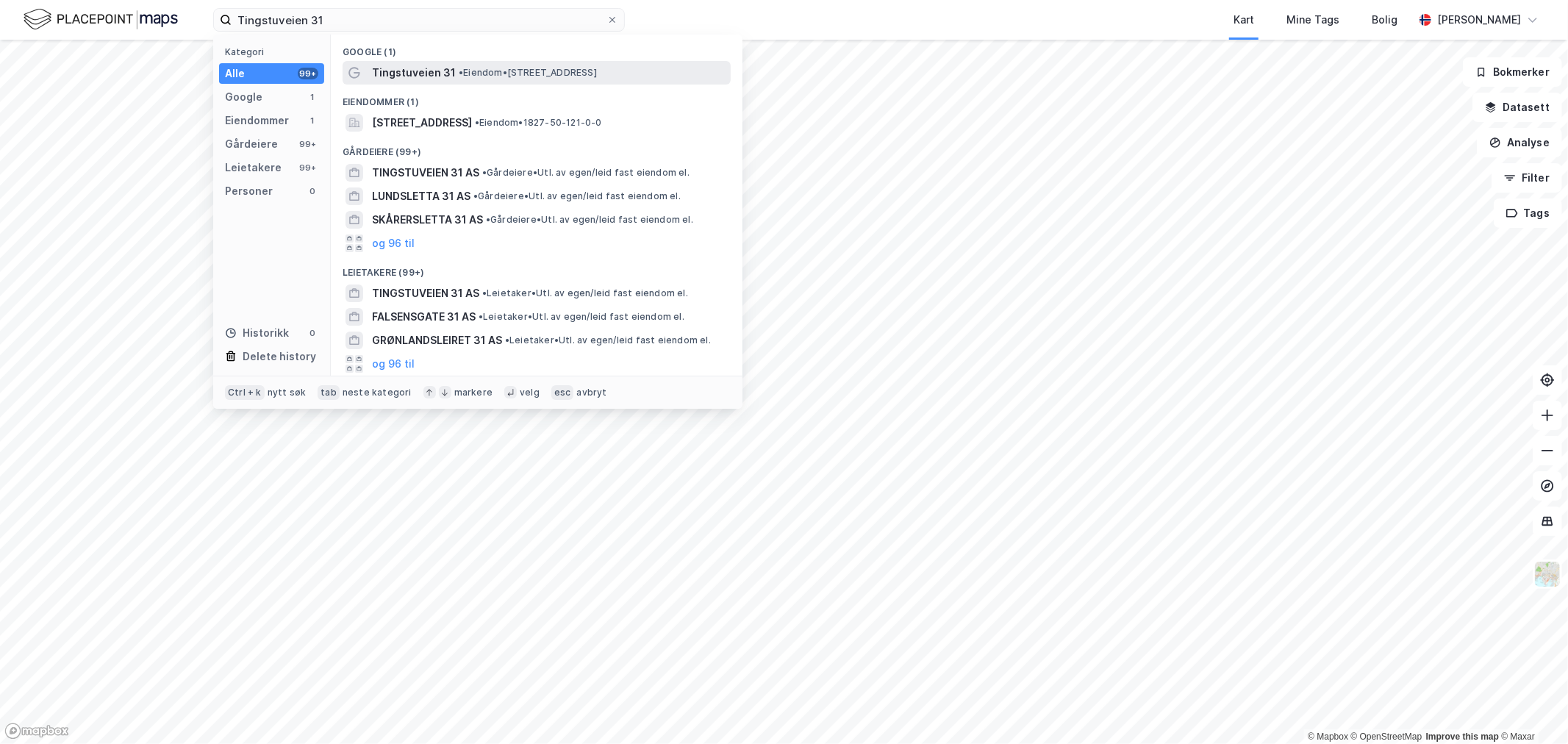
click at [480, 71] on span "• Eiendom • Tingstuveien 31, 0281 Oslo" at bounding box center [527, 73] width 138 height 12
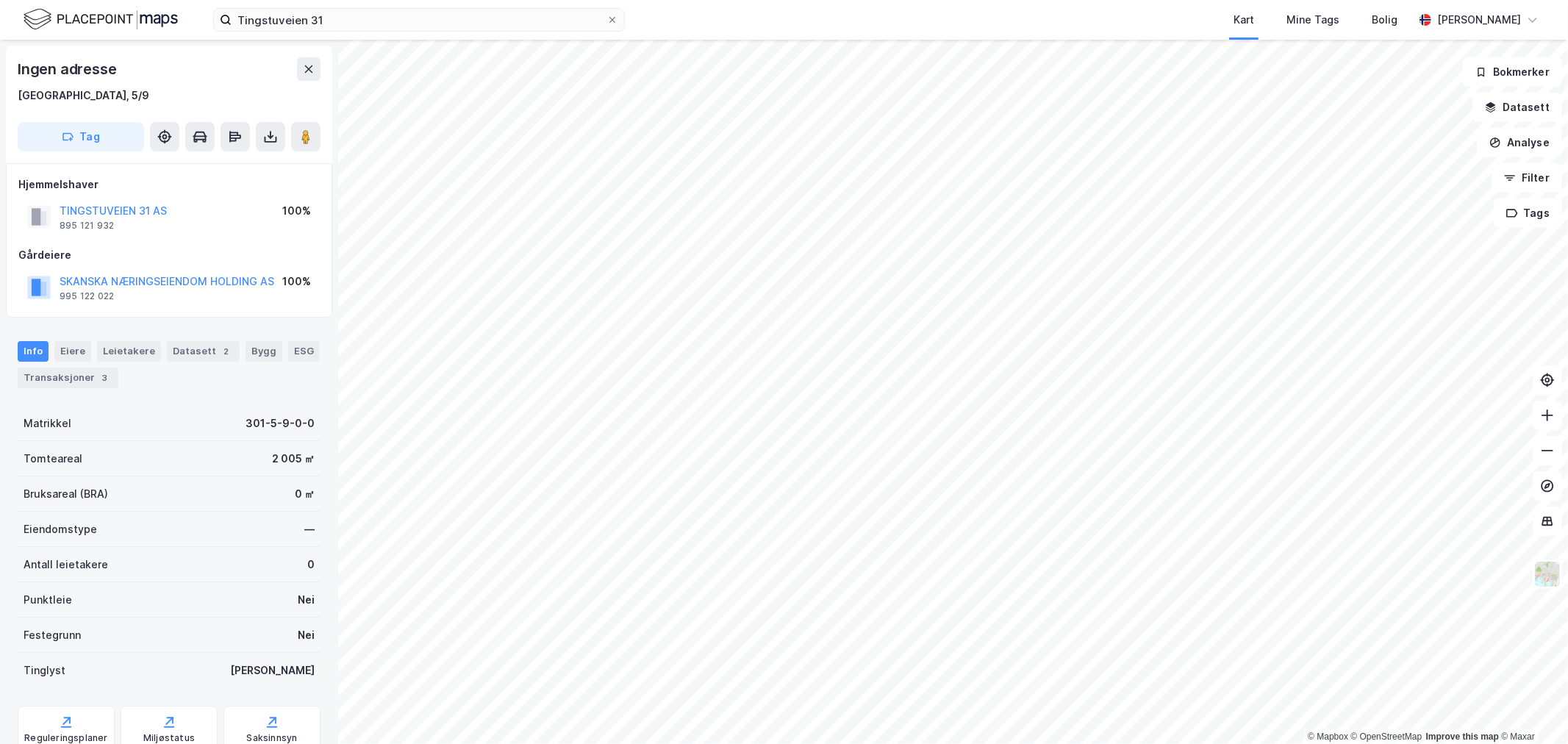
scroll to position [56, 0]
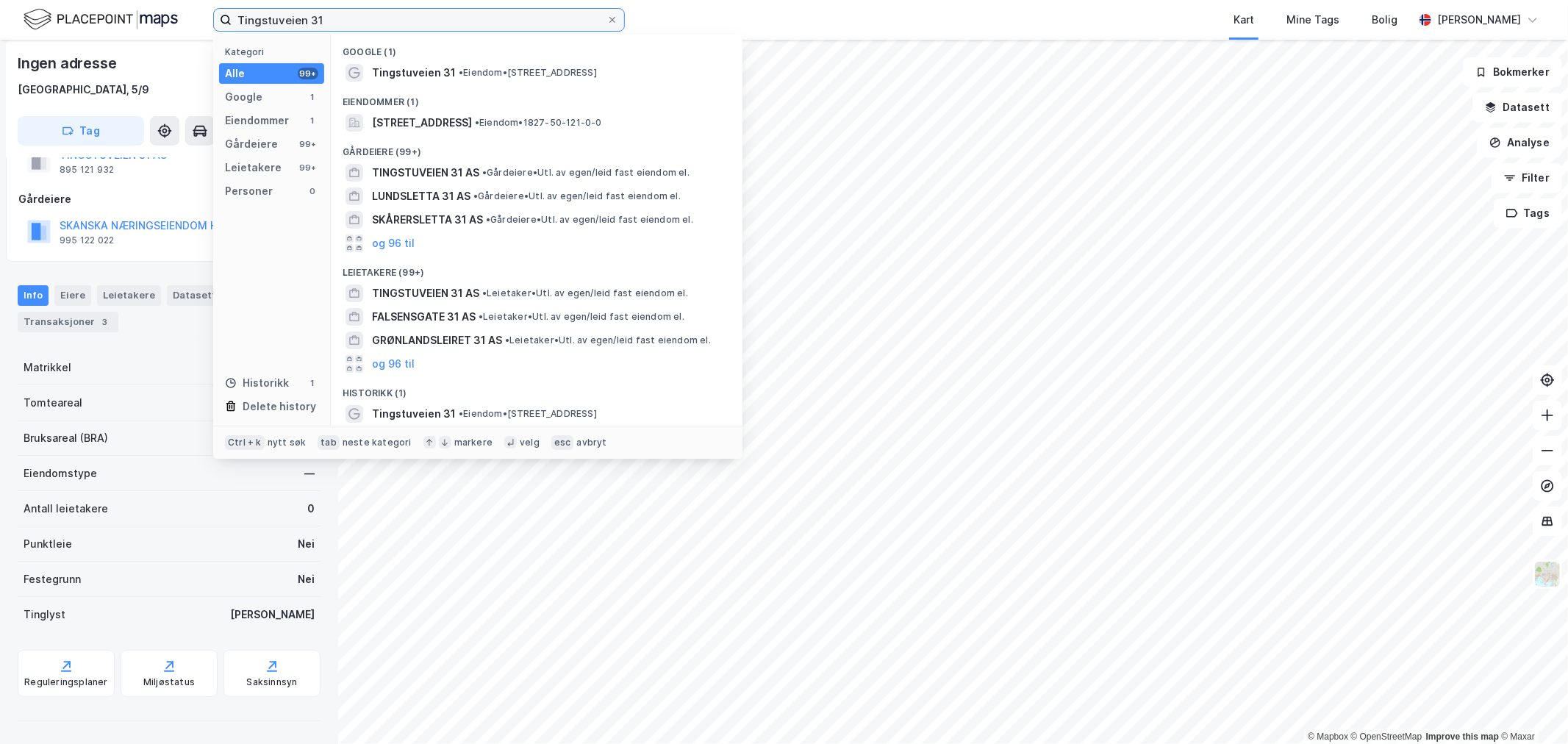
drag, startPoint x: 320, startPoint y: 22, endPoint x: 136, endPoint y: 20, distance: 184.0
click at [162, 22] on div "Tingstuveien 31 Kategori Alle 99+ Google 1 Eiendommer 1 Gårdeiere 99+ Leietaker…" at bounding box center [784, 20] width 1568 height 40
paste input "Harbitzalléen 2"
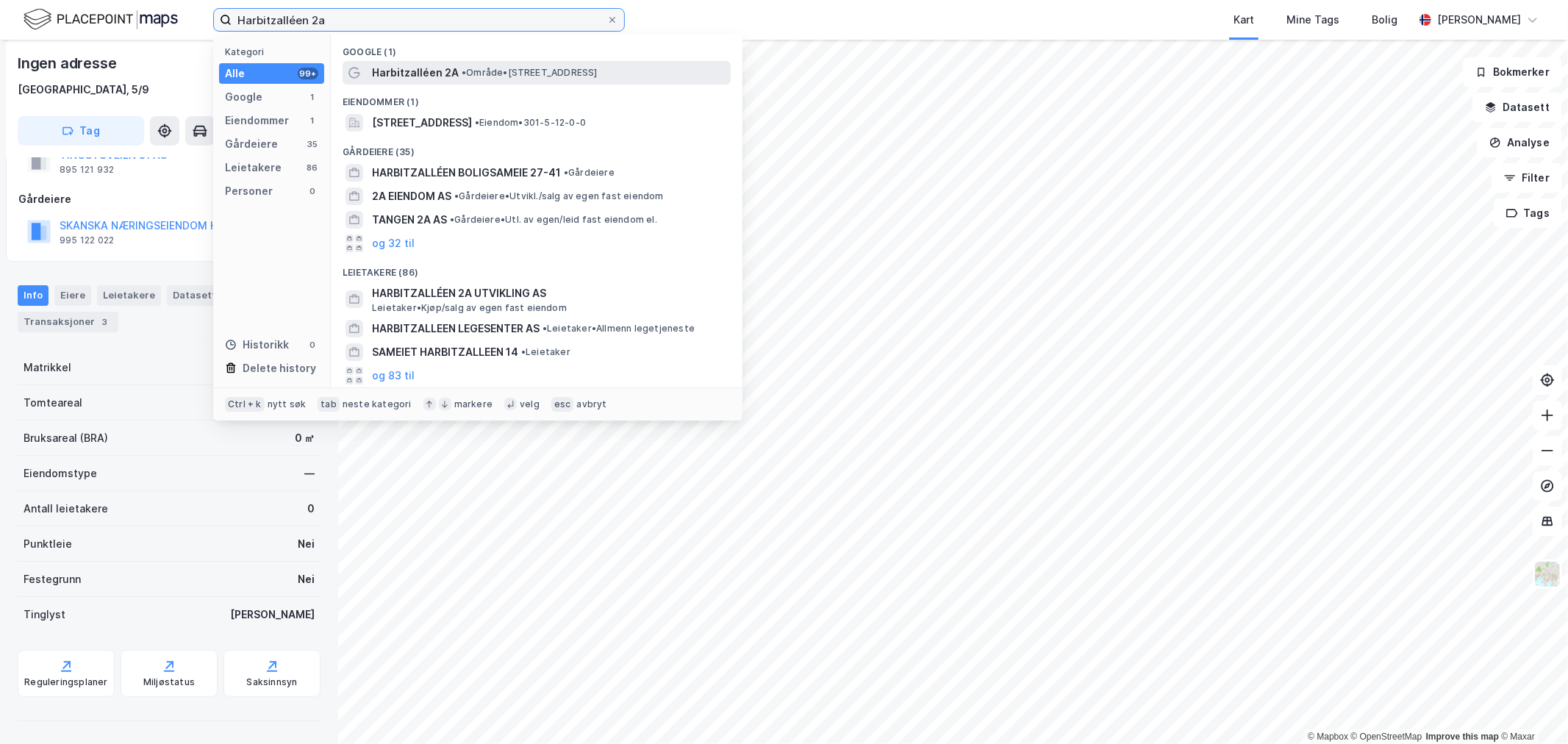
type input "Harbitzalléen 2a"
click at [484, 67] on span "• Område • Harbitzalléen 2A, 0275 Oslo" at bounding box center [530, 73] width 136 height 12
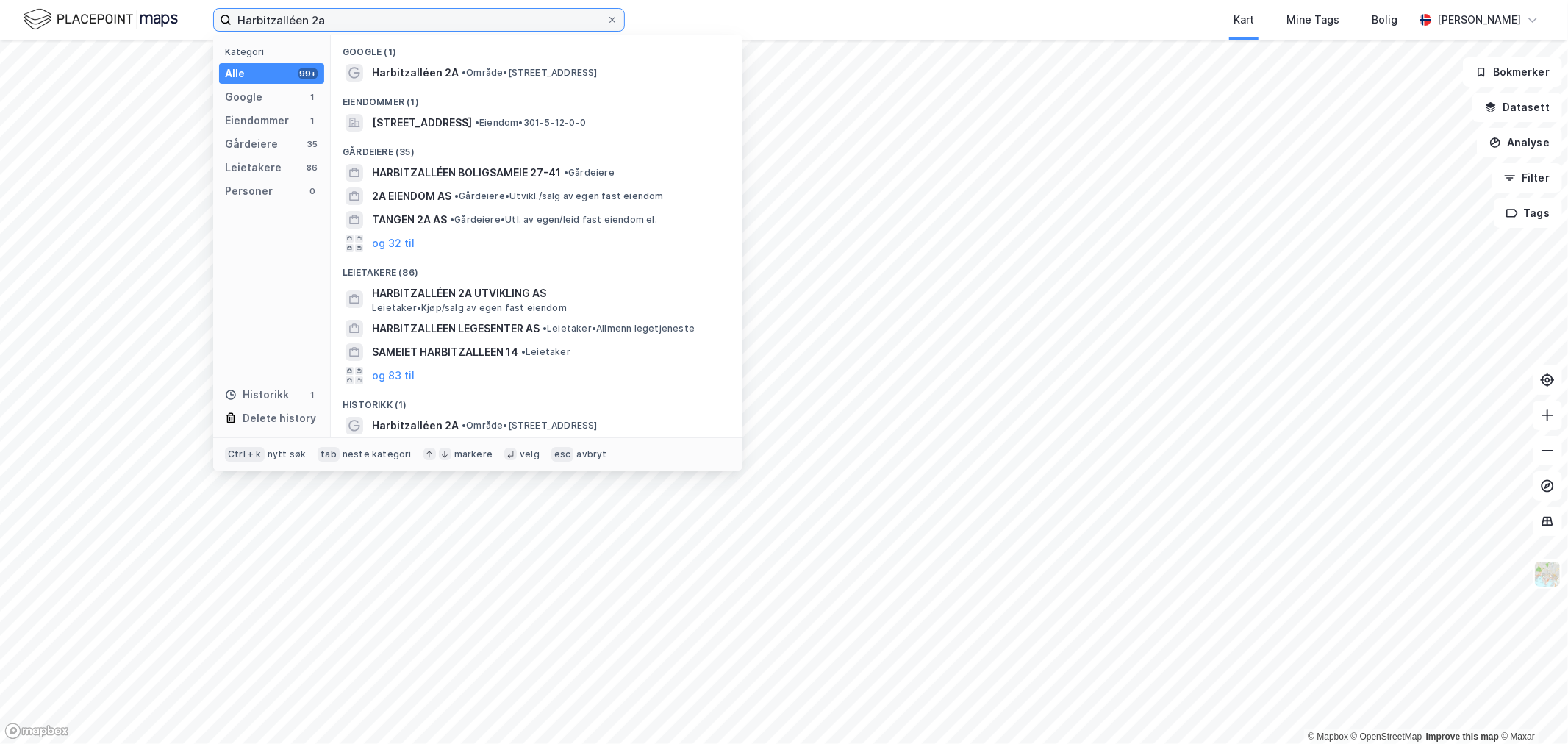
click at [365, 25] on input "Harbitzalléen 2a" at bounding box center [419, 20] width 375 height 22
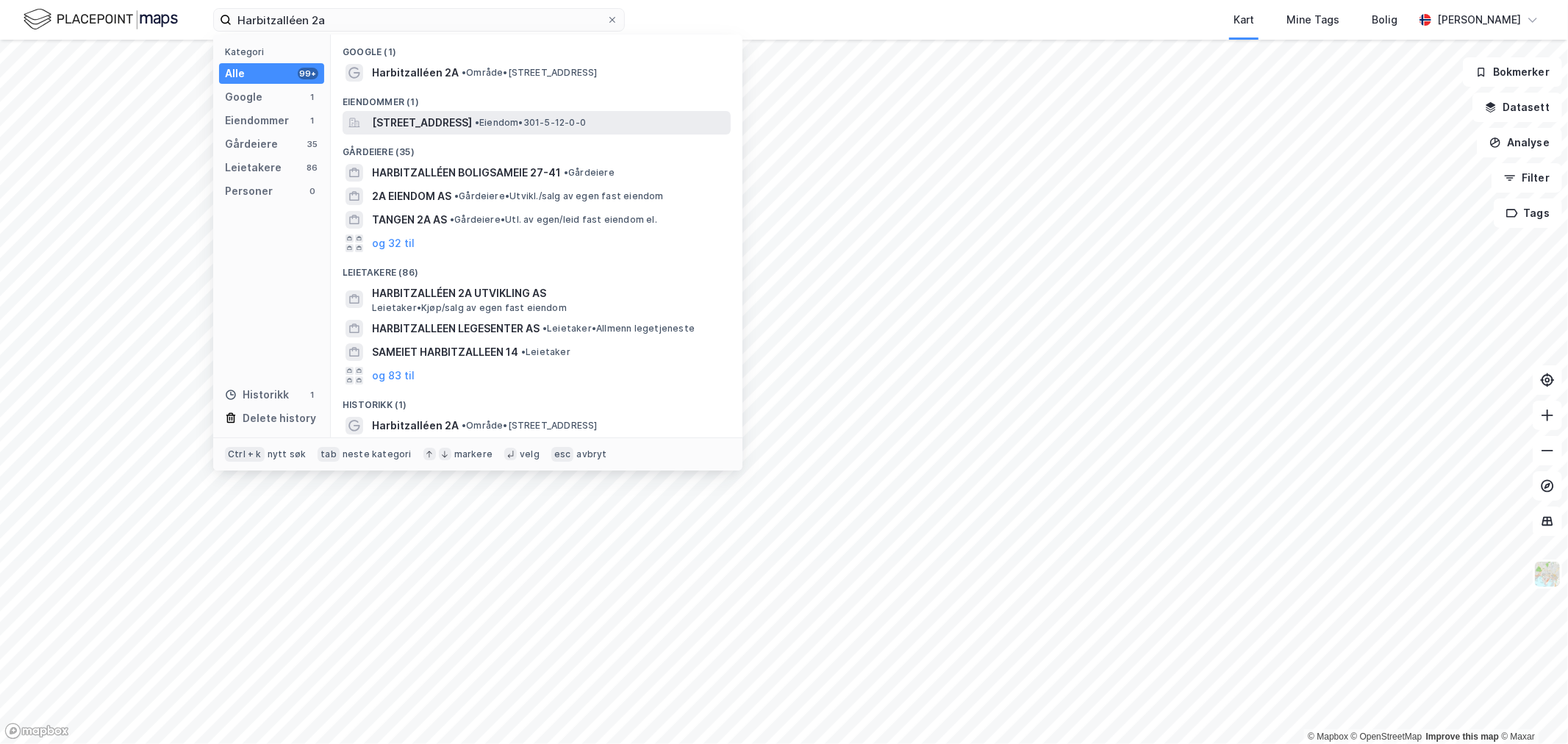
click at [386, 121] on span "Harbitzalléen 2A, 0275, OSLO, OSLO" at bounding box center [422, 122] width 100 height 17
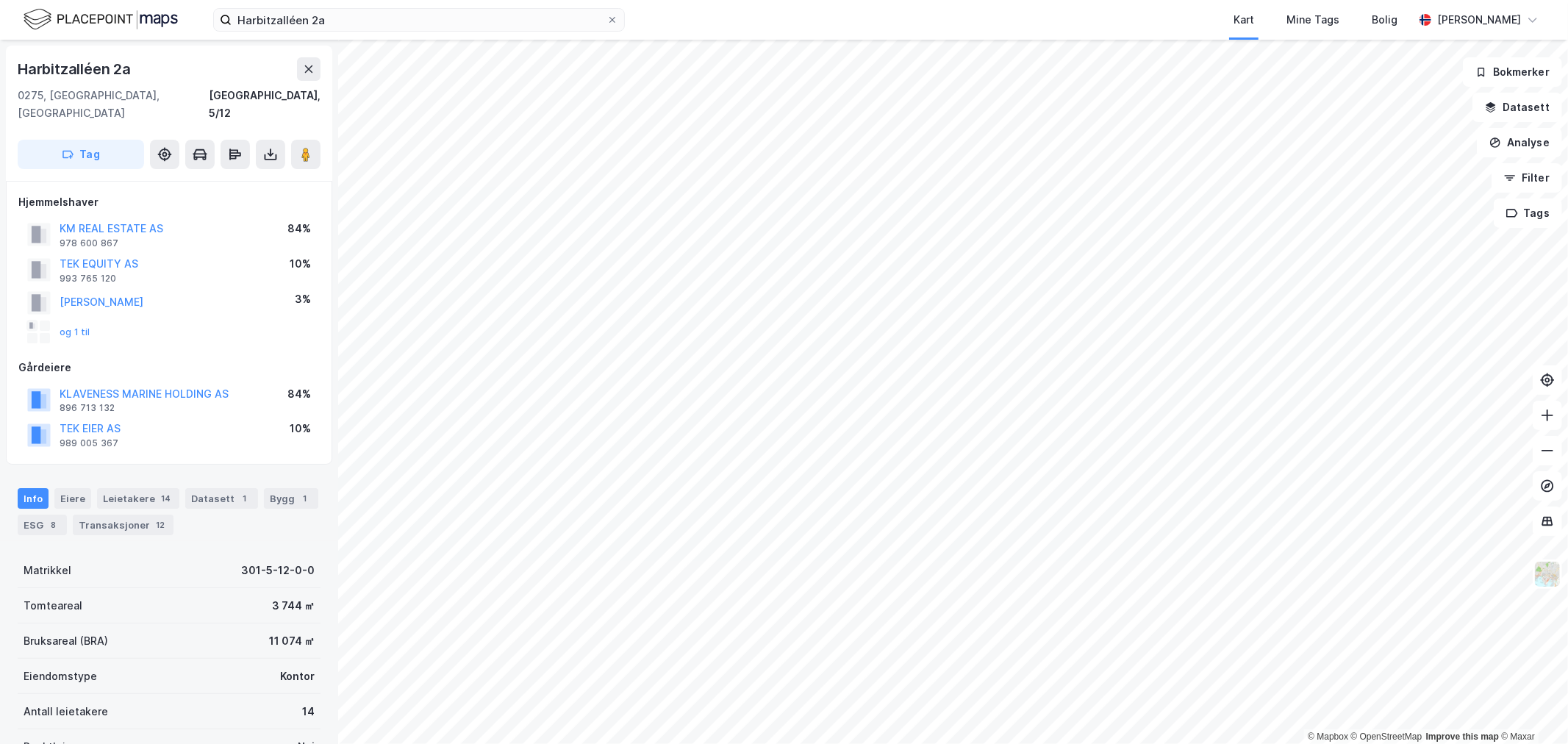
scroll to position [56, 0]
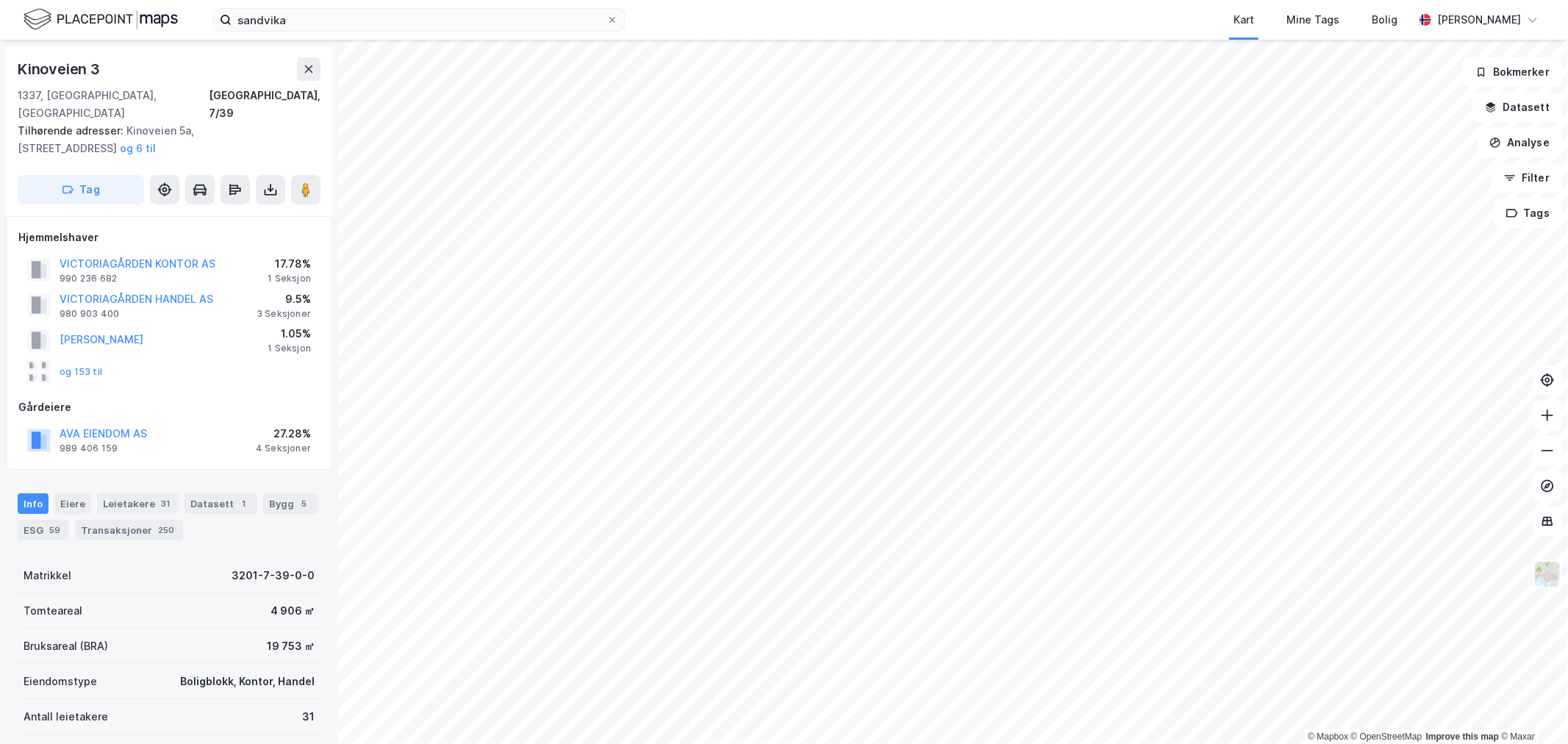
scroll to position [2, 0]
